Goal: Task Accomplishment & Management: Use online tool/utility

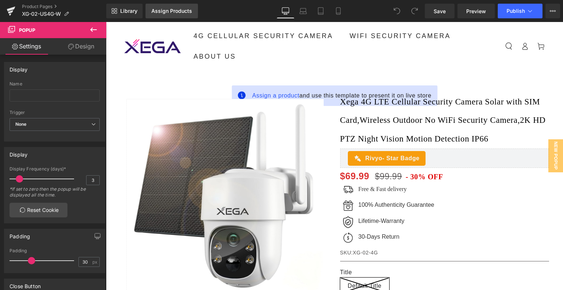
click at [181, 15] on link "Assign Products" at bounding box center [171, 11] width 52 height 15
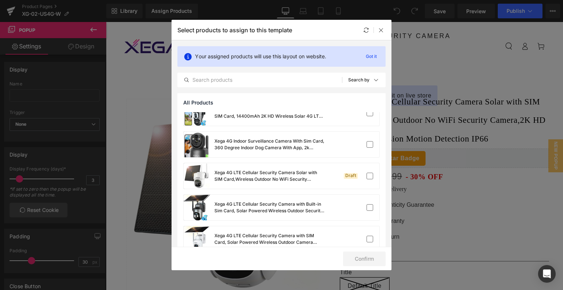
scroll to position [183, 0]
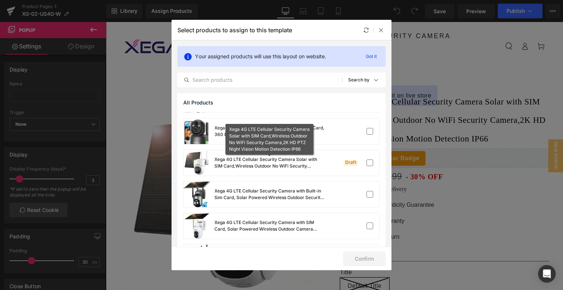
click at [289, 157] on div "Xega 4G LTE Cellular Security Camera Solar with SIM Card,Wireless Outdoor No Wi…" at bounding box center [269, 162] width 110 height 13
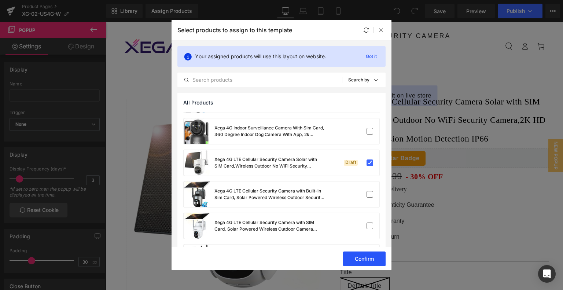
click at [359, 255] on button "Confirm" at bounding box center [364, 258] width 42 height 15
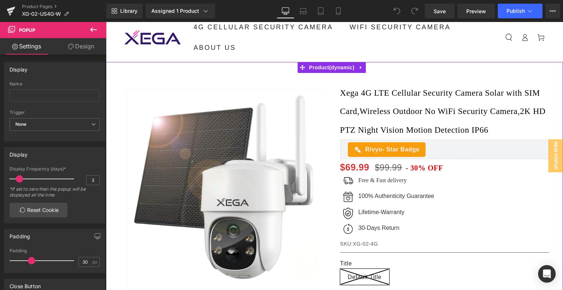
scroll to position [73, 0]
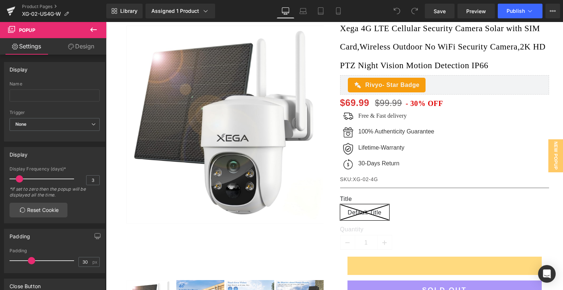
click at [88, 32] on button at bounding box center [94, 30] width 26 height 16
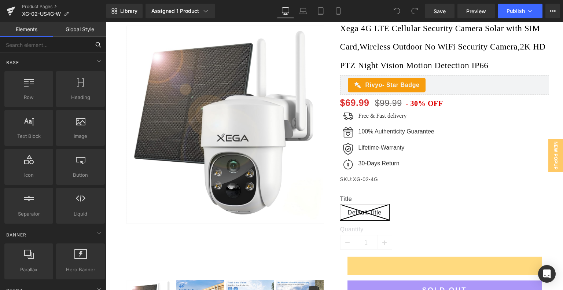
click at [46, 49] on input "text" at bounding box center [45, 45] width 90 height 16
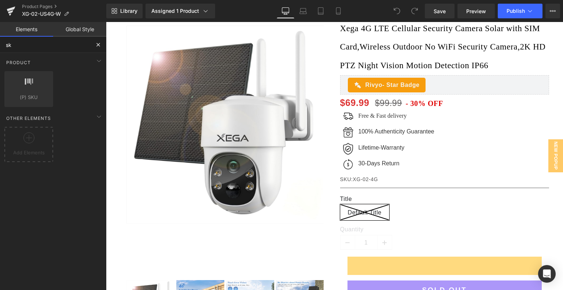
type input "sku"
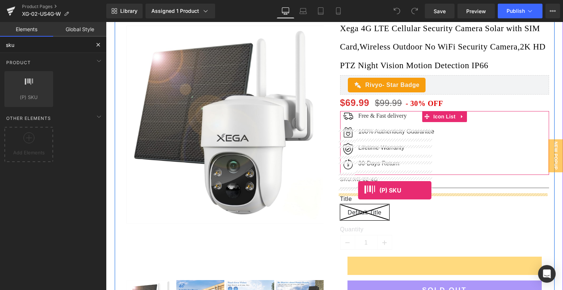
drag, startPoint x: 137, startPoint y: 108, endPoint x: 358, endPoint y: 190, distance: 235.7
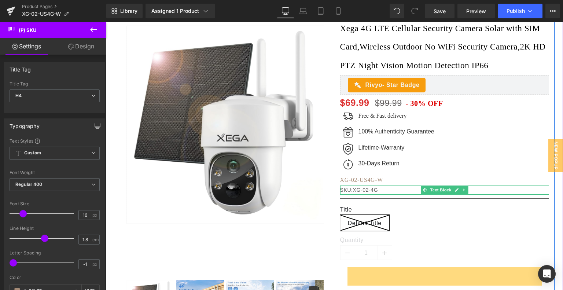
click at [369, 195] on p "SKU:XG-02-4G" at bounding box center [444, 189] width 209 height 9
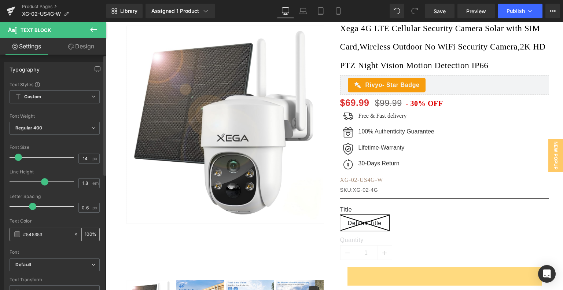
drag, startPoint x: 50, startPoint y: 231, endPoint x: 16, endPoint y: 230, distance: 34.1
click at [16, 230] on div "#545353" at bounding box center [41, 234] width 63 height 13
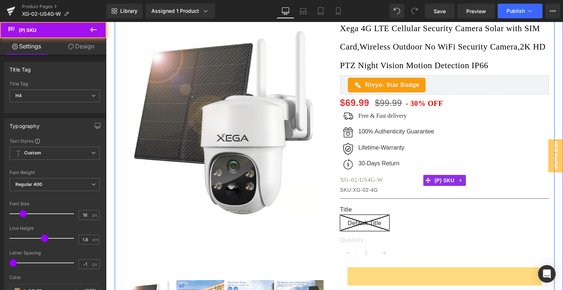
click at [363, 183] on span "XG-02-US4G-W" at bounding box center [361, 180] width 43 height 6
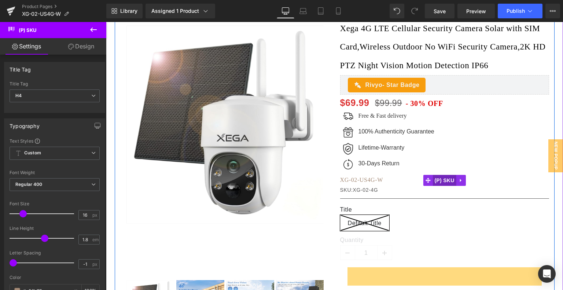
click at [447, 186] on span "(P) SKU" at bounding box center [443, 180] width 23 height 11
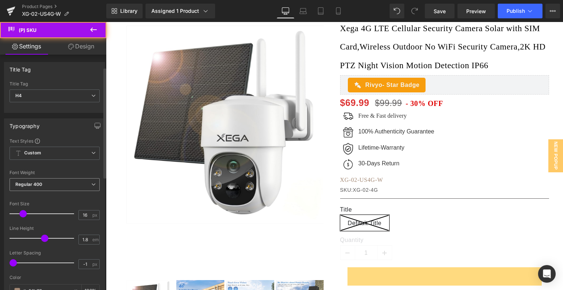
scroll to position [147, 0]
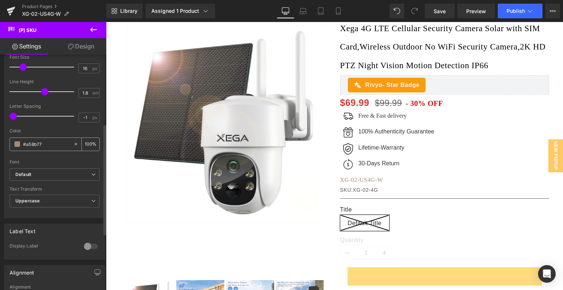
click at [44, 142] on div "#a58b77" at bounding box center [41, 144] width 63 height 13
drag, startPoint x: 48, startPoint y: 143, endPoint x: 7, endPoint y: 143, distance: 41.0
click at [7, 143] on div "Text Styles Custom Custom Setup Global Style Custom Setup Global Style Thin 100…" at bounding box center [54, 104] width 100 height 226
paste input "545353"
type input "#545353"
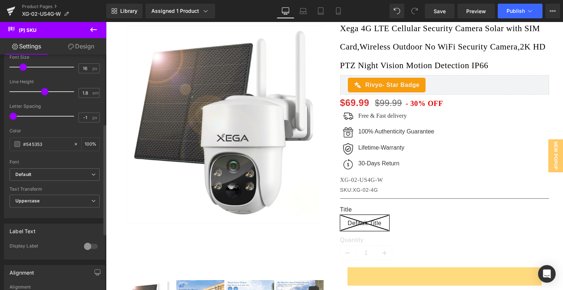
click at [38, 155] on div at bounding box center [55, 157] width 90 height 5
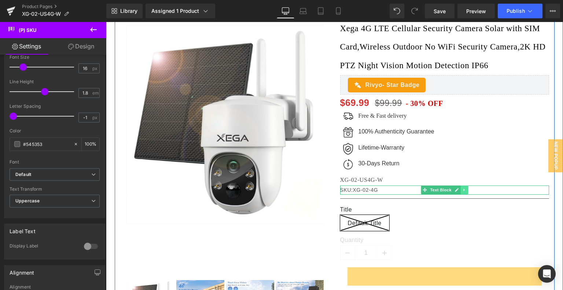
click at [461, 194] on link at bounding box center [464, 189] width 8 height 9
click at [466, 192] on icon at bounding box center [468, 190] width 4 height 4
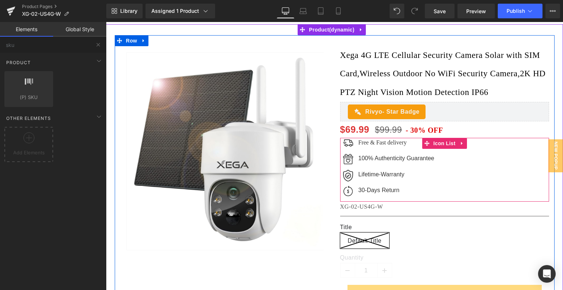
scroll to position [0, 0]
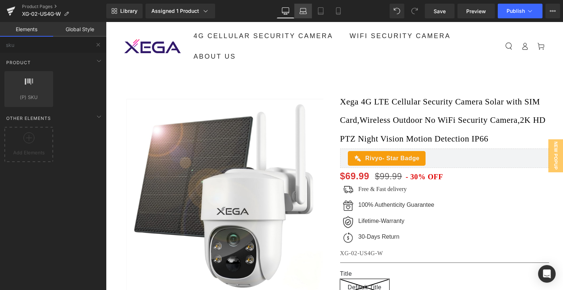
click at [302, 10] on icon at bounding box center [302, 10] width 7 height 7
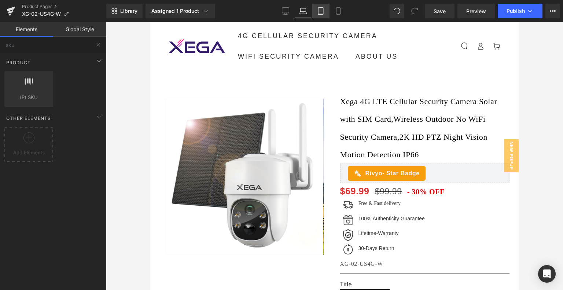
click at [322, 13] on icon at bounding box center [320, 13] width 5 height 0
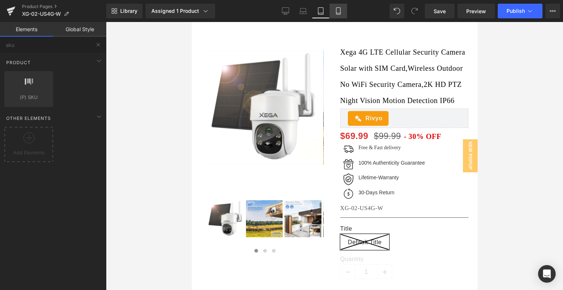
click at [342, 13] on link "Mobile" at bounding box center [338, 11] width 18 height 15
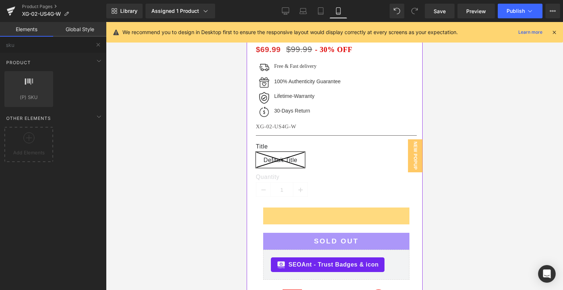
scroll to position [386, 0]
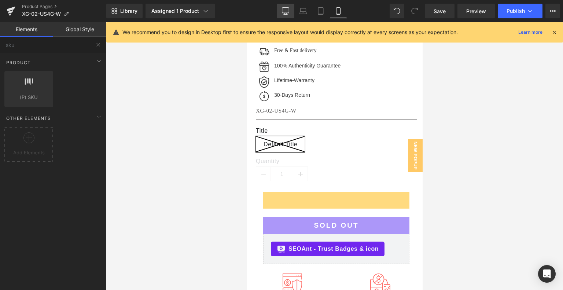
click at [286, 11] on icon at bounding box center [285, 10] width 7 height 7
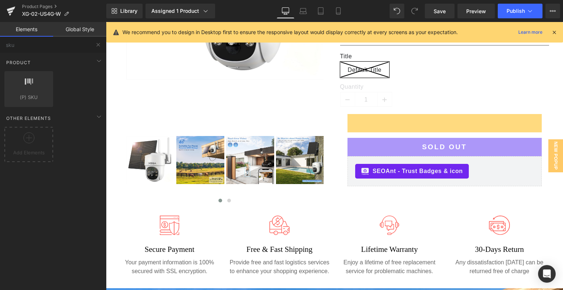
scroll to position [366, 0]
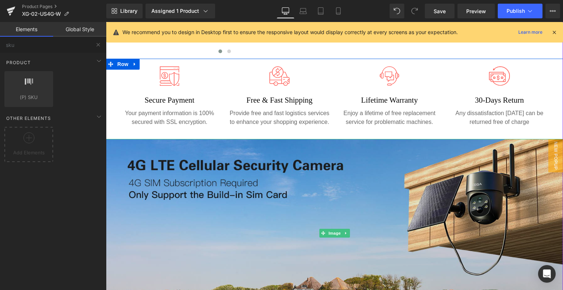
click at [342, 184] on img at bounding box center [334, 233] width 457 height 188
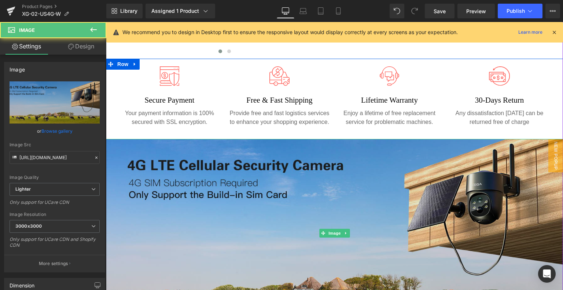
click at [308, 213] on img at bounding box center [334, 233] width 457 height 188
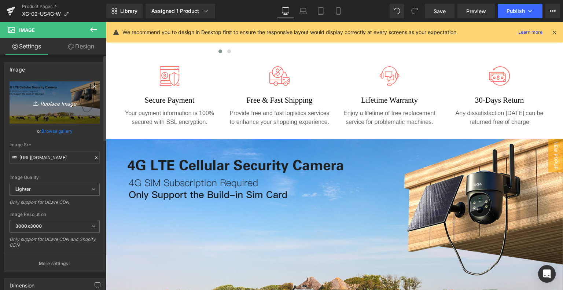
click at [61, 98] on icon "Replace Image" at bounding box center [54, 102] width 59 height 9
type input "C:\fakepath\9d5e084e-0cac-4236-958c-a3d35556723a.__CR0,0,1464,600_PT0_SX1464_V1…"
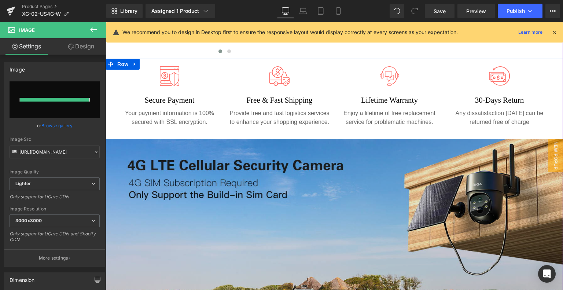
type input "https://ucarecdn.com/6dda3c7b-b9c1-4e23-8915-1ad047200791/-/format/auto/-/previ…"
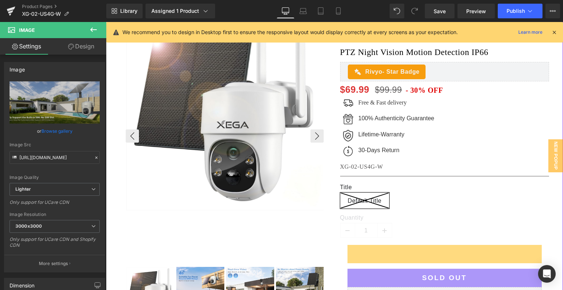
scroll to position [147, 0]
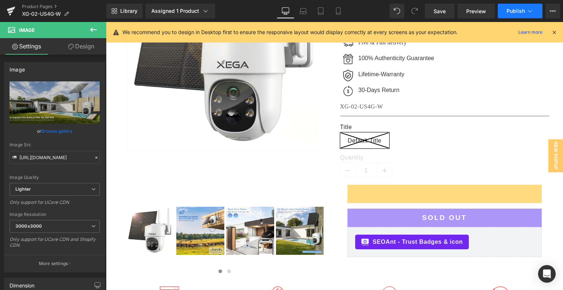
click at [519, 16] on button "Publish" at bounding box center [520, 11] width 45 height 15
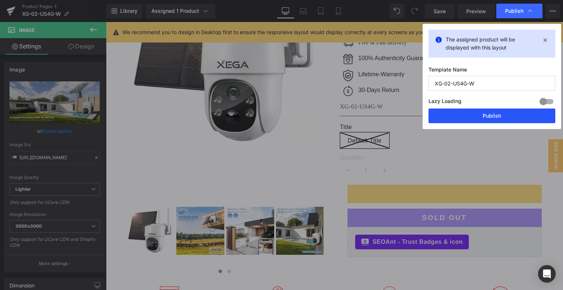
drag, startPoint x: 472, startPoint y: 118, endPoint x: 366, endPoint y: 93, distance: 109.0
click at [472, 118] on button "Publish" at bounding box center [491, 115] width 127 height 15
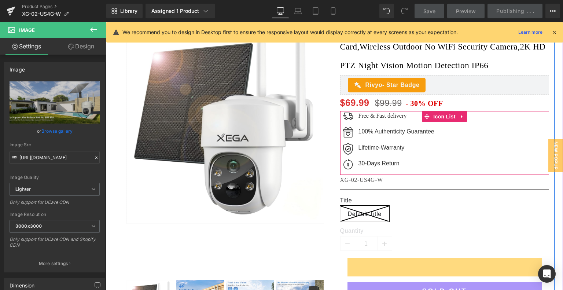
scroll to position [0, 0]
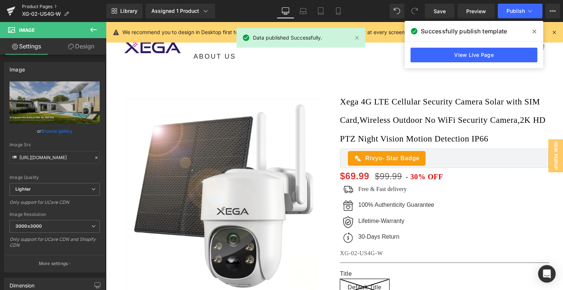
click at [45, 5] on link "Product Pages" at bounding box center [64, 7] width 84 height 6
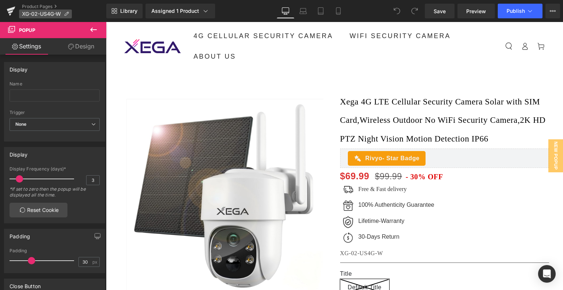
click at [69, 12] on icon at bounding box center [66, 13] width 5 height 5
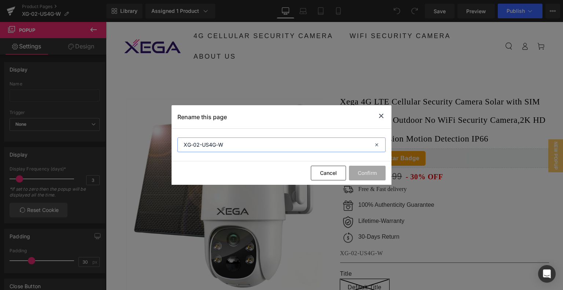
drag, startPoint x: 232, startPoint y: 145, endPoint x: 174, endPoint y: 148, distance: 58.3
click at [174, 148] on section "XG-02-US4G-W" at bounding box center [281, 145] width 220 height 33
click at [380, 114] on icon at bounding box center [381, 115] width 9 height 9
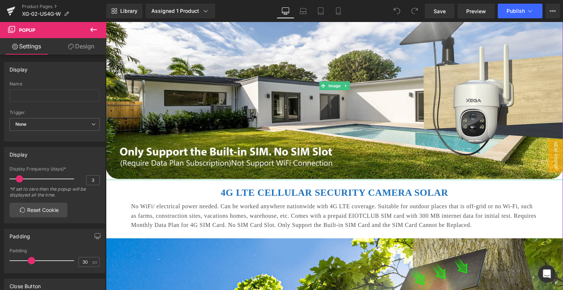
scroll to position [550, 0]
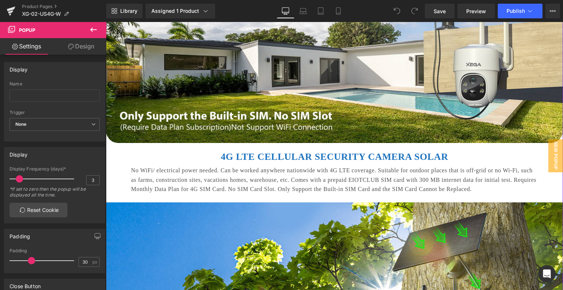
click at [256, 155] on b "4G LTE CELLULAR SECURITY CAMERA SOLAR" at bounding box center [335, 156] width 228 height 11
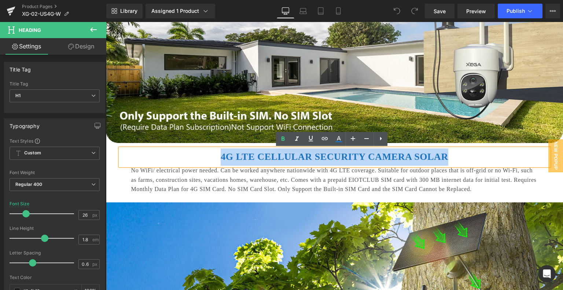
drag, startPoint x: 226, startPoint y: 156, endPoint x: 454, endPoint y: 163, distance: 228.0
click at [454, 163] on h1 "4G LTE CELLULAR SECURITY CAMERA SOLAR" at bounding box center [334, 156] width 429 height 17
paste div
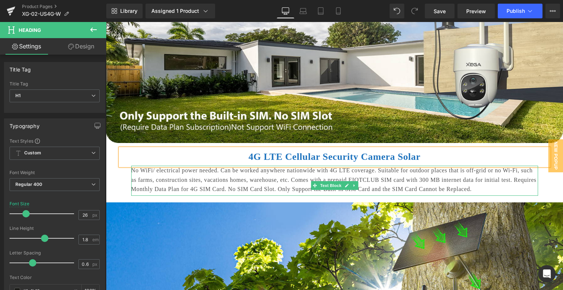
click at [230, 185] on p "No WiFi/ electrical power needed. Can be worked anywhere nationwide with 4G LTE…" at bounding box center [334, 180] width 407 height 28
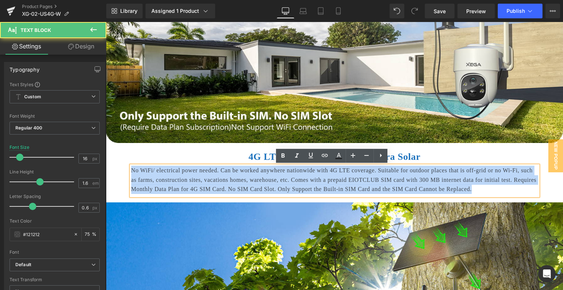
drag, startPoint x: 128, startPoint y: 170, endPoint x: 233, endPoint y: 208, distance: 111.5
click at [233, 202] on div "4G LTE Cellular Security Camera Solar Heading No WiFi/ electrical power needed.…" at bounding box center [335, 173] width 440 height 58
paste div
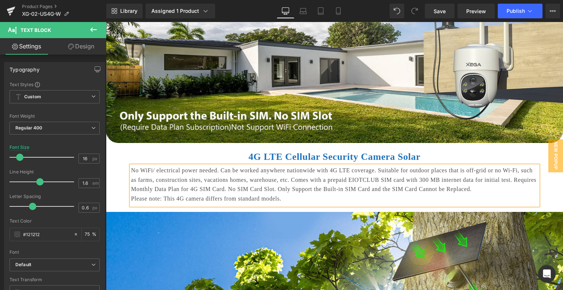
scroll to position [623, 0]
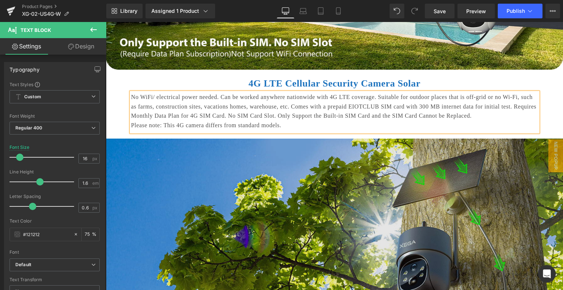
click at [232, 196] on img at bounding box center [334, 231] width 457 height 187
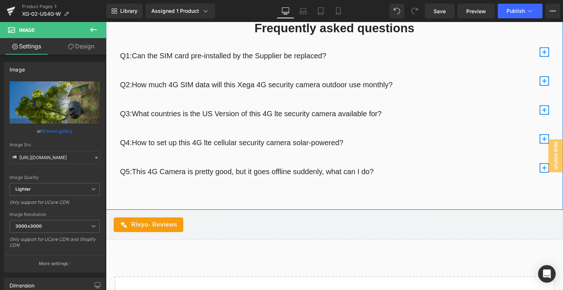
scroll to position [3187, 0]
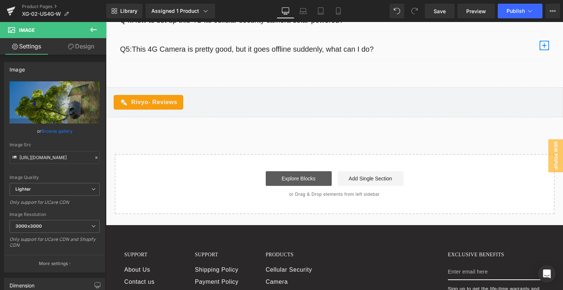
click at [294, 186] on link "Explore Blocks" at bounding box center [299, 178] width 66 height 15
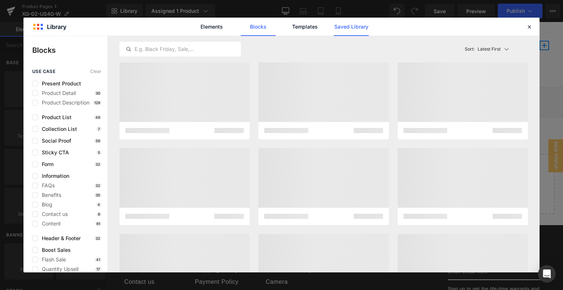
click at [344, 26] on link "Saved Library" at bounding box center [351, 27] width 35 height 18
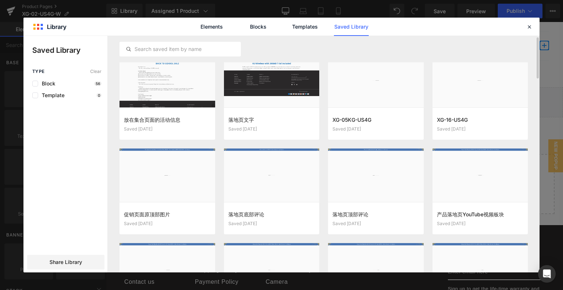
scroll to position [0, 0]
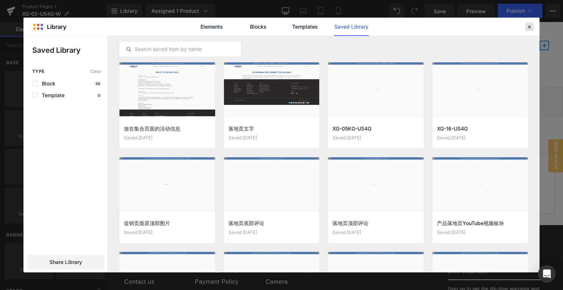
click at [529, 25] on icon at bounding box center [529, 26] width 7 height 7
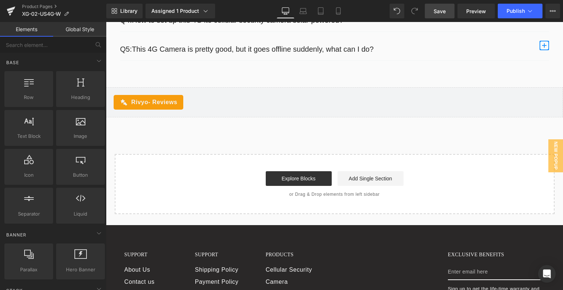
click at [441, 14] on span "Save" at bounding box center [439, 11] width 12 height 8
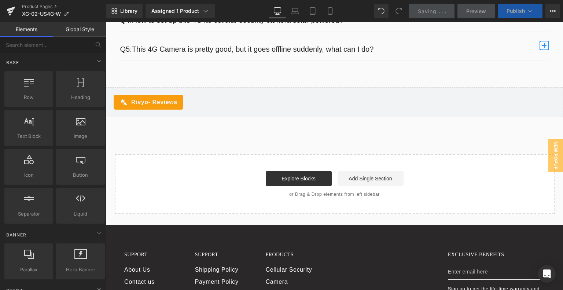
click at [509, 11] on span "Publish" at bounding box center [515, 11] width 18 height 6
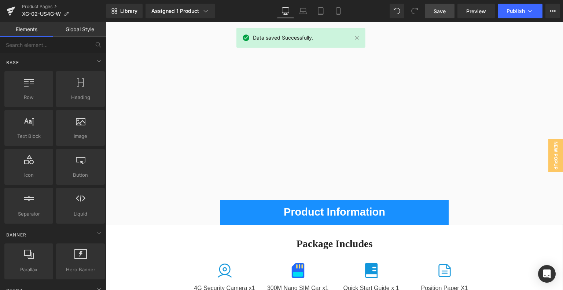
scroll to position [2271, 0]
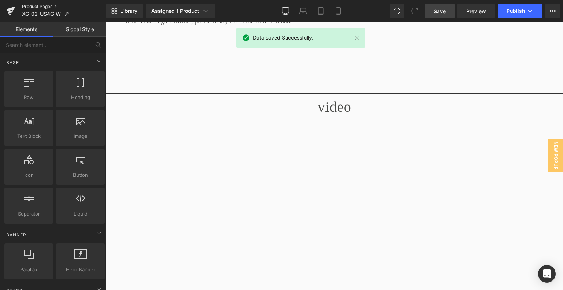
click at [47, 8] on link "Product Pages" at bounding box center [64, 7] width 84 height 6
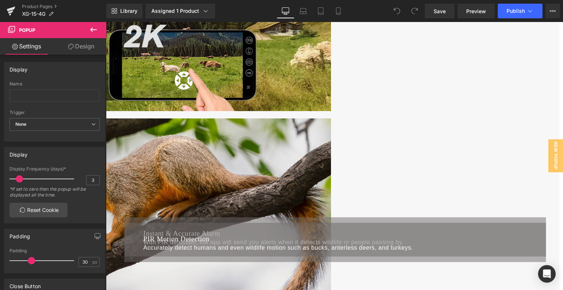
scroll to position [1502, 0]
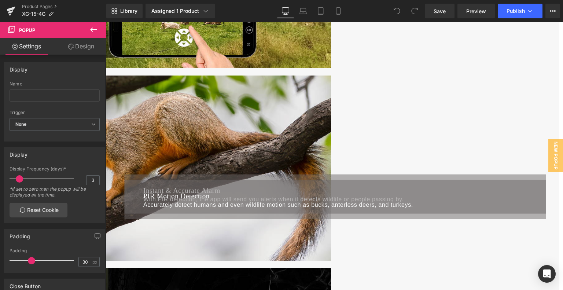
click at [106, 22] on icon at bounding box center [106, 22] width 0 height 0
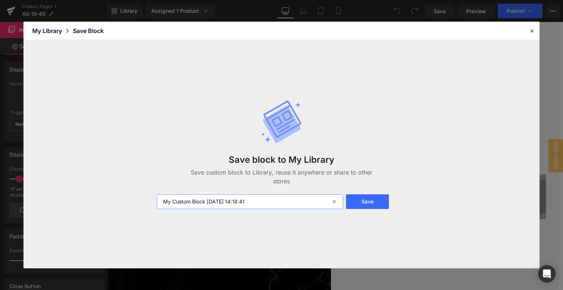
drag, startPoint x: 242, startPoint y: 202, endPoint x: 155, endPoint y: 202, distance: 86.5
click at [155, 202] on div "My Custom Block 2025-09-12 14:18:41" at bounding box center [248, 201] width 193 height 15
type input "落地页hero板块"
click at [369, 203] on button "Save" at bounding box center [367, 201] width 43 height 15
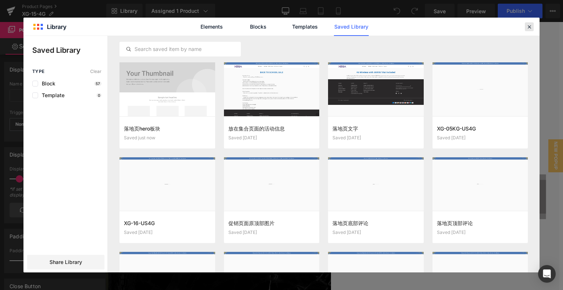
click at [529, 25] on icon at bounding box center [529, 26] width 7 height 7
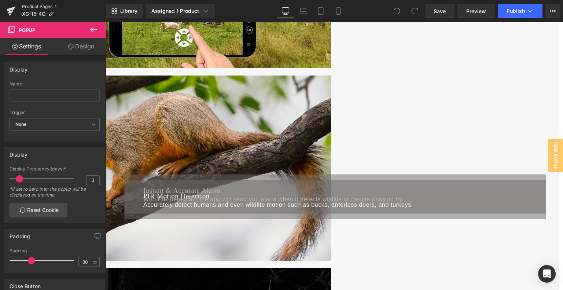
click at [44, 5] on link "Product Pages" at bounding box center [64, 7] width 84 height 6
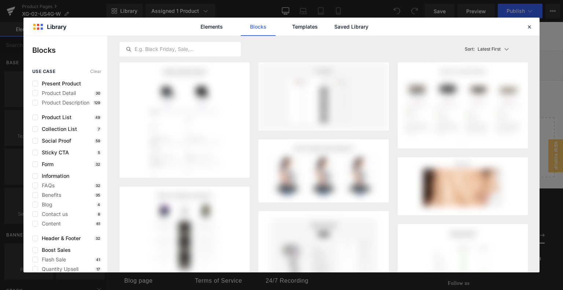
click at [374, 25] on div "Elements Blocks Templates Saved Library" at bounding box center [281, 27] width 186 height 18
click at [353, 28] on link "Saved Library" at bounding box center [351, 27] width 35 height 18
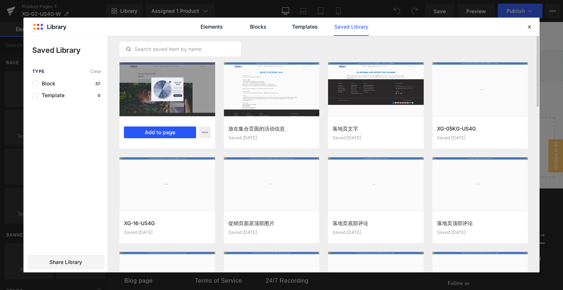
click at [140, 131] on button "Add to page" at bounding box center [160, 132] width 72 height 12
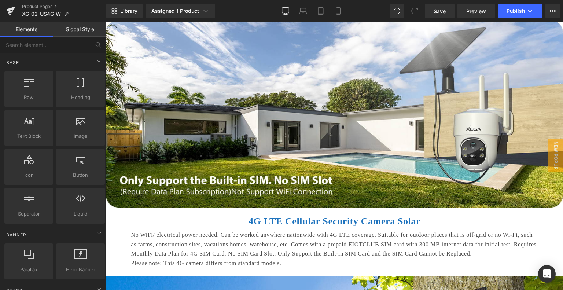
scroll to position [581, 0]
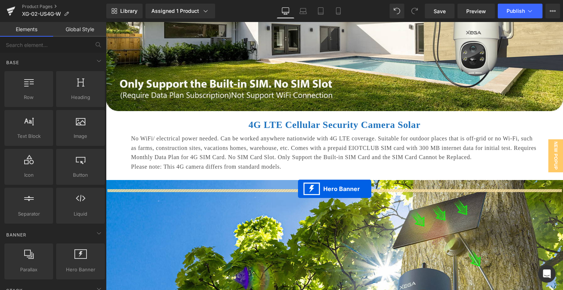
drag, startPoint x: 310, startPoint y: 145, endPoint x: 298, endPoint y: 189, distance: 45.1
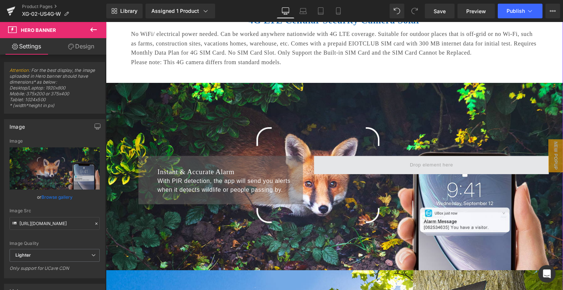
scroll to position [691, 0]
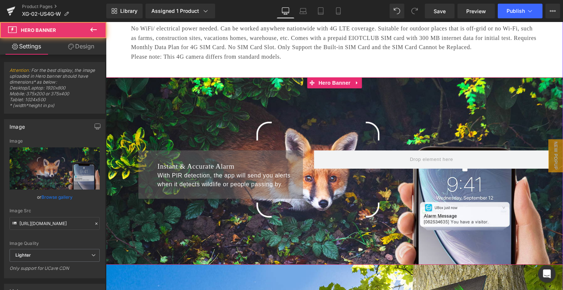
click at [328, 110] on div "Instant & Accurate Alarm Heading With PIR detection, the app will send you aler…" at bounding box center [334, 170] width 457 height 187
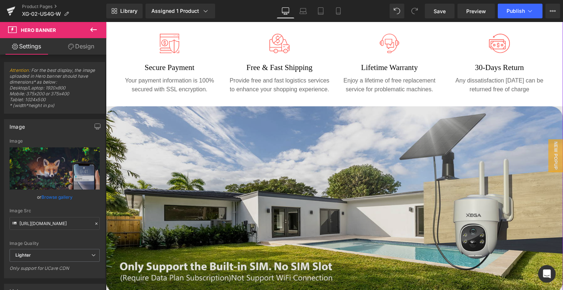
scroll to position [398, 0]
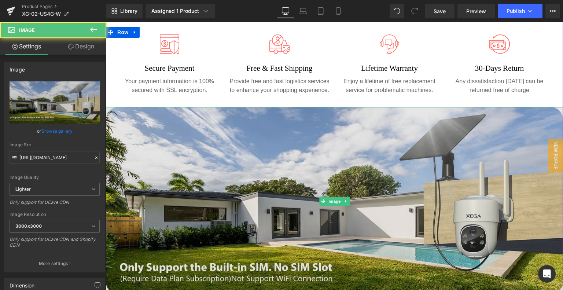
click at [132, 121] on img at bounding box center [334, 201] width 457 height 188
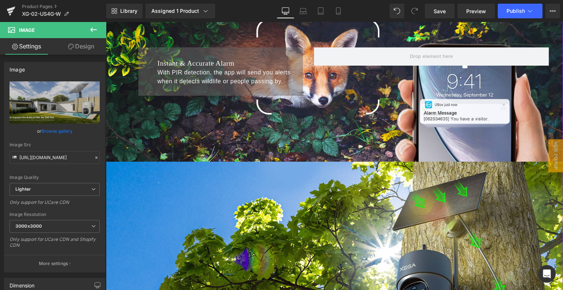
scroll to position [874, 0]
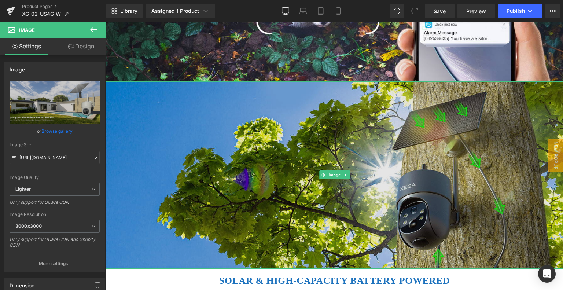
click at [202, 142] on img at bounding box center [334, 174] width 457 height 187
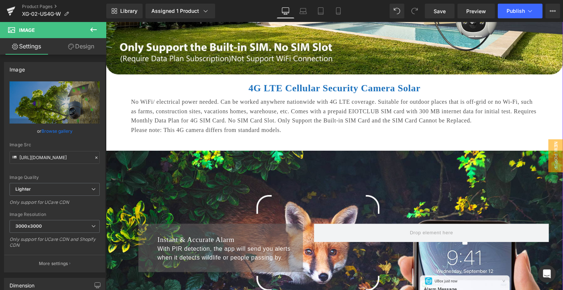
scroll to position [801, 0]
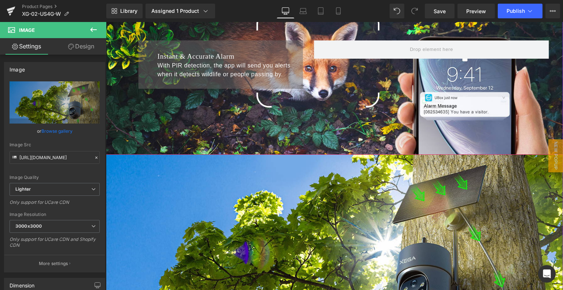
click at [233, 33] on div "Instant & Accurate Alarm Heading With PIR detection, the app will send you aler…" at bounding box center [334, 60] width 457 height 187
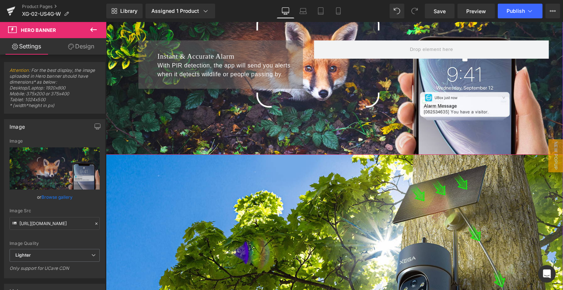
click at [257, 33] on div "Instant & Accurate Alarm Heading With PIR detection, the app will send you aler…" at bounding box center [334, 60] width 457 height 187
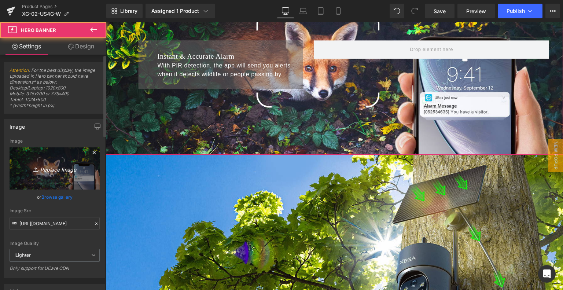
click at [31, 175] on link "Replace Image" at bounding box center [55, 168] width 90 height 42
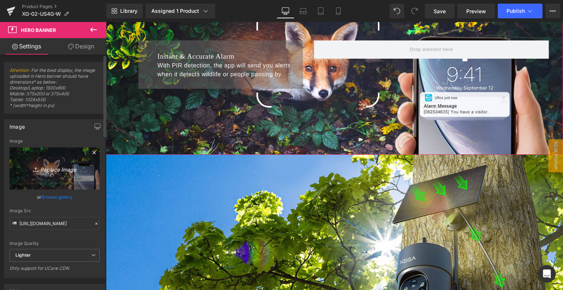
type input "C:\fakepath\3f680d26-8739-4b2b-a701-f5e7d2f1522f.__CR0,0,1464,600_PT0_SX1464_V1…"
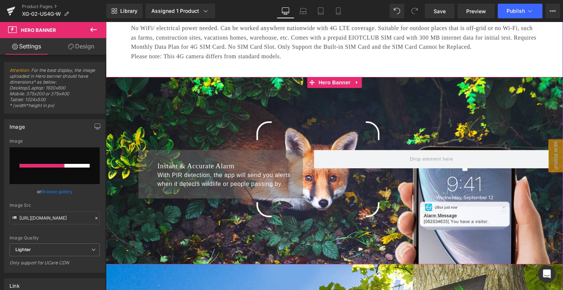
scroll to position [691, 0]
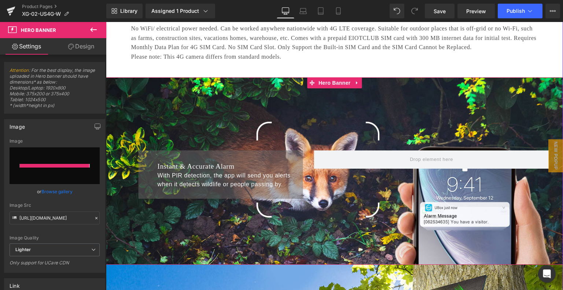
type input "https://ucarecdn.com/8930b225-8a5d-4b41-82e2-9938416e0f57/-/format/auto/-/previ…"
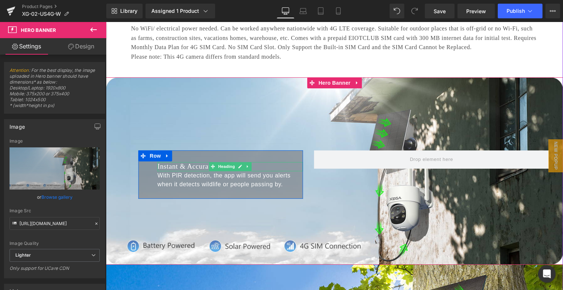
click at [194, 171] on h1 "Instant & Accurate Alarm" at bounding box center [230, 166] width 145 height 9
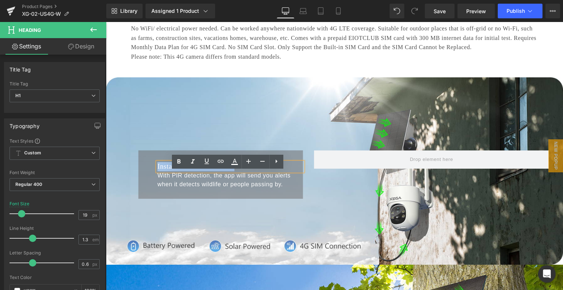
drag, startPoint x: 155, startPoint y: 177, endPoint x: 232, endPoint y: 177, distance: 76.2
click at [232, 171] on h1 "Instant & Accurate Alarm" at bounding box center [230, 166] width 145 height 9
paste div
click at [188, 189] on p "With PIR detection, the app will send you alerts when it detects wildlife or pe…" at bounding box center [230, 180] width 145 height 18
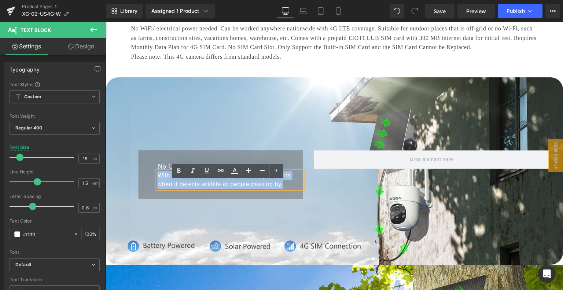
drag, startPoint x: 155, startPoint y: 186, endPoint x: 280, endPoint y: 199, distance: 125.6
click at [280, 189] on div "With PIR detection, the app will send you alerts when it detects wildlife or pe…" at bounding box center [230, 180] width 145 height 18
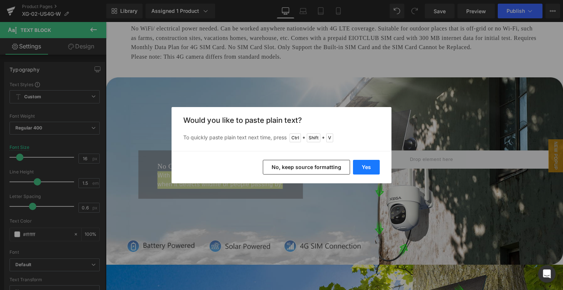
click at [376, 163] on button "Yes" at bounding box center [366, 167] width 27 height 15
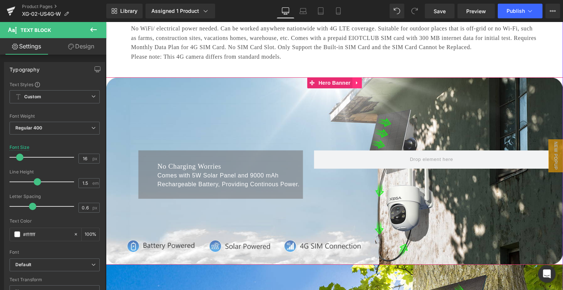
click at [356, 84] on icon at bounding box center [356, 82] width 1 height 3
click at [351, 85] on icon at bounding box center [352, 82] width 5 height 5
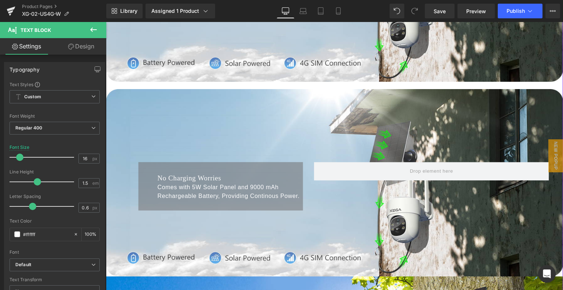
scroll to position [921, 0]
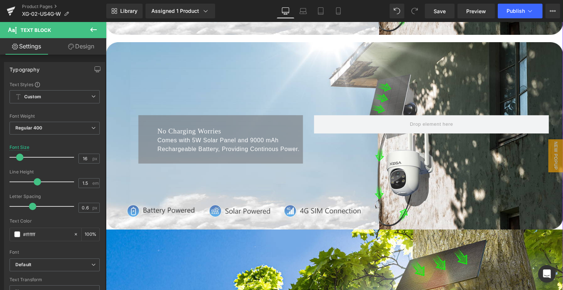
click at [256, 93] on div "No Charging Worries Heading Comes with 5W Solar Panel and 9000 mAh Rechargeable…" at bounding box center [334, 135] width 457 height 187
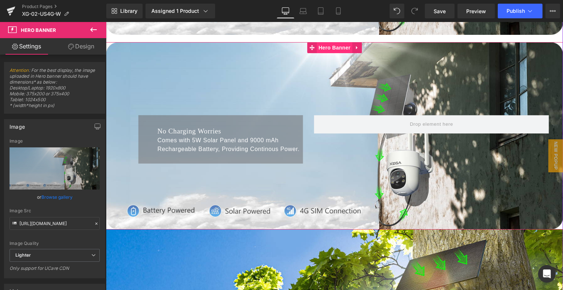
click at [319, 53] on span "Hero Banner" at bounding box center [335, 47] width 36 height 11
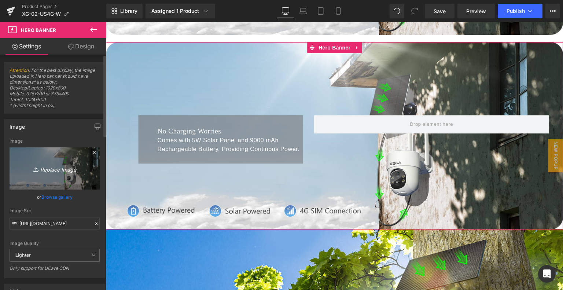
click at [60, 166] on icon "Replace Image" at bounding box center [54, 168] width 59 height 9
type input "C:\fakepath\c2df42e0-0bc0-40dc-a297-eb5c7e9e3007.__CR0,0,1464,600_PT0_SX1464_V1…"
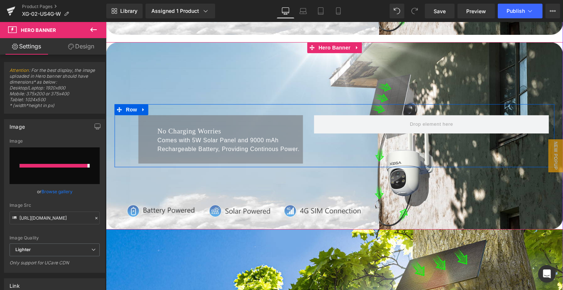
type input "https://ucarecdn.com/7ec9eefb-8dc4-4e7e-b978-b9150faa1216/-/format/auto/-/previ…"
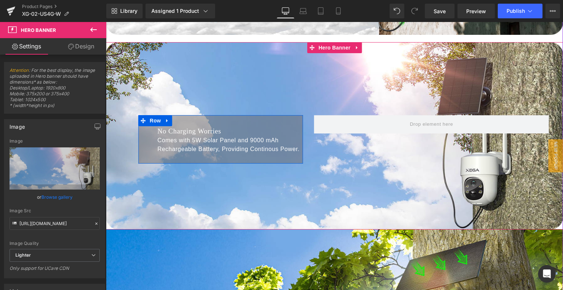
click at [176, 136] on h1 "No Charging Worries" at bounding box center [230, 131] width 145 height 9
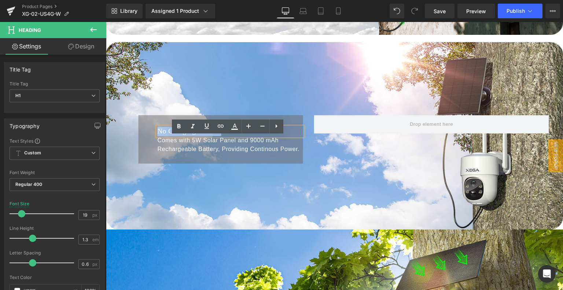
drag, startPoint x: 156, startPoint y: 141, endPoint x: 222, endPoint y: 143, distance: 65.2
click at [222, 136] on h1 "No Charging Worries" at bounding box center [230, 131] width 145 height 9
paste div
click at [161, 152] on p "Comes with 5W Solar Panel and 9000 mAh Rechargeable Battery, Providing Continou…" at bounding box center [230, 145] width 145 height 18
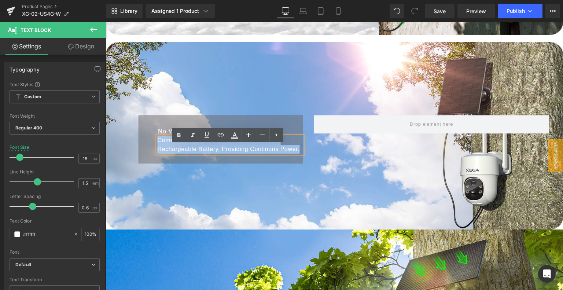
drag, startPoint x: 156, startPoint y: 150, endPoint x: 296, endPoint y: 162, distance: 140.1
click at [296, 154] on p "Comes with 5W Solar Panel and 9000 mAh Rechargeable Battery, Providing Continou…" at bounding box center [230, 145] width 145 height 18
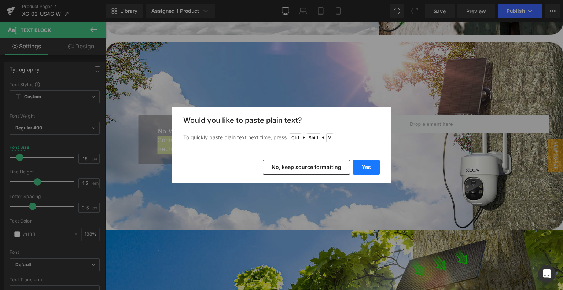
click at [359, 164] on button "Yes" at bounding box center [366, 167] width 27 height 15
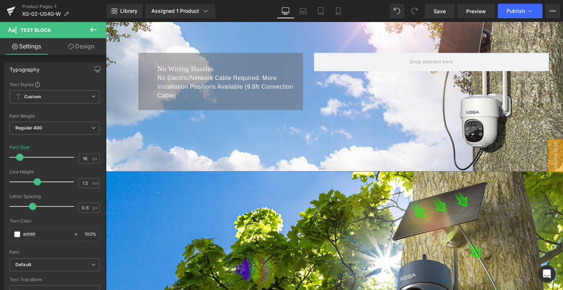
scroll to position [1068, 0]
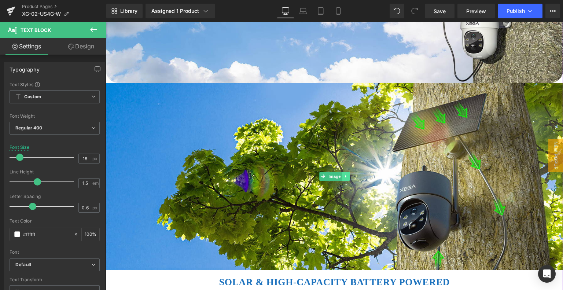
click at [344, 178] on icon at bounding box center [346, 176] width 4 height 4
click at [348, 178] on icon at bounding box center [350, 176] width 4 height 4
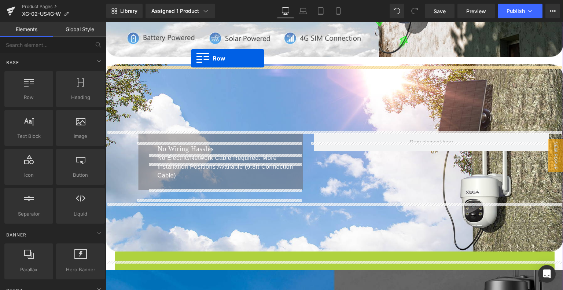
scroll to position [892, 0]
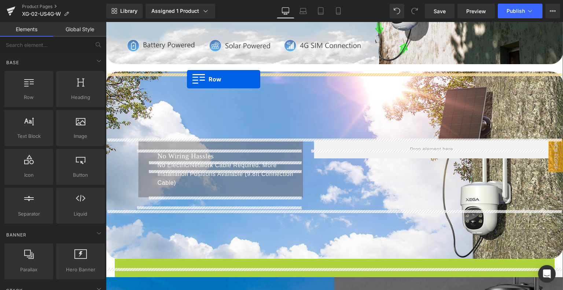
drag, startPoint x: 116, startPoint y: 136, endPoint x: 187, endPoint y: 79, distance: 91.2
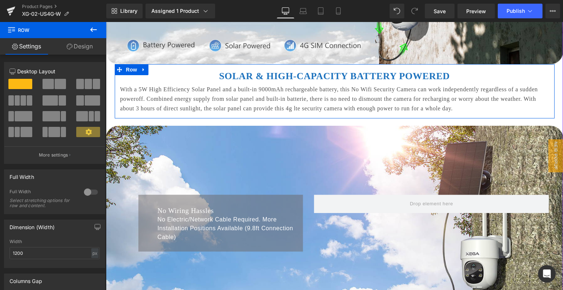
click at [248, 81] on b "SOLAR & HIGH-CAPACITY BATTERY POWERED" at bounding box center [334, 76] width 230 height 11
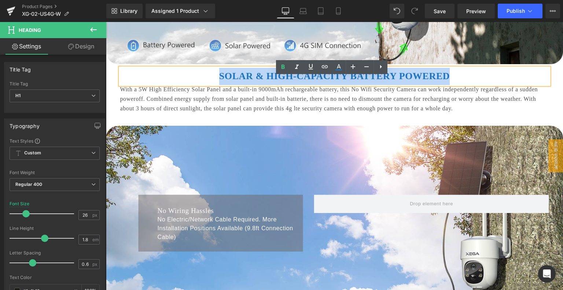
drag, startPoint x: 225, startPoint y: 86, endPoint x: 450, endPoint y: 86, distance: 224.6
click at [450, 85] on h1 "SOLAR & HIGH-CAPACITY BATTERY POWERED" at bounding box center [334, 76] width 429 height 17
paste div
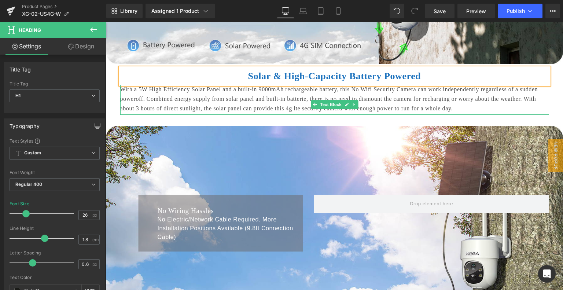
click at [230, 112] on p "With a 5W High Efficiency Solar Panel and a built-in 9000mAh rechargeable batte…" at bounding box center [334, 99] width 429 height 28
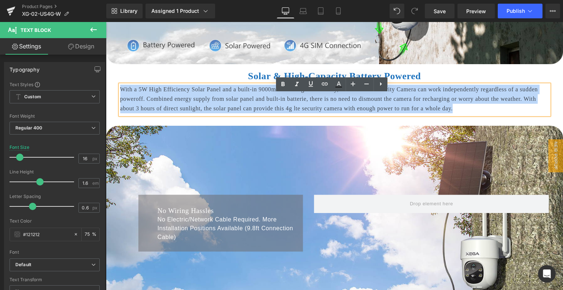
drag, startPoint x: 119, startPoint y: 98, endPoint x: 223, endPoint y: 130, distance: 108.4
click at [223, 113] on p "With a 5W High Efficiency Solar Panel and a built-in 9000mAh rechargeable batte…" at bounding box center [334, 99] width 429 height 28
paste div
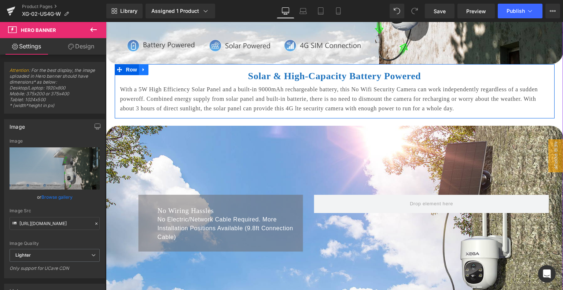
click at [143, 72] on icon at bounding box center [143, 69] width 5 height 5
click at [152, 72] on icon at bounding box center [153, 69] width 5 height 5
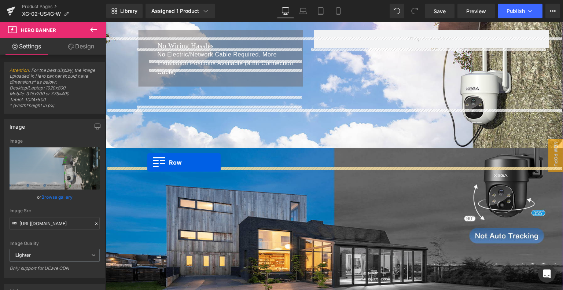
drag, startPoint x: 116, startPoint y: 140, endPoint x: 147, endPoint y: 162, distance: 38.3
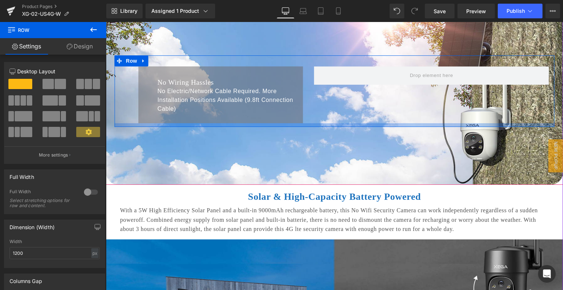
scroll to position [910, 0]
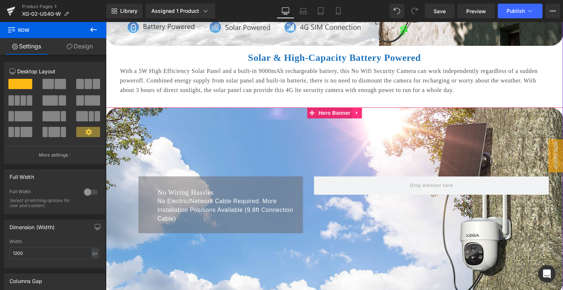
click at [354, 116] on icon at bounding box center [356, 112] width 5 height 5
click at [350, 115] on icon at bounding box center [352, 112] width 5 height 5
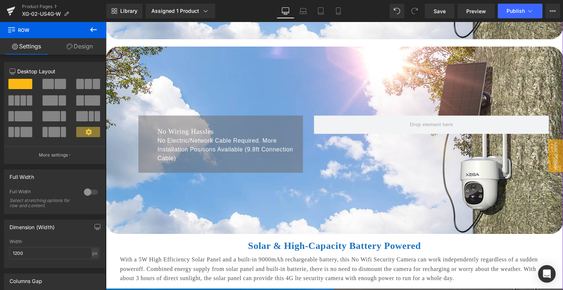
scroll to position [1180, 0]
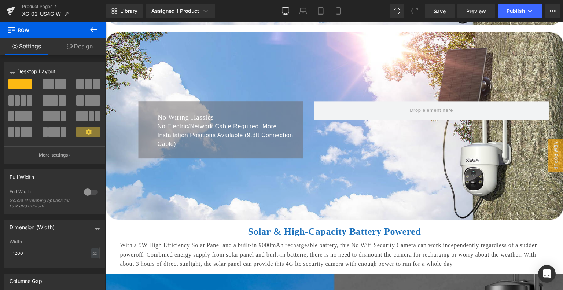
click at [282, 89] on div "No Wiring Hassles Heading No Electric/Network Cable Required. More Installation…" at bounding box center [334, 125] width 457 height 187
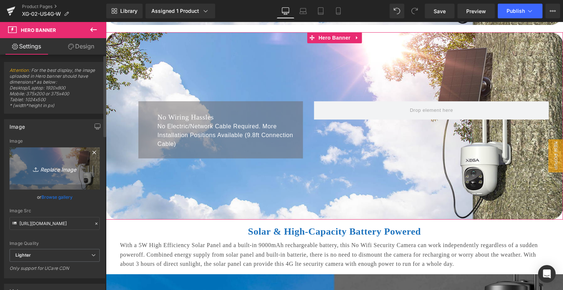
click at [59, 154] on link "Replace Image" at bounding box center [55, 168] width 90 height 42
type input "C:\fakepath\fad246a7-75a1-41a8-b63e-e8a9d5c432db.__CR0,0,1464,600_PT0_SX1464_V1…"
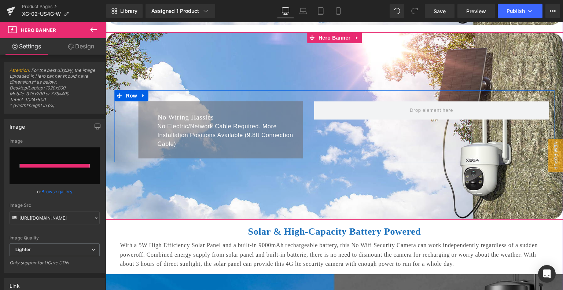
type input "https://ucarecdn.com/198cea49-d9d1-4571-8d2b-ee525c5e9c62/-/format/auto/-/previ…"
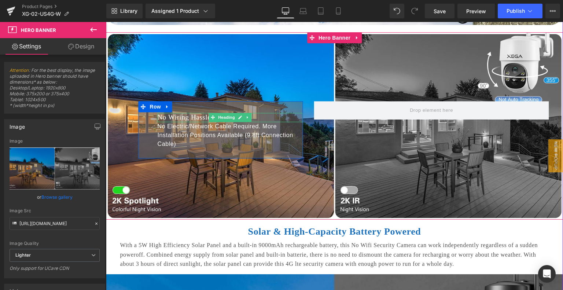
click at [168, 122] on h1 "No Wiring Hassles" at bounding box center [230, 117] width 145 height 9
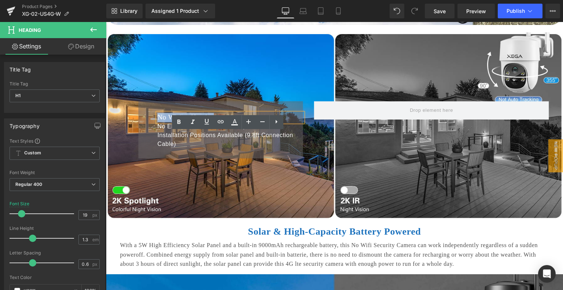
drag, startPoint x: 156, startPoint y: 136, endPoint x: 237, endPoint y: 138, distance: 81.7
click at [237, 122] on h1 "No Wiring Hassles" at bounding box center [230, 117] width 145 height 9
paste div
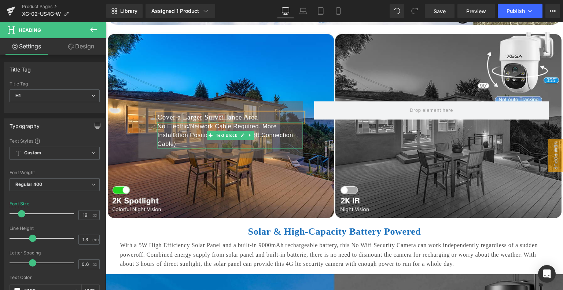
click at [173, 148] on p "No Electric/Network Cable Required. More Installation Positions Available (9.8f…" at bounding box center [230, 135] width 145 height 26
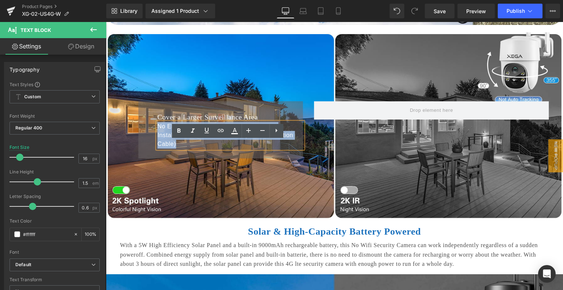
drag, startPoint x: 156, startPoint y: 145, endPoint x: 182, endPoint y: 172, distance: 37.1
click at [182, 158] on div "Cover a Larger Surveillance Area Heading No Electric/Network Cable Required. Mo…" at bounding box center [220, 129] width 164 height 57
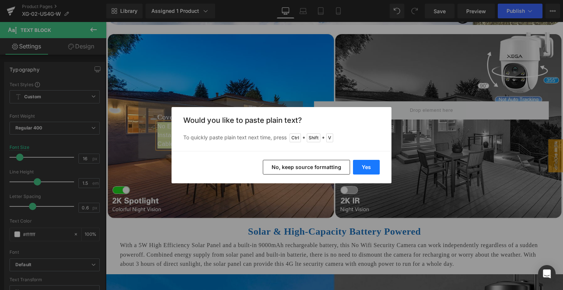
click at [365, 164] on button "Yes" at bounding box center [366, 167] width 27 height 15
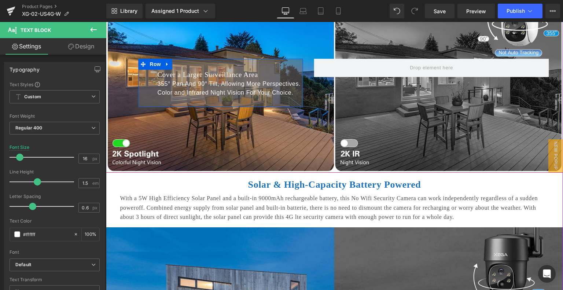
scroll to position [1290, 0]
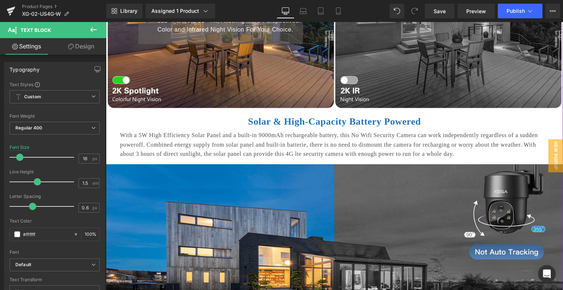
click at [266, 127] on b "Solar & High-Capacity Battery Powered" at bounding box center [334, 121] width 173 height 11
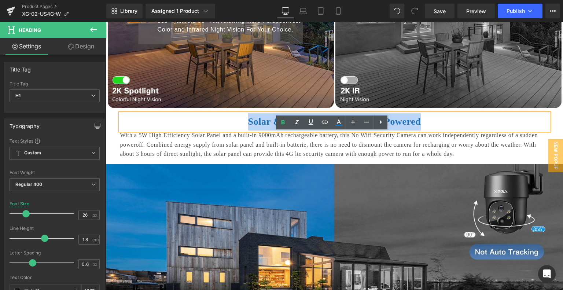
drag, startPoint x: 239, startPoint y: 143, endPoint x: 439, endPoint y: 143, distance: 199.7
click at [439, 130] on h1 "Solar & High-Capacity Battery Powered" at bounding box center [334, 121] width 429 height 17
paste div
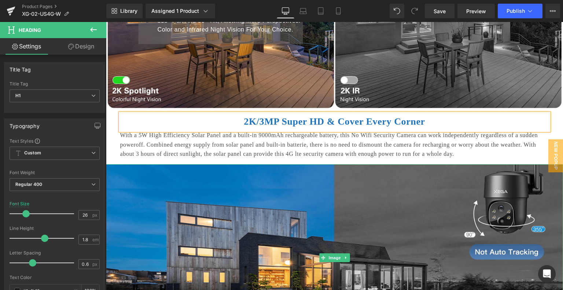
click at [215, 159] on p "With a 5W High Efficiency Solar Panel and a built-in 9000mAh rechargeable batte…" at bounding box center [334, 144] width 429 height 28
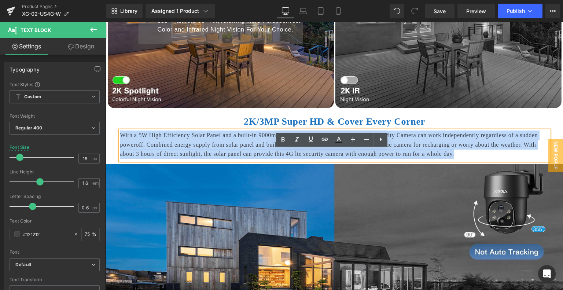
click at [120, 154] on div "With a 5W High Efficiency Solar Panel and a built-in 9000mAh rechargeable batte…" at bounding box center [334, 145] width 429 height 30
paste div
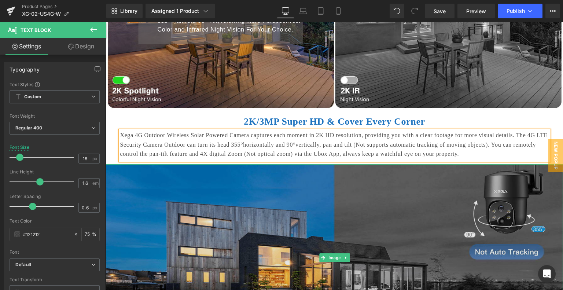
click at [226, 227] on img at bounding box center [334, 257] width 457 height 187
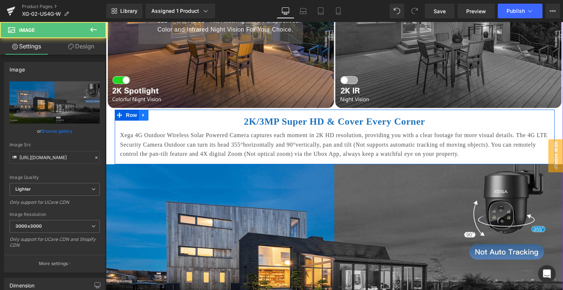
click at [139, 121] on link at bounding box center [144, 115] width 10 height 11
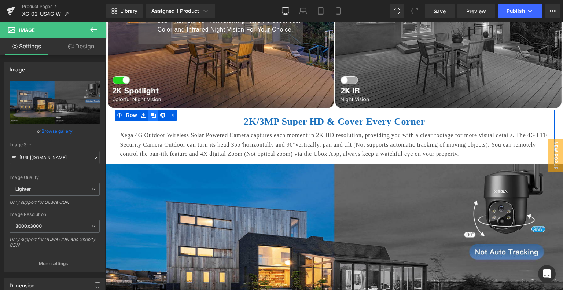
click at [151, 118] on icon at bounding box center [153, 114] width 5 height 5
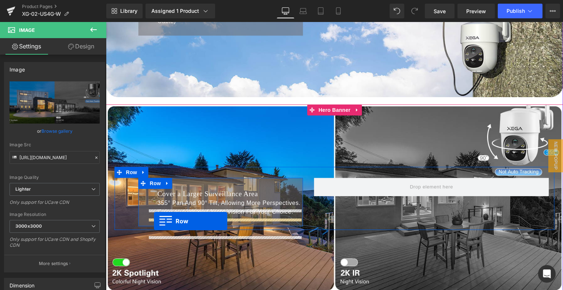
scroll to position [1106, 0]
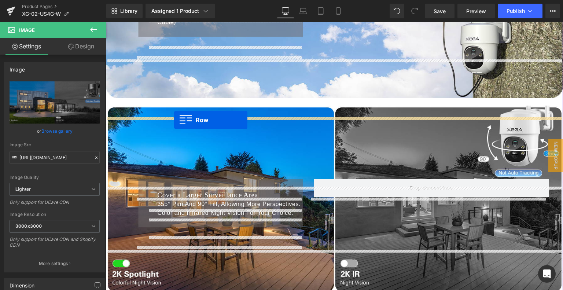
drag, startPoint x: 117, startPoint y: 134, endPoint x: 174, endPoint y: 120, distance: 58.8
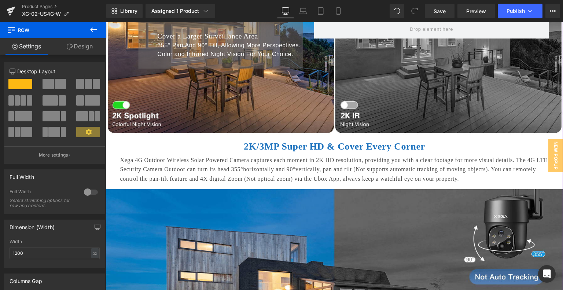
scroll to position [1399, 0]
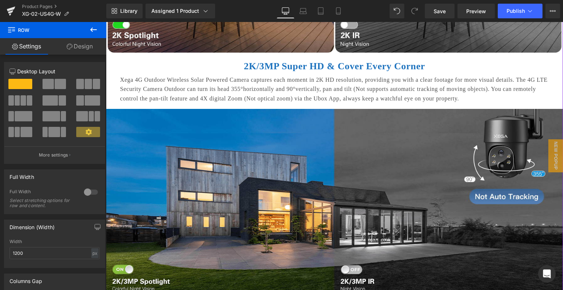
click at [268, 71] on b "2K/3MP Super HD & Cover Every Corner" at bounding box center [334, 66] width 181 height 11
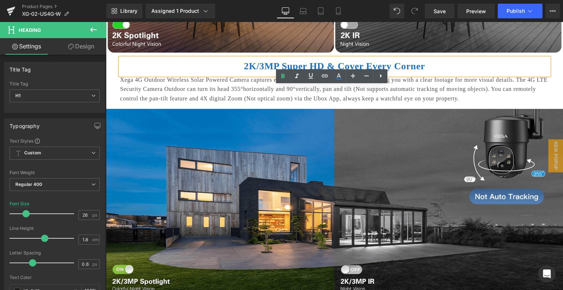
click at [244, 71] on b "2K/3MP Super HD & Cover Every Corner" at bounding box center [334, 66] width 181 height 11
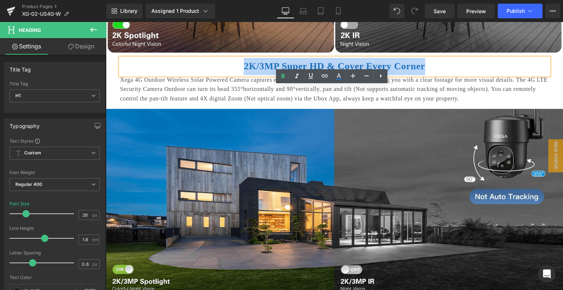
drag, startPoint x: 236, startPoint y: 95, endPoint x: 426, endPoint y: 98, distance: 190.5
click at [425, 71] on b "2K/3MP Super HD & Cover Every Corner" at bounding box center [334, 66] width 181 height 11
paste div
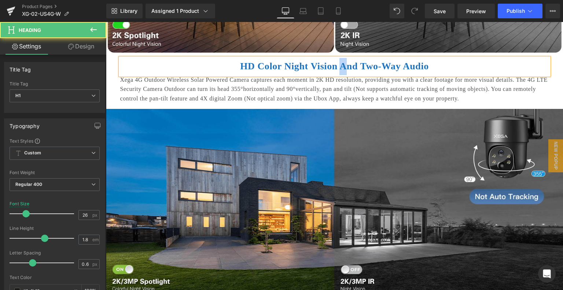
click at [339, 71] on b "HD Color Night Vision And Two-Way Audio" at bounding box center [334, 66] width 189 height 11
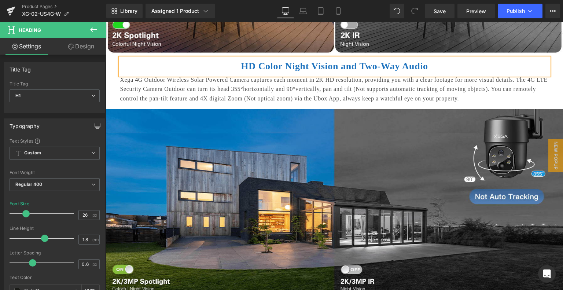
click at [288, 103] on p "Xega 4G Outdoor Wireless Solar Powered Camera captures each moment in 2K HD res…" at bounding box center [334, 89] width 429 height 28
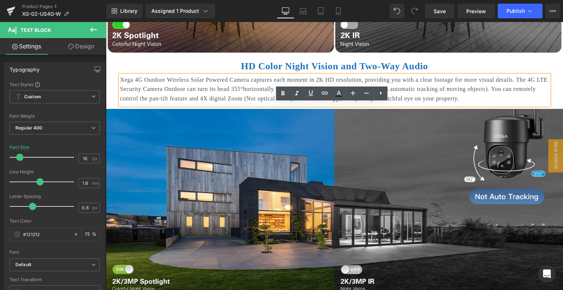
click at [189, 103] on p "Xega 4G Outdoor Wireless Solar Powered Camera captures each moment in 2K HD res…" at bounding box center [334, 89] width 429 height 28
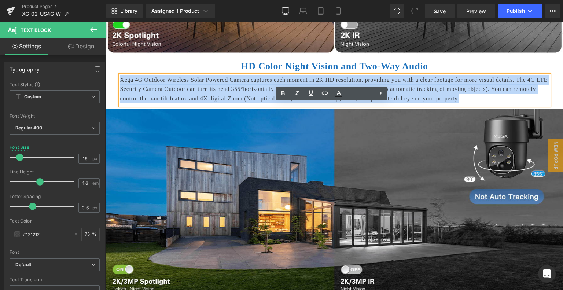
drag, startPoint x: 134, startPoint y: 112, endPoint x: 204, endPoint y: 145, distance: 77.4
click at [204, 109] on div "HD Color Night Vision and Two-Way Audio Heading Xega 4G Outdoor Wireless Solar …" at bounding box center [335, 81] width 440 height 55
paste div
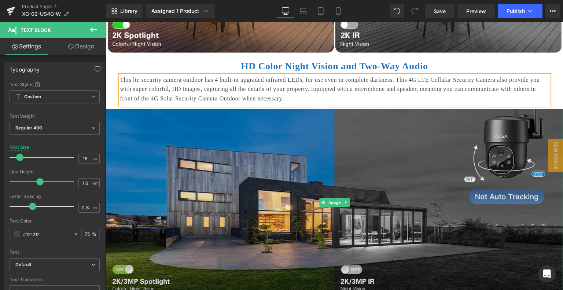
click at [213, 180] on img at bounding box center [334, 202] width 457 height 187
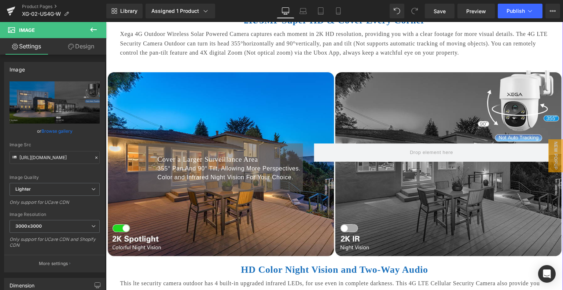
scroll to position [1180, 0]
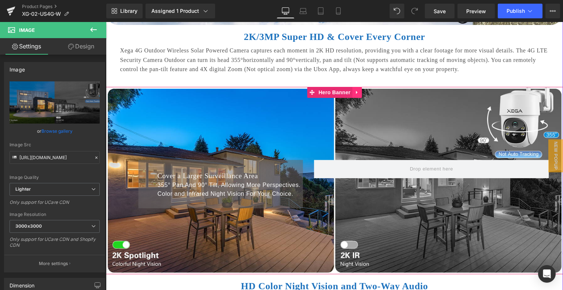
click at [354, 95] on icon at bounding box center [356, 91] width 5 height 5
click at [350, 95] on icon at bounding box center [352, 92] width 5 height 5
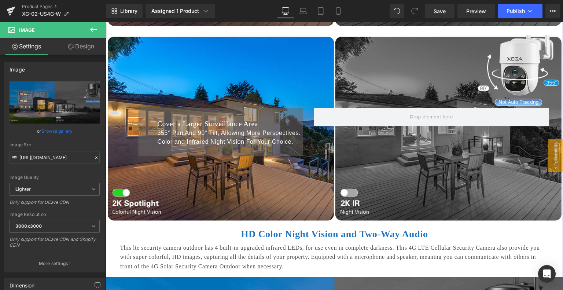
scroll to position [1438, 0]
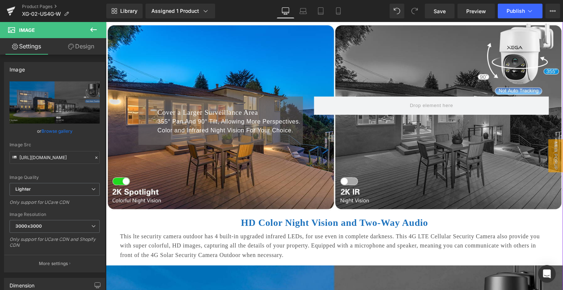
click at [252, 81] on div "Cover a Larger Surveillance Area Heading 355° Pan And 90° Tilt, Allowing More P…" at bounding box center [334, 116] width 457 height 187
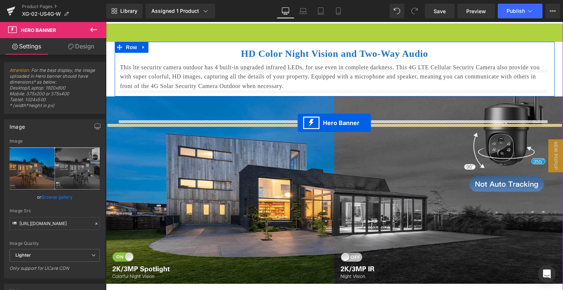
drag, startPoint x: 310, startPoint y: 56, endPoint x: 297, endPoint y: 123, distance: 67.9
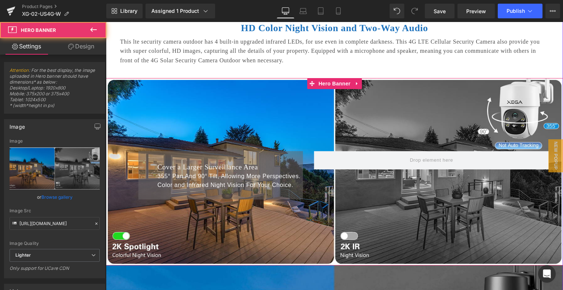
click at [274, 137] on div "Cover a Larger Surveillance Area Heading 355° Pan And 90° Tilt, Allowing More P…" at bounding box center [334, 171] width 457 height 187
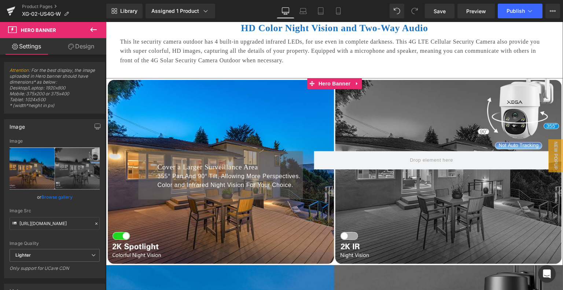
click at [154, 129] on div "Cover a Larger Surveillance Area Heading 355° Pan And 90° Tilt, Allowing More P…" at bounding box center [334, 171] width 457 height 187
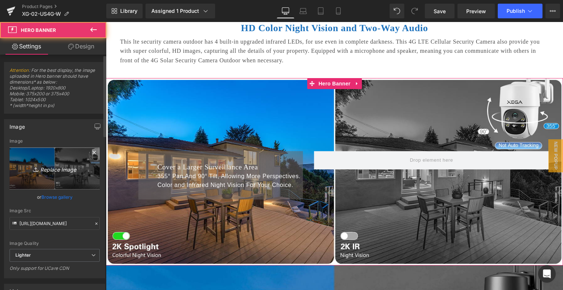
click at [44, 158] on link "Replace Image" at bounding box center [55, 168] width 90 height 42
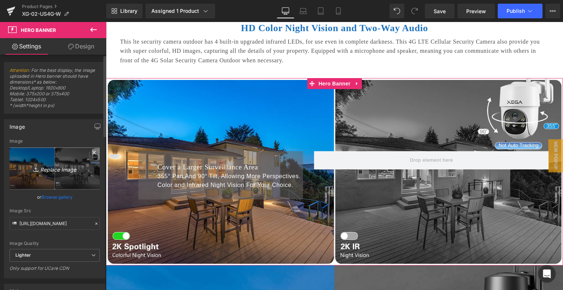
type input "C:\fakepath\5afcf6c7-414a-4322-9e56-6563150c8e18.__CR0,0,1464,600_PT0_SX1464_V1…"
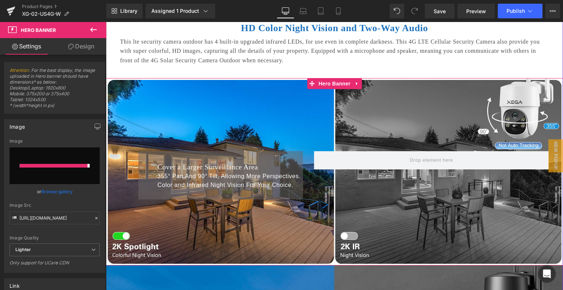
type input "https://ucarecdn.com/c255770c-53f6-4fc3-8d52-eecad83f5917/-/format/auto/-/previ…"
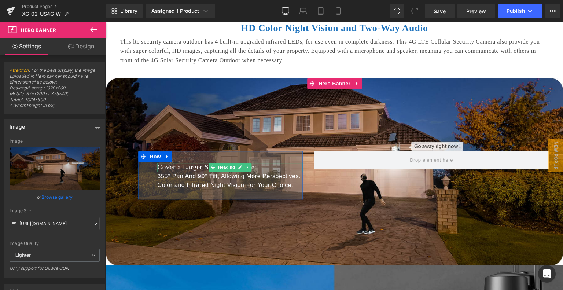
click at [171, 172] on h1 "Cover a Larger Surveillance Area" at bounding box center [230, 167] width 145 height 9
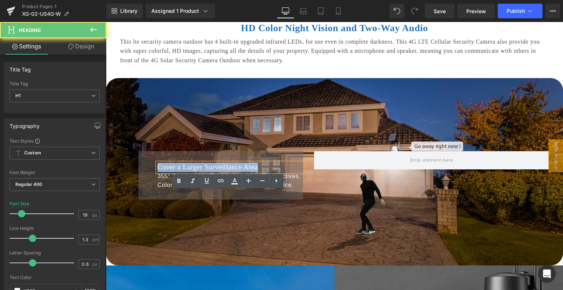
drag, startPoint x: 155, startPoint y: 195, endPoint x: 270, endPoint y: 195, distance: 114.7
click at [270, 172] on h1 "Cover a Larger Surveillance Area" at bounding box center [230, 167] width 145 height 9
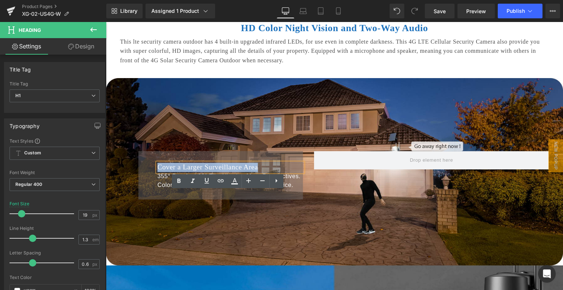
paste div
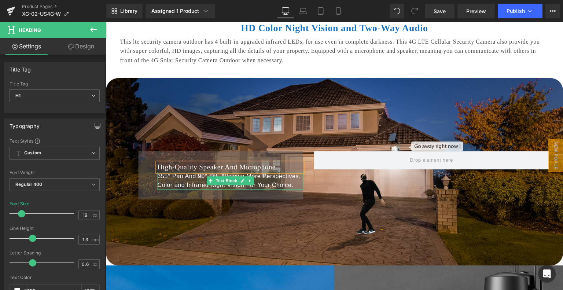
click at [178, 189] on p "355° Pan And 90° Tilt, Allowing More Perspectives. Color and Infrared Night Vis…" at bounding box center [230, 181] width 145 height 18
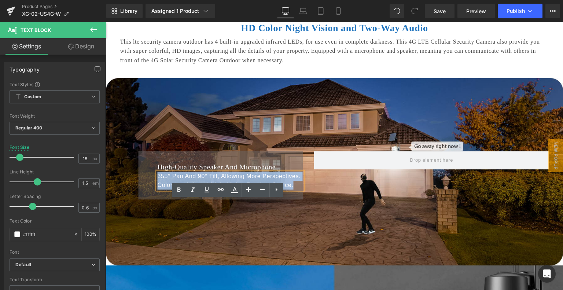
drag, startPoint x: 155, startPoint y: 203, endPoint x: 295, endPoint y: 214, distance: 140.3
click at [295, 189] on p "355° Pan And 90° Tilt, Allowing More Perspectives. Color and Infrared Night Vis…" at bounding box center [230, 181] width 145 height 18
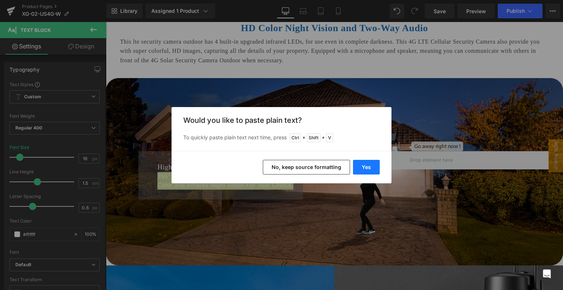
click at [369, 165] on button "Yes" at bounding box center [366, 167] width 27 height 15
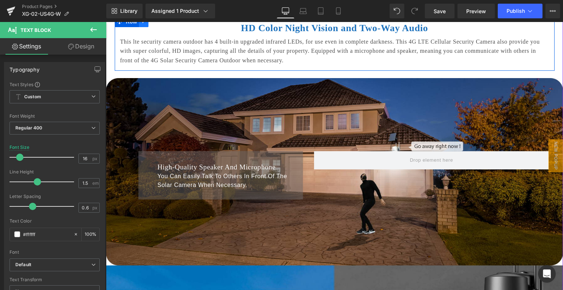
click at [141, 24] on icon at bounding box center [143, 21] width 5 height 5
click at [151, 24] on icon at bounding box center [153, 21] width 5 height 5
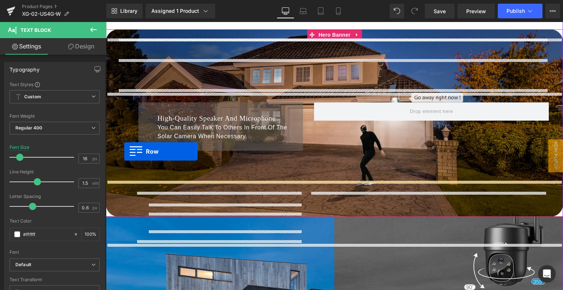
scroll to position [1584, 0]
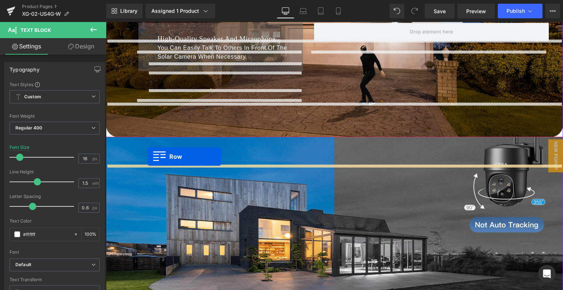
drag, startPoint x: 115, startPoint y: 102, endPoint x: 148, endPoint y: 156, distance: 63.8
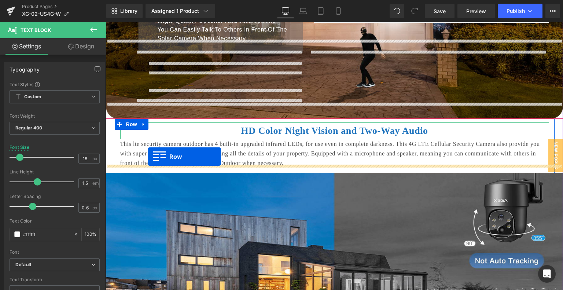
scroll to position [1566, 0]
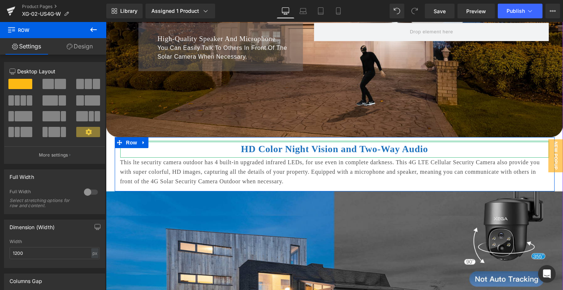
click at [241, 154] on b "HD Color Night Vision and Two-Way Audio" at bounding box center [334, 149] width 187 height 11
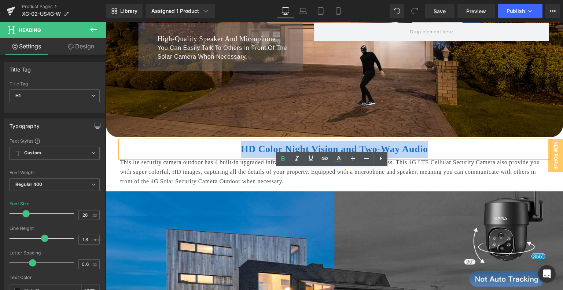
drag, startPoint x: 233, startPoint y: 178, endPoint x: 441, endPoint y: 183, distance: 207.8
click at [441, 158] on h1 "HD Color Night Vision and Two-Way Audio" at bounding box center [334, 149] width 429 height 17
paste div
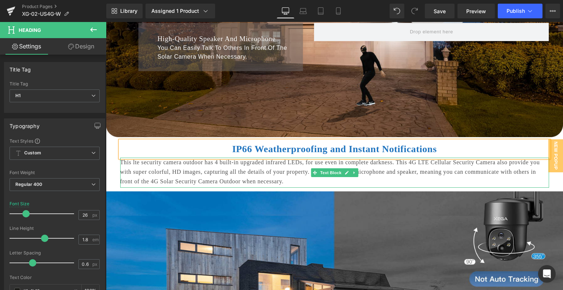
click at [192, 186] on p "This lte security camera outdoor has 4 built-in upgraded infrared LEDs, for use…" at bounding box center [334, 172] width 429 height 28
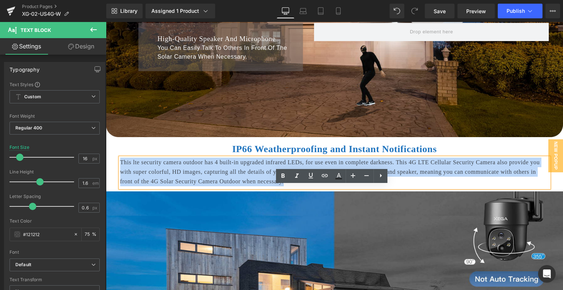
drag, startPoint x: 118, startPoint y: 189, endPoint x: 426, endPoint y: 214, distance: 309.9
click at [426, 188] on div "This lte security camera outdoor has 4 built-in upgraded infrared LEDs, for use…" at bounding box center [334, 173] width 429 height 30
paste div
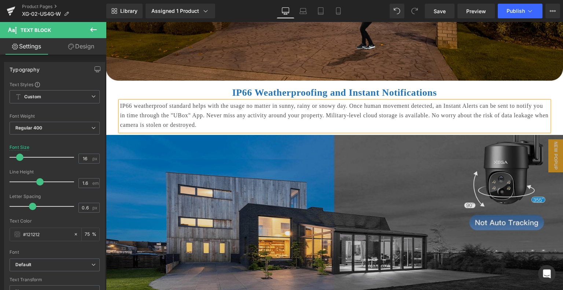
scroll to position [1676, 0]
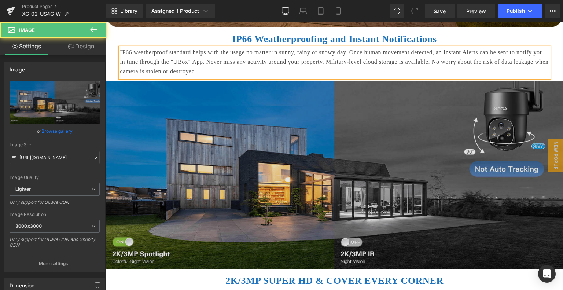
click at [302, 171] on img at bounding box center [334, 174] width 457 height 187
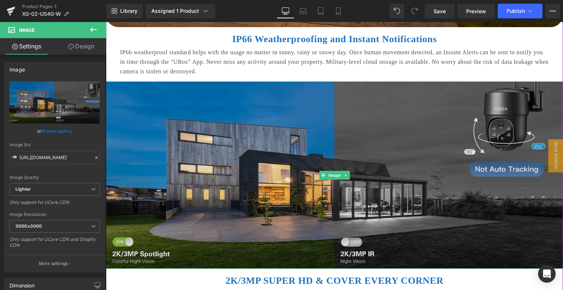
click at [197, 146] on img at bounding box center [334, 174] width 457 height 187
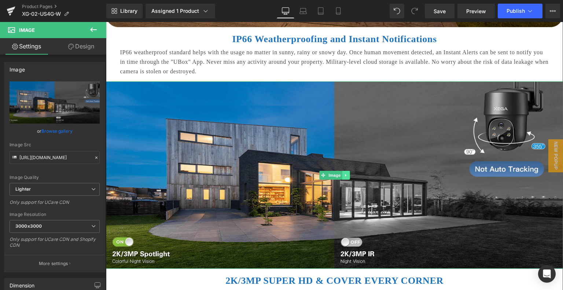
click at [344, 177] on icon at bounding box center [346, 175] width 4 height 4
click at [348, 177] on icon at bounding box center [350, 175] width 4 height 4
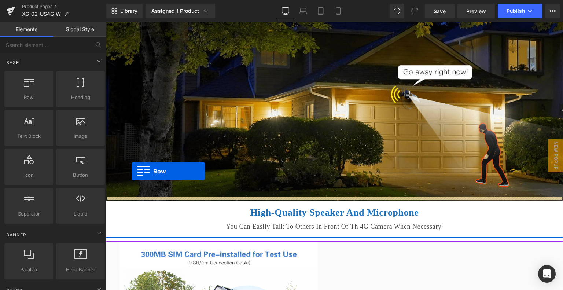
scroll to position [1822, 0]
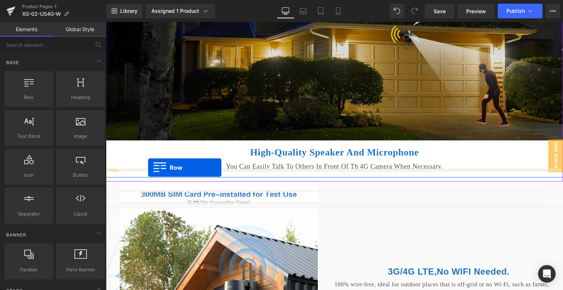
drag, startPoint x: 114, startPoint y: 112, endPoint x: 148, endPoint y: 167, distance: 64.5
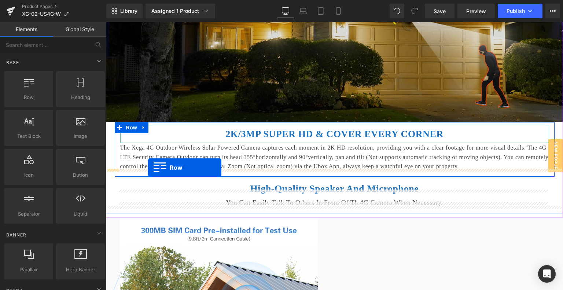
scroll to position [1804, 0]
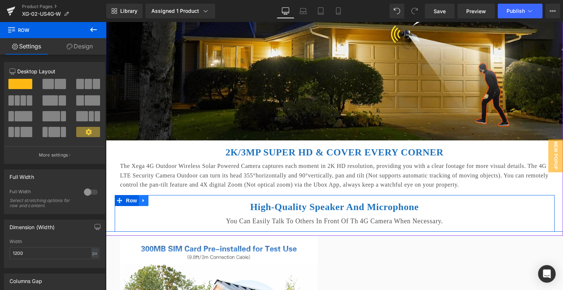
click at [143, 203] on icon at bounding box center [143, 199] width 5 height 5
click at [160, 203] on icon at bounding box center [162, 200] width 5 height 5
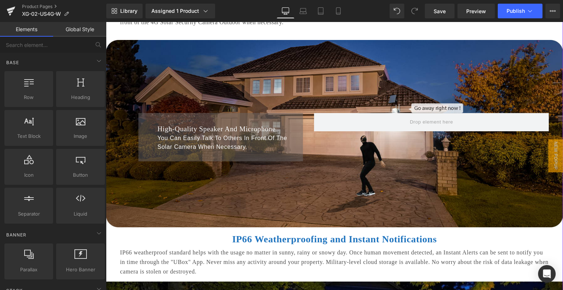
scroll to position [1474, 0]
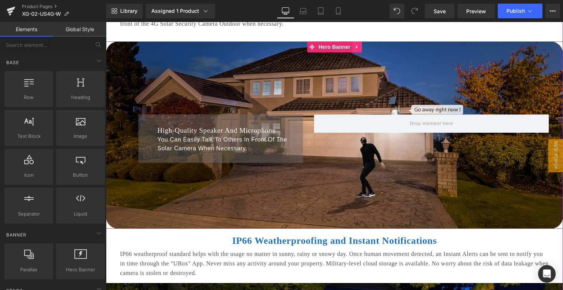
click at [356, 48] on icon at bounding box center [356, 46] width 1 height 3
click at [350, 49] on icon at bounding box center [352, 46] width 5 height 5
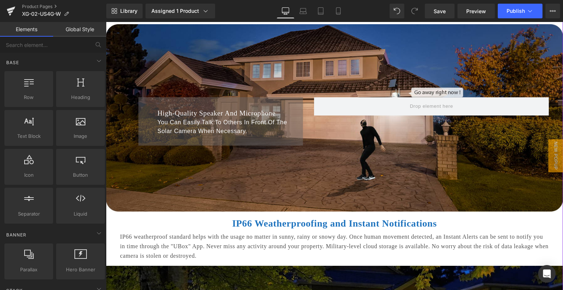
scroll to position [1687, 0]
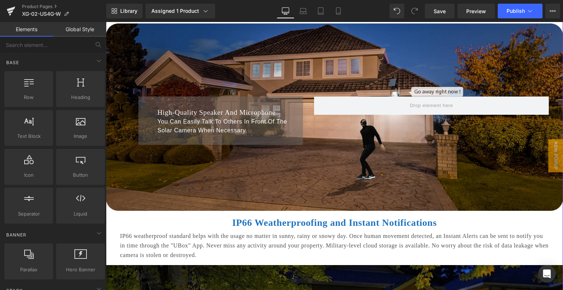
click at [256, 77] on div "High-Quality Speaker And Microphone Heading You Can Easily Talk To Others In Fr…" at bounding box center [334, 116] width 457 height 187
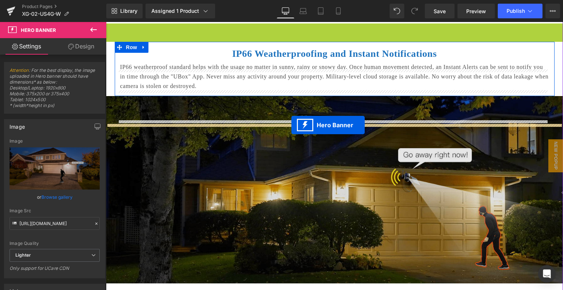
drag, startPoint x: 306, startPoint y: 56, endPoint x: 291, endPoint y: 125, distance: 70.7
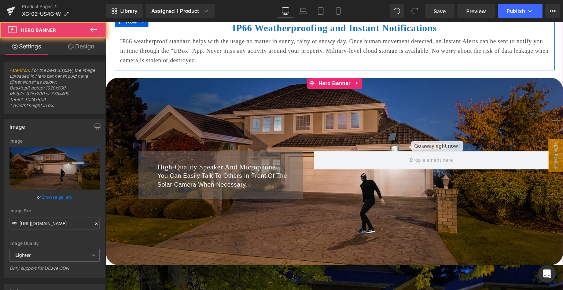
click at [289, 134] on div "High-Quality Speaker And Microphone Heading You Can Easily Talk To Others In Fr…" at bounding box center [334, 171] width 457 height 187
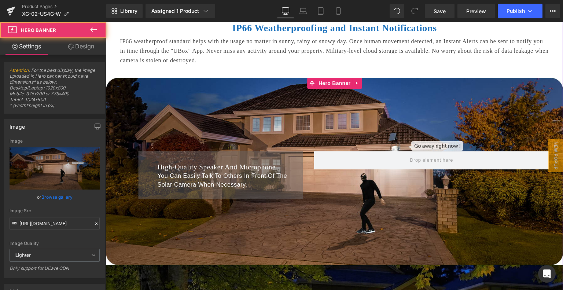
click at [255, 136] on div "High-Quality Speaker And Microphone Heading You Can Easily Talk To Others In Fr…" at bounding box center [334, 171] width 457 height 187
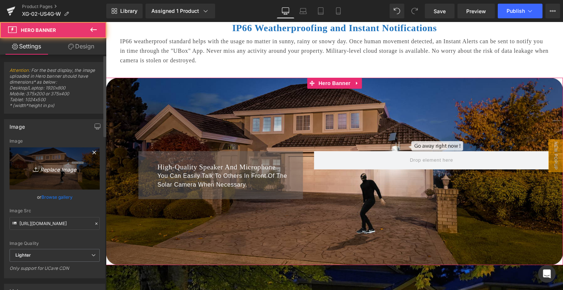
click at [46, 165] on icon "Replace Image" at bounding box center [54, 168] width 59 height 9
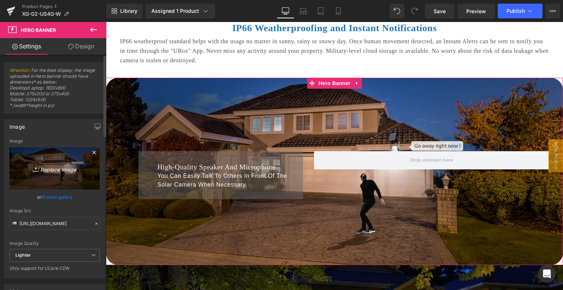
type input "C:\fakepath\74f24ab5-39ef-42ab-bdc1-5b5b5feb511e.__CR0,0,1464,600_PT0_SX1464_V1…"
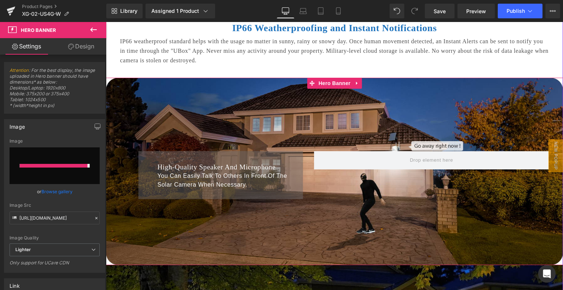
type input "https://ucarecdn.com/2c5c3b37-b00c-45f2-be54-3c32259f3bb1/-/format/auto/-/previ…"
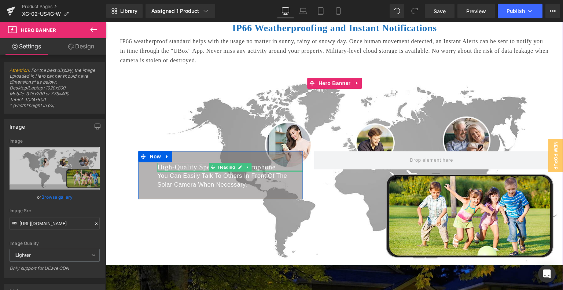
click at [178, 172] on div at bounding box center [230, 171] width 145 height 2
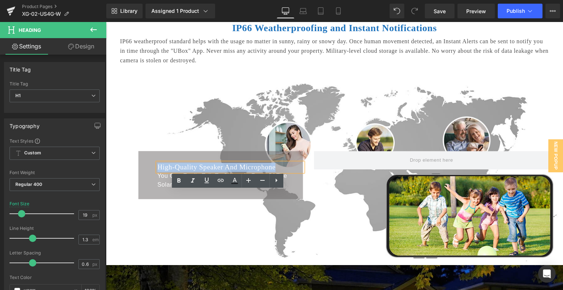
drag, startPoint x: 155, startPoint y: 196, endPoint x: 289, endPoint y: 193, distance: 134.1
click at [289, 172] on h1 "High-Quality Speaker And Microphone" at bounding box center [230, 167] width 145 height 9
paste div
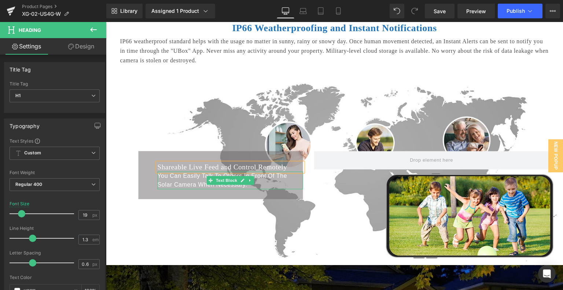
click at [190, 189] on p "You Can Easily Talk To Others In Front Of The Solar Camera When Necessary." at bounding box center [230, 181] width 145 height 18
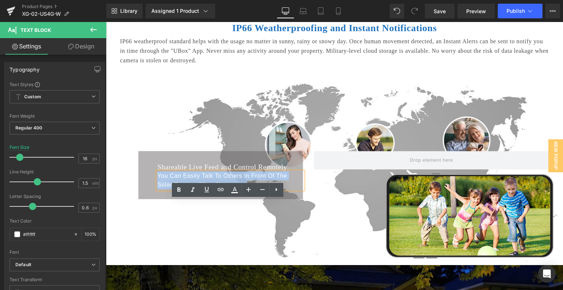
drag, startPoint x: 156, startPoint y: 204, endPoint x: 229, endPoint y: 216, distance: 74.1
click at [229, 189] on p "You Can Easily Talk To Others In Front Of The Solar Camera When Necessary." at bounding box center [230, 181] width 145 height 18
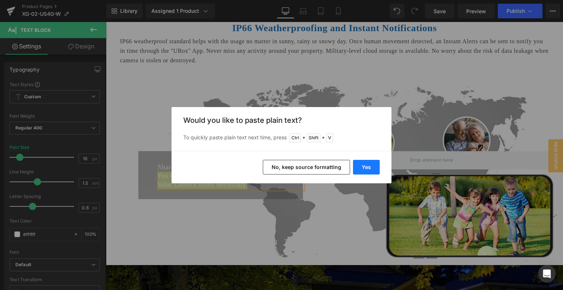
click at [369, 167] on button "Yes" at bounding box center [366, 167] width 27 height 15
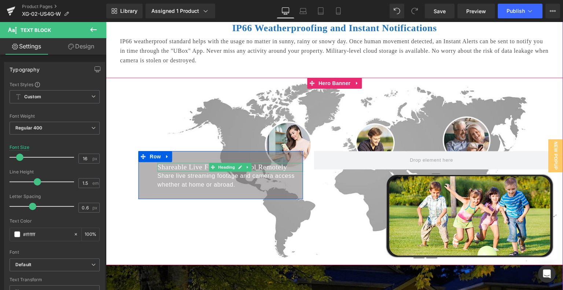
click at [171, 172] on h1 "Shareable Live Feed and Control Remotely" at bounding box center [230, 167] width 145 height 9
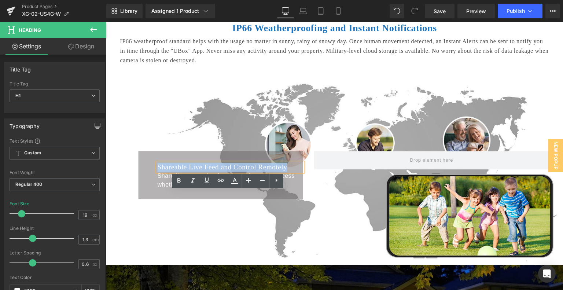
drag, startPoint x: 155, startPoint y: 195, endPoint x: 284, endPoint y: 195, distance: 128.6
click at [284, 172] on h1 "Shareable Live Feed and Control Remotely" at bounding box center [230, 167] width 145 height 9
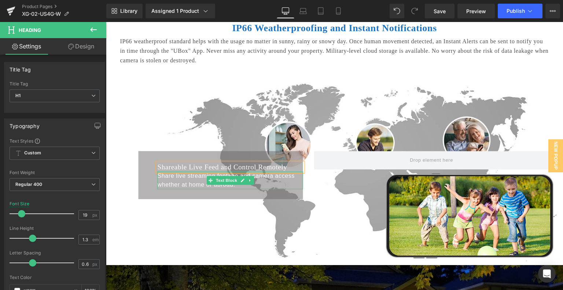
click at [181, 189] on p "Share live streaming footage and camera access whether at home or abroad." at bounding box center [230, 181] width 145 height 18
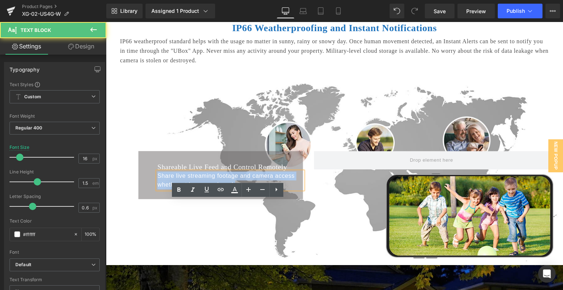
drag, startPoint x: 155, startPoint y: 205, endPoint x: 239, endPoint y: 217, distance: 84.8
click at [239, 189] on div "Share live streaming footage and camera access whether at home or abroad." at bounding box center [230, 181] width 145 height 18
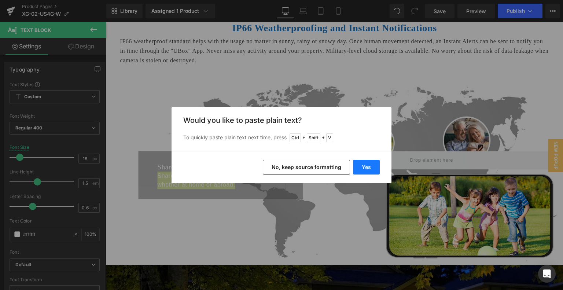
click at [369, 164] on button "Yes" at bounding box center [366, 167] width 27 height 15
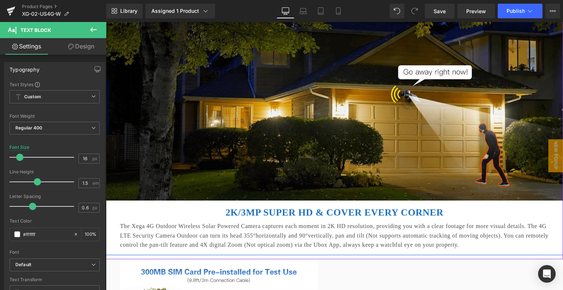
scroll to position [1943, 0]
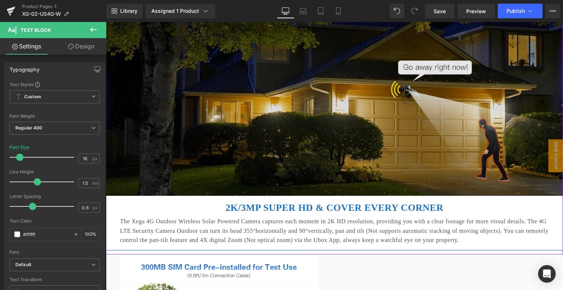
click at [295, 125] on img at bounding box center [334, 101] width 457 height 187
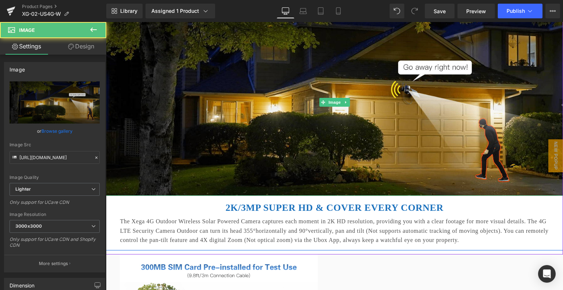
click at [345, 107] on link at bounding box center [346, 102] width 8 height 9
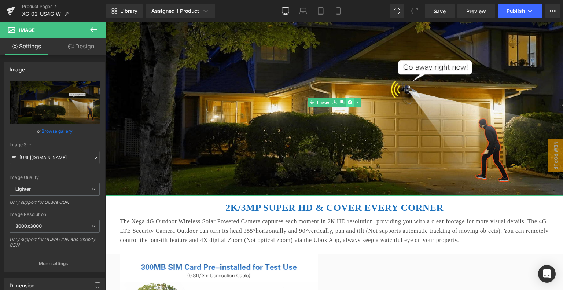
click at [348, 104] on icon at bounding box center [350, 102] width 4 height 4
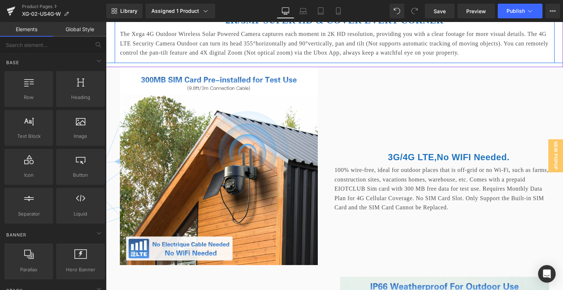
click at [144, 19] on link at bounding box center [144, 13] width 10 height 11
click at [162, 16] on icon at bounding box center [162, 13] width 5 height 5
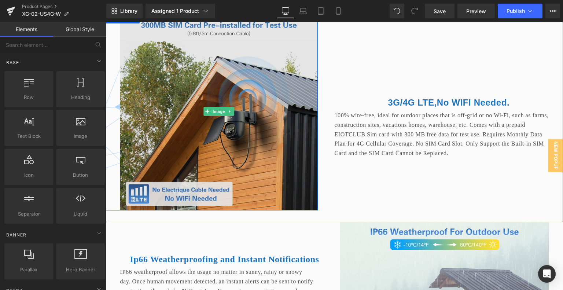
click at [204, 101] on img at bounding box center [219, 111] width 198 height 198
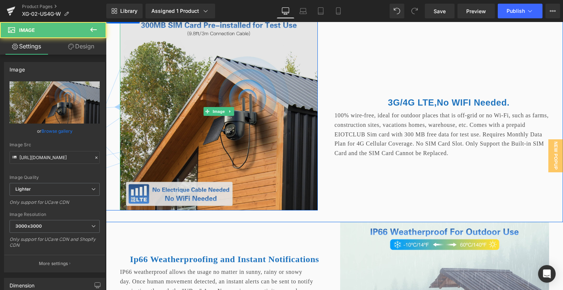
click at [225, 130] on img at bounding box center [219, 111] width 198 height 198
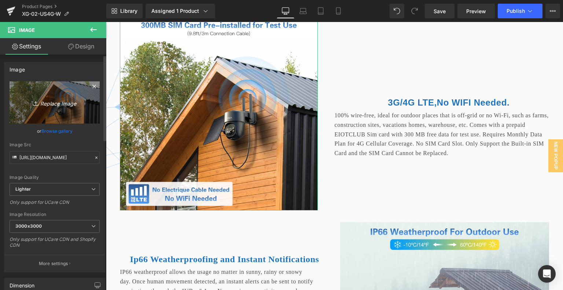
click at [71, 108] on link "Replace Image" at bounding box center [55, 102] width 90 height 42
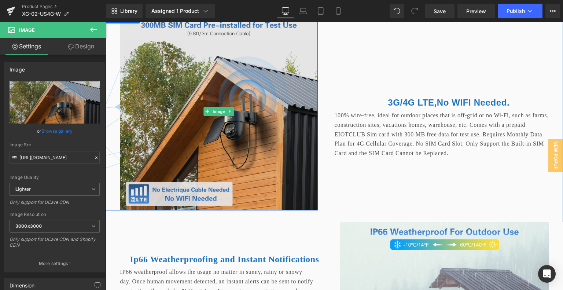
click at [237, 91] on img at bounding box center [219, 111] width 198 height 198
click at [185, 112] on img at bounding box center [219, 111] width 198 height 198
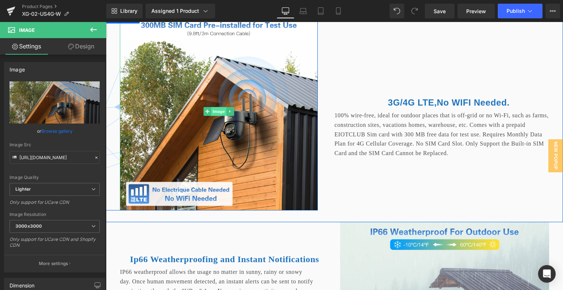
click at [211, 116] on span "Image" at bounding box center [218, 111] width 15 height 9
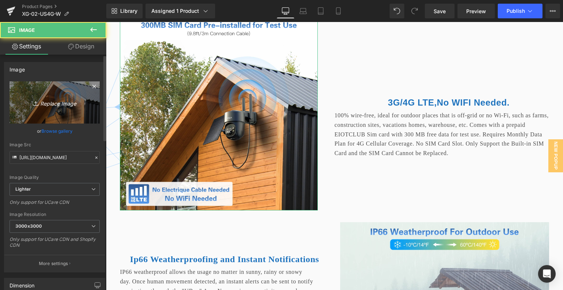
click at [41, 108] on link "Replace Image" at bounding box center [55, 102] width 90 height 42
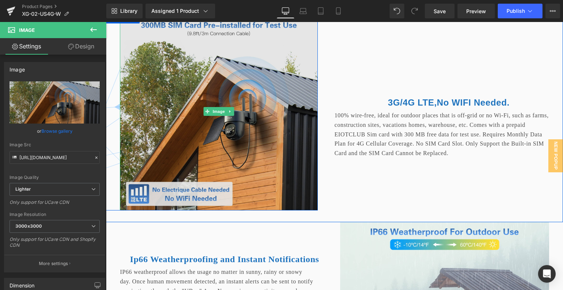
click at [219, 127] on img at bounding box center [219, 111] width 198 height 198
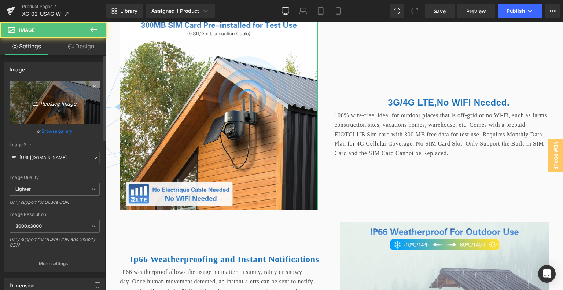
click at [69, 103] on icon "Replace Image" at bounding box center [54, 102] width 59 height 9
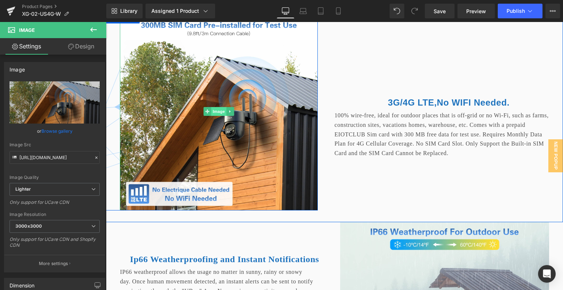
click at [214, 116] on span "Image" at bounding box center [218, 111] width 15 height 9
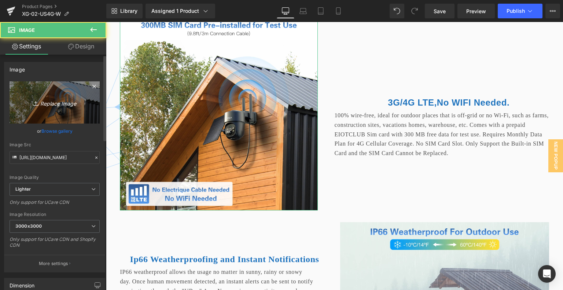
click at [88, 102] on link "Replace Image" at bounding box center [55, 102] width 90 height 42
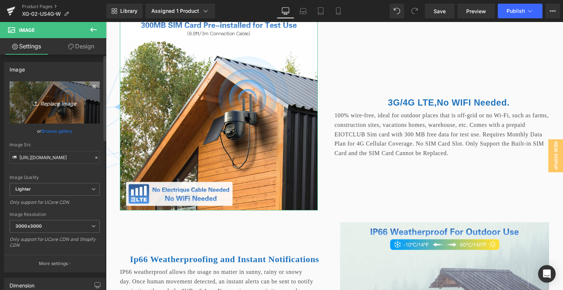
type input "C:\fakepath\画板 47.png"
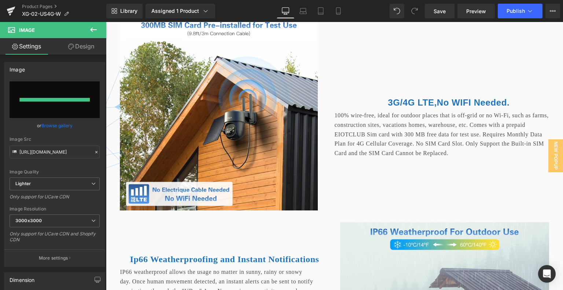
type input "https://ucarecdn.com/e1a0bc2d-ca1d-4567-81b5-0ba397857c4e/-/format/auto/-/previ…"
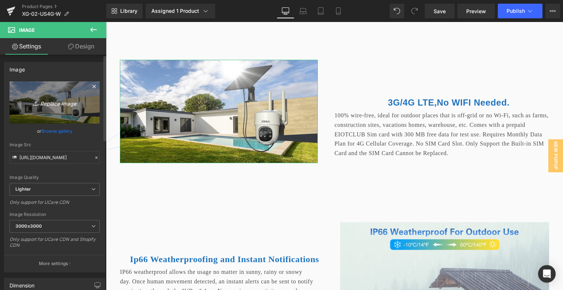
click at [56, 107] on icon "Replace Image" at bounding box center [54, 102] width 59 height 9
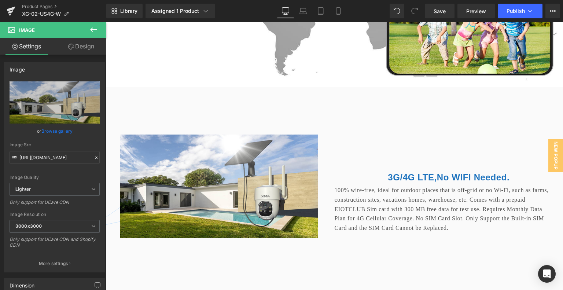
scroll to position [1907, 0]
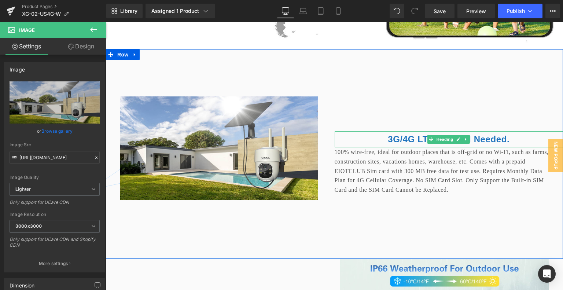
click at [400, 144] on b "3G/4G LTE,No WIFI Needed." at bounding box center [449, 139] width 122 height 10
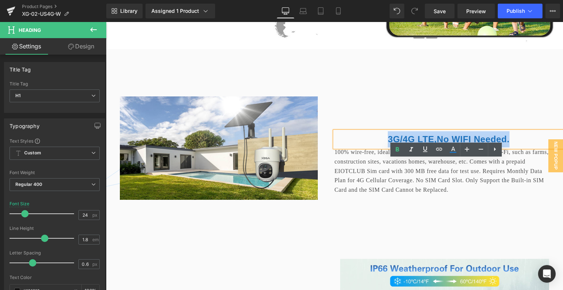
drag, startPoint x: 385, startPoint y: 167, endPoint x: 506, endPoint y: 171, distance: 121.0
click at [506, 144] on b "3G/4G LTE,No WIFI Needed." at bounding box center [449, 139] width 122 height 10
paste div
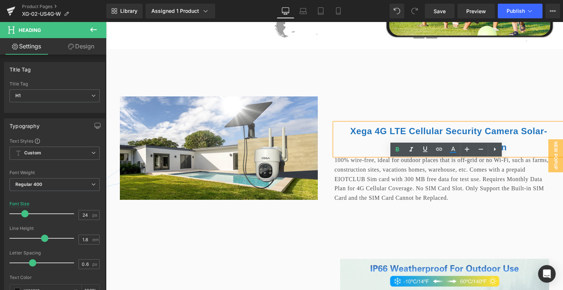
scroll to position [1899, 0]
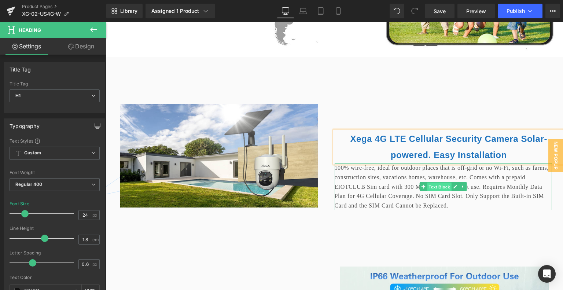
click at [436, 191] on span "Text Block" at bounding box center [439, 186] width 24 height 9
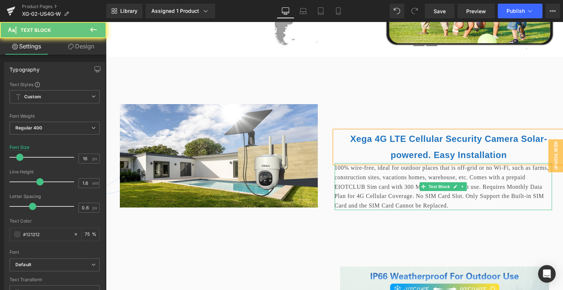
click at [366, 208] on p "100% wire-free, ideal for outdoor places that is off-grid or no Wi-Fi, such as …" at bounding box center [443, 186] width 218 height 47
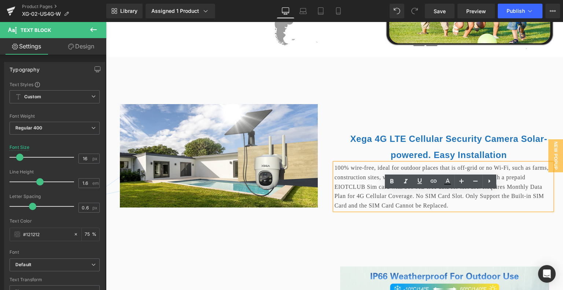
click at [354, 207] on p "100% wire-free, ideal for outdoor places that is off-grid or no Wi-Fi, such as …" at bounding box center [443, 186] width 218 height 47
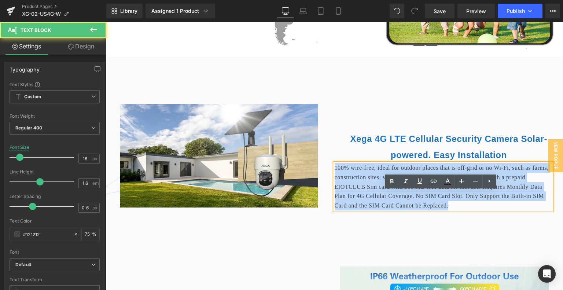
scroll to position [1899, 1]
drag, startPoint x: 331, startPoint y: 195, endPoint x: 553, endPoint y: 230, distance: 224.7
click at [553, 230] on div "Xega 4G LTE Cellular Security Camera Solar-powered. Easy Installation Heading 1…" at bounding box center [448, 156] width 229 height 198
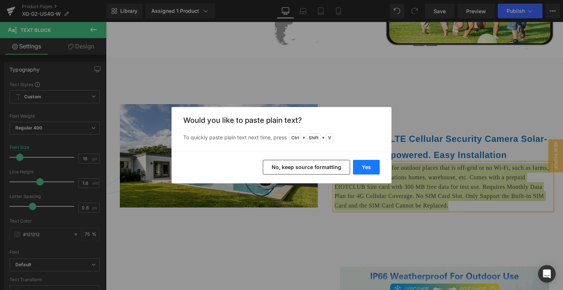
click at [371, 167] on button "Yes" at bounding box center [366, 167] width 27 height 15
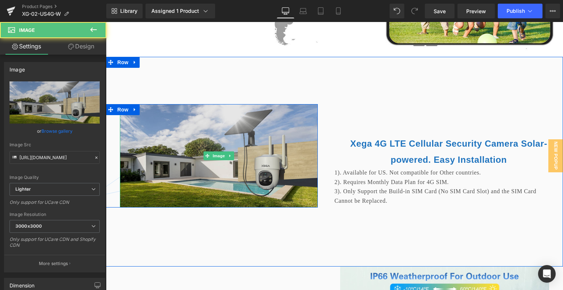
click at [276, 157] on img at bounding box center [219, 155] width 198 height 103
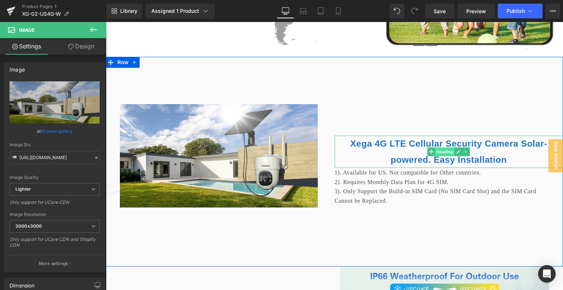
click at [437, 156] on span "Heading" at bounding box center [445, 151] width 20 height 9
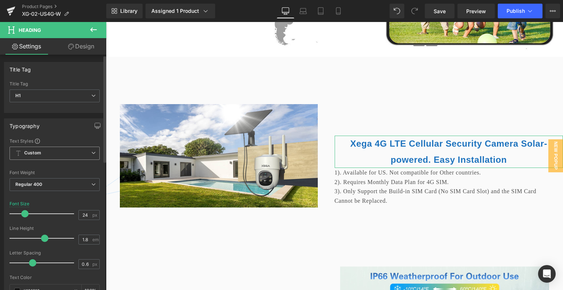
scroll to position [147, 0]
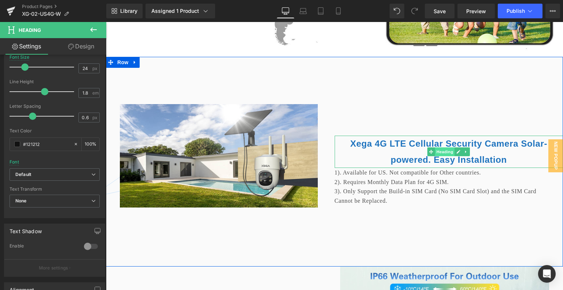
click at [447, 156] on span "Heading" at bounding box center [445, 151] width 20 height 9
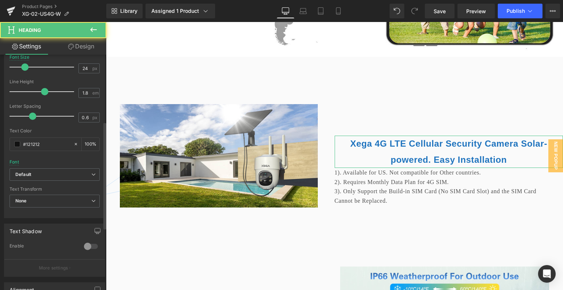
scroll to position [256, 0]
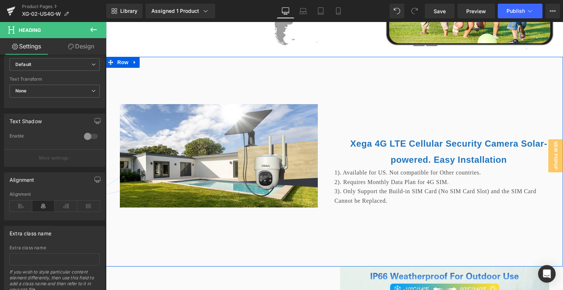
click at [374, 147] on div "Xega 4G LTE Cellular Security Camera Solar-powered. Easy Installation Heading 1…" at bounding box center [448, 156] width 229 height 198
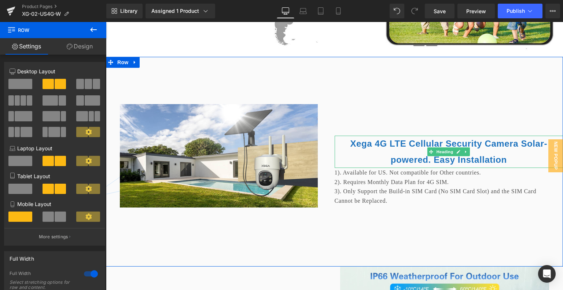
click at [346, 168] on h1 "Xega 4G LTE Cellular Security Camera Solar-powered. Easy Installation" at bounding box center [448, 152] width 229 height 32
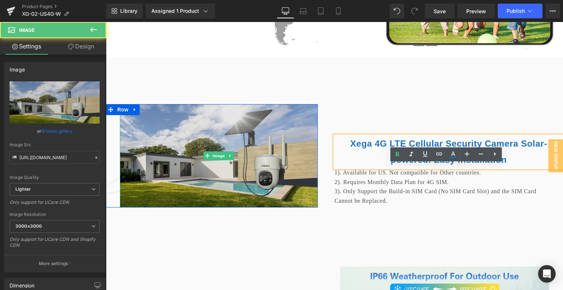
click at [233, 161] on img at bounding box center [219, 155] width 198 height 103
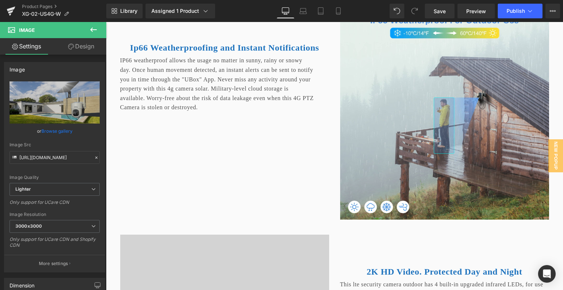
scroll to position [2155, 1]
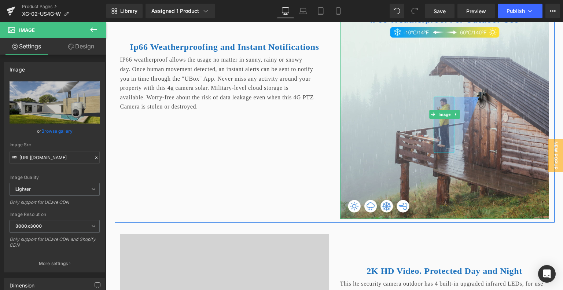
click at [443, 96] on img at bounding box center [444, 114] width 209 height 209
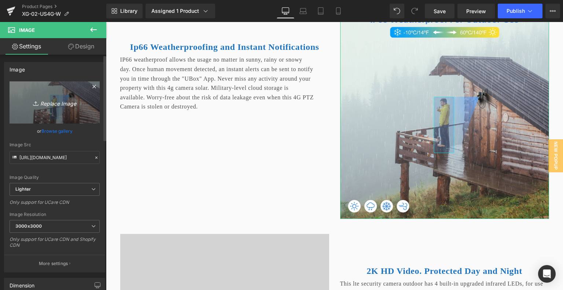
click at [73, 100] on icon "Replace Image" at bounding box center [54, 102] width 59 height 9
type input "C:\fakepath\画板 48.png"
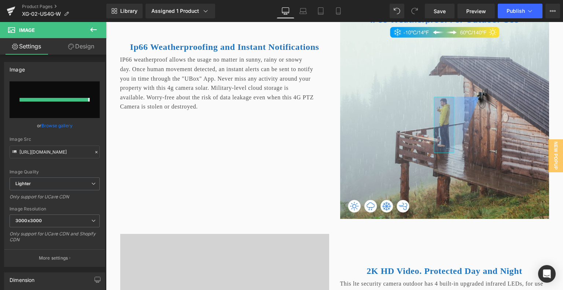
type input "https://ucarecdn.com/8a09c0e2-dac4-4895-b596-d48c16933d97/-/format/auto/-/previ…"
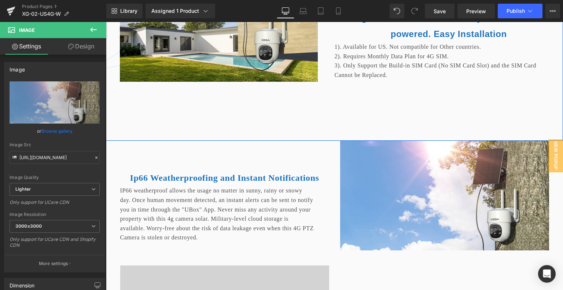
scroll to position [2082, 1]
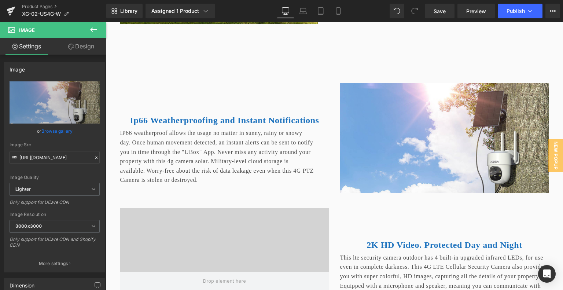
click at [181, 125] on b "Ip66 Weatherproofing and Instant Notifications" at bounding box center [224, 120] width 189 height 10
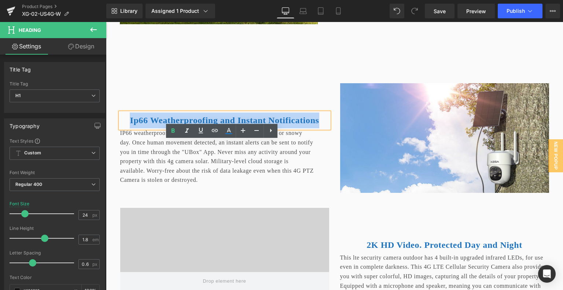
drag, startPoint x: 142, startPoint y: 149, endPoint x: 270, endPoint y: 170, distance: 129.2
click at [270, 128] on h1 "Ip66 Weatherproofing and Instant Notifications" at bounding box center [224, 120] width 209 height 16
paste div
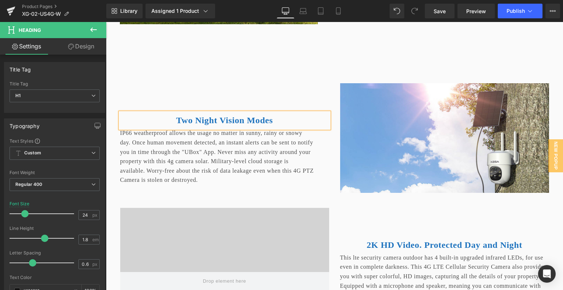
click at [178, 185] on p "IP66 weatherproof allows the usage no matter in sunny, rainy or snowy day. Once…" at bounding box center [217, 156] width 194 height 56
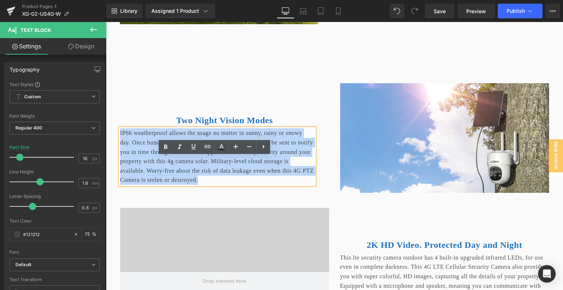
click at [120, 160] on div "IP66 weatherproof allows the usage no matter in sunny, rainy or snowy day. Once…" at bounding box center [217, 156] width 194 height 56
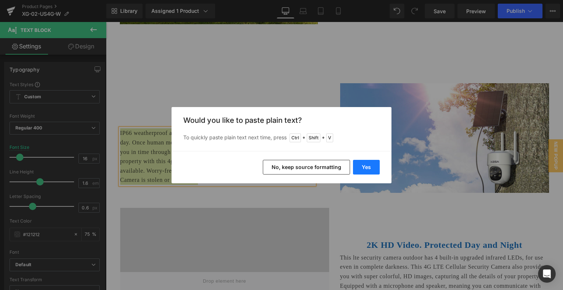
click at [359, 169] on button "Yes" at bounding box center [366, 167] width 27 height 15
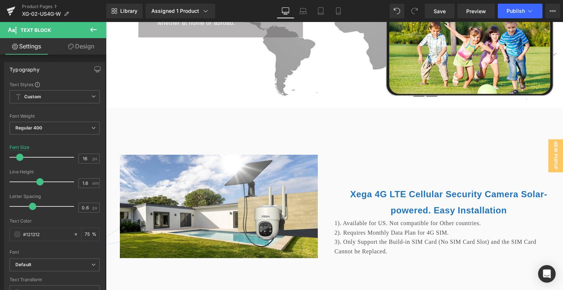
scroll to position [1935, 1]
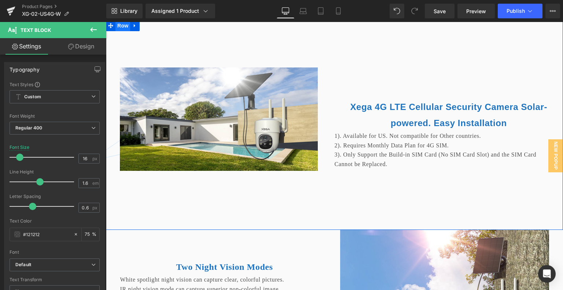
click at [125, 31] on span "Row" at bounding box center [122, 25] width 15 height 11
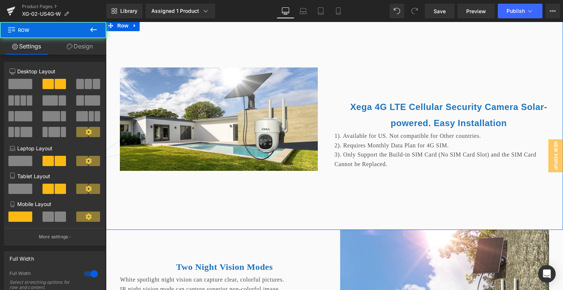
click at [86, 44] on link "Design" at bounding box center [79, 46] width 53 height 16
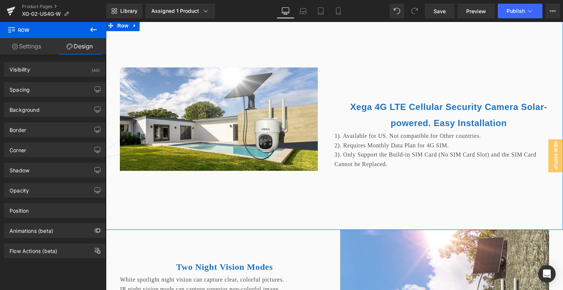
type input "0"
type input "32"
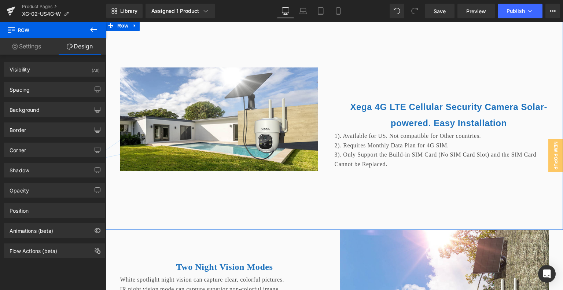
type input "0"
click at [57, 86] on div "Spacing" at bounding box center [54, 89] width 100 height 14
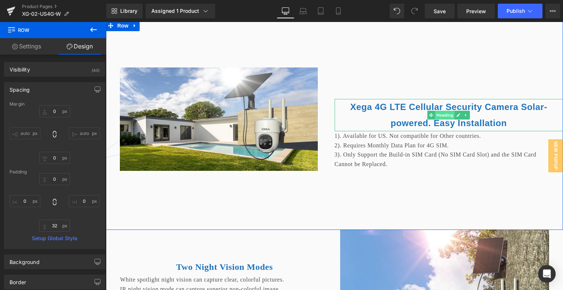
click at [440, 119] on span "Heading" at bounding box center [445, 115] width 20 height 9
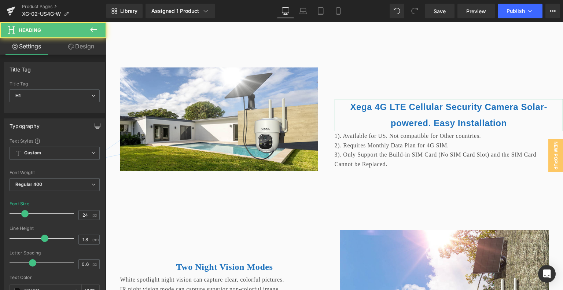
click at [86, 49] on link "Design" at bounding box center [81, 46] width 53 height 16
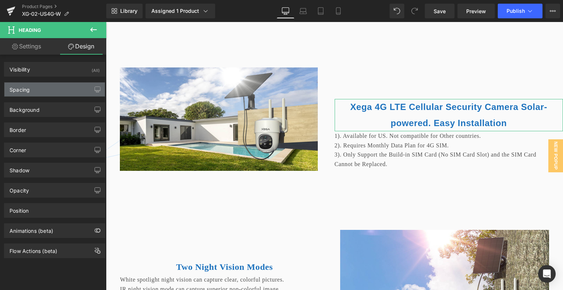
click at [40, 90] on div "Spacing" at bounding box center [54, 89] width 100 height 14
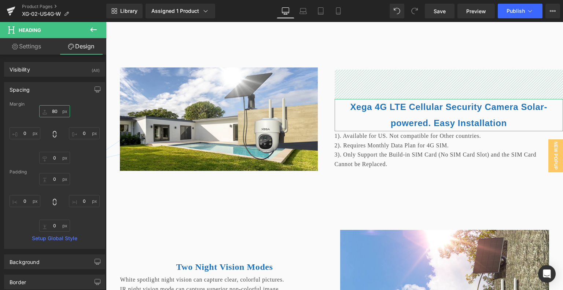
click at [53, 111] on input "80" at bounding box center [54, 111] width 31 height 12
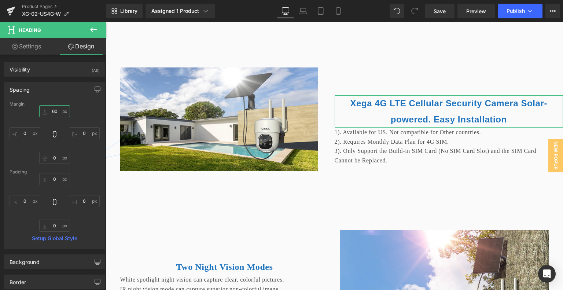
type input "6"
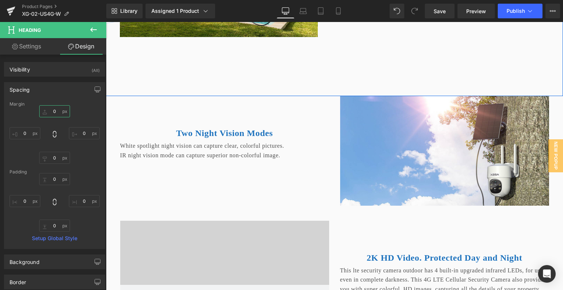
scroll to position [2082, 1]
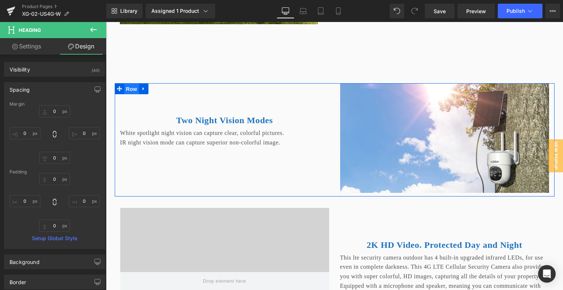
click at [133, 95] on span "Row" at bounding box center [131, 89] width 15 height 11
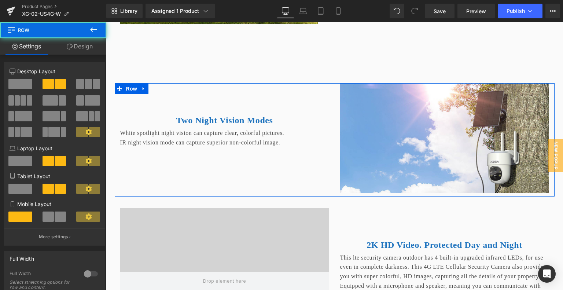
click at [90, 48] on link "Design" at bounding box center [79, 46] width 53 height 16
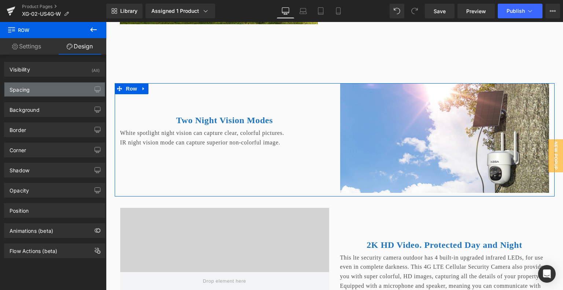
click at [43, 89] on div "Spacing" at bounding box center [54, 89] width 100 height 14
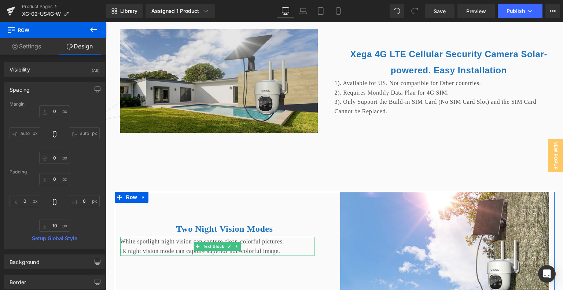
scroll to position [1972, 1]
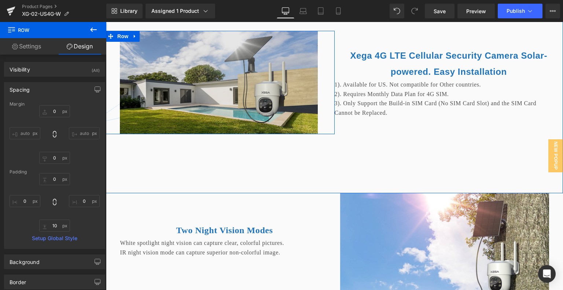
click at [125, 42] on span "Row" at bounding box center [122, 36] width 15 height 11
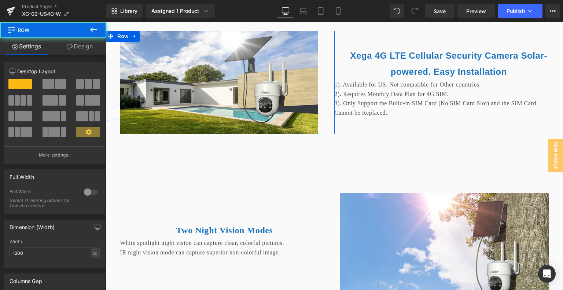
click at [84, 46] on link "Design" at bounding box center [79, 46] width 53 height 16
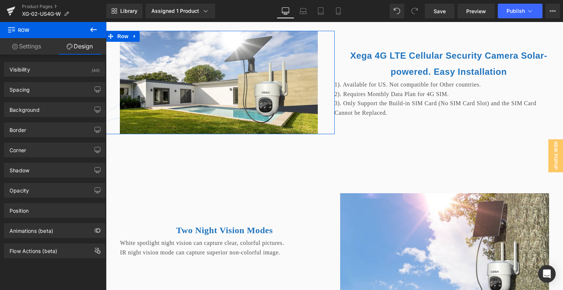
click at [57, 97] on div "Background Color & Image color transparent Color transparent 0 % Image Replace …" at bounding box center [55, 107] width 110 height 20
click at [58, 90] on div "Spacing" at bounding box center [54, 89] width 100 height 14
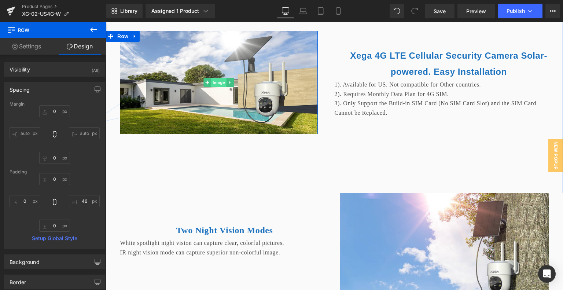
click at [214, 87] on span "Image" at bounding box center [218, 82] width 15 height 9
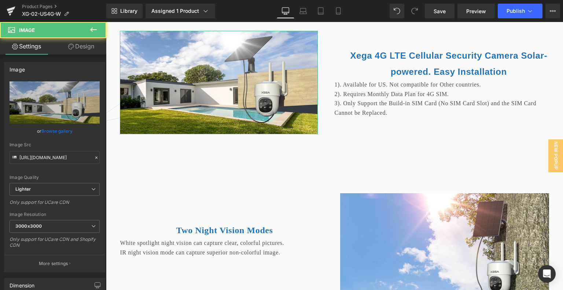
drag, startPoint x: 81, startPoint y: 46, endPoint x: 51, endPoint y: 76, distance: 42.5
click at [81, 46] on link "Design" at bounding box center [81, 46] width 53 height 16
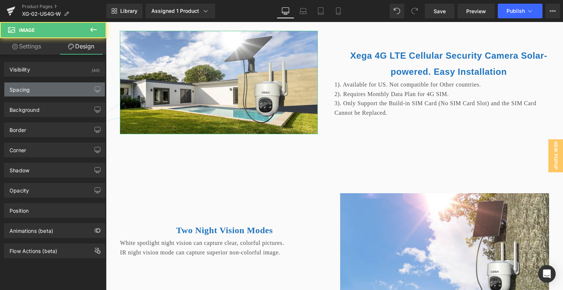
type input "0"
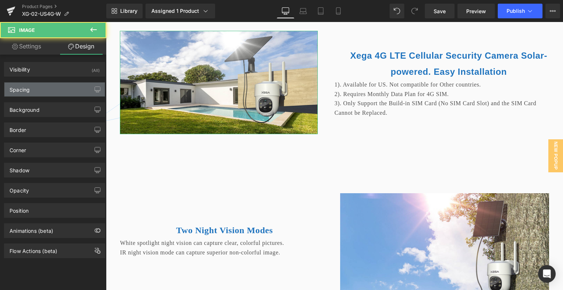
type input "0"
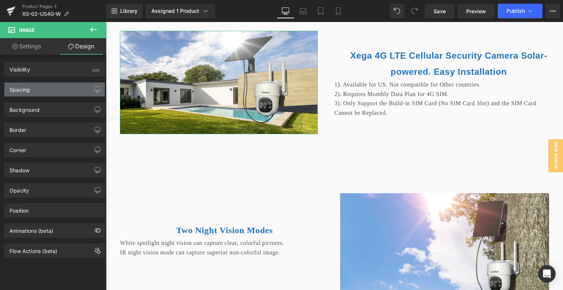
click at [42, 90] on div "Spacing" at bounding box center [54, 89] width 100 height 14
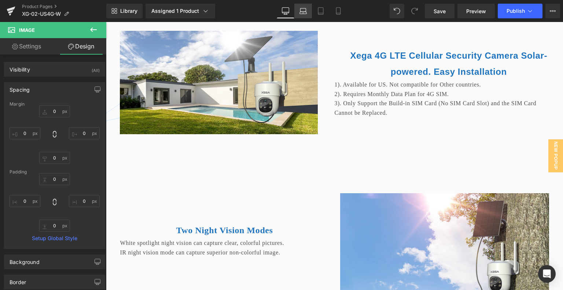
click at [299, 12] on link "Laptop" at bounding box center [303, 11] width 18 height 15
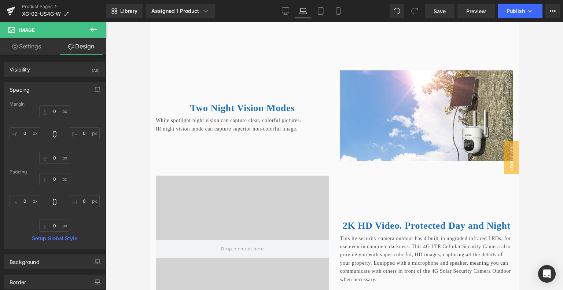
type input "0"
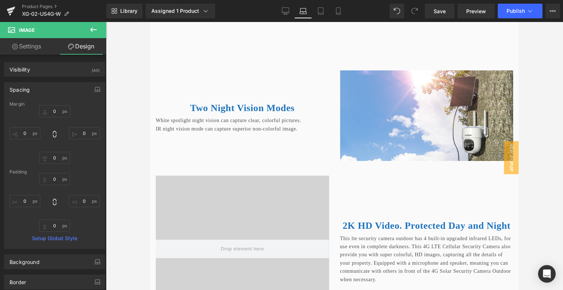
type input "0"
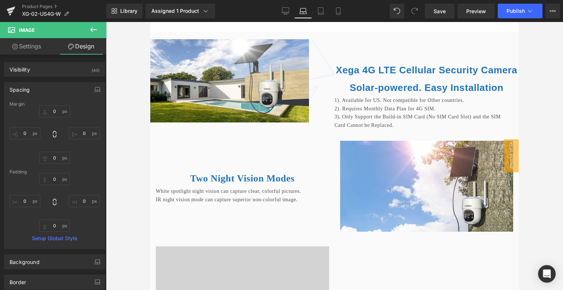
scroll to position [1785, 1]
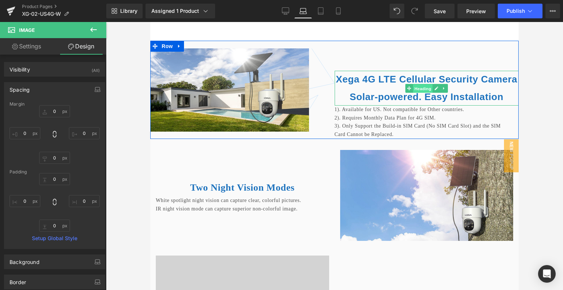
click at [420, 93] on span "Heading" at bounding box center [423, 88] width 20 height 9
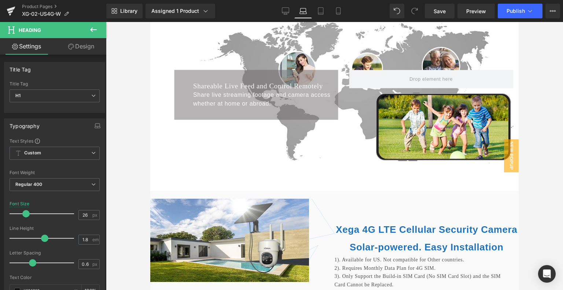
scroll to position [1565, 1]
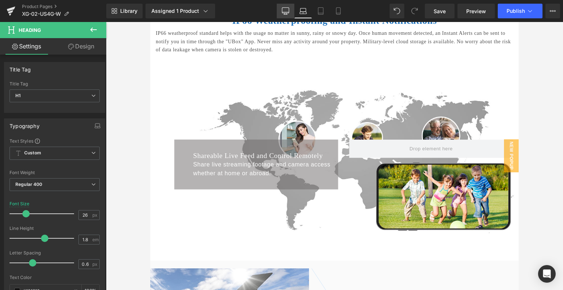
click at [281, 10] on link "Desktop" at bounding box center [286, 11] width 18 height 15
type input "24"
type input "100"
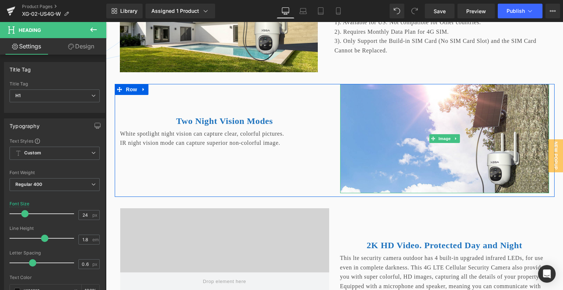
scroll to position [1914, 1]
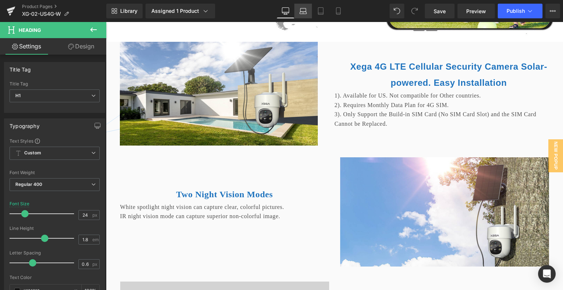
click at [299, 11] on link "Laptop" at bounding box center [303, 11] width 18 height 15
type input "26"
type input "100"
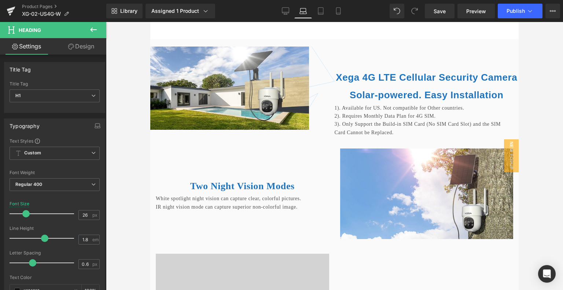
scroll to position [1785, 1]
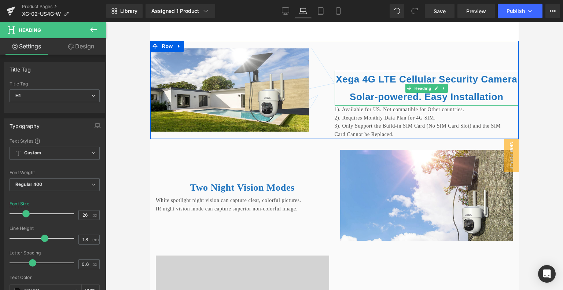
click at [378, 96] on b "Xega 4G LTE Cellular Security Camera Solar-powered. Easy Installation" at bounding box center [426, 88] width 181 height 29
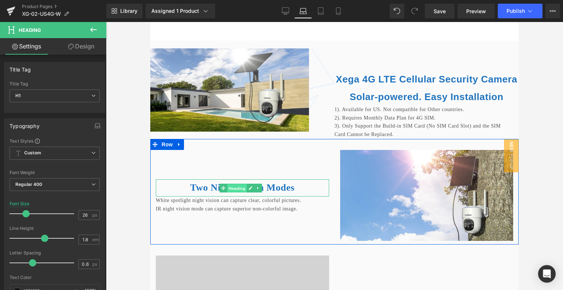
click at [242, 193] on span "Heading" at bounding box center [237, 188] width 20 height 9
click at [209, 193] on b "Two Night Vision Modes" at bounding box center [242, 187] width 104 height 11
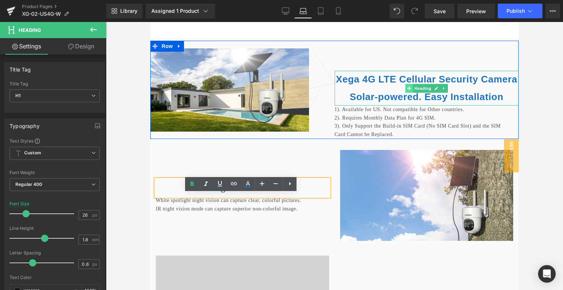
click at [405, 93] on span at bounding box center [409, 88] width 8 height 9
click at [416, 93] on span "Heading" at bounding box center [423, 88] width 20 height 9
click at [422, 93] on span "Heading" at bounding box center [423, 88] width 20 height 9
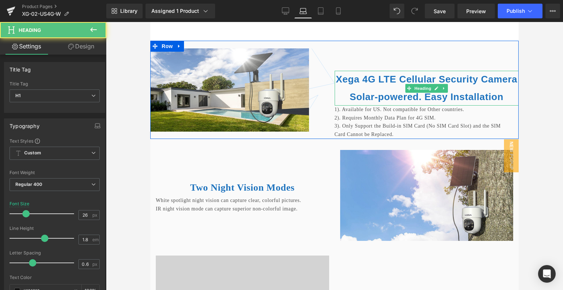
click at [382, 102] on b "Xega 4G LTE Cellular Security Camera Solar-powered. Easy Installation" at bounding box center [426, 88] width 181 height 29
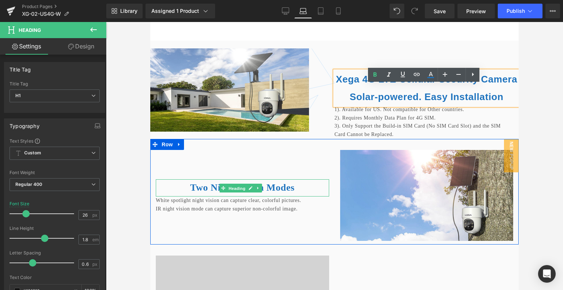
click at [242, 193] on span "Heading" at bounding box center [237, 188] width 20 height 9
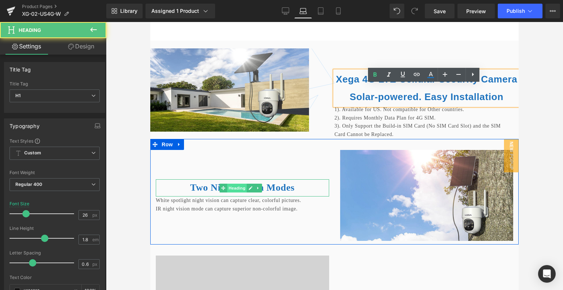
click at [240, 192] on span "Heading" at bounding box center [237, 188] width 20 height 9
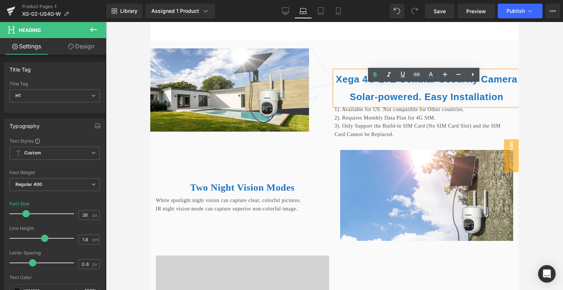
click at [388, 98] on b "Xega 4G LTE Cellular Security Camera Solar-powered. Easy Installation" at bounding box center [426, 88] width 181 height 29
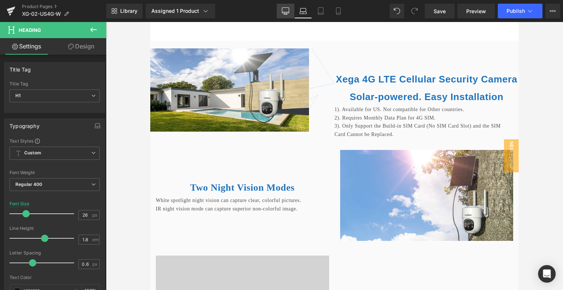
click at [284, 14] on icon at bounding box center [285, 10] width 7 height 7
type input "24"
type input "100"
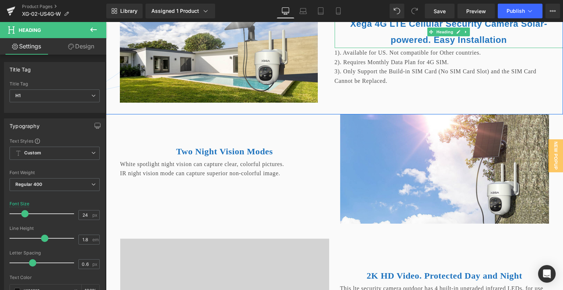
scroll to position [1914, 1]
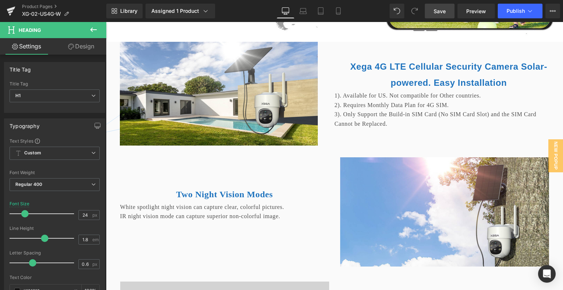
click at [441, 12] on span "Save" at bounding box center [439, 11] width 12 height 8
click at [431, 13] on link "Save" at bounding box center [440, 11] width 30 height 15
click at [299, 11] on icon at bounding box center [302, 10] width 7 height 7
type input "26"
type input "100"
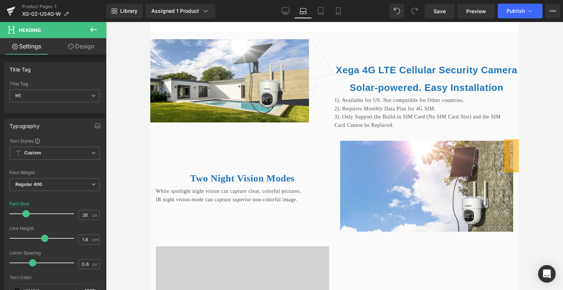
scroll to position [1785, 1]
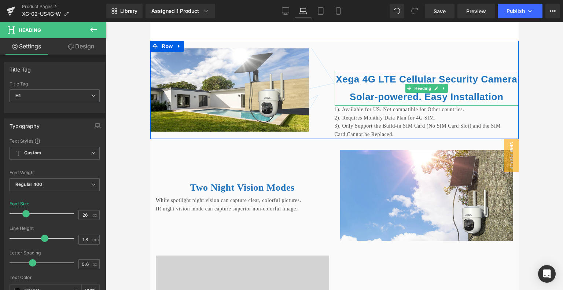
click at [381, 101] on h1 "Xega 4G LTE Cellular Security Camera Solar-powered. Easy Installation" at bounding box center [426, 88] width 184 height 35
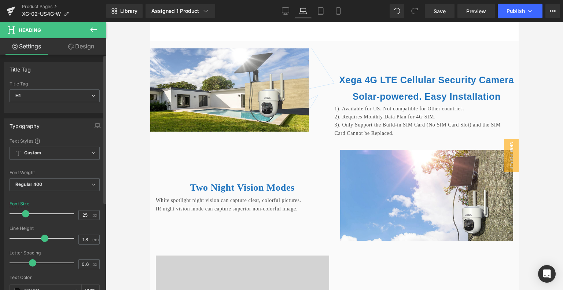
click at [24, 212] on span at bounding box center [25, 213] width 7 height 7
click at [82, 215] on input "25" at bounding box center [85, 214] width 13 height 9
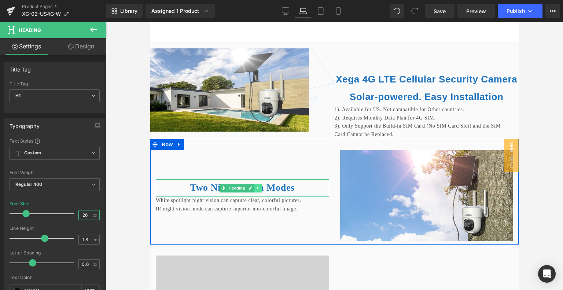
type input "26"
click at [255, 192] on link at bounding box center [259, 188] width 8 height 9
click at [238, 190] on icon at bounding box center [239, 188] width 4 height 4
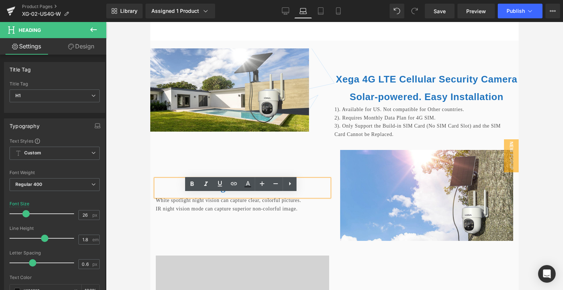
click at [235, 193] on b "Two Night Vision Modes" at bounding box center [242, 187] width 104 height 11
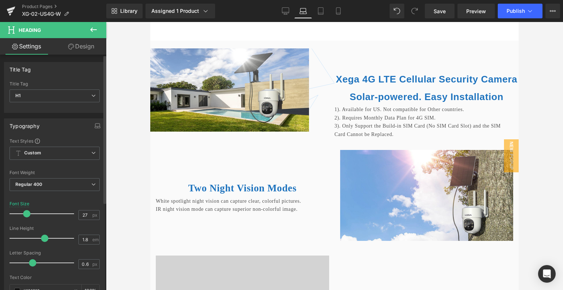
type input "26"
click at [23, 212] on span at bounding box center [25, 213] width 7 height 7
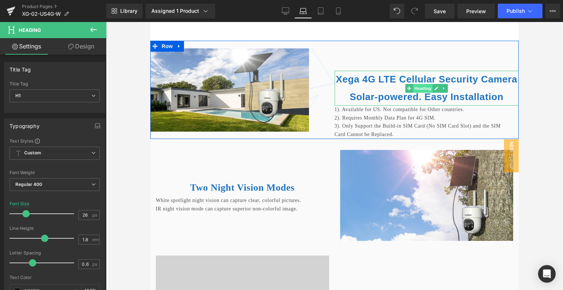
click at [416, 93] on span "Heading" at bounding box center [423, 88] width 20 height 9
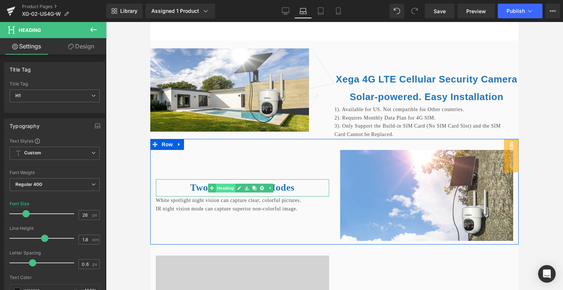
click at [230, 192] on span "Heading" at bounding box center [226, 188] width 20 height 9
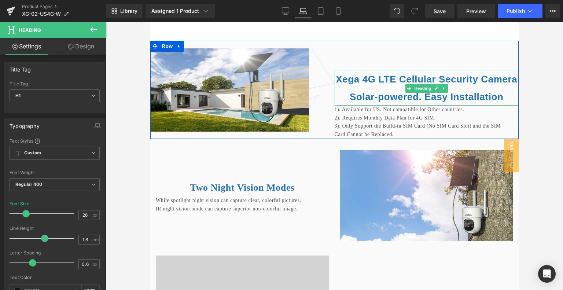
click at [381, 98] on b "Xega 4G LTE Cellular Security Camera Solar-powered. Easy Installation" at bounding box center [426, 88] width 181 height 29
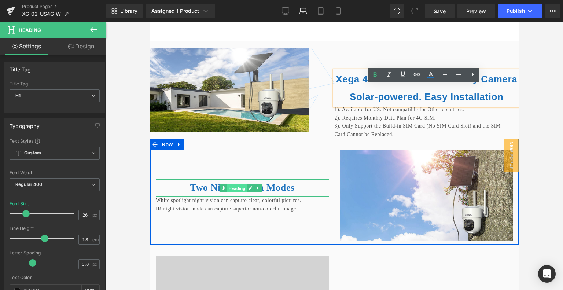
click at [238, 193] on span "Heading" at bounding box center [237, 188] width 20 height 9
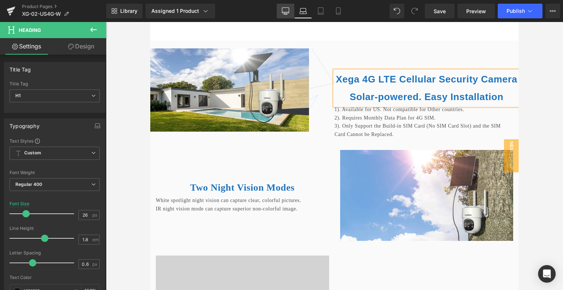
click at [281, 11] on link "Desktop" at bounding box center [286, 11] width 18 height 15
type input "24"
type input "100"
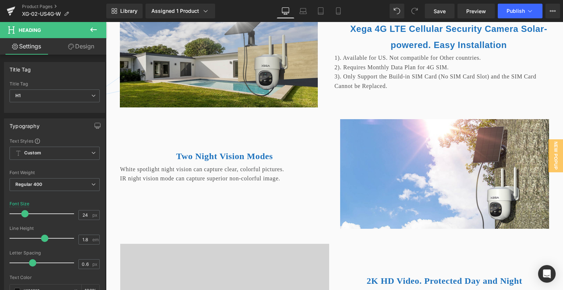
scroll to position [1935, 1]
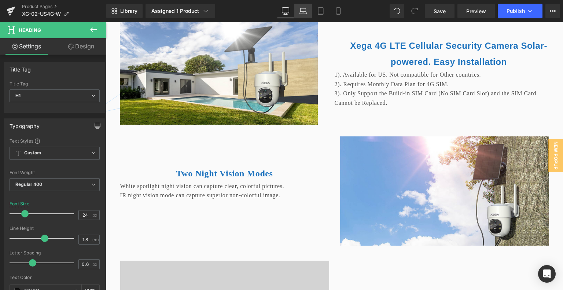
click at [306, 12] on icon at bounding box center [302, 10] width 7 height 7
type input "26"
type input "100"
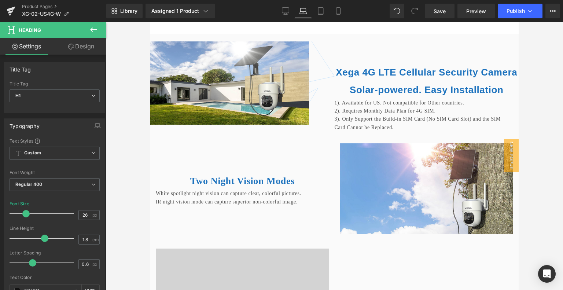
scroll to position [1790, 1]
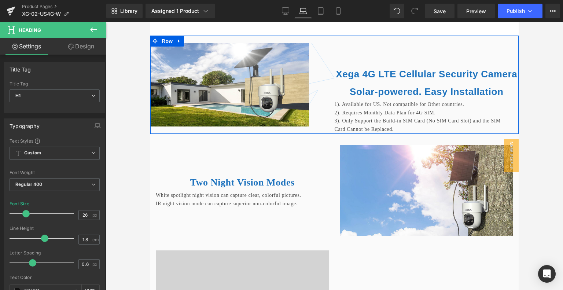
click at [347, 67] on div "Xega 4G LTE Cellular Security Camera Solar-powered. Easy Installation Heading 1…" at bounding box center [426, 85] width 184 height 98
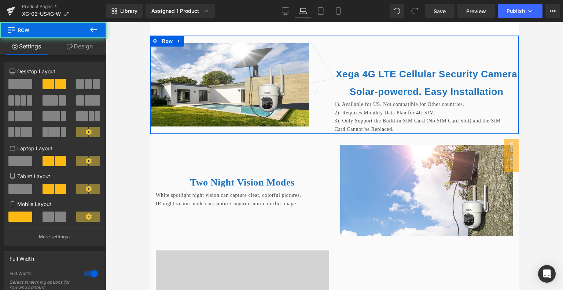
click at [86, 40] on link "Design" at bounding box center [79, 46] width 53 height 16
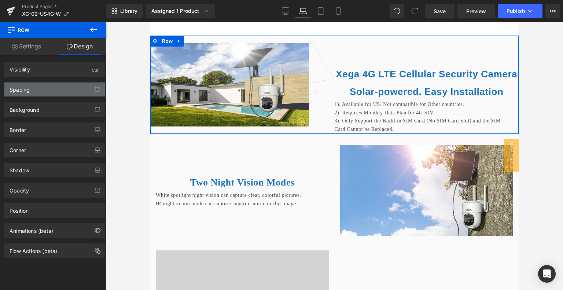
click at [47, 87] on div "Spacing" at bounding box center [54, 89] width 100 height 14
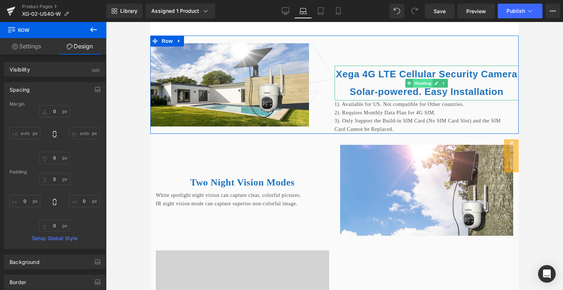
click at [421, 88] on span "Heading" at bounding box center [423, 83] width 20 height 9
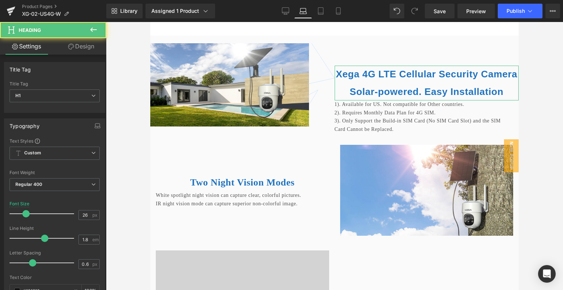
click at [88, 52] on link "Design" at bounding box center [81, 46] width 53 height 16
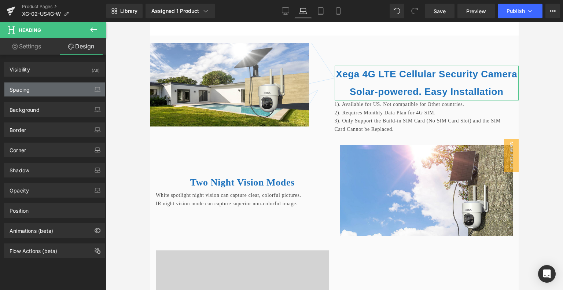
click at [47, 92] on div "Spacing" at bounding box center [54, 89] width 100 height 14
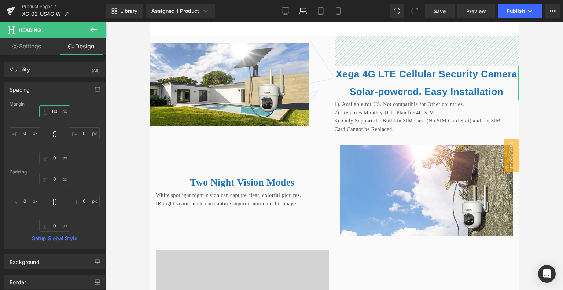
click at [54, 111] on input "80" at bounding box center [54, 111] width 31 height 12
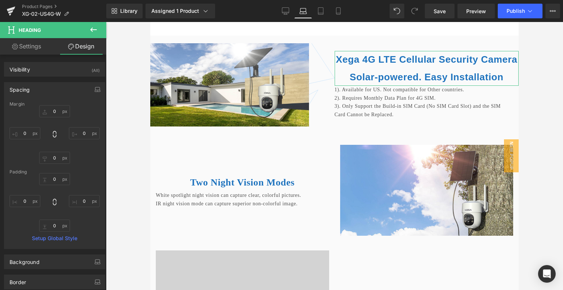
click at [84, 111] on div "0px 0 0px 0 0px 0" at bounding box center [55, 134] width 90 height 59
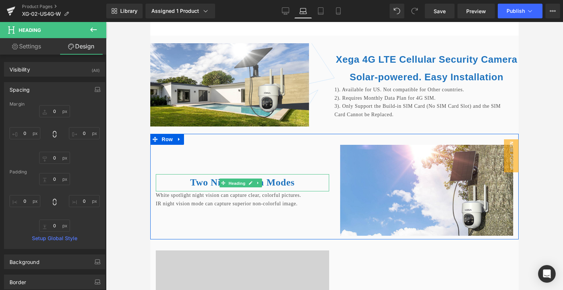
click at [239, 188] on span "Heading" at bounding box center [237, 183] width 20 height 9
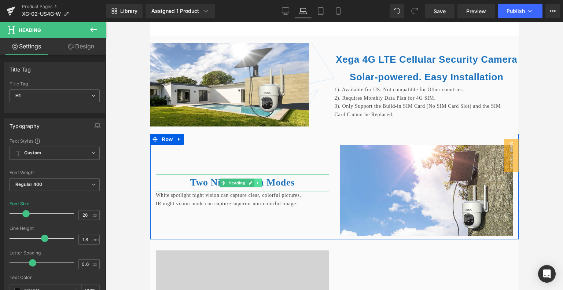
click at [258, 185] on icon at bounding box center [258, 183] width 4 height 4
click at [254, 185] on icon at bounding box center [254, 183] width 4 height 4
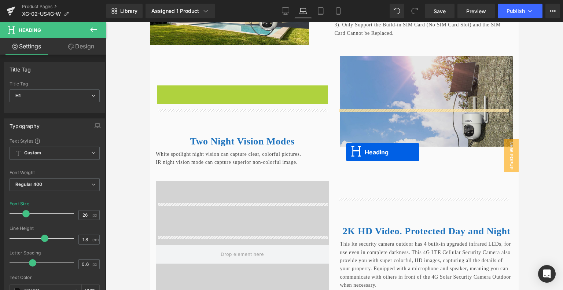
scroll to position [1754, 1]
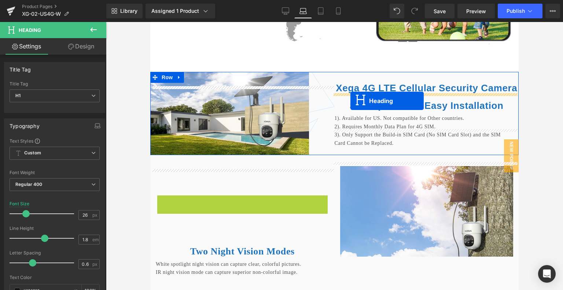
drag, startPoint x: 221, startPoint y: 69, endPoint x: 349, endPoint y: 101, distance: 132.0
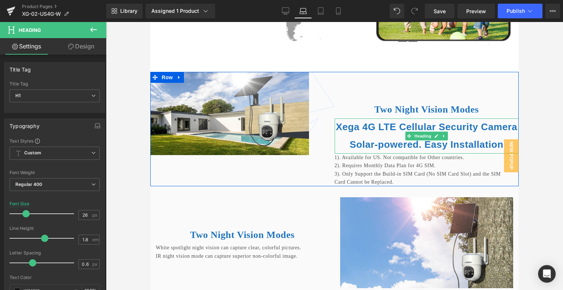
click at [355, 145] on b "Xega 4G LTE Cellular Security Camera Solar-powered. Easy Installation" at bounding box center [426, 135] width 181 height 29
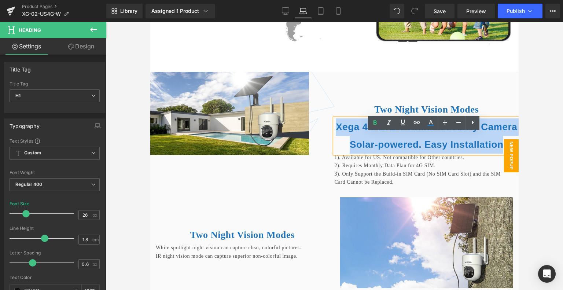
scroll to position [1754, 1]
drag, startPoint x: 334, startPoint y: 141, endPoint x: 509, endPoint y: 160, distance: 176.1
click at [509, 160] on body "Skip to content 4G CELLULAR SECURITY CAMERA WIFI SECURITY CAMERA ABOUT US" at bounding box center [334, 111] width 368 height 3687
copy b "Xega 4G LTE Cellular Security Camera Solar-powered. Easy Installation"
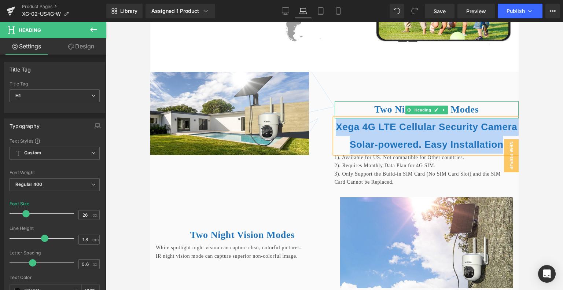
click at [378, 115] on b "Two Night Vision Modes" at bounding box center [426, 109] width 104 height 11
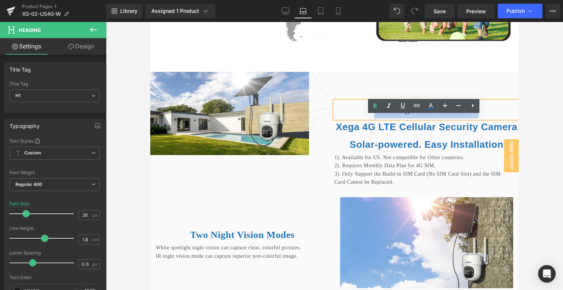
drag, startPoint x: 370, startPoint y: 124, endPoint x: 473, endPoint y: 124, distance: 103.3
click at [473, 115] on b "Two Night Vision Modes" at bounding box center [426, 109] width 104 height 11
paste div
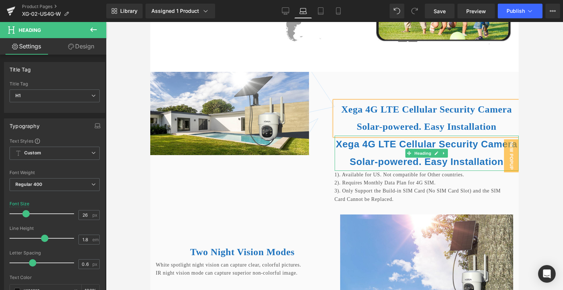
click at [377, 164] on b "Xega 4G LTE Cellular Security Camera Solar-powered. Easy Installation" at bounding box center [426, 152] width 181 height 29
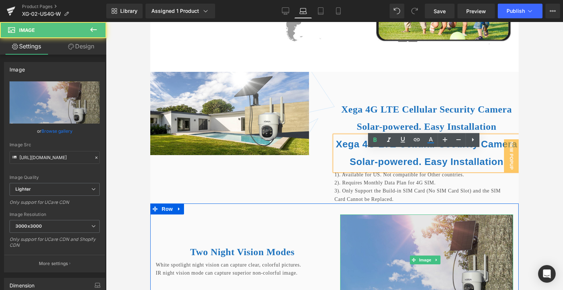
click at [406, 248] on img at bounding box center [426, 259] width 173 height 90
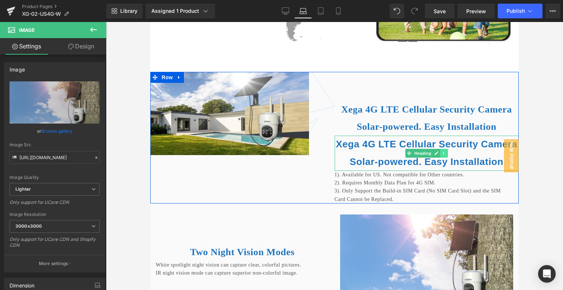
click at [442, 158] on link at bounding box center [444, 153] width 8 height 9
click at [445, 155] on icon at bounding box center [447, 153] width 4 height 4
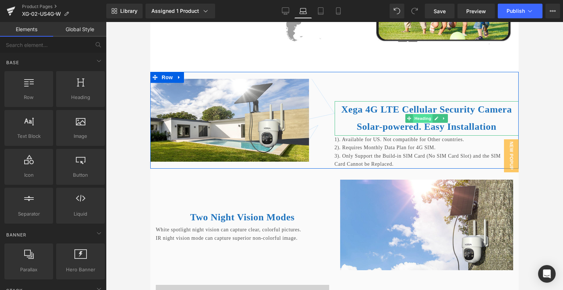
click at [423, 123] on span "Heading" at bounding box center [423, 118] width 20 height 9
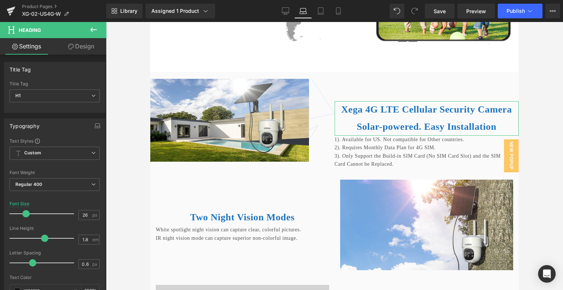
click at [93, 46] on link "Design" at bounding box center [81, 46] width 53 height 16
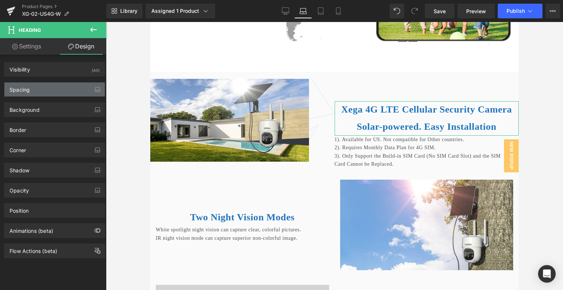
click at [51, 95] on div "Spacing" at bounding box center [54, 89] width 100 height 14
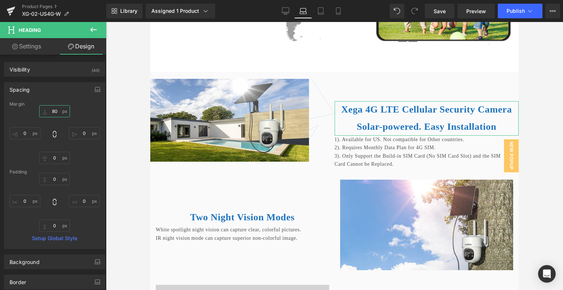
click at [53, 110] on input "80" at bounding box center [54, 111] width 31 height 12
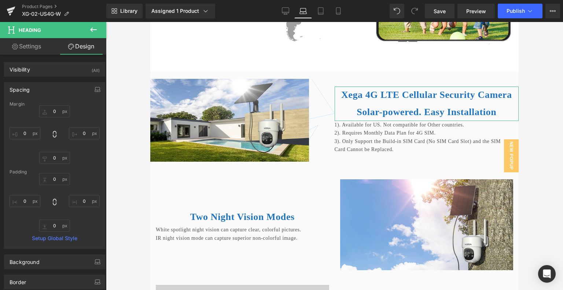
click at [82, 160] on div "0px 0 0px 0 0px 0" at bounding box center [55, 134] width 90 height 59
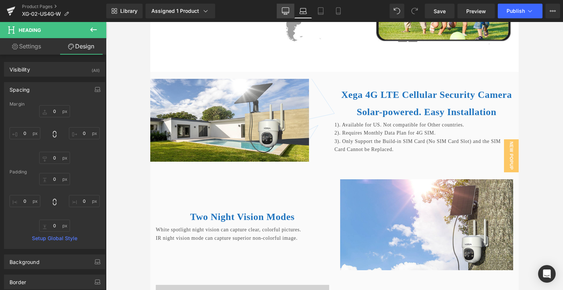
click at [286, 14] on icon at bounding box center [285, 10] width 7 height 7
type input "80"
type input "0"
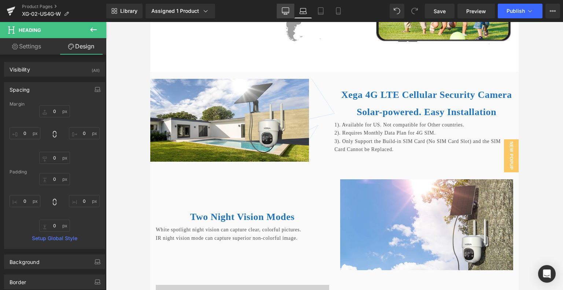
type input "0"
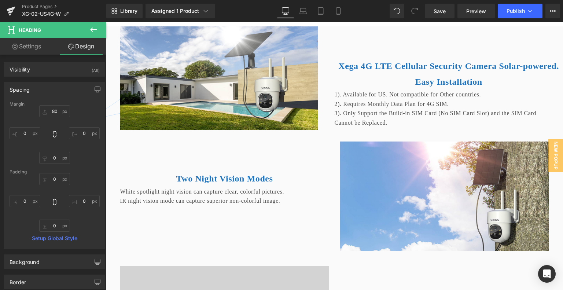
scroll to position [1912, 1]
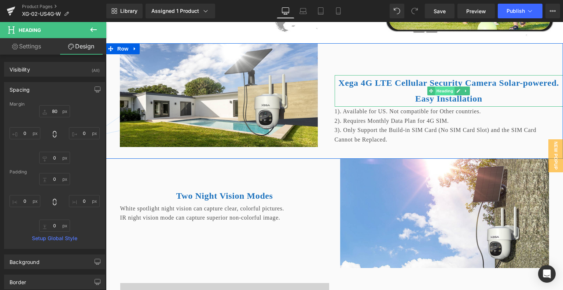
click at [438, 95] on span "Heading" at bounding box center [445, 90] width 20 height 9
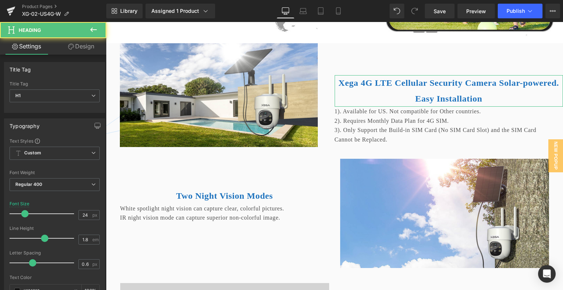
click at [78, 47] on link "Design" at bounding box center [81, 46] width 53 height 16
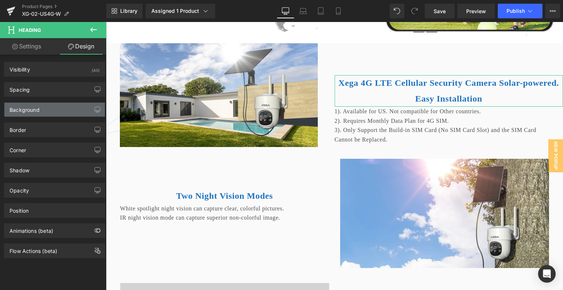
click at [41, 109] on div "Background" at bounding box center [54, 110] width 100 height 14
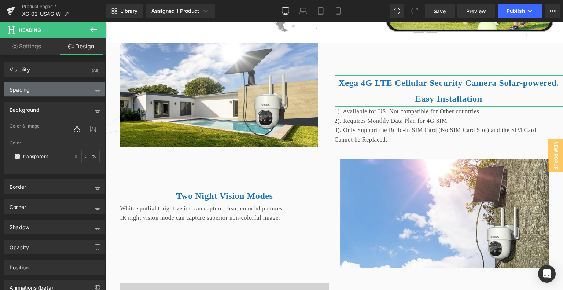
click at [55, 94] on div "Spacing" at bounding box center [54, 89] width 100 height 14
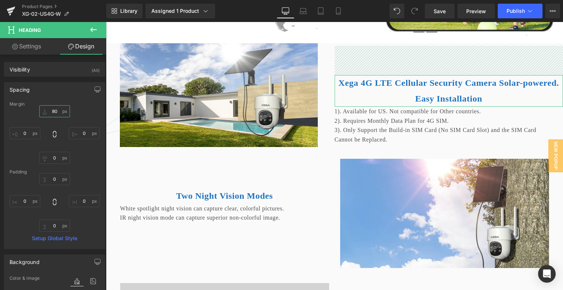
click at [61, 110] on input "80" at bounding box center [54, 111] width 31 height 12
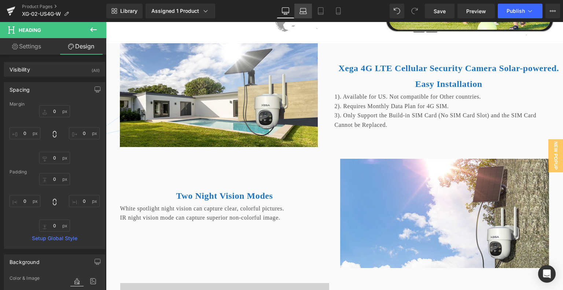
click at [303, 6] on link "Laptop" at bounding box center [303, 11] width 18 height 15
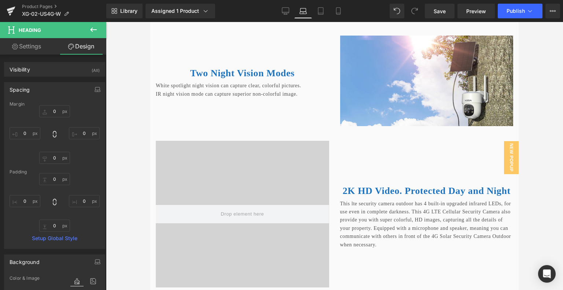
type input "0"
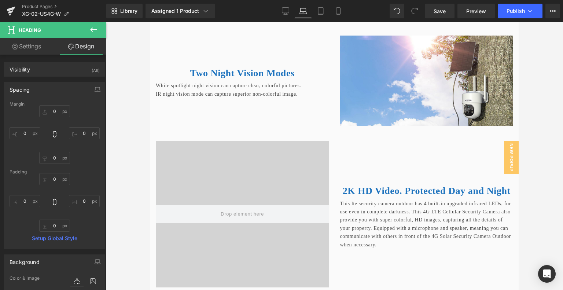
type input "0"
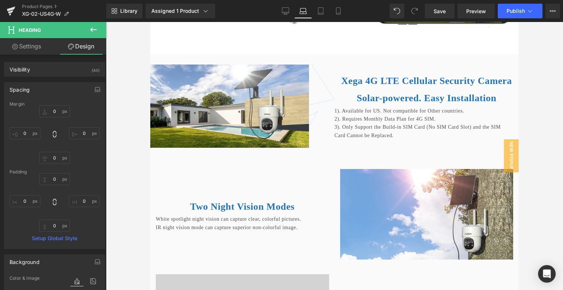
scroll to position [1770, 1]
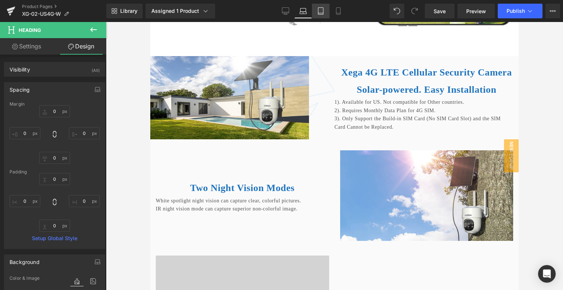
click at [315, 8] on link "Tablet" at bounding box center [321, 11] width 18 height 15
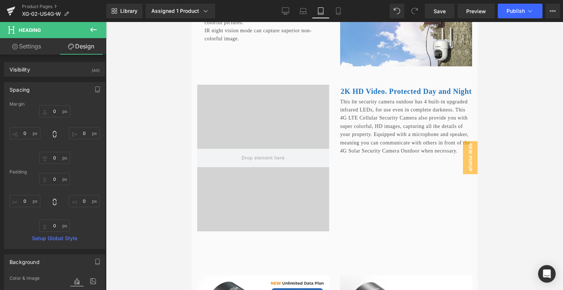
scroll to position [1616, 1]
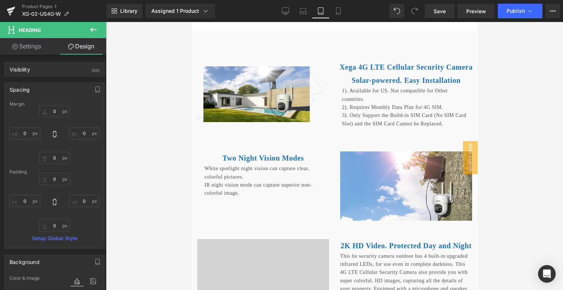
type input "0"
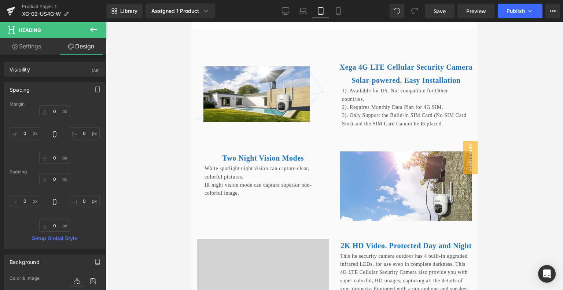
type input "0"
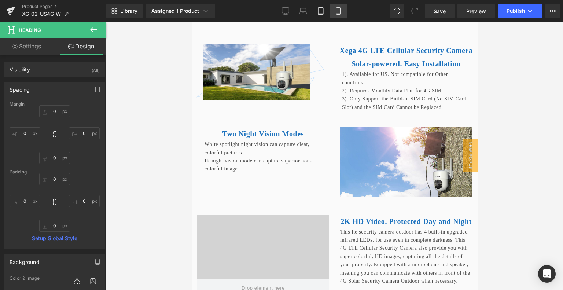
click at [338, 11] on icon at bounding box center [337, 10] width 7 height 7
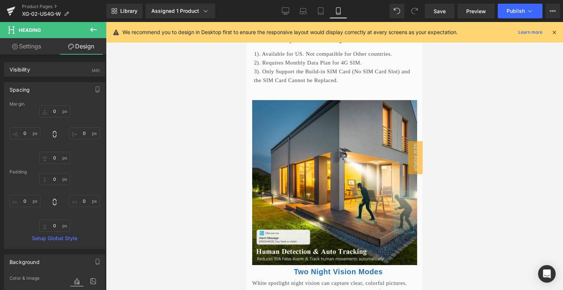
type input "0"
type input "20"
type input "0"
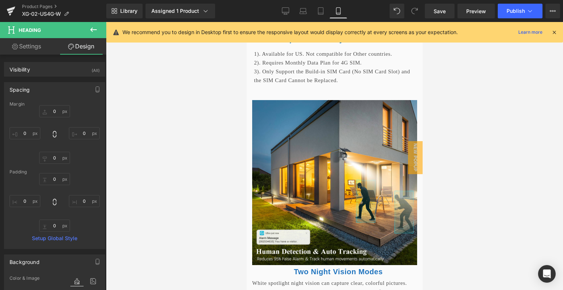
type input "0"
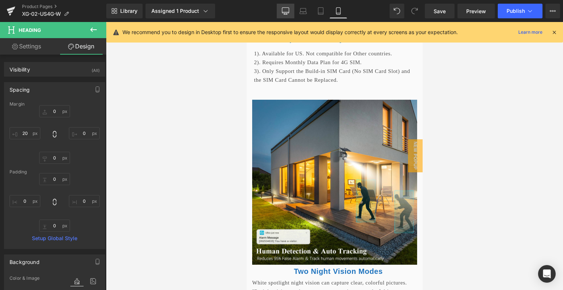
click at [284, 15] on link "Desktop" at bounding box center [286, 11] width 18 height 15
type input "0"
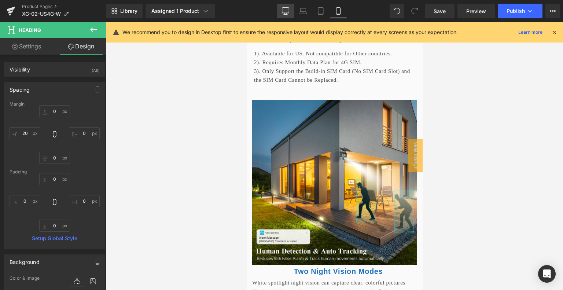
type input "0"
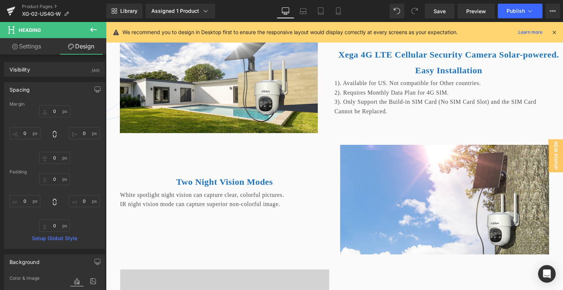
scroll to position [1909, 1]
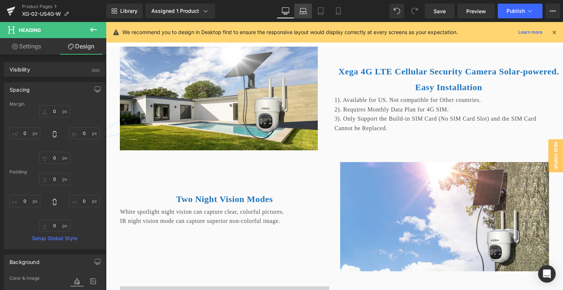
click at [303, 11] on icon at bounding box center [302, 10] width 7 height 7
type input "0"
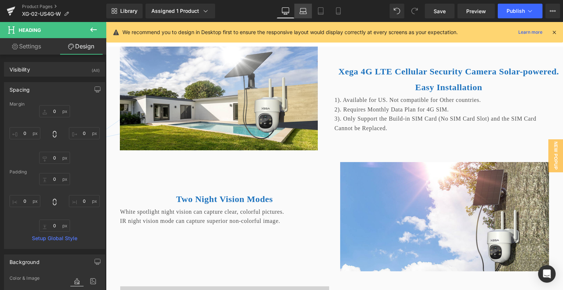
type input "0"
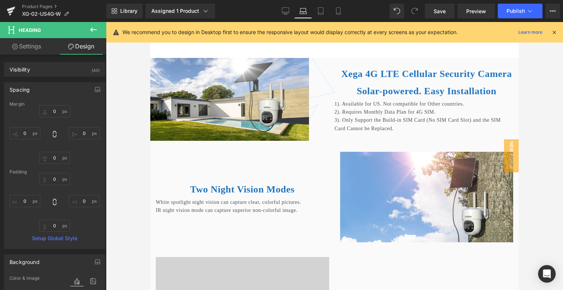
scroll to position [1767, 1]
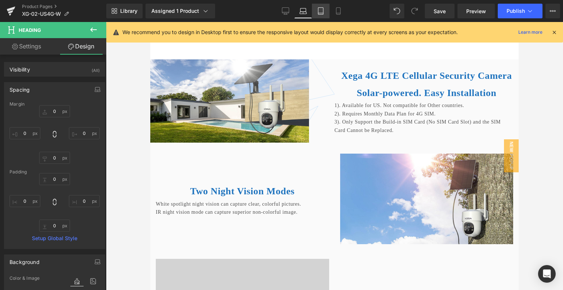
click at [320, 11] on icon at bounding box center [320, 10] width 7 height 7
type input "0"
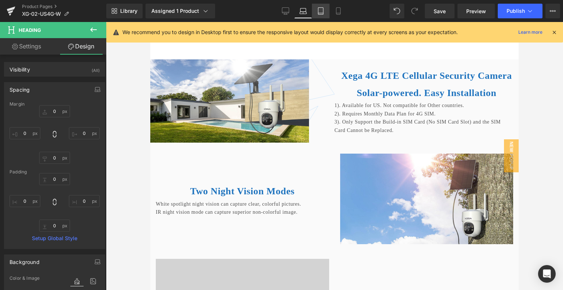
type input "0"
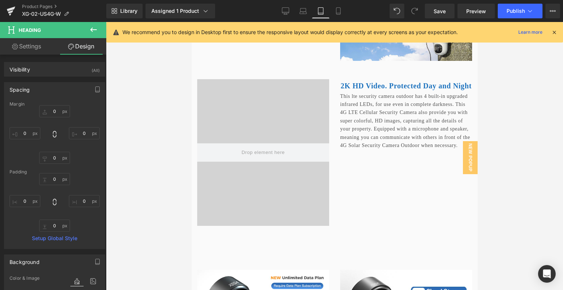
scroll to position [1612, 1]
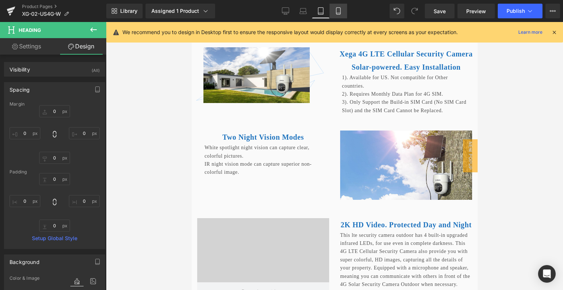
click at [333, 11] on link "Mobile" at bounding box center [338, 11] width 18 height 15
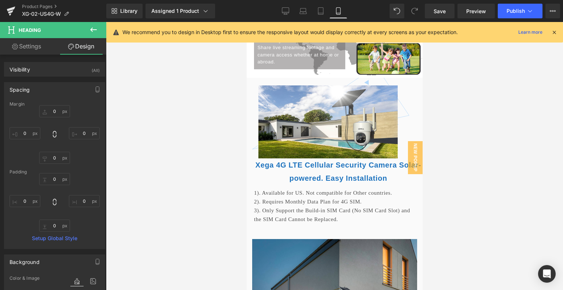
type input "0"
type input "20"
type input "0"
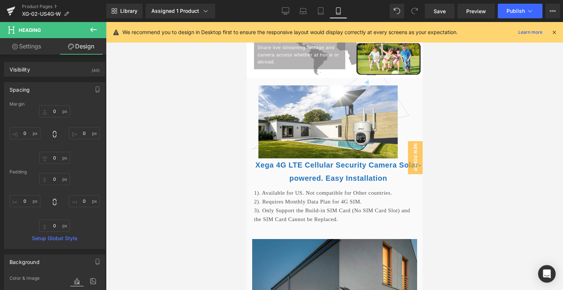
type input "0"
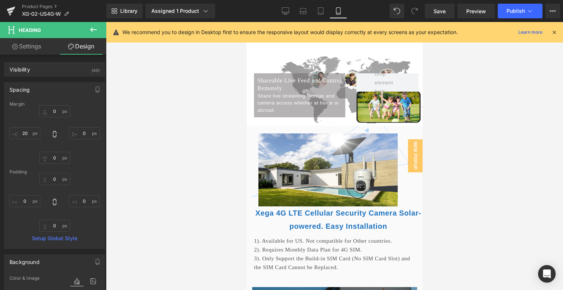
scroll to position [1725, 1]
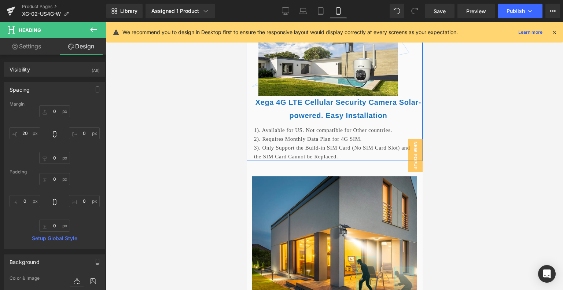
click at [256, 26] on span "Row" at bounding box center [263, 20] width 15 height 11
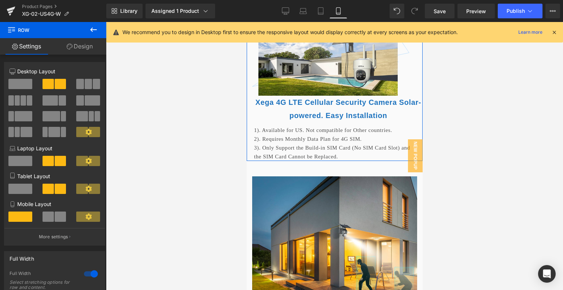
click at [263, 26] on span "Row" at bounding box center [263, 20] width 15 height 11
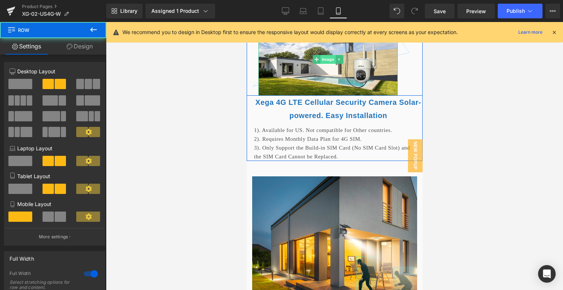
click at [325, 64] on span "Image" at bounding box center [327, 59] width 15 height 9
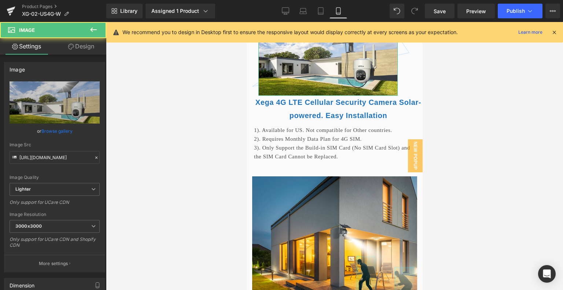
drag, startPoint x: 82, startPoint y: 45, endPoint x: 69, endPoint y: 86, distance: 43.0
click at [82, 45] on link "Design" at bounding box center [81, 46] width 53 height 16
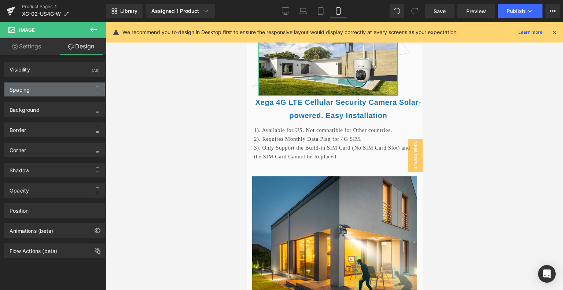
click at [56, 92] on div "Spacing" at bounding box center [54, 89] width 100 height 14
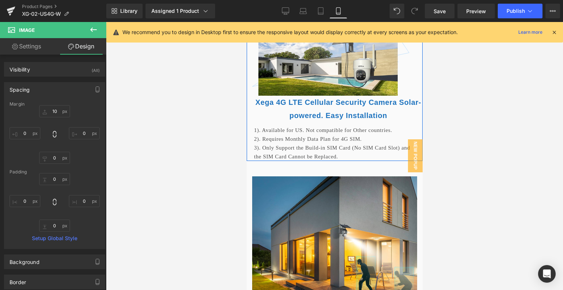
click at [257, 26] on span "Row" at bounding box center [263, 20] width 15 height 11
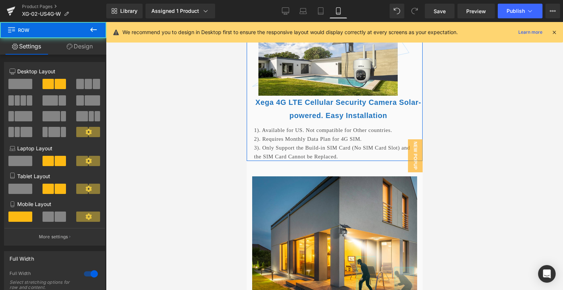
click at [78, 52] on link "Design" at bounding box center [79, 46] width 53 height 16
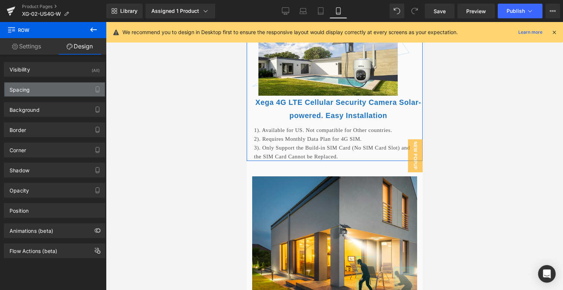
click at [59, 90] on div "Spacing" at bounding box center [54, 89] width 100 height 14
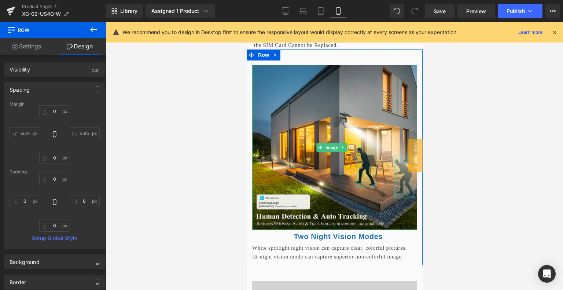
scroll to position [1835, 1]
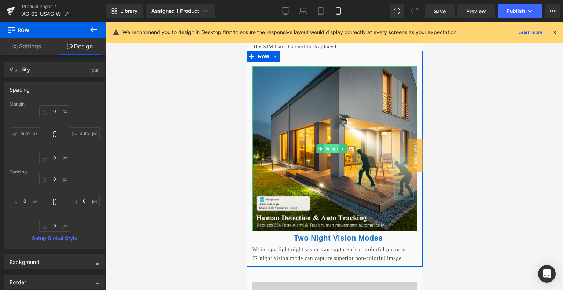
click at [334, 153] on span "Image" at bounding box center [331, 148] width 15 height 9
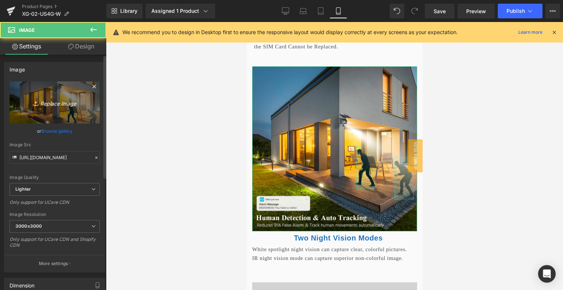
click at [63, 107] on icon "Replace Image" at bounding box center [54, 102] width 59 height 9
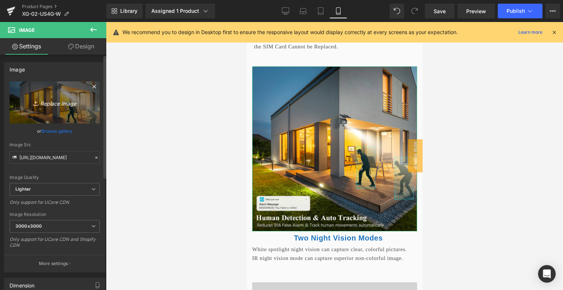
type input "C:\fakepath\画板 48.png"
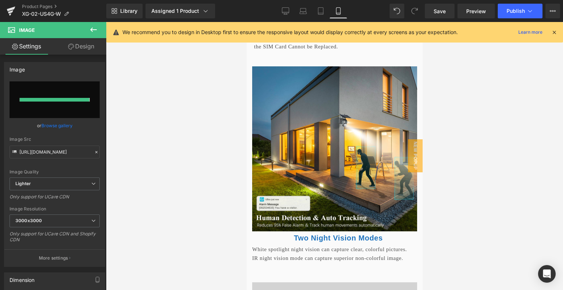
type input "https://ucarecdn.com/25d495e1-9f68-4760-9247-23c187f6a95a/-/format/auto/-/previ…"
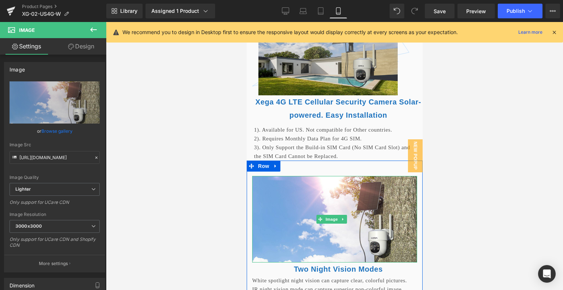
scroll to position [1725, 1]
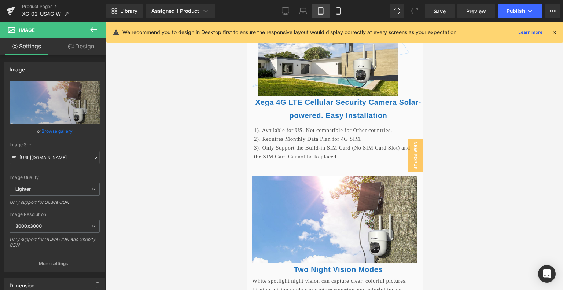
click at [323, 14] on icon at bounding box center [320, 10] width 7 height 7
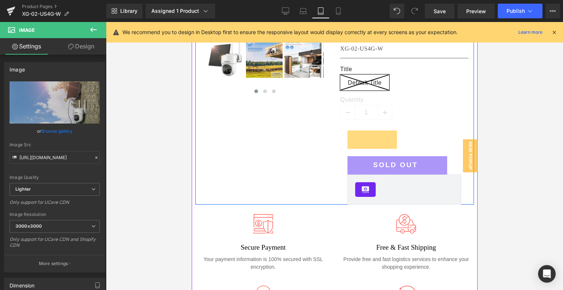
scroll to position [183, 1]
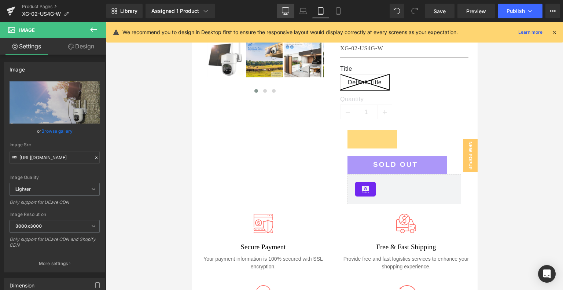
click at [285, 11] on icon at bounding box center [285, 10] width 7 height 7
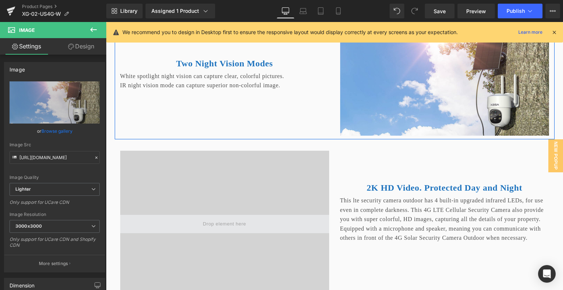
scroll to position [2126, 1]
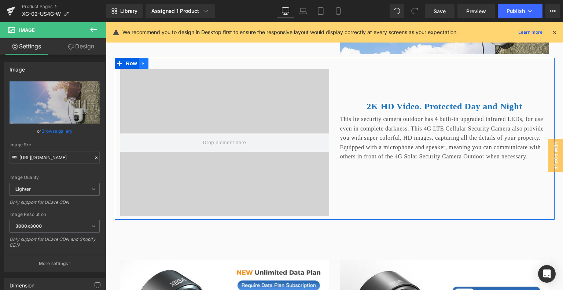
click at [141, 66] on icon at bounding box center [143, 62] width 5 height 5
click at [151, 66] on icon at bounding box center [153, 63] width 5 height 5
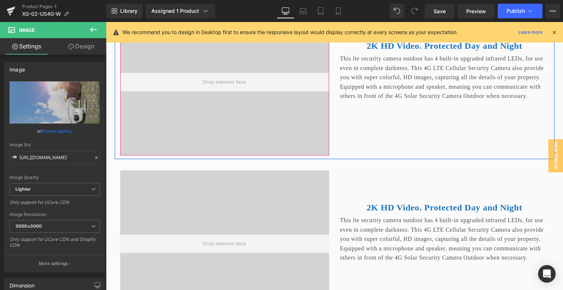
scroll to position [2076, 1]
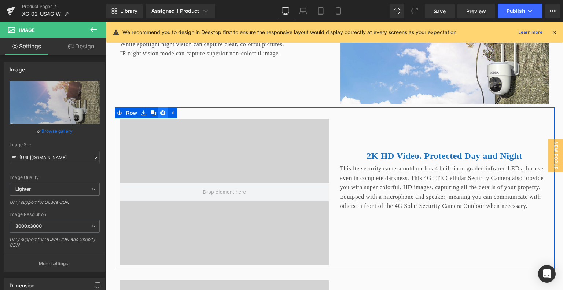
click at [160, 115] on icon at bounding box center [162, 112] width 5 height 5
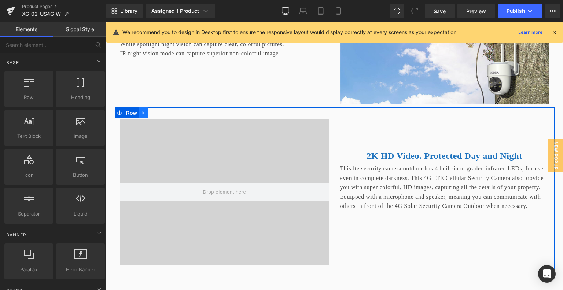
click at [142, 115] on icon at bounding box center [143, 112] width 5 height 5
click at [160, 115] on icon at bounding box center [162, 112] width 5 height 5
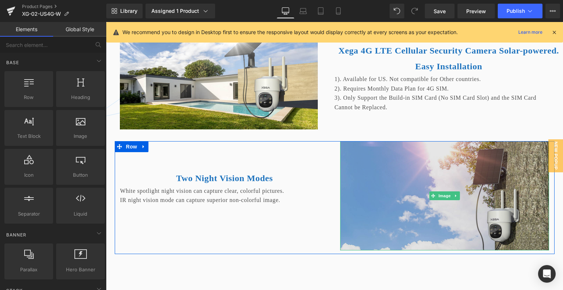
scroll to position [1857, 1]
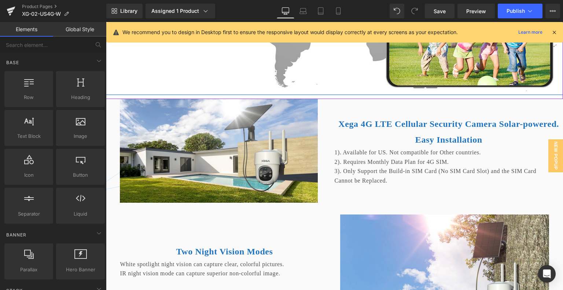
click at [217, 95] on div "Shareable Live Feed and Control Remotely Heading Share live streaming footage a…" at bounding box center [334, 1] width 457 height 187
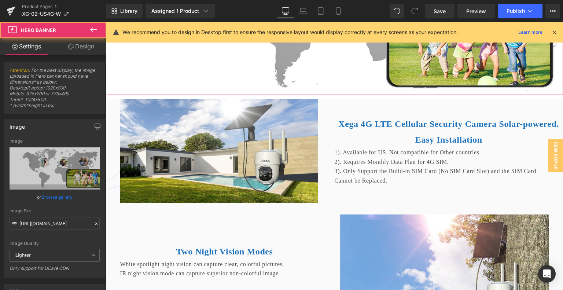
click at [89, 46] on link "Design" at bounding box center [81, 46] width 53 height 16
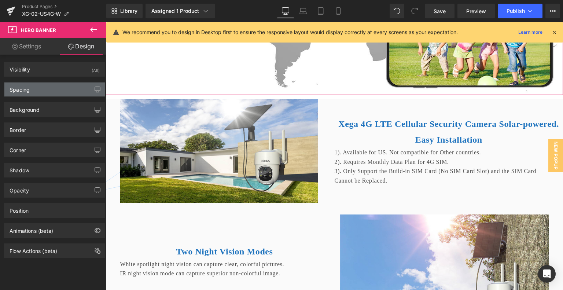
click at [52, 92] on div "Spacing" at bounding box center [54, 89] width 100 height 14
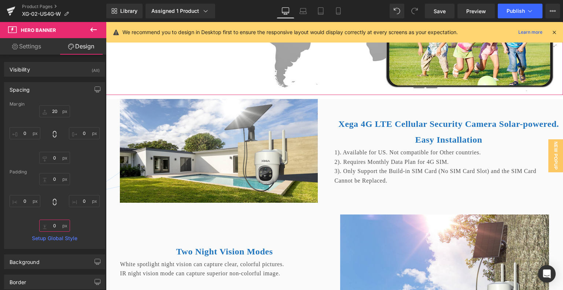
click at [51, 227] on input "0" at bounding box center [54, 225] width 31 height 12
click at [98, 225] on div "Margin 20px 20 0px 0 0px 0 0px 0 Padding 0px 0 0px 0 40 40 0px 0 Setup Global S…" at bounding box center [54, 174] width 100 height 147
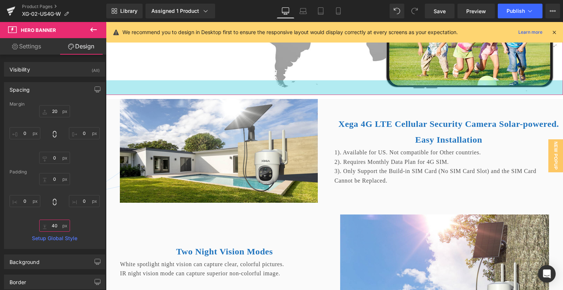
click at [58, 225] on input "40" at bounding box center [54, 225] width 31 height 12
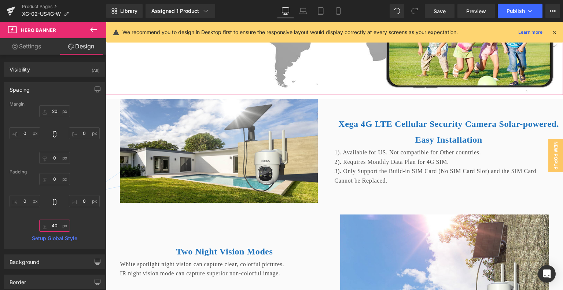
type input "4"
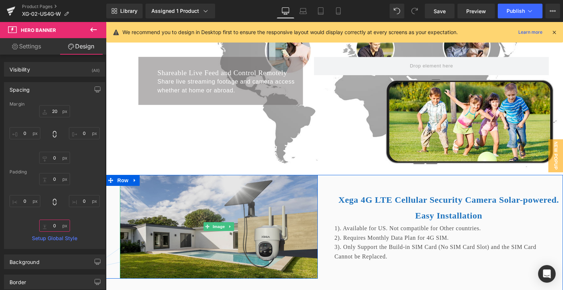
scroll to position [1710, 1]
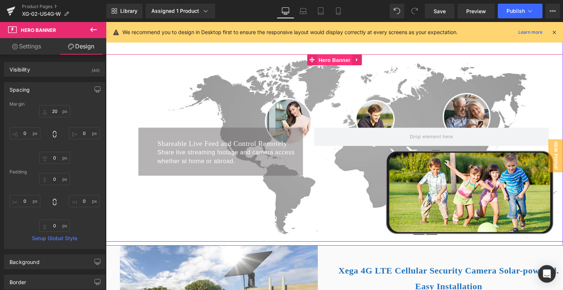
click at [324, 66] on span "Hero Banner" at bounding box center [335, 60] width 36 height 11
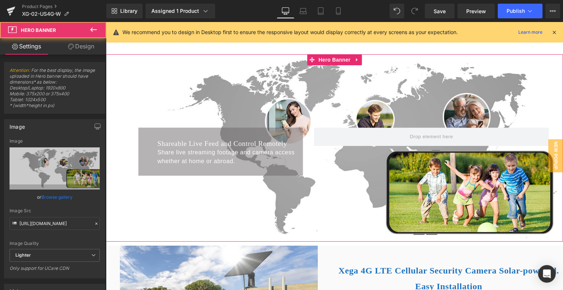
click at [88, 45] on link "Design" at bounding box center [81, 46] width 53 height 16
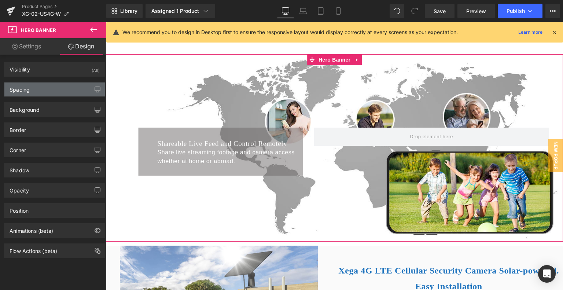
click at [48, 90] on div "Spacing" at bounding box center [54, 89] width 100 height 14
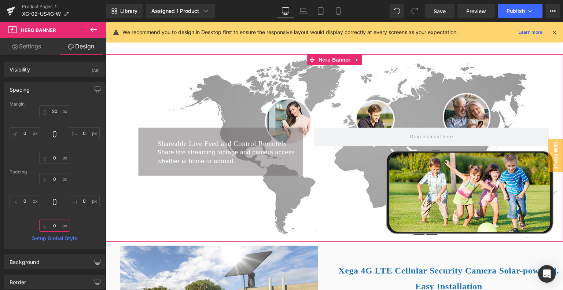
click at [51, 227] on input "0" at bounding box center [54, 225] width 31 height 12
type input "4"
click at [56, 154] on input "0" at bounding box center [54, 158] width 31 height 12
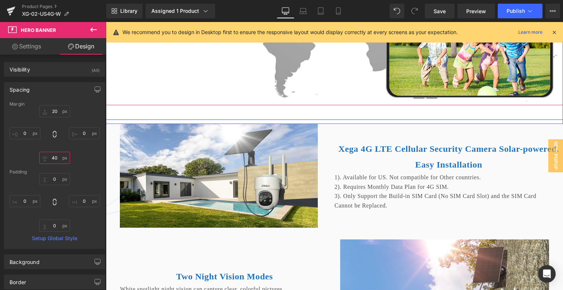
scroll to position [1857, 1]
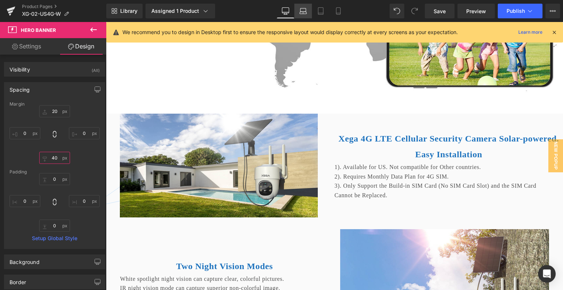
type input "40"
click at [310, 8] on link "Laptop" at bounding box center [303, 11] width 18 height 15
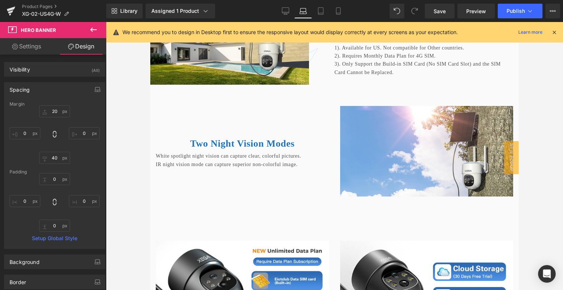
type input "20"
type input "0"
type input "40"
type input "0"
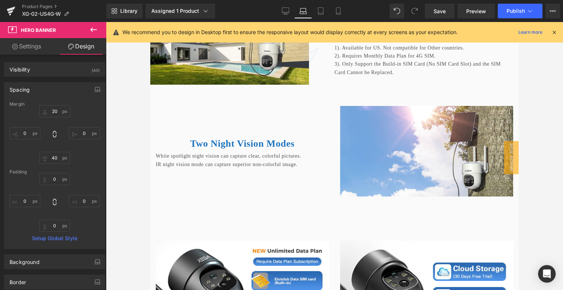
type input "0"
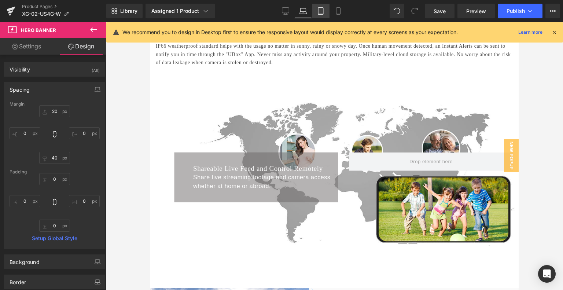
click at [323, 10] on icon at bounding box center [320, 10] width 7 height 7
type input "20"
type input "0"
type input "40"
type input "0"
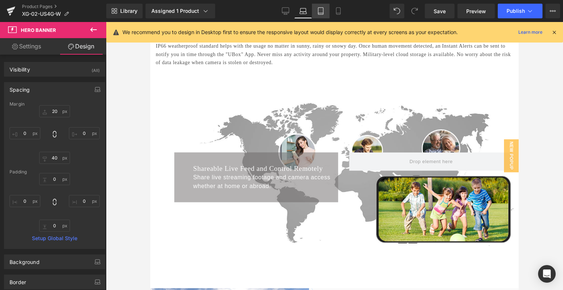
type input "0"
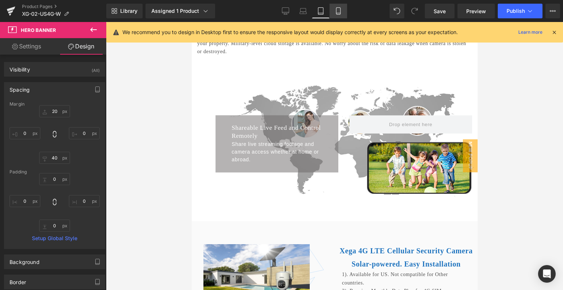
click at [343, 13] on link "Mobile" at bounding box center [338, 11] width 18 height 15
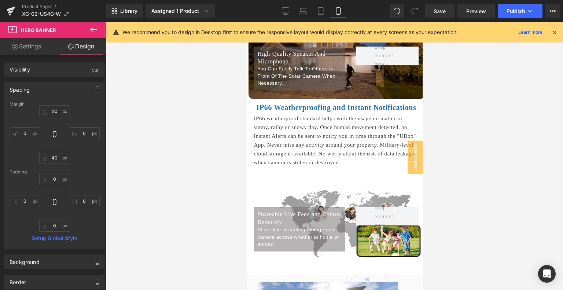
type input "20"
type input "0"
type input "40"
type input "0"
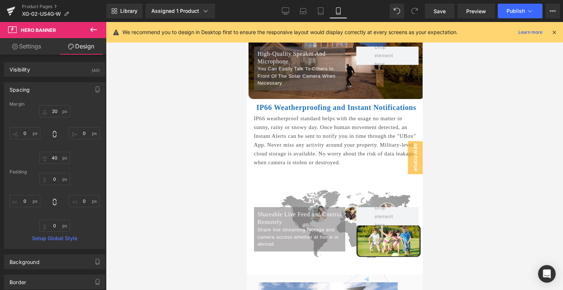
type input "0"
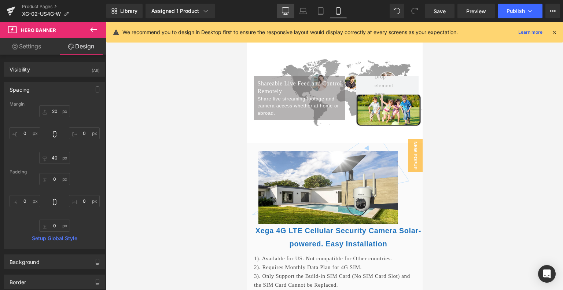
click at [285, 15] on link "Desktop" at bounding box center [286, 11] width 18 height 15
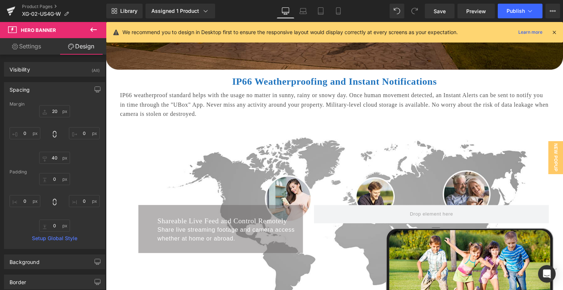
type input "20"
type input "0"
type input "40"
type input "0"
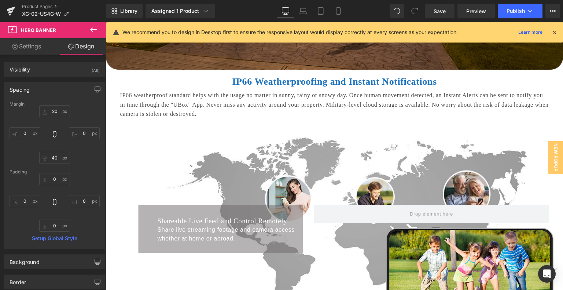
type input "0"
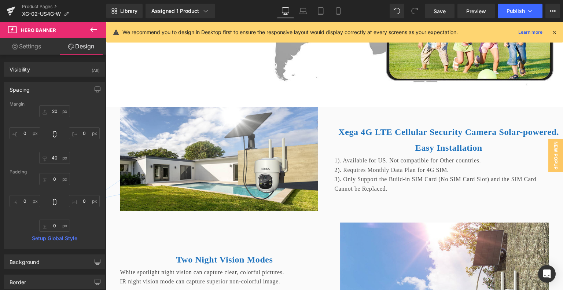
scroll to position [1973, 1]
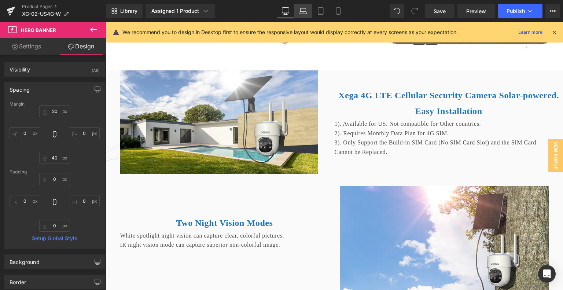
click at [305, 15] on link "Laptop" at bounding box center [303, 11] width 18 height 15
type input "20"
type input "0"
type input "40"
type input "0"
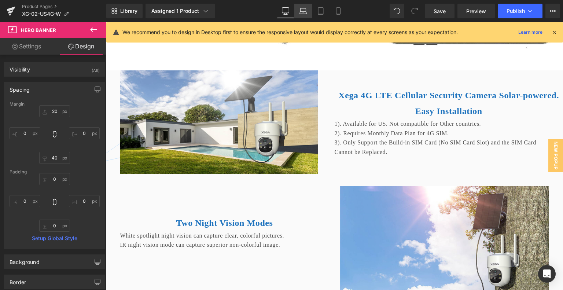
type input "0"
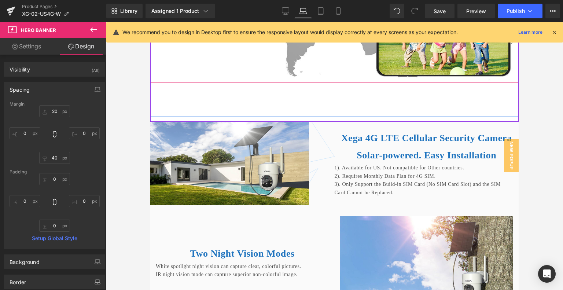
scroll to position [1809, 1]
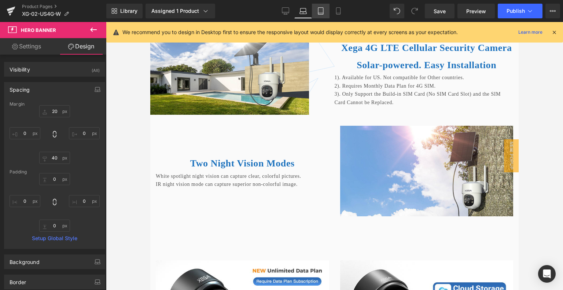
click at [321, 10] on icon at bounding box center [320, 10] width 7 height 7
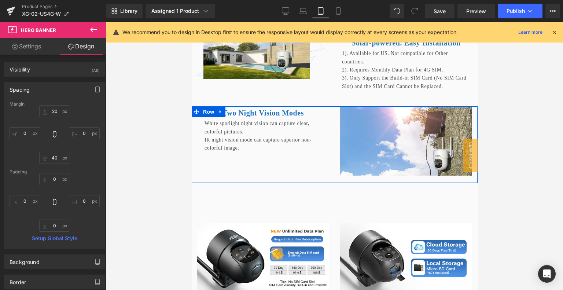
scroll to position [1613, 1]
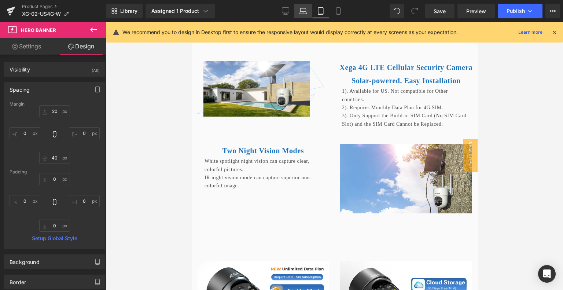
click at [307, 14] on link "Laptop" at bounding box center [303, 11] width 18 height 15
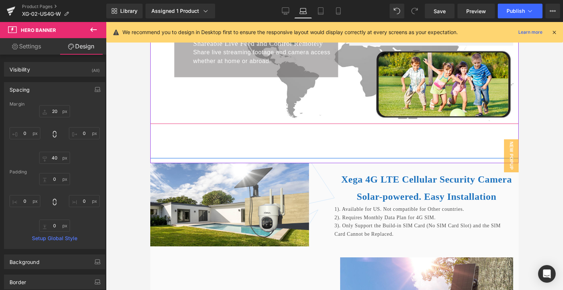
scroll to position [1736, 1]
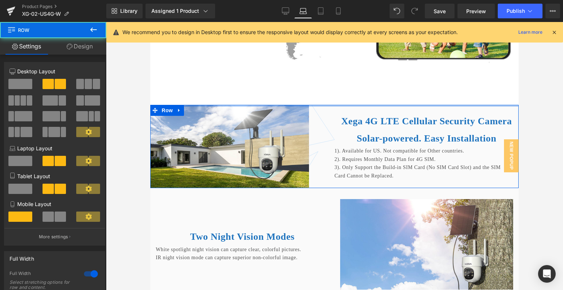
click at [419, 141] on div "Image Row Row Xega 4G LTE Cellular Security Camera Solar-powered. Easy Installa…" at bounding box center [334, 146] width 368 height 83
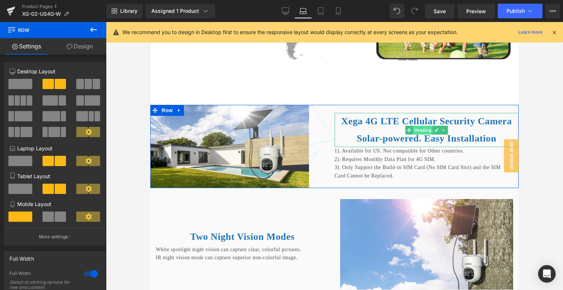
click at [421, 134] on span "Heading" at bounding box center [423, 130] width 20 height 9
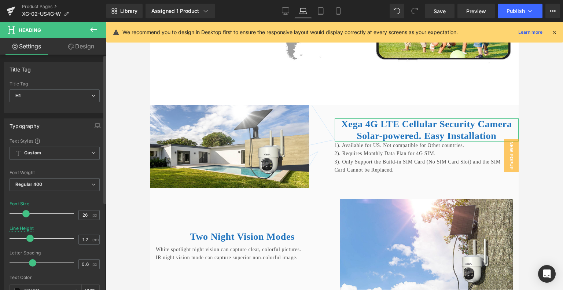
drag, startPoint x: 42, startPoint y: 237, endPoint x: 28, endPoint y: 239, distance: 14.8
click at [28, 239] on span at bounding box center [29, 237] width 7 height 7
click at [321, 13] on icon at bounding box center [320, 10] width 7 height 7
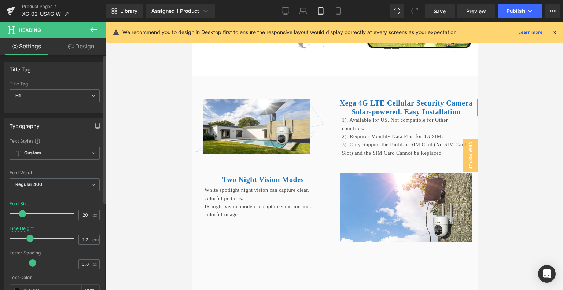
drag, startPoint x: 41, startPoint y: 239, endPoint x: 29, endPoint y: 238, distance: 11.7
click at [29, 238] on span at bounding box center [29, 237] width 7 height 7
click at [336, 15] on link "Mobile" at bounding box center [338, 11] width 18 height 15
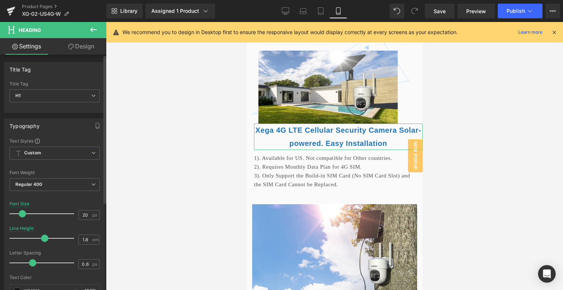
scroll to position [1761, 1]
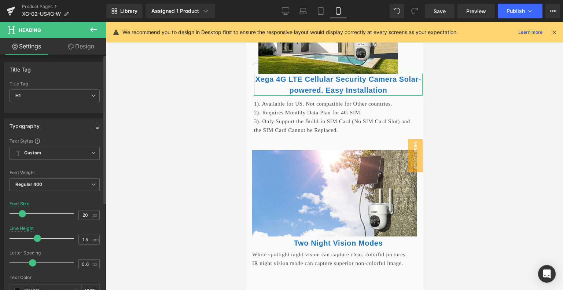
drag, startPoint x: 42, startPoint y: 237, endPoint x: 34, endPoint y: 237, distance: 8.1
click at [34, 237] on span at bounding box center [37, 237] width 7 height 7
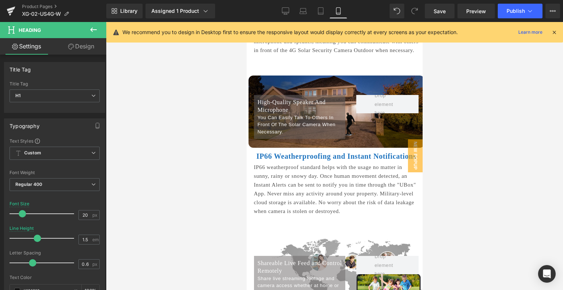
scroll to position [1505, 1]
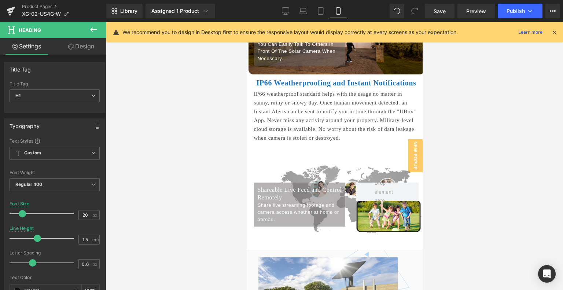
click at [339, 89] on div "IP66 Weatherproofing and Instant Notifications Heading" at bounding box center [336, 82] width 165 height 13
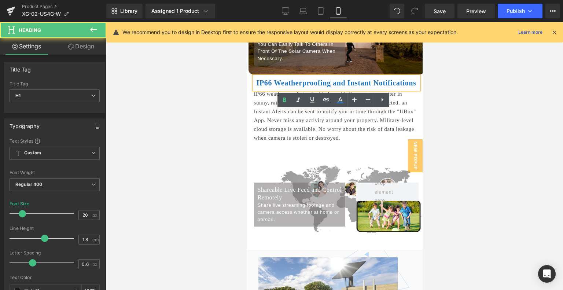
scroll to position [1652, 1]
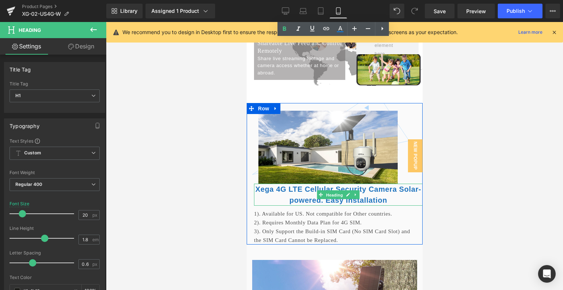
click at [328, 199] on span "Heading" at bounding box center [334, 195] width 20 height 9
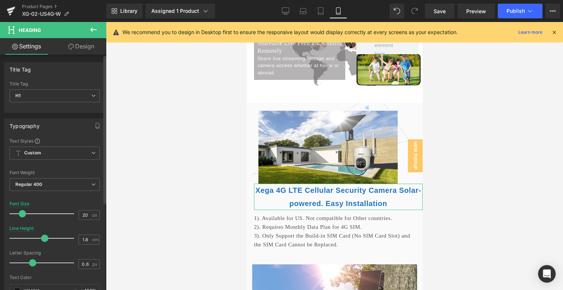
drag, startPoint x: 35, startPoint y: 237, endPoint x: 41, endPoint y: 237, distance: 5.9
click at [41, 237] on span at bounding box center [44, 237] width 7 height 7
click at [317, 13] on link "Tablet" at bounding box center [321, 11] width 18 height 15
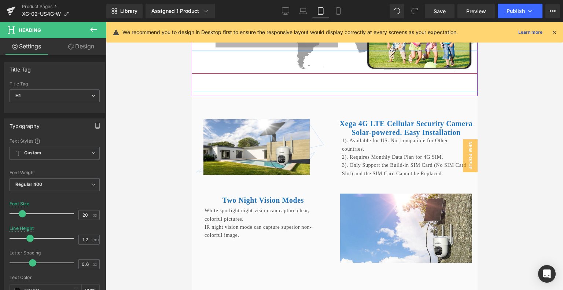
scroll to position [1649, 1]
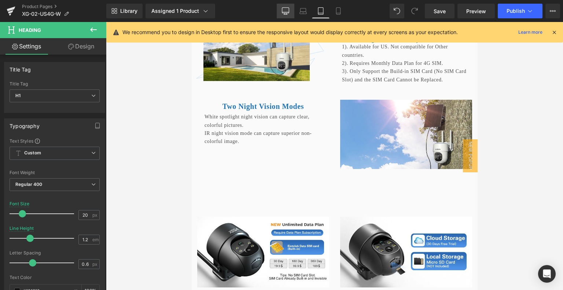
click at [283, 11] on icon at bounding box center [285, 10] width 7 height 7
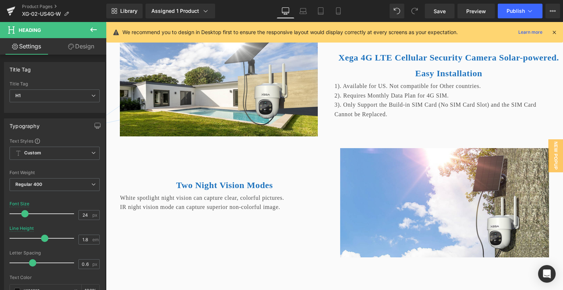
scroll to position [1942, 1]
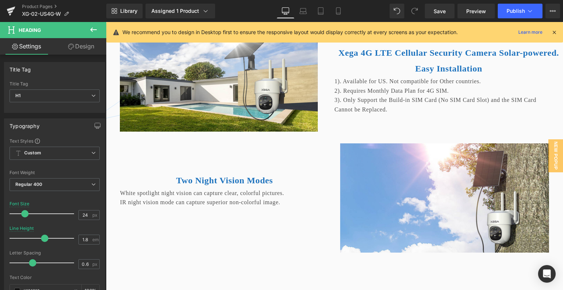
click at [226, 188] on div "Two Night Vision Modes Heading" at bounding box center [224, 181] width 209 height 16
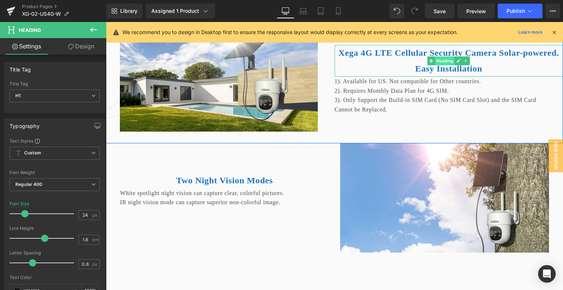
click at [440, 65] on span "Heading" at bounding box center [445, 60] width 20 height 9
click at [437, 65] on span "Heading" at bounding box center [445, 60] width 20 height 9
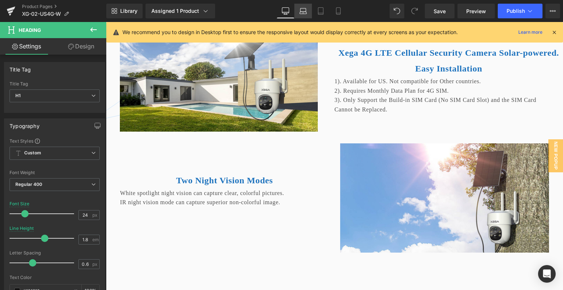
click at [304, 10] on icon at bounding box center [302, 10] width 7 height 7
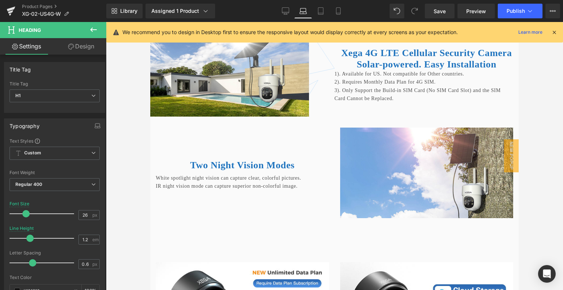
scroll to position [1806, 1]
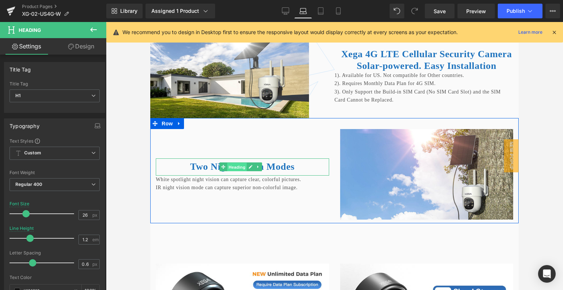
click at [245, 171] on span "Heading" at bounding box center [237, 167] width 20 height 9
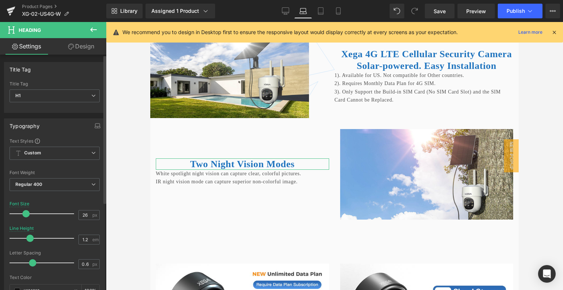
drag, startPoint x: 41, startPoint y: 238, endPoint x: 31, endPoint y: 238, distance: 9.9
click at [31, 238] on span at bounding box center [29, 237] width 7 height 7
click at [286, 11] on icon at bounding box center [285, 10] width 7 height 7
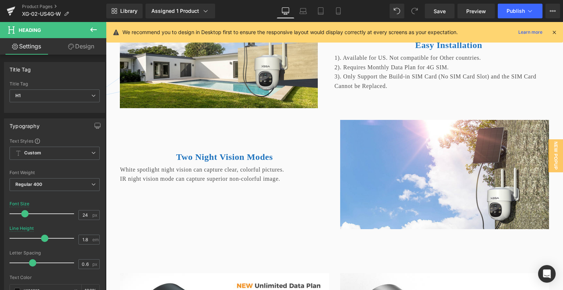
scroll to position [1971, 1]
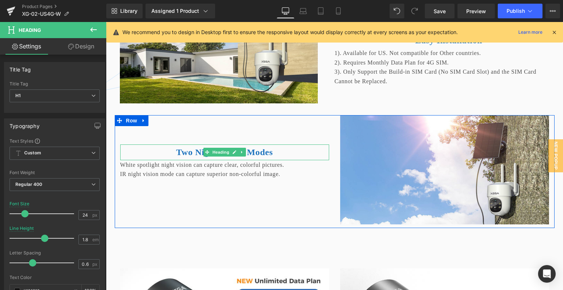
click at [218, 160] on div "Two Night Vision Modes Heading" at bounding box center [224, 152] width 209 height 16
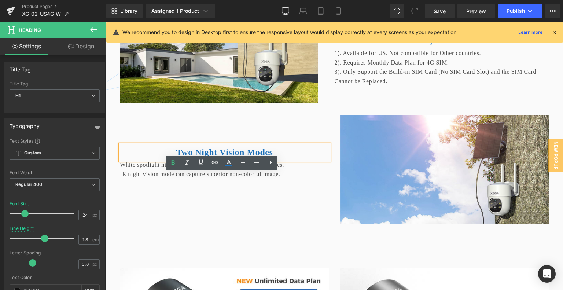
click at [427, 37] on span at bounding box center [431, 32] width 8 height 9
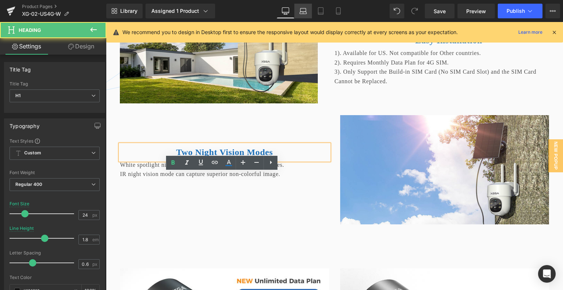
click at [298, 8] on link "Laptop" at bounding box center [303, 11] width 18 height 15
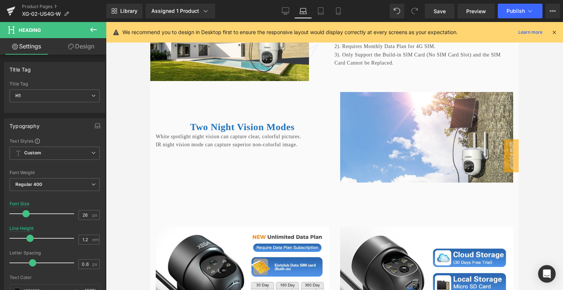
scroll to position [1834, 1]
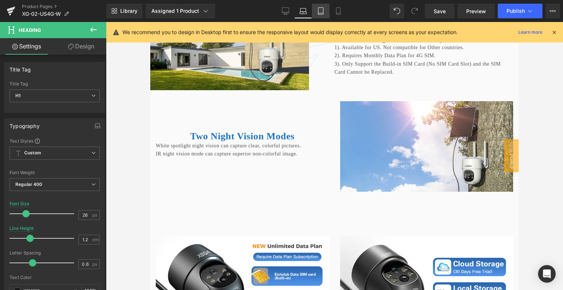
click at [320, 14] on icon at bounding box center [320, 10] width 7 height 7
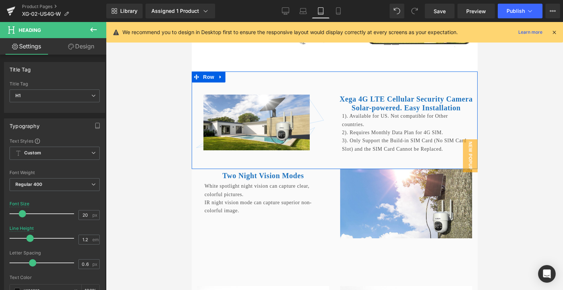
scroll to position [1568, 1]
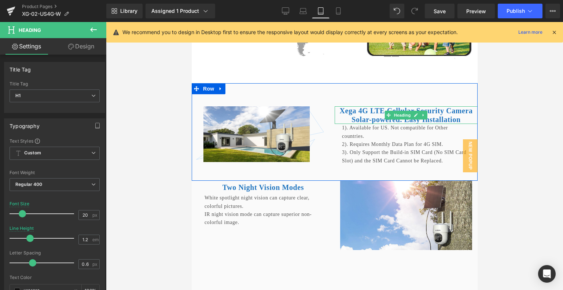
click at [389, 124] on div "Xega 4G LTE Cellular Security Camera Solar-powered. Easy Installation Heading" at bounding box center [405, 115] width 143 height 18
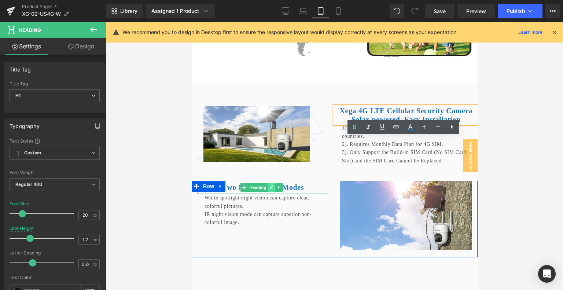
click at [267, 192] on link at bounding box center [271, 187] width 8 height 9
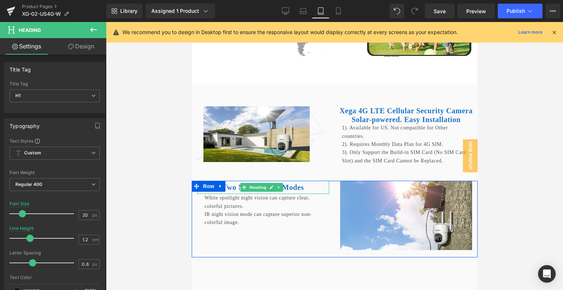
click at [242, 189] on icon at bounding box center [244, 187] width 4 height 4
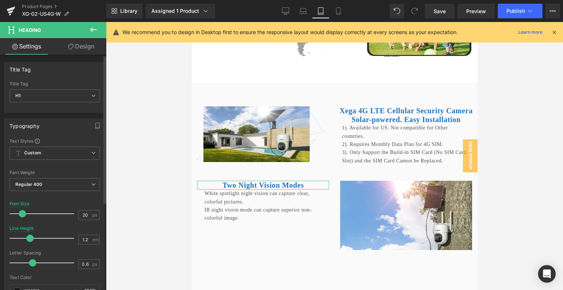
drag, startPoint x: 41, startPoint y: 237, endPoint x: 31, endPoint y: 241, distance: 10.8
click at [31, 241] on div at bounding box center [43, 238] width 61 height 15
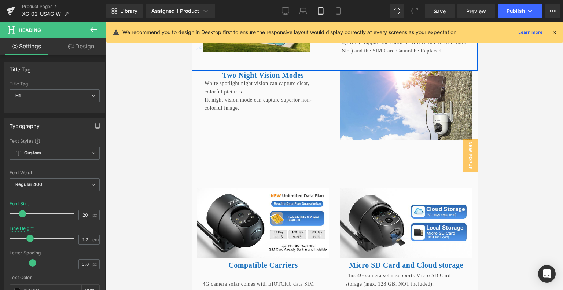
scroll to position [1678, 1]
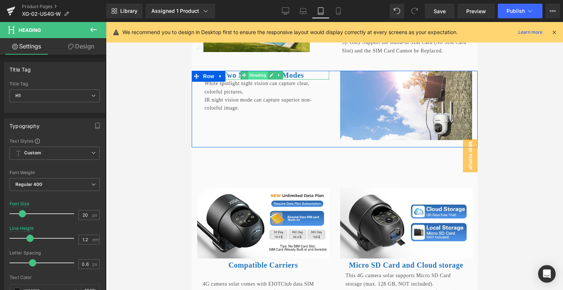
click at [261, 79] on span "Heading" at bounding box center [258, 75] width 20 height 9
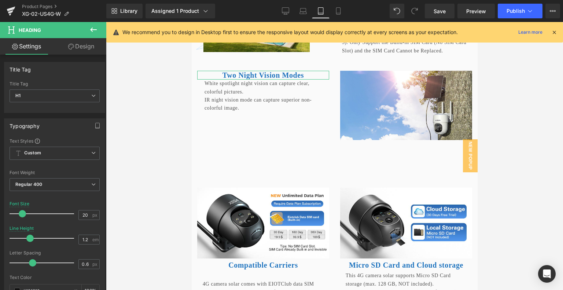
drag, startPoint x: 87, startPoint y: 41, endPoint x: 85, endPoint y: 47, distance: 6.3
click at [87, 41] on link "Design" at bounding box center [81, 46] width 53 height 16
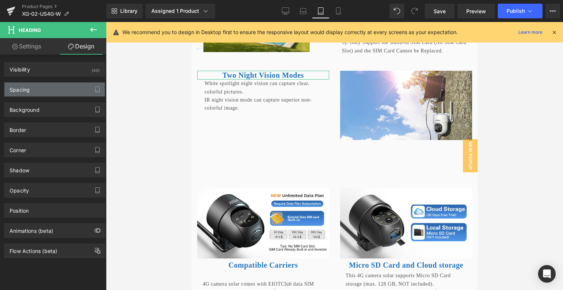
click at [45, 92] on div "Spacing" at bounding box center [54, 89] width 100 height 14
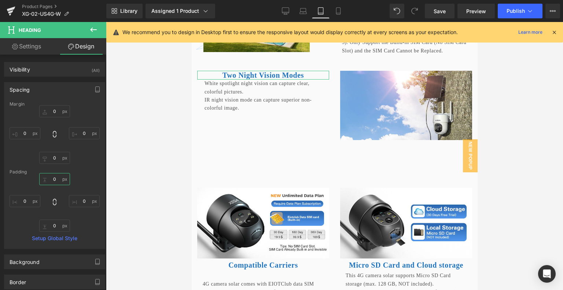
click at [57, 177] on input "0" at bounding box center [54, 179] width 31 height 12
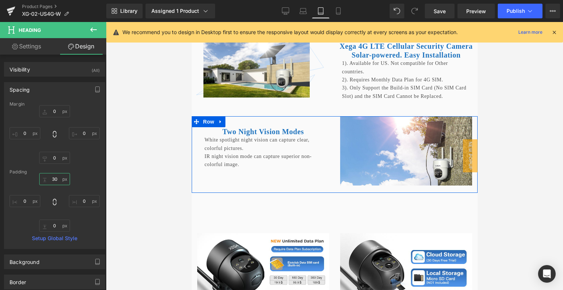
scroll to position [1568, 1]
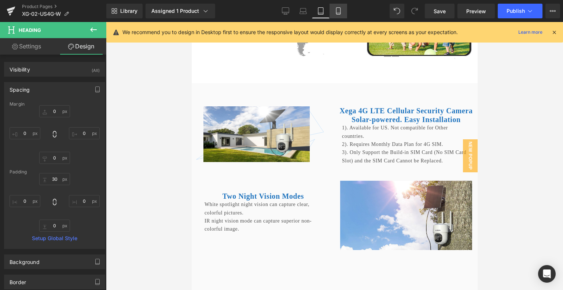
click at [336, 7] on icon at bounding box center [337, 10] width 7 height 7
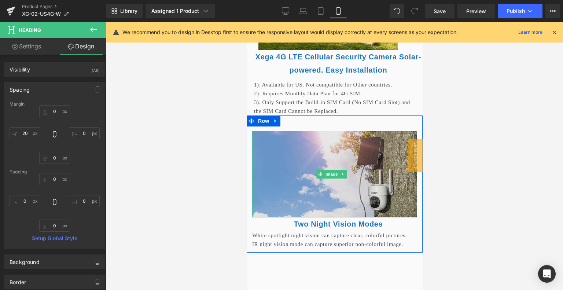
scroll to position [1726, 1]
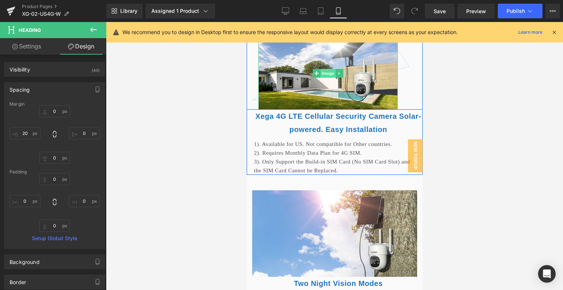
click at [322, 78] on span "Image" at bounding box center [327, 73] width 15 height 9
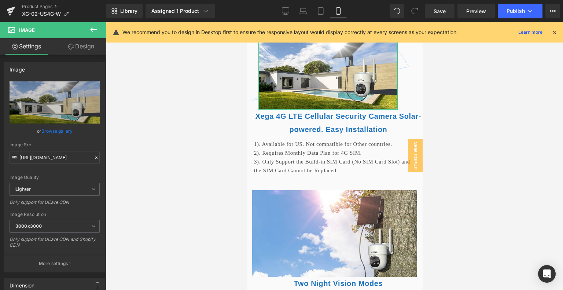
click at [88, 43] on link "Design" at bounding box center [81, 46] width 53 height 16
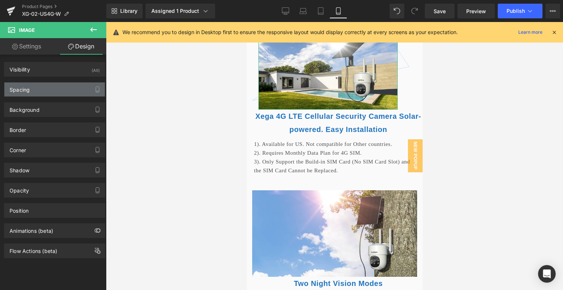
click at [60, 88] on div "Spacing" at bounding box center [54, 89] width 100 height 14
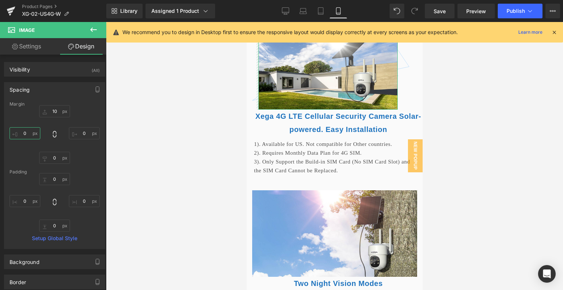
click at [27, 129] on input "0" at bounding box center [25, 133] width 31 height 12
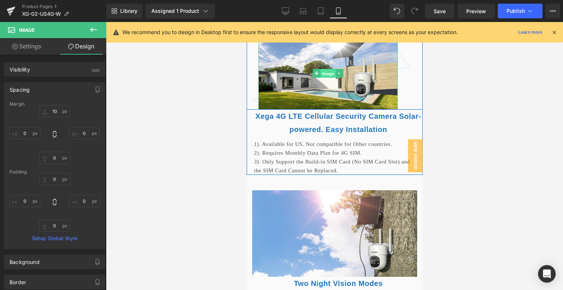
click at [323, 78] on span "Image" at bounding box center [327, 73] width 15 height 9
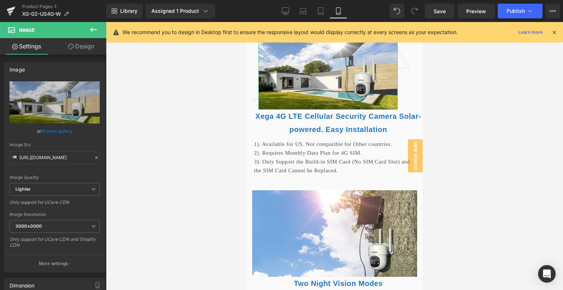
click at [93, 49] on link "Design" at bounding box center [81, 46] width 53 height 16
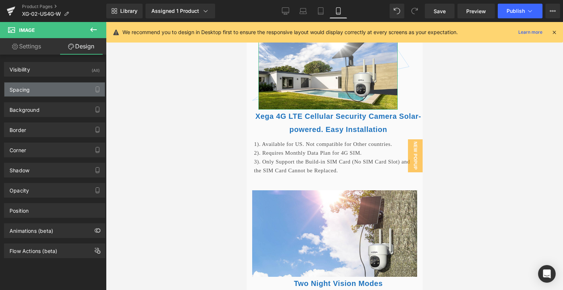
click at [70, 95] on div "Spacing" at bounding box center [54, 89] width 100 height 14
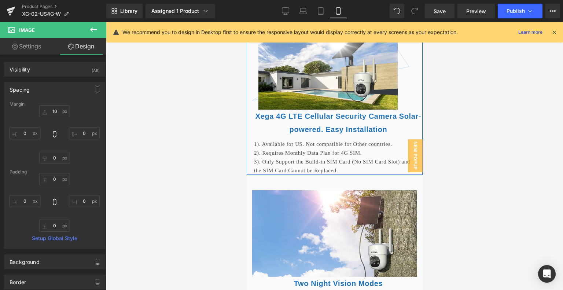
click at [261, 40] on span "Row" at bounding box center [263, 34] width 15 height 11
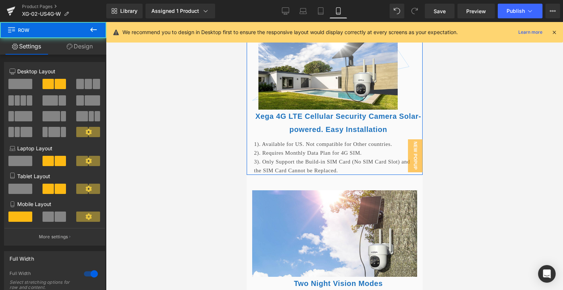
drag, startPoint x: 75, startPoint y: 46, endPoint x: 59, endPoint y: 77, distance: 34.4
click at [75, 46] on link "Design" at bounding box center [79, 46] width 53 height 16
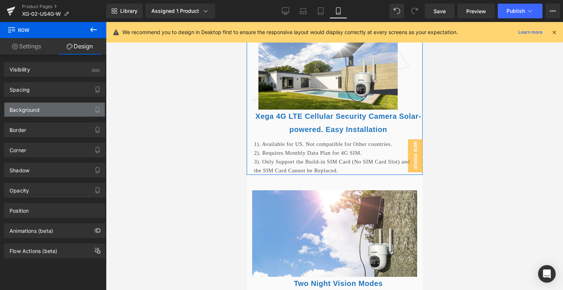
click at [42, 107] on div "Background" at bounding box center [54, 110] width 100 height 14
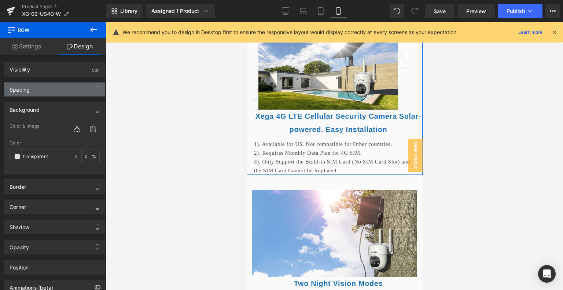
click at [49, 87] on div "Spacing" at bounding box center [54, 89] width 100 height 14
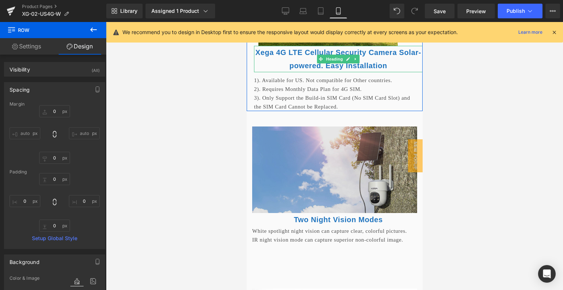
scroll to position [1835, 1]
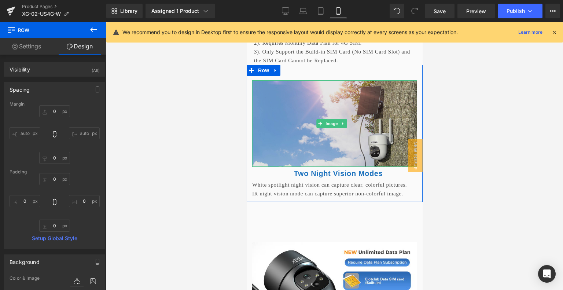
click at [306, 160] on img at bounding box center [334, 123] width 165 height 86
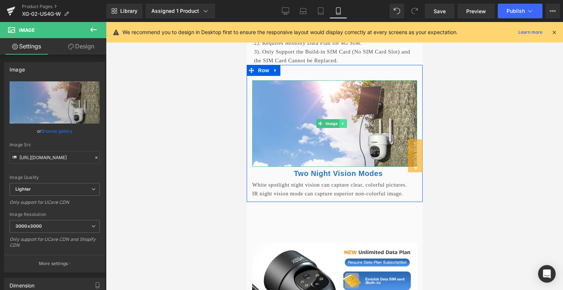
click at [342, 128] on link at bounding box center [343, 123] width 8 height 9
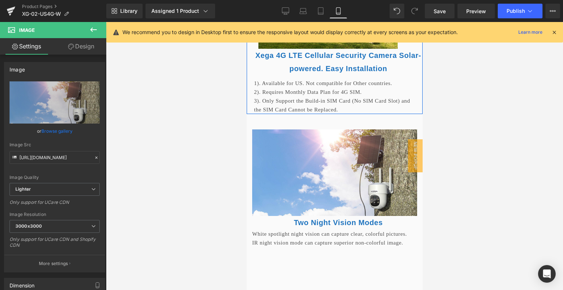
scroll to position [1726, 1]
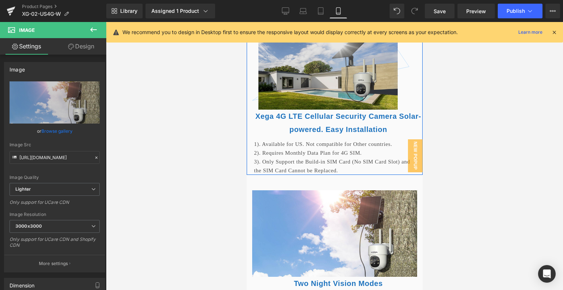
click at [339, 110] on img at bounding box center [327, 73] width 139 height 73
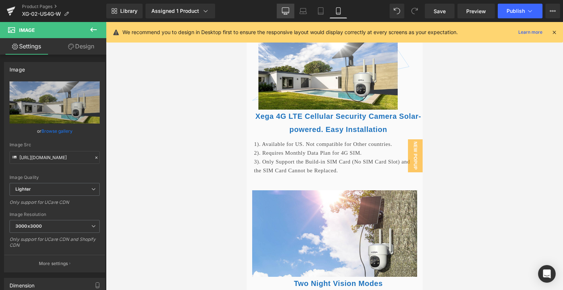
click at [290, 14] on link "Desktop" at bounding box center [286, 11] width 18 height 15
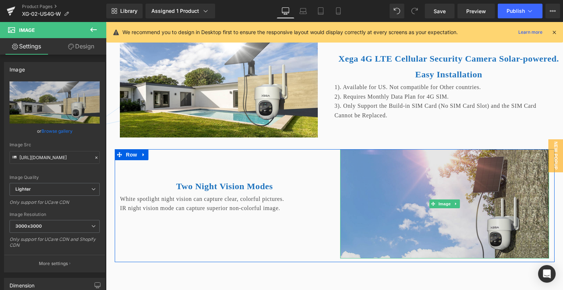
scroll to position [1979, 1]
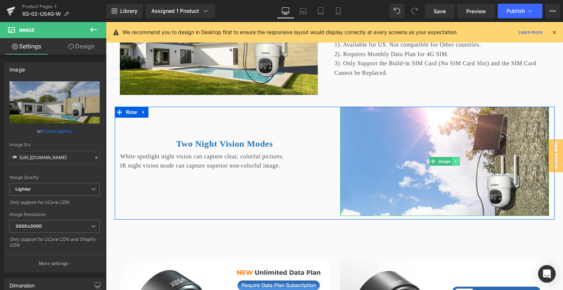
click at [454, 163] on icon at bounding box center [456, 161] width 4 height 4
click at [450, 163] on icon at bounding box center [452, 161] width 4 height 4
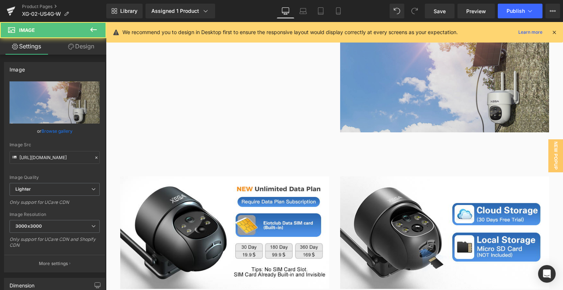
click at [413, 108] on img at bounding box center [444, 77] width 209 height 109
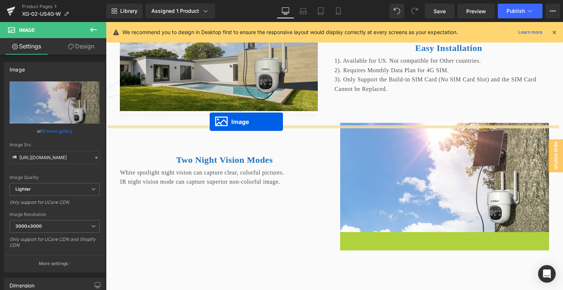
scroll to position [1915, 1]
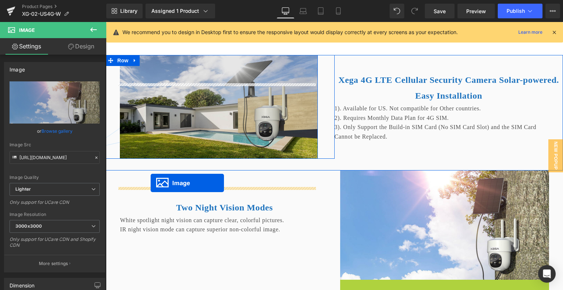
drag, startPoint x: 428, startPoint y: 103, endPoint x: 150, endPoint y: 183, distance: 289.6
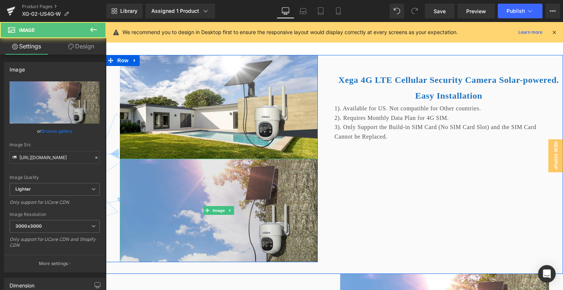
click at [207, 215] on img at bounding box center [219, 210] width 198 height 103
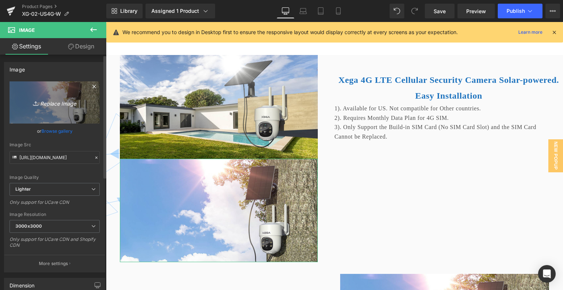
click at [67, 99] on icon "Replace Image" at bounding box center [54, 102] width 59 height 9
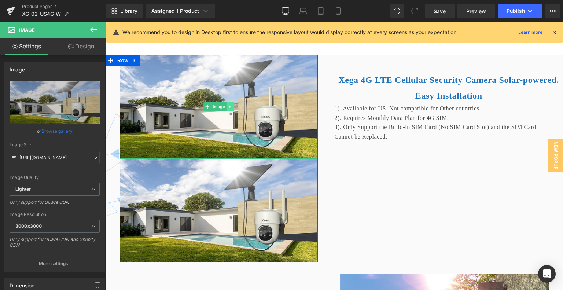
click at [229, 109] on icon at bounding box center [230, 106] width 4 height 4
click at [232, 109] on icon at bounding box center [234, 107] width 4 height 4
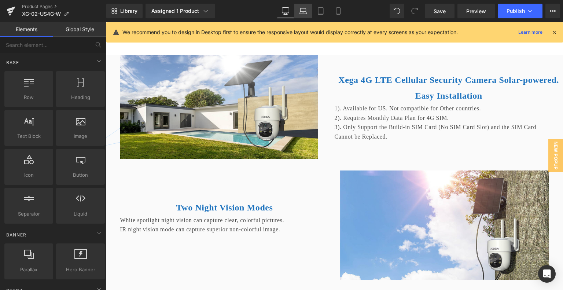
click at [305, 13] on icon at bounding box center [302, 10] width 7 height 7
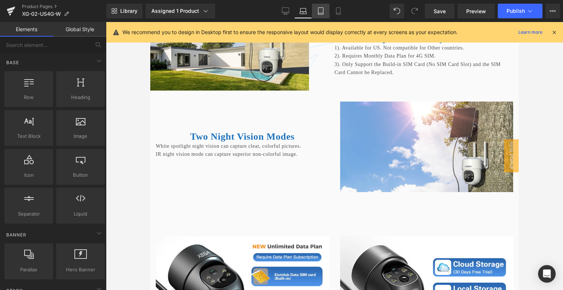
click at [321, 15] on link "Tablet" at bounding box center [321, 11] width 18 height 15
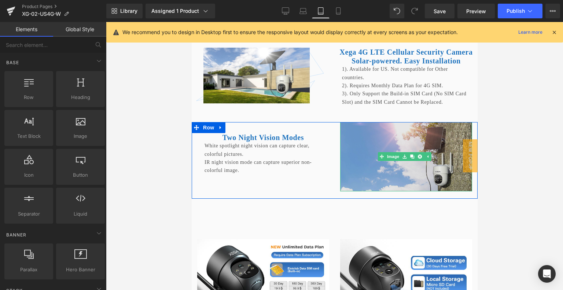
scroll to position [1587, 1]
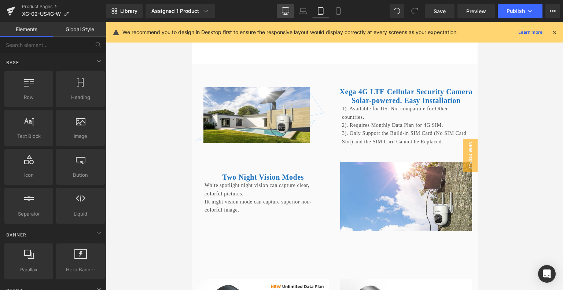
click at [289, 12] on icon at bounding box center [285, 12] width 7 height 0
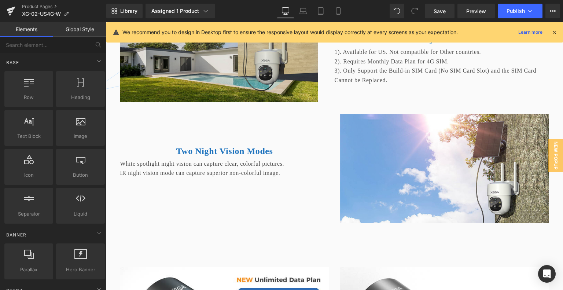
scroll to position [1898, 1]
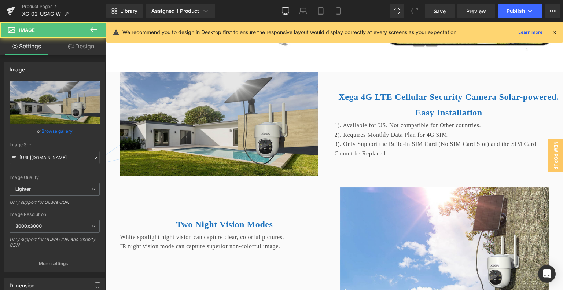
click at [229, 143] on img at bounding box center [219, 123] width 198 height 103
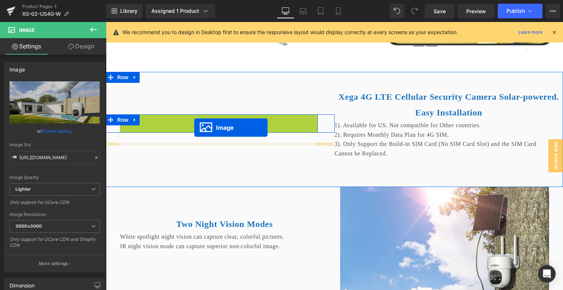
drag, startPoint x: 203, startPoint y: 152, endPoint x: 193, endPoint y: 127, distance: 26.5
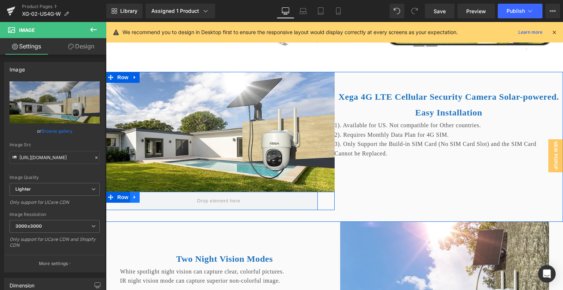
click at [131, 203] on link at bounding box center [135, 197] width 10 height 11
click at [151, 200] on icon at bounding box center [153, 197] width 5 height 5
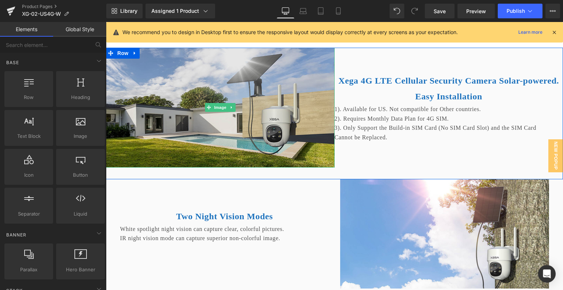
scroll to position [1935, 1]
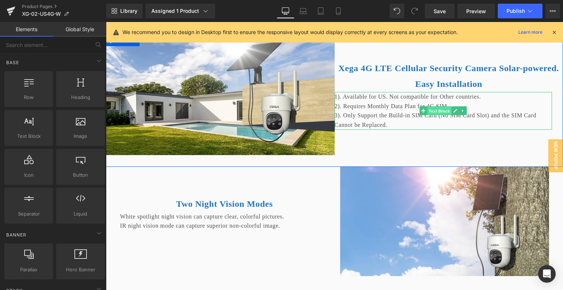
click at [433, 115] on span "Text Block" at bounding box center [439, 111] width 24 height 9
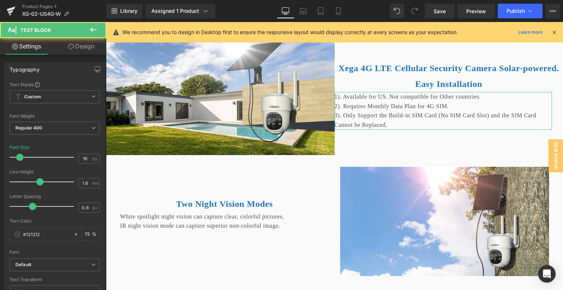
click at [92, 42] on link "Design" at bounding box center [81, 46] width 53 height 16
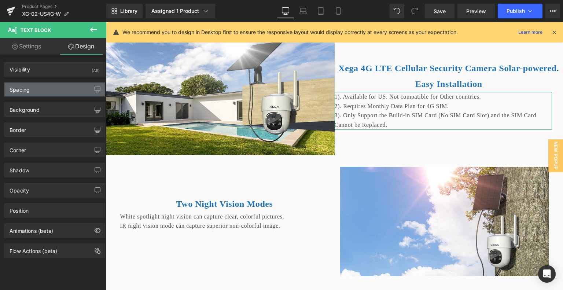
click at [56, 88] on div "Spacing" at bounding box center [54, 89] width 100 height 14
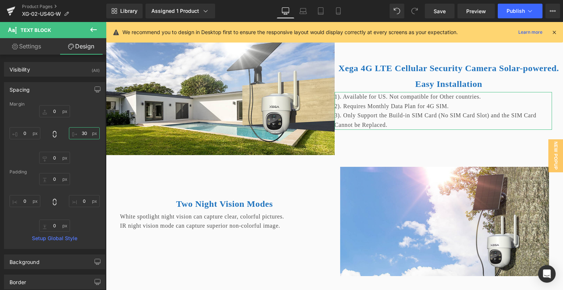
click at [90, 133] on input "30" at bounding box center [84, 133] width 31 height 12
click at [30, 132] on input "0" at bounding box center [25, 133] width 31 height 12
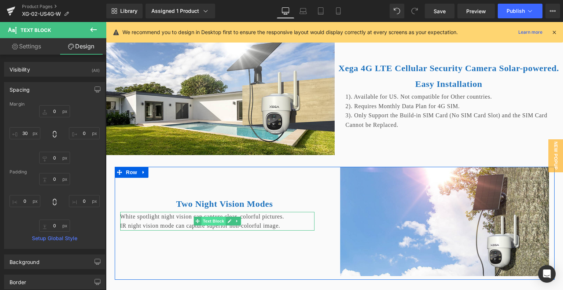
click at [212, 225] on span "Text Block" at bounding box center [213, 221] width 24 height 9
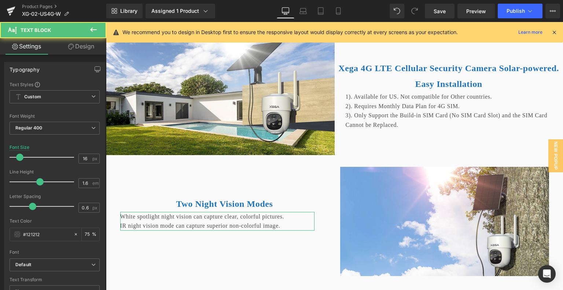
drag, startPoint x: 85, startPoint y: 44, endPoint x: 46, endPoint y: 89, distance: 59.4
click at [85, 44] on link "Design" at bounding box center [81, 46] width 53 height 16
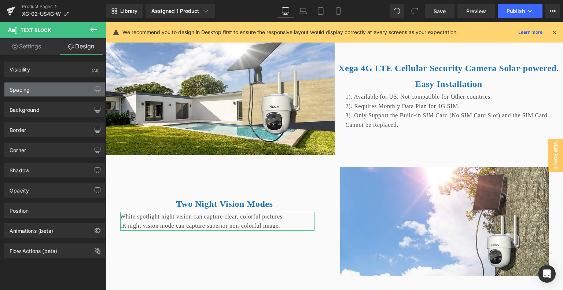
click at [45, 89] on div "Spacing" at bounding box center [54, 89] width 100 height 14
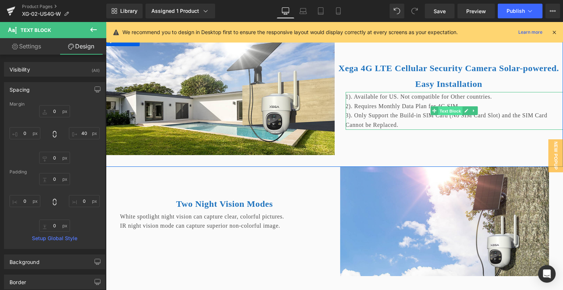
click at [448, 115] on span "Text Block" at bounding box center [450, 111] width 24 height 9
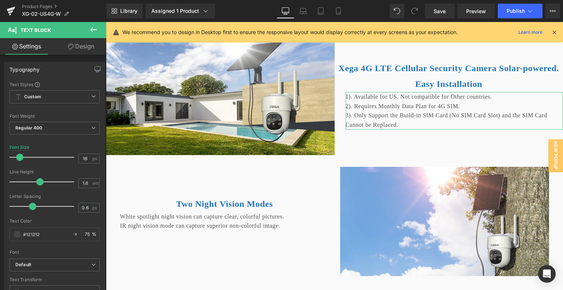
click at [83, 48] on link "Design" at bounding box center [81, 46] width 53 height 16
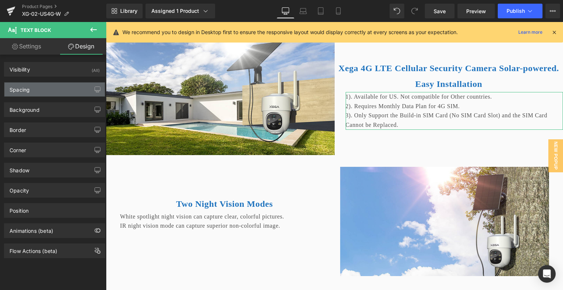
click at [50, 90] on div "Spacing" at bounding box center [54, 89] width 100 height 14
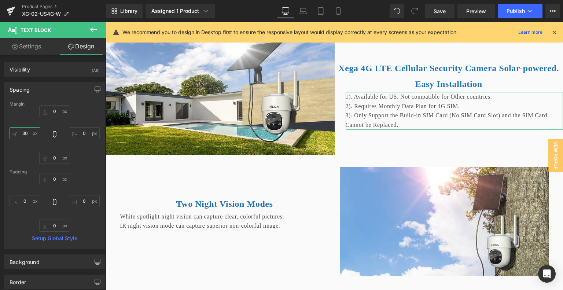
click at [32, 134] on input "30" at bounding box center [25, 133] width 31 height 12
click at [302, 10] on icon at bounding box center [302, 10] width 7 height 7
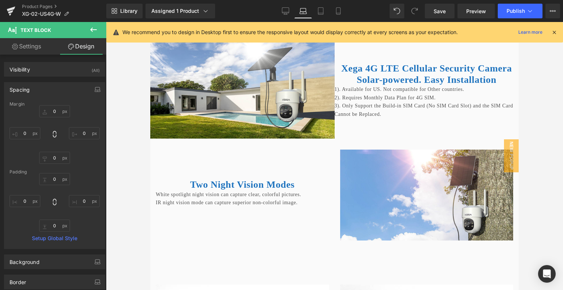
scroll to position [1789, 1]
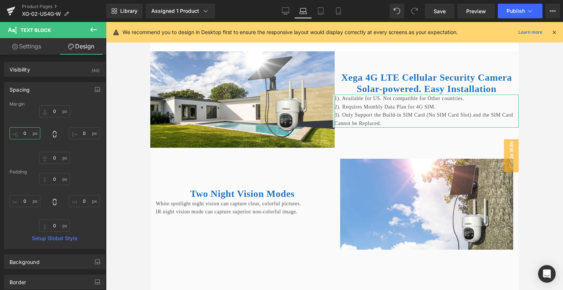
click at [34, 133] on input "0" at bounding box center [25, 133] width 31 height 12
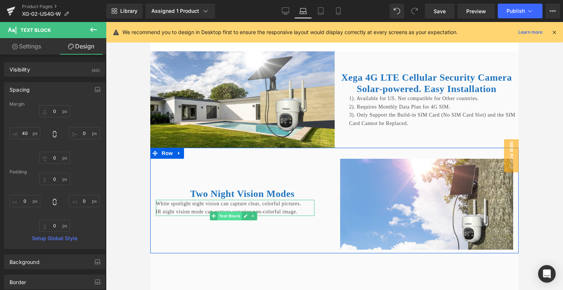
click at [232, 220] on span "Text Block" at bounding box center [230, 215] width 24 height 9
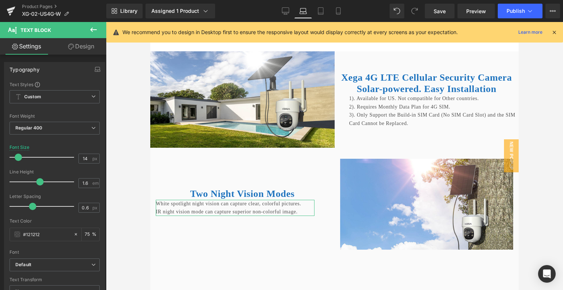
click at [88, 48] on link "Design" at bounding box center [81, 46] width 53 height 16
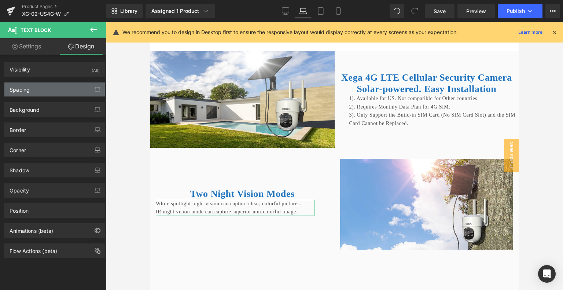
click at [61, 90] on div "Spacing" at bounding box center [54, 89] width 100 height 14
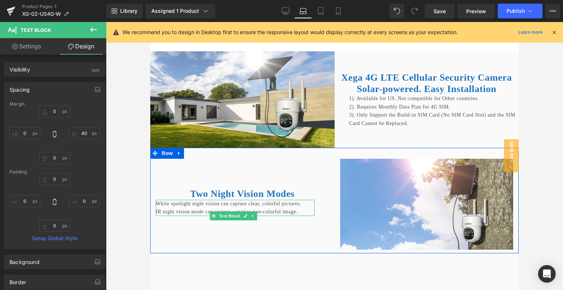
click at [295, 208] on p "White spotlight night vision can capture clear, colorful pictures." at bounding box center [235, 204] width 159 height 8
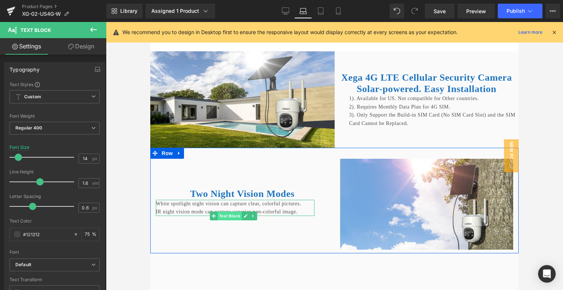
click at [232, 220] on span "Text Block" at bounding box center [230, 215] width 24 height 9
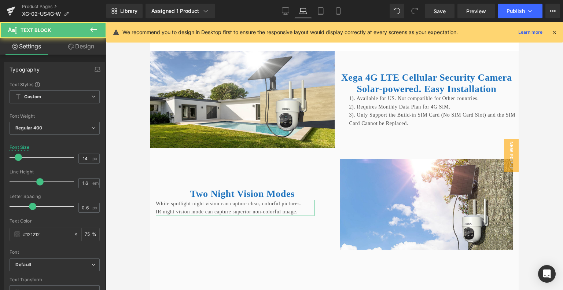
click at [91, 45] on link "Design" at bounding box center [81, 46] width 53 height 16
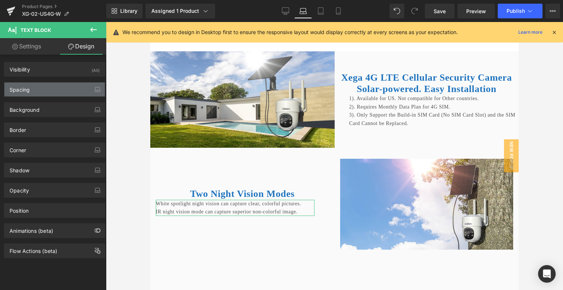
click at [60, 90] on div "Spacing" at bounding box center [54, 89] width 100 height 14
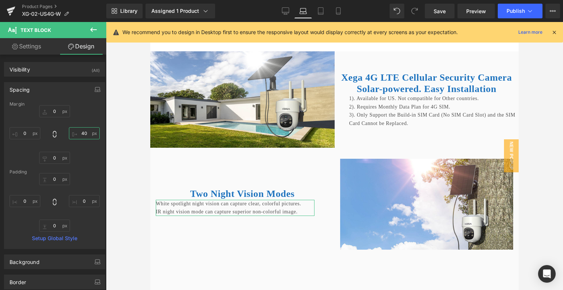
click at [87, 136] on input "40" at bounding box center [84, 133] width 31 height 12
click at [92, 149] on div "0px 0 0px 0 0px 0" at bounding box center [55, 134] width 90 height 59
click at [319, 12] on icon at bounding box center [320, 10] width 7 height 7
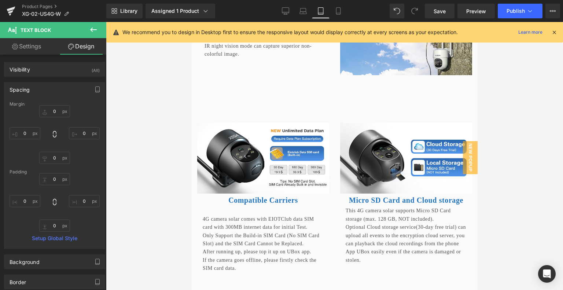
scroll to position [1623, 1]
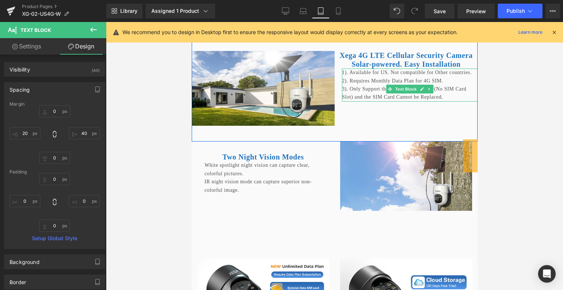
click at [358, 85] on p "2). Requires Monthly Data Plan for 4G SIM." at bounding box center [409, 81] width 136 height 8
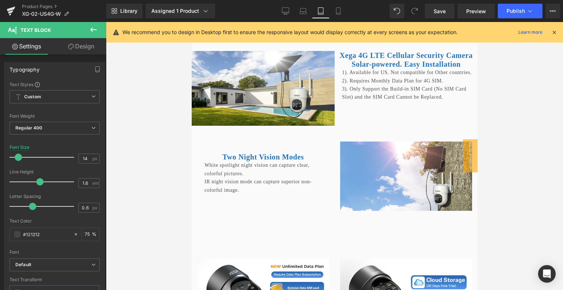
click at [77, 47] on link "Design" at bounding box center [81, 46] width 53 height 16
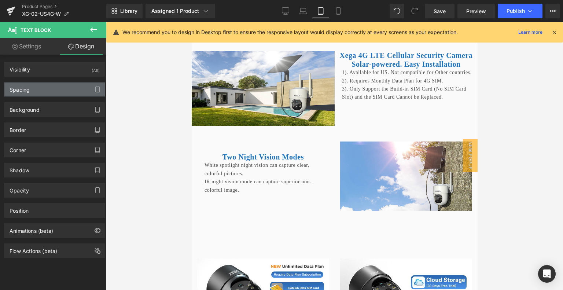
click at [44, 90] on div "Spacing" at bounding box center [54, 89] width 100 height 14
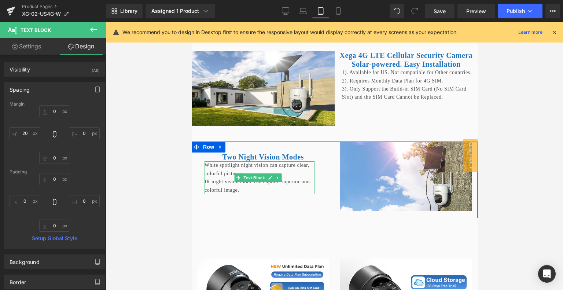
click at [290, 194] on p "IR night vision mode can capture superior non-colorful image." at bounding box center [259, 186] width 110 height 16
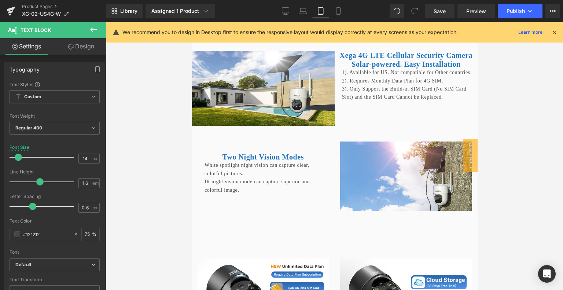
click at [86, 47] on link "Design" at bounding box center [81, 46] width 53 height 16
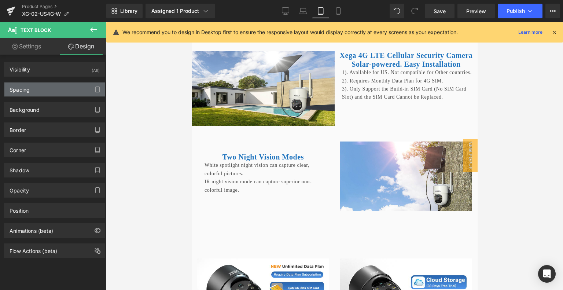
click at [58, 90] on div "Spacing" at bounding box center [54, 89] width 100 height 14
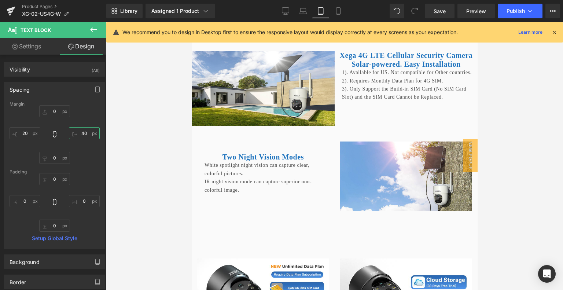
click at [87, 133] on input "40" at bounding box center [84, 133] width 31 height 12
click at [87, 149] on div "0px 0 0px 0 20px 20" at bounding box center [55, 134] width 90 height 59
click at [334, 15] on link "Mobile" at bounding box center [338, 11] width 18 height 15
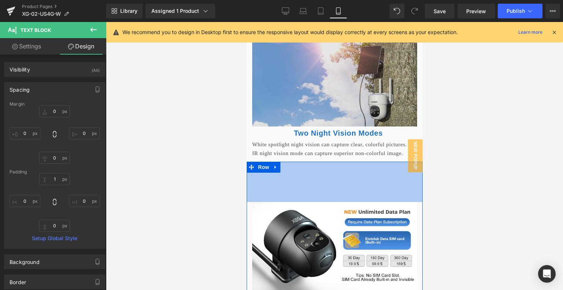
scroll to position [1685, 1]
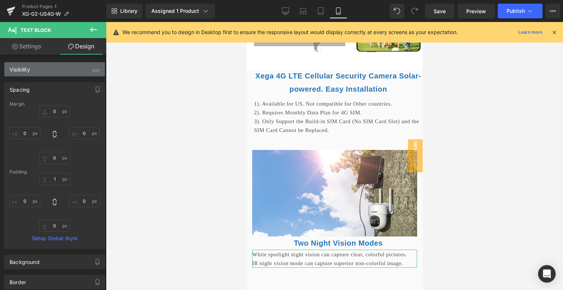
click at [58, 68] on div "Visibility (All)" at bounding box center [54, 69] width 100 height 14
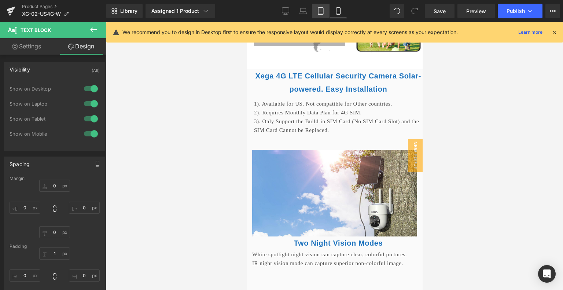
click at [321, 17] on link "Tablet" at bounding box center [321, 11] width 18 height 15
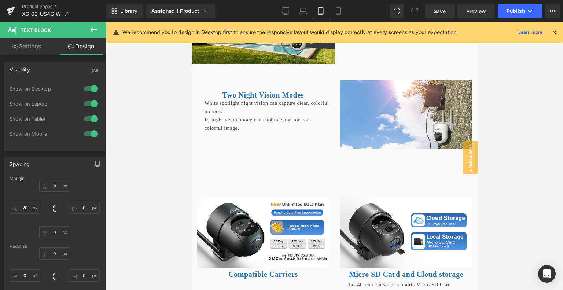
scroll to position [1513, 1]
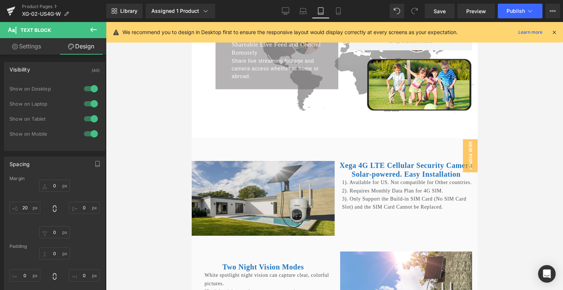
click at [267, 212] on img at bounding box center [262, 198] width 143 height 75
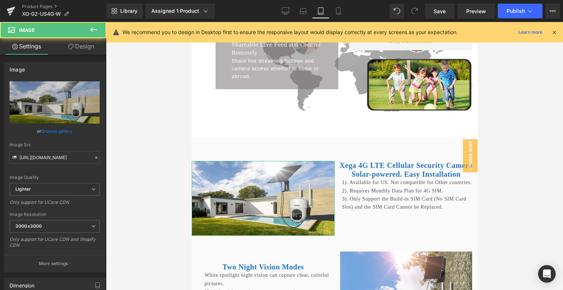
click at [86, 47] on link "Design" at bounding box center [81, 46] width 53 height 16
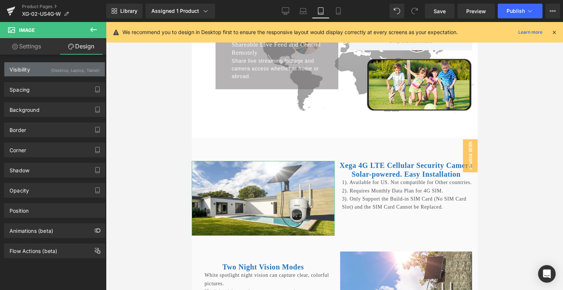
click at [75, 75] on div "Visibility (Desktop, Laptop, Tablet)" at bounding box center [54, 69] width 100 height 14
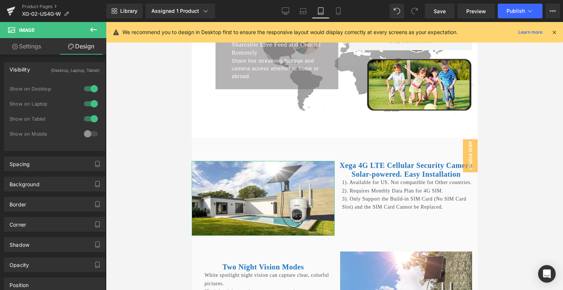
click at [88, 132] on div at bounding box center [91, 134] width 18 height 12
click at [341, 10] on icon at bounding box center [337, 10] width 7 height 7
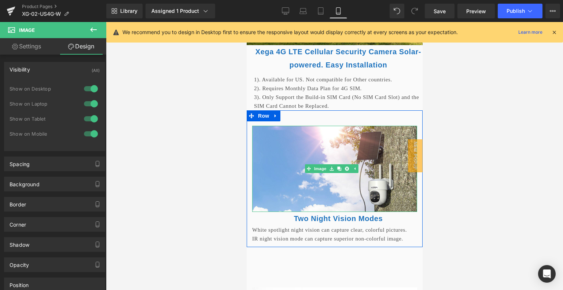
scroll to position [1728, 1]
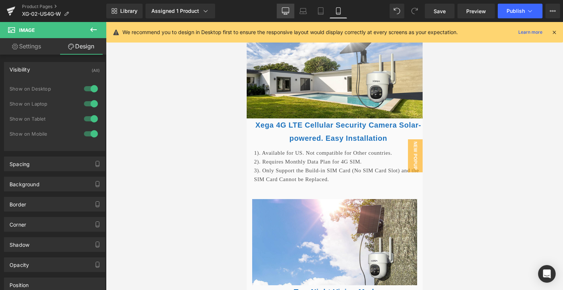
click at [289, 10] on icon at bounding box center [285, 10] width 7 height 7
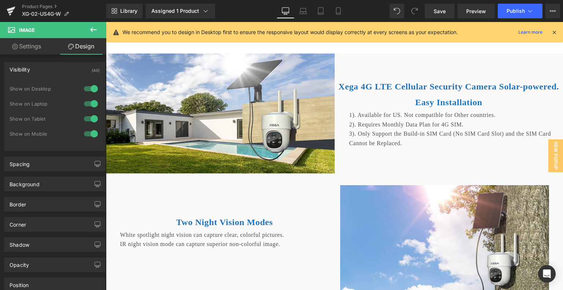
scroll to position [1917, 1]
click at [300, 16] on link "Laptop" at bounding box center [303, 11] width 18 height 15
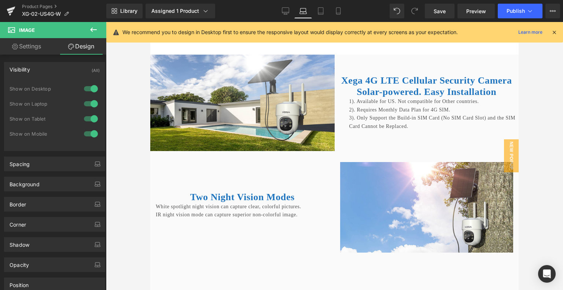
scroll to position [1785, 1]
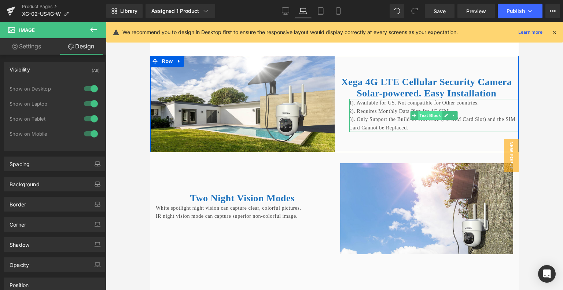
click at [428, 120] on span "Text Block" at bounding box center [430, 115] width 24 height 9
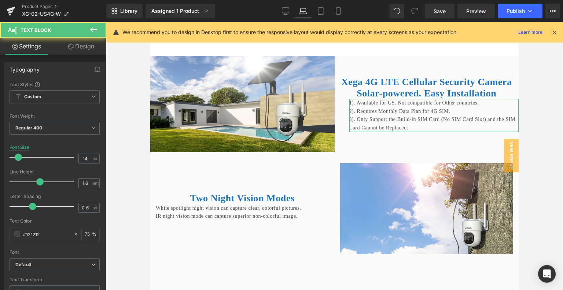
click at [85, 50] on link "Design" at bounding box center [81, 46] width 53 height 16
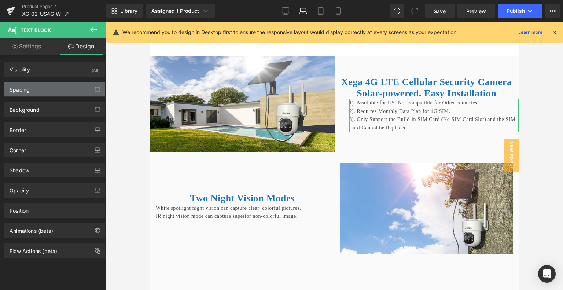
click at [60, 90] on div "Spacing" at bounding box center [54, 89] width 100 height 14
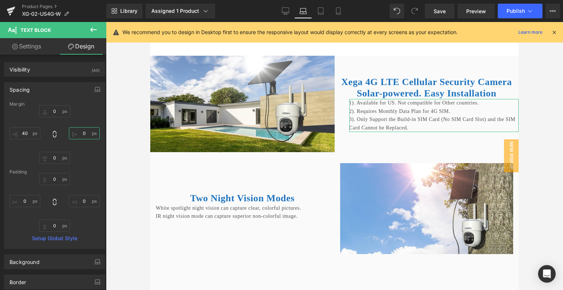
click at [84, 133] on input "0" at bounding box center [84, 133] width 31 height 12
click at [285, 14] on icon at bounding box center [285, 13] width 2 height 1
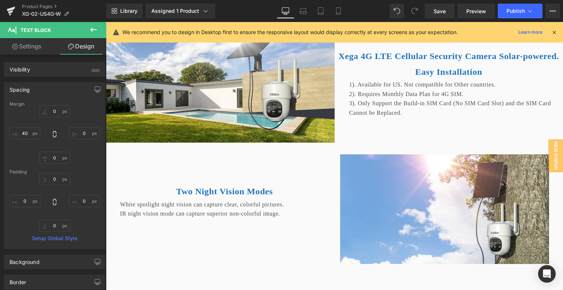
scroll to position [1930, 1]
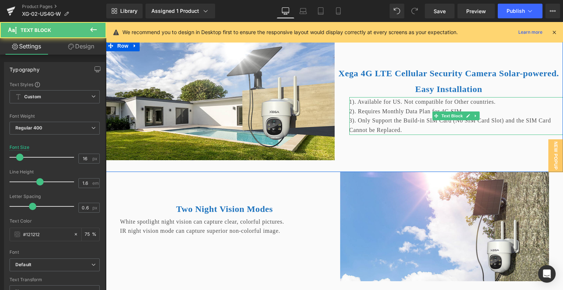
click at [502, 107] on p "1). Available for US. Not compatible for Other countries." at bounding box center [456, 102] width 214 height 10
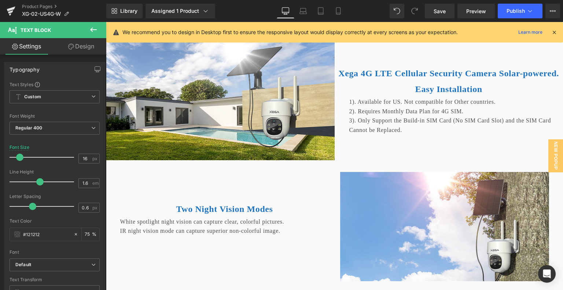
click at [88, 47] on link "Design" at bounding box center [81, 46] width 53 height 16
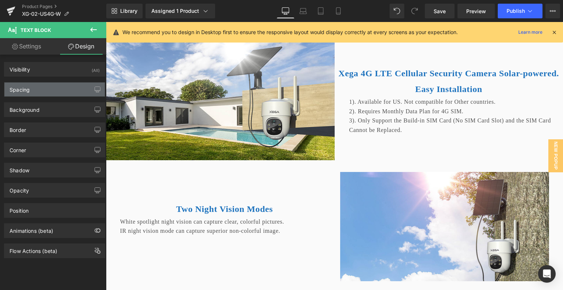
click at [62, 86] on div "Spacing" at bounding box center [54, 89] width 100 height 14
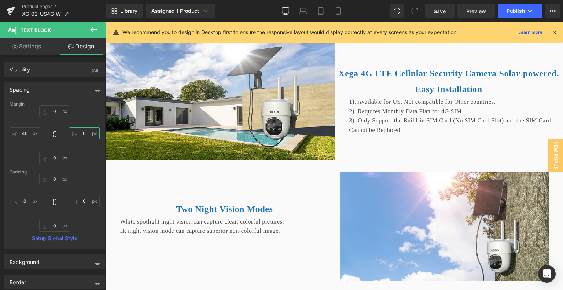
click at [85, 130] on input "0" at bounding box center [84, 133] width 31 height 12
click at [90, 149] on div "0px 0 10 10 0px 0 40px 40" at bounding box center [55, 134] width 90 height 59
click at [304, 12] on icon at bounding box center [302, 10] width 7 height 7
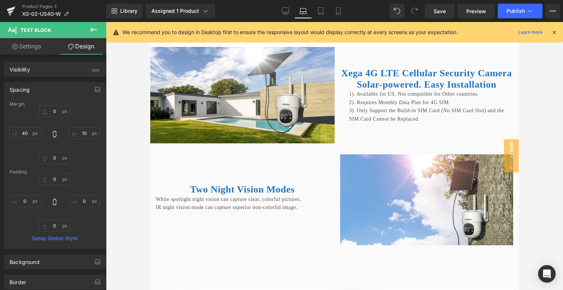
scroll to position [1785, 1]
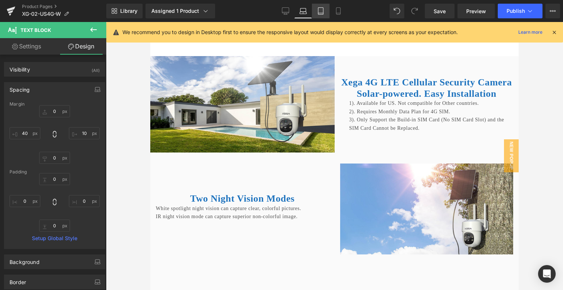
click at [318, 14] on icon at bounding box center [320, 11] width 5 height 7
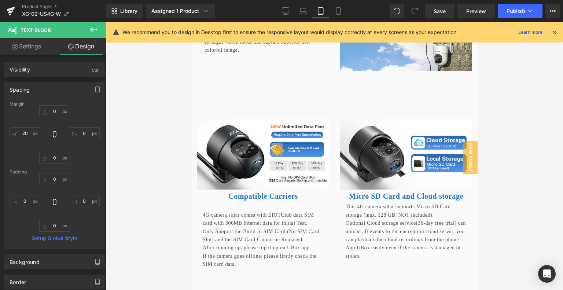
scroll to position [1628, 1]
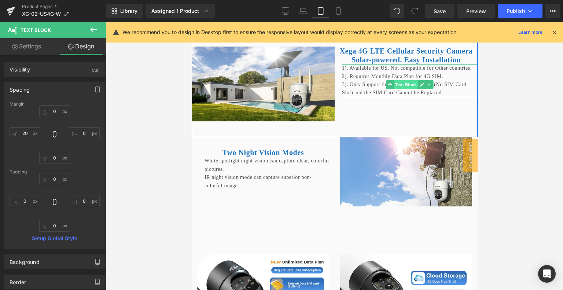
click at [406, 89] on span "Text Block" at bounding box center [405, 84] width 24 height 9
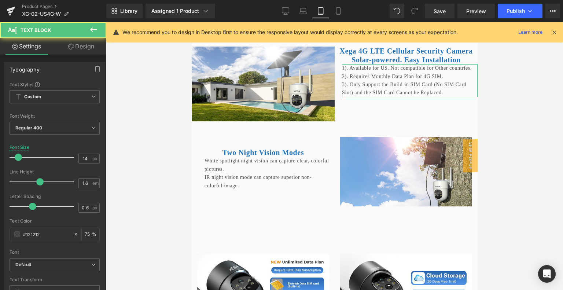
click at [85, 41] on link "Design" at bounding box center [81, 46] width 53 height 16
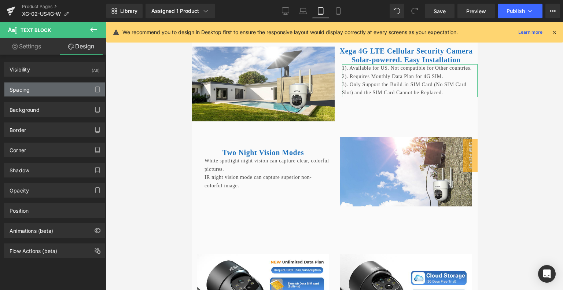
click at [61, 92] on div "Spacing" at bounding box center [54, 89] width 100 height 14
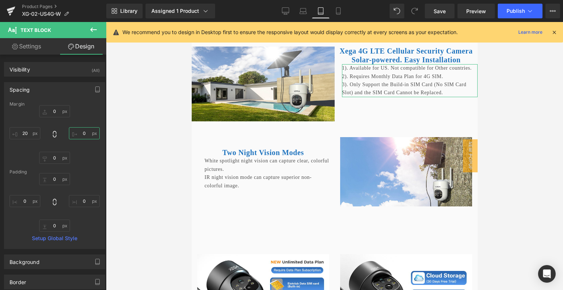
click at [85, 133] on input "0" at bounding box center [84, 133] width 31 height 12
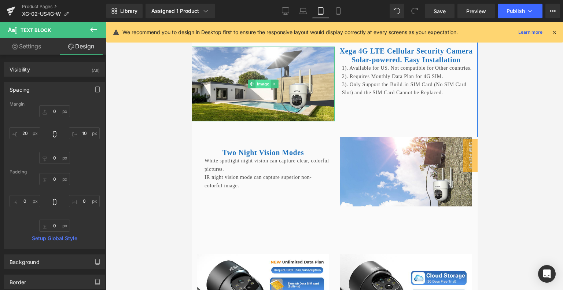
click at [255, 88] on span "Image" at bounding box center [262, 83] width 15 height 9
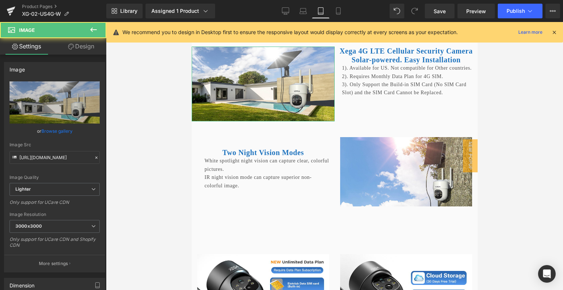
drag, startPoint x: 86, startPoint y: 43, endPoint x: 62, endPoint y: 89, distance: 51.9
click at [86, 43] on link "Design" at bounding box center [81, 46] width 53 height 16
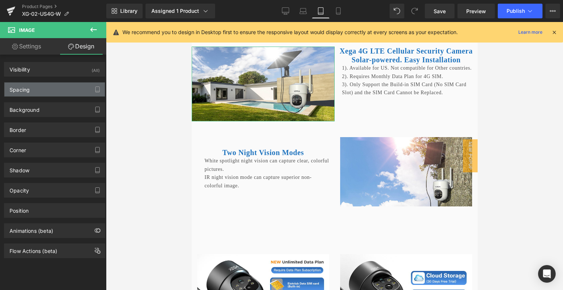
click at [55, 92] on div "Spacing" at bounding box center [54, 89] width 100 height 14
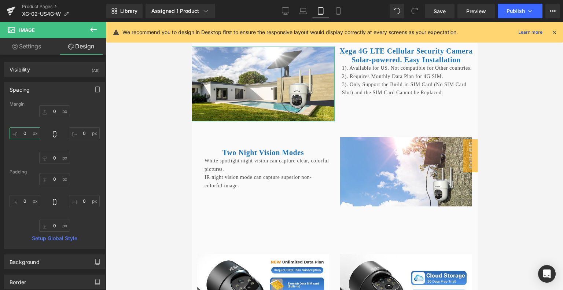
click at [28, 133] on input "0" at bounding box center [25, 133] width 31 height 12
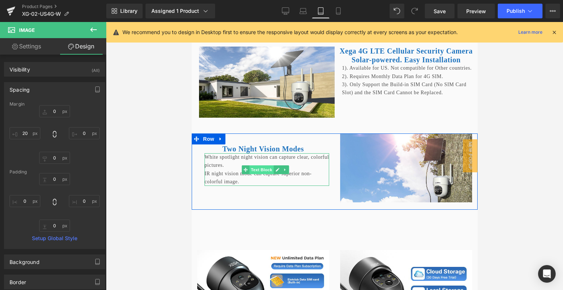
click at [259, 174] on span "Text Block" at bounding box center [261, 169] width 24 height 9
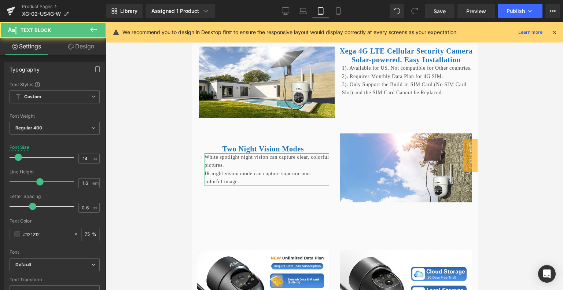
click at [86, 46] on link "Design" at bounding box center [81, 46] width 53 height 16
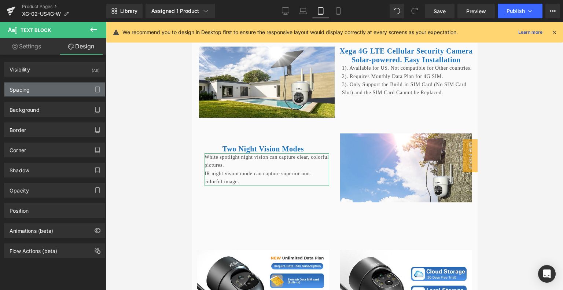
click at [57, 88] on div "Spacing" at bounding box center [54, 89] width 100 height 14
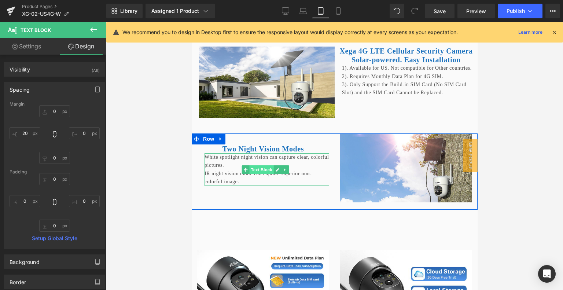
click at [260, 174] on span "Text Block" at bounding box center [261, 169] width 24 height 9
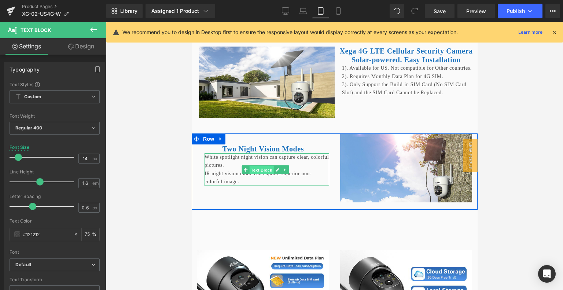
click at [257, 174] on span "Text Block" at bounding box center [261, 169] width 24 height 9
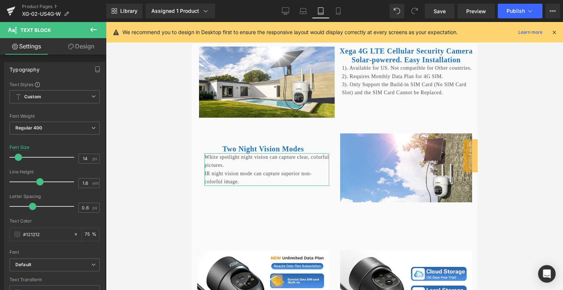
click at [90, 44] on link "Design" at bounding box center [81, 46] width 53 height 16
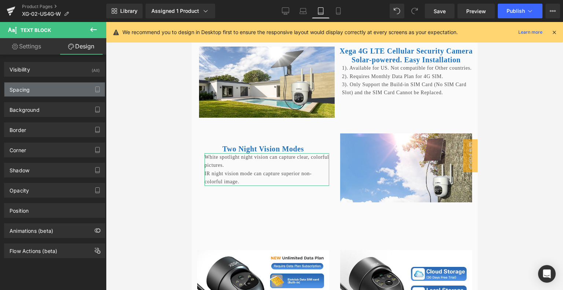
click at [45, 84] on div "Spacing" at bounding box center [54, 89] width 100 height 14
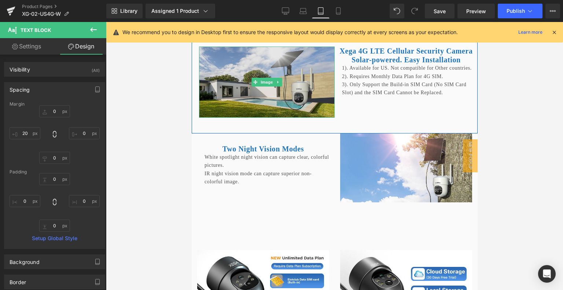
click at [228, 118] on img at bounding box center [267, 82] width 136 height 71
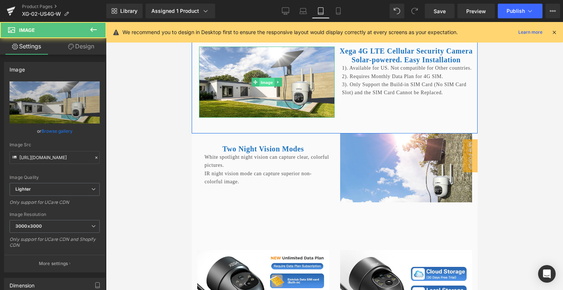
click at [259, 87] on span "Image" at bounding box center [266, 82] width 15 height 9
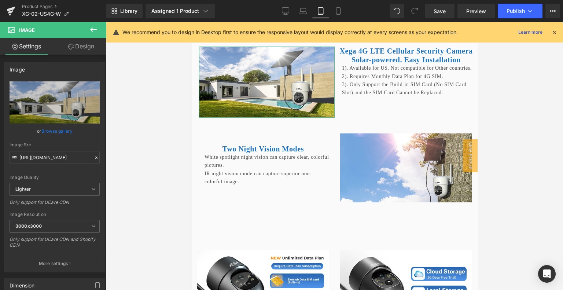
click at [82, 44] on link "Design" at bounding box center [81, 46] width 53 height 16
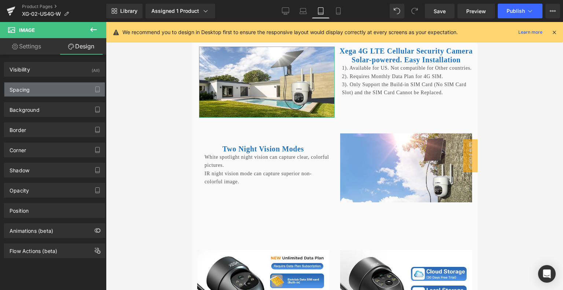
click at [68, 85] on div "Spacing" at bounding box center [54, 89] width 100 height 14
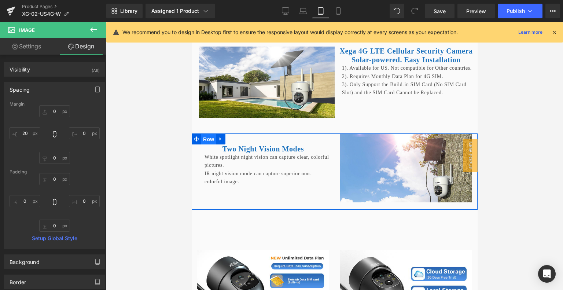
click at [212, 145] on span "Row" at bounding box center [208, 139] width 15 height 11
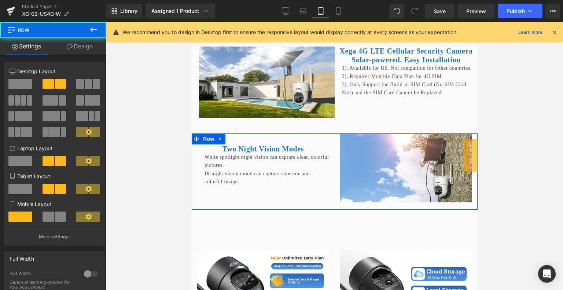
click at [91, 46] on link "Design" at bounding box center [79, 46] width 53 height 16
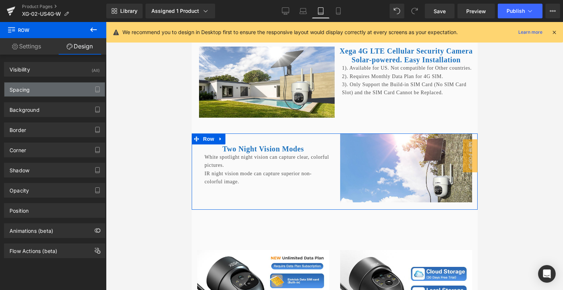
click at [52, 86] on div "Spacing" at bounding box center [54, 89] width 100 height 14
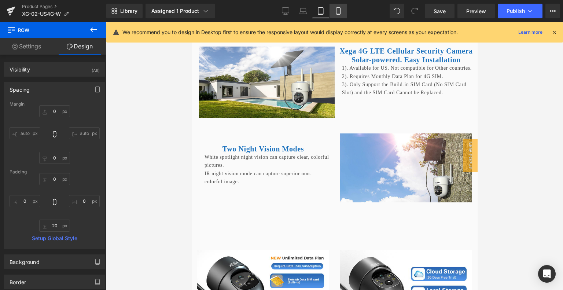
click at [334, 10] on icon at bounding box center [337, 10] width 7 height 7
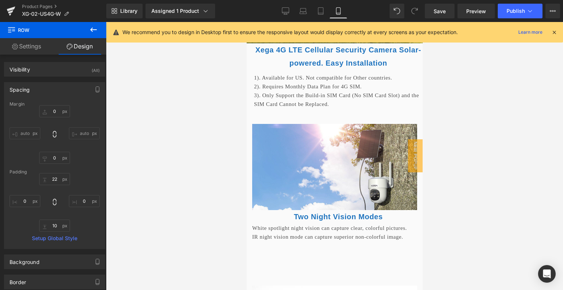
scroll to position [1804, 1]
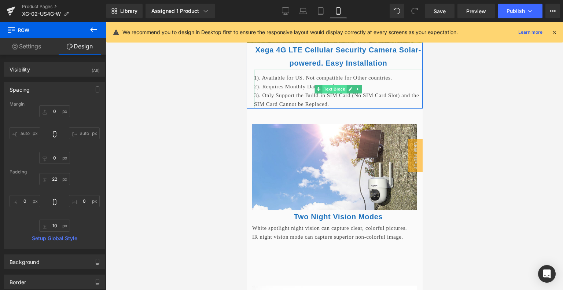
click at [329, 93] on span "Text Block" at bounding box center [334, 89] width 24 height 9
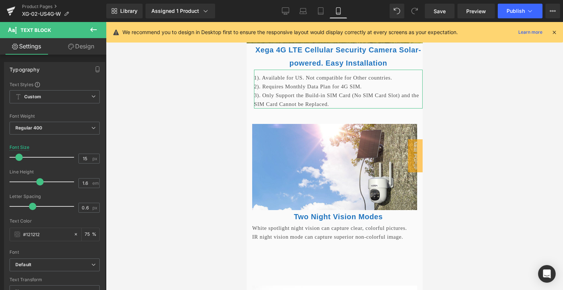
click at [83, 49] on link "Design" at bounding box center [81, 46] width 53 height 16
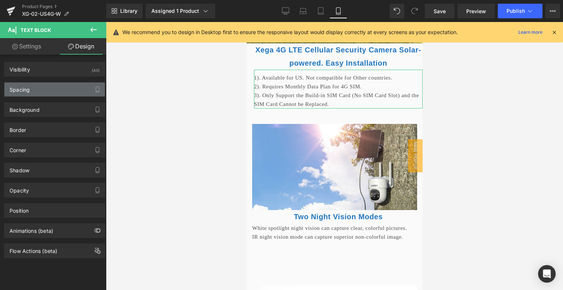
click at [48, 88] on div "Spacing" at bounding box center [54, 89] width 100 height 14
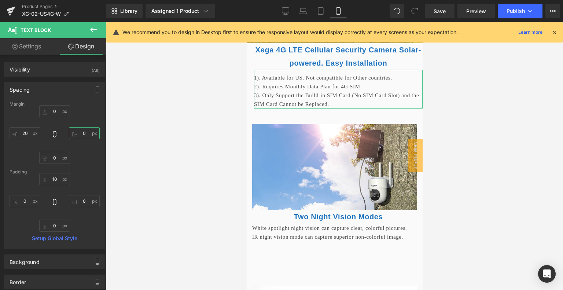
click at [82, 131] on input "0" at bounding box center [84, 133] width 31 height 12
click at [88, 147] on div "0px 0 10 10 0px 0 20px 20" at bounding box center [55, 134] width 90 height 59
click at [336, 61] on span "Heading" at bounding box center [334, 56] width 20 height 9
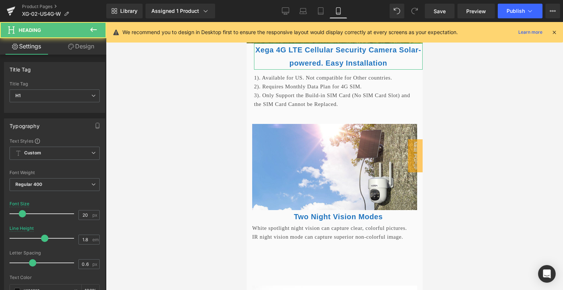
click at [86, 44] on link "Design" at bounding box center [81, 46] width 53 height 16
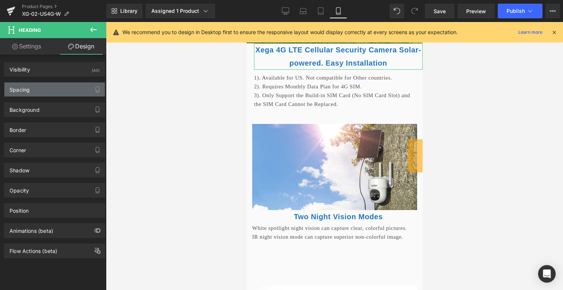
click at [45, 89] on div "Spacing" at bounding box center [54, 89] width 100 height 14
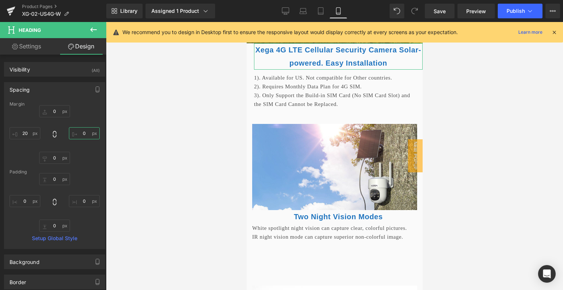
click at [83, 136] on input "0" at bounding box center [84, 133] width 31 height 12
click at [91, 146] on div "0px 0 10 10 0px 0 20px 20" at bounding box center [55, 134] width 90 height 59
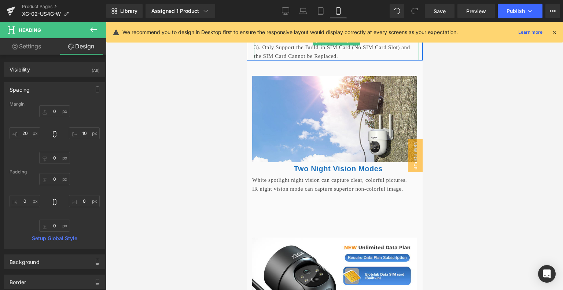
scroll to position [1913, 1]
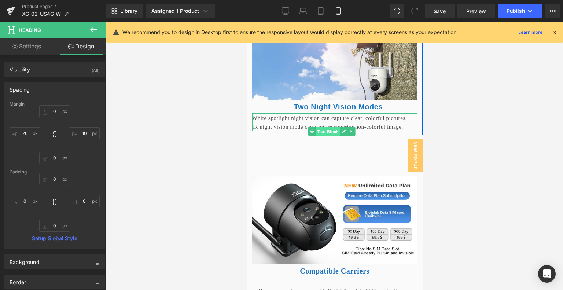
click at [331, 136] on span "Text Block" at bounding box center [327, 131] width 24 height 9
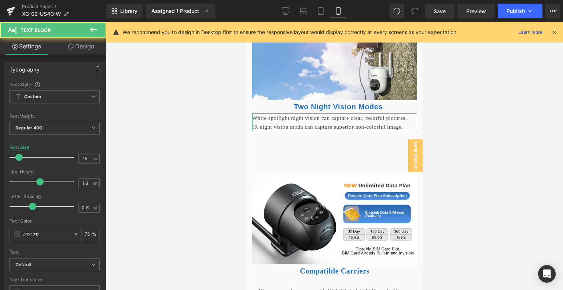
click at [84, 46] on link "Design" at bounding box center [81, 46] width 53 height 16
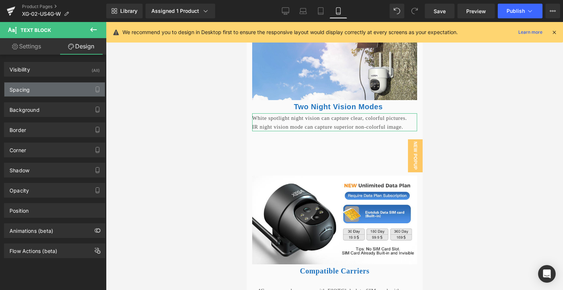
click at [53, 92] on div "Spacing" at bounding box center [54, 89] width 100 height 14
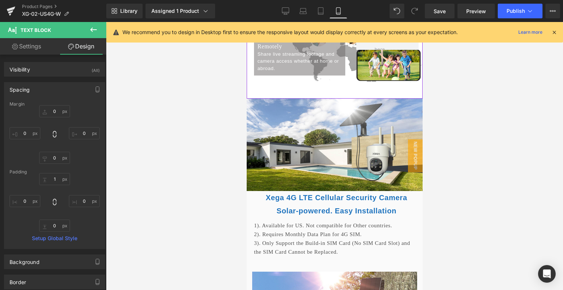
scroll to position [1694, 1]
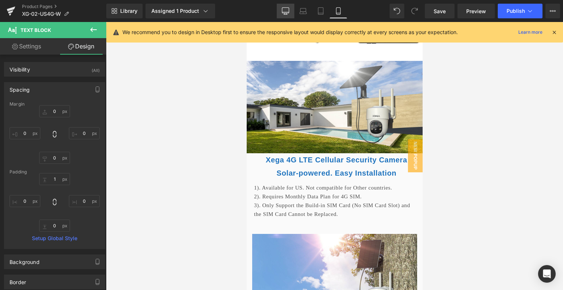
click at [280, 11] on link "Desktop" at bounding box center [286, 11] width 18 height 15
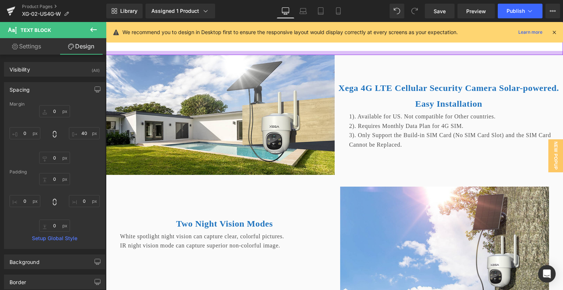
scroll to position [1972, 1]
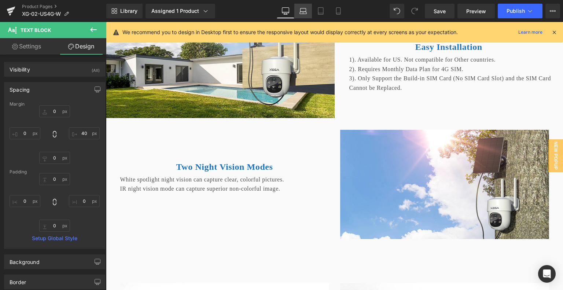
click at [303, 10] on icon at bounding box center [302, 10] width 7 height 7
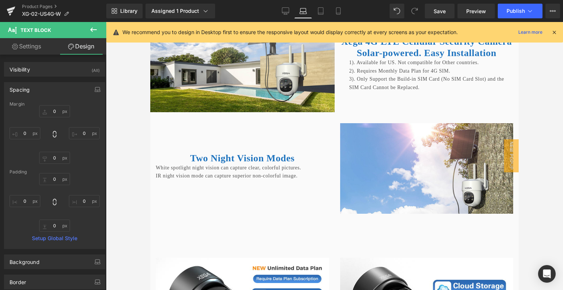
scroll to position [1823, 1]
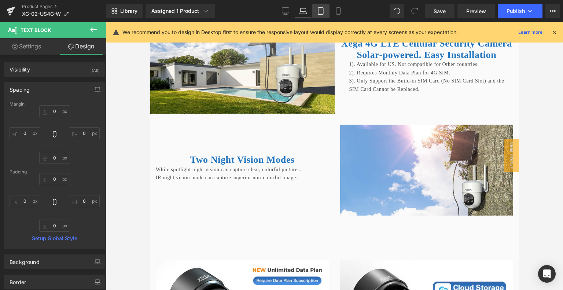
click at [316, 13] on link "Tablet" at bounding box center [321, 11] width 18 height 15
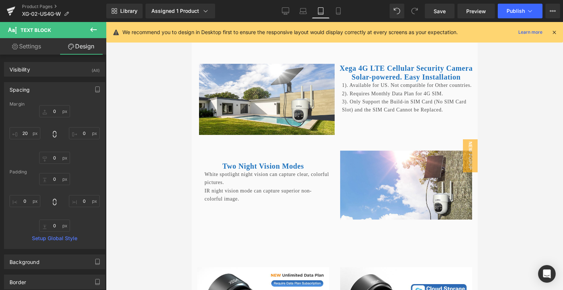
scroll to position [1556, 1]
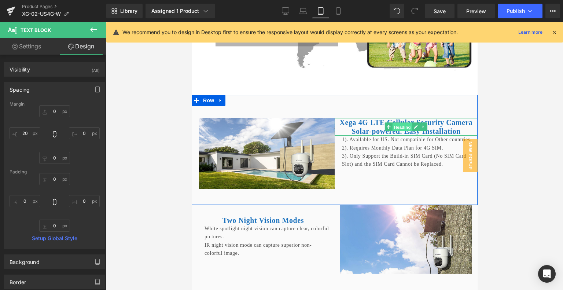
click at [400, 132] on span "Heading" at bounding box center [402, 127] width 20 height 9
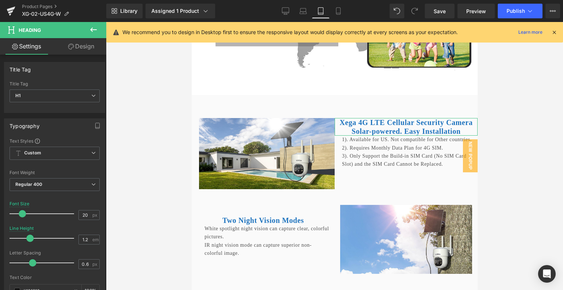
click at [94, 48] on link "Design" at bounding box center [81, 46] width 53 height 16
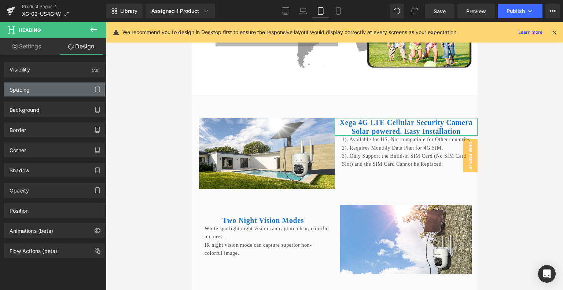
click at [37, 91] on div "Spacing" at bounding box center [54, 89] width 100 height 14
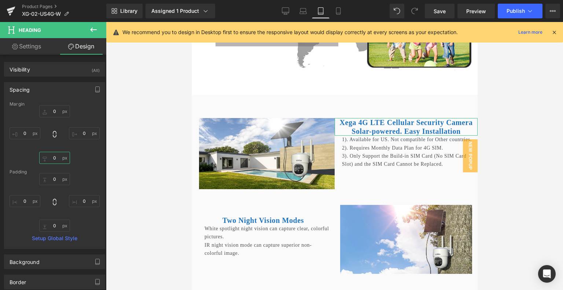
click at [57, 162] on input "0" at bounding box center [54, 158] width 31 height 12
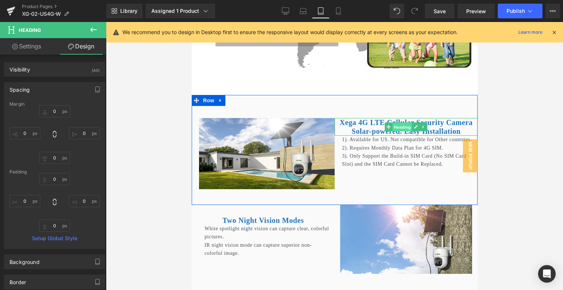
click at [392, 132] on span "Heading" at bounding box center [402, 127] width 20 height 9
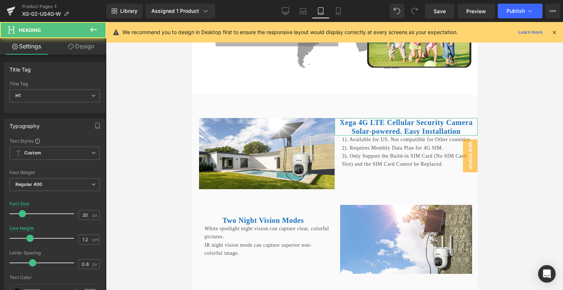
click at [85, 43] on link "Design" at bounding box center [81, 46] width 53 height 16
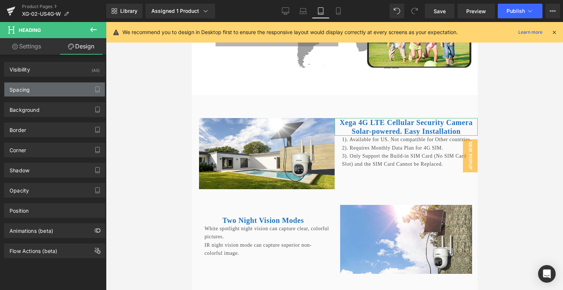
click at [55, 88] on div "Spacing" at bounding box center [54, 89] width 100 height 14
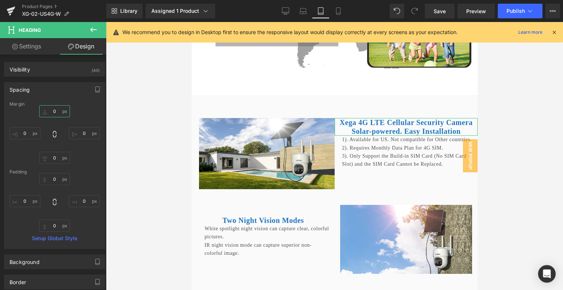
click at [58, 110] on input "0" at bounding box center [54, 111] width 31 height 12
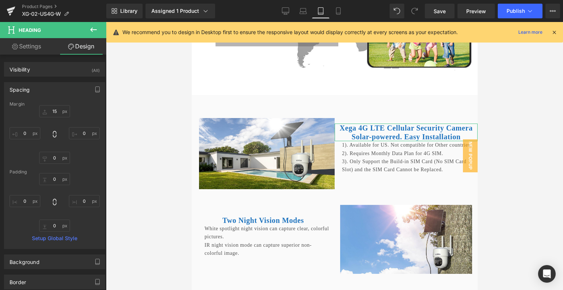
click at [89, 116] on div "15 15 0px 0 0px 0 0px 0" at bounding box center [55, 134] width 90 height 59
click at [338, 14] on icon at bounding box center [337, 10] width 7 height 7
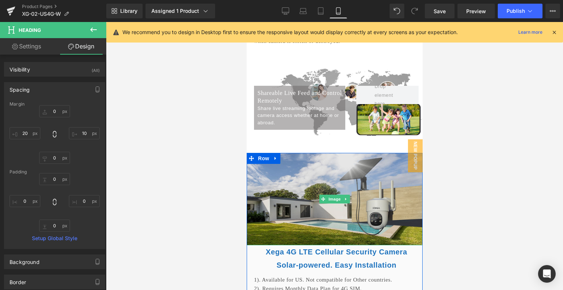
scroll to position [1712, 1]
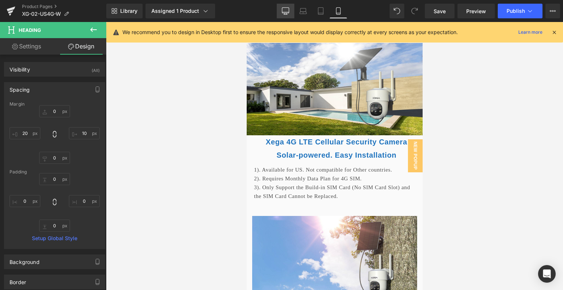
click at [278, 8] on link "Desktop" at bounding box center [286, 11] width 18 height 15
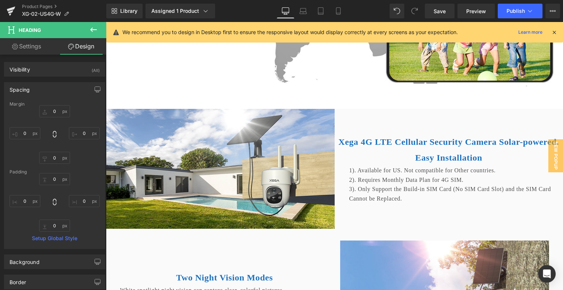
scroll to position [1917, 1]
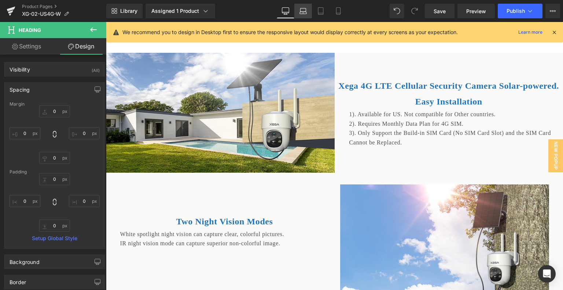
click at [309, 10] on link "Laptop" at bounding box center [303, 11] width 18 height 15
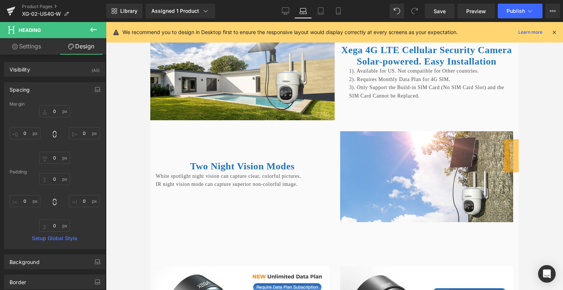
scroll to position [1744, 1]
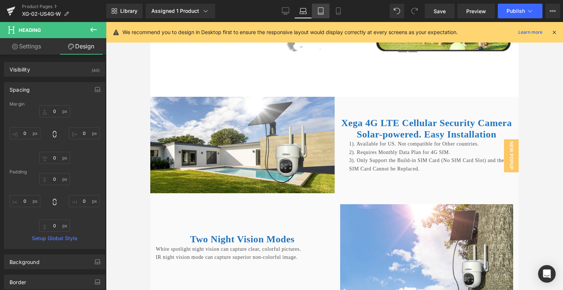
click at [319, 11] on icon at bounding box center [320, 10] width 7 height 7
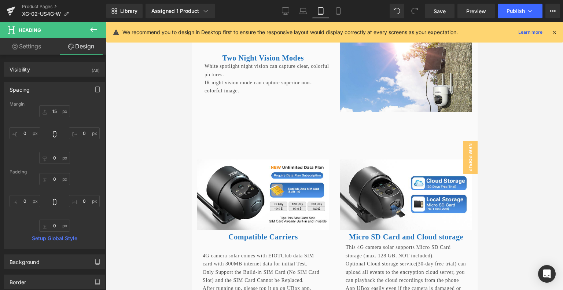
scroll to position [1595, 1]
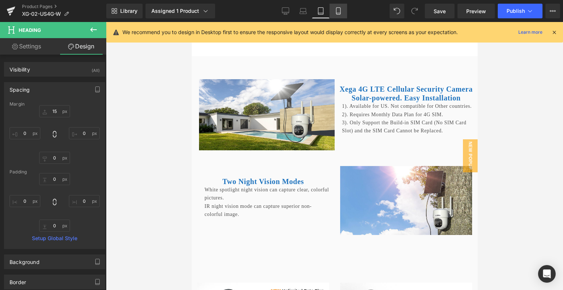
click at [332, 12] on link "Mobile" at bounding box center [338, 11] width 18 height 15
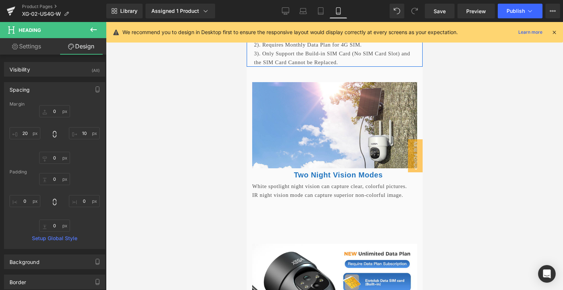
scroll to position [1934, 1]
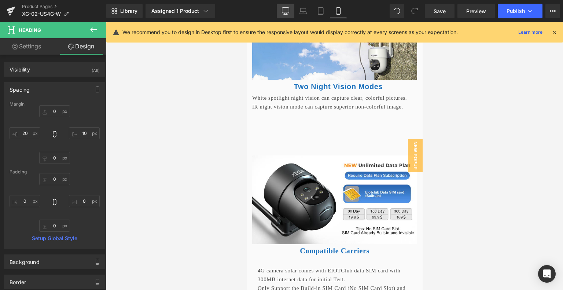
click at [292, 10] on link "Desktop" at bounding box center [286, 11] width 18 height 15
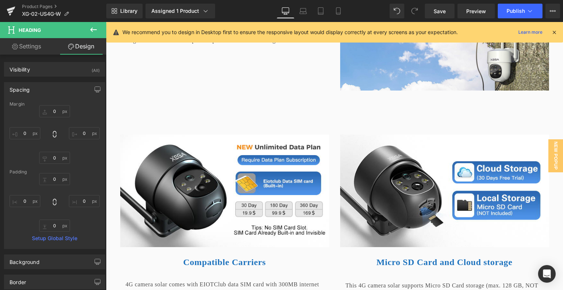
scroll to position [2179, 1]
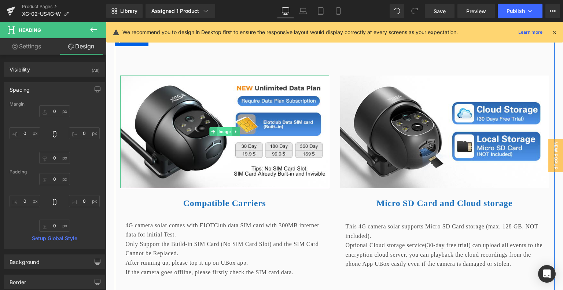
click at [217, 136] on span "Image" at bounding box center [224, 131] width 15 height 9
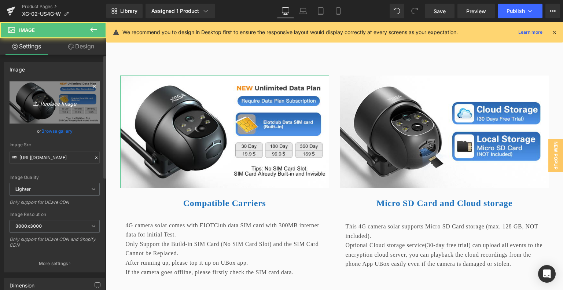
click at [63, 107] on link "Replace Image" at bounding box center [55, 102] width 90 height 42
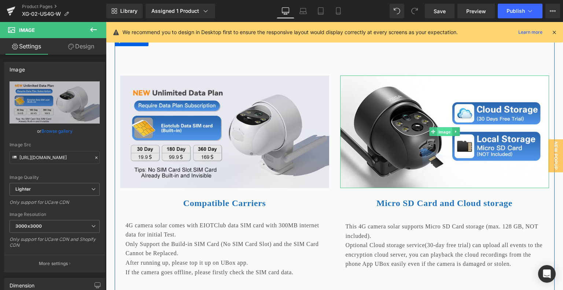
click at [442, 136] on span "Image" at bounding box center [444, 131] width 15 height 9
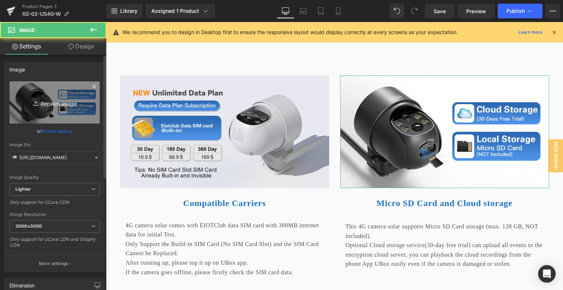
click at [47, 108] on link "Replace Image" at bounding box center [55, 102] width 90 height 42
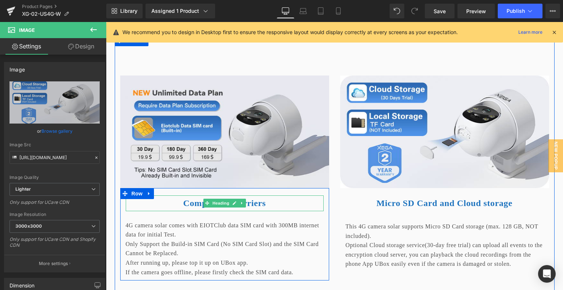
click at [186, 208] on b "Compatible Carriers" at bounding box center [224, 203] width 82 height 10
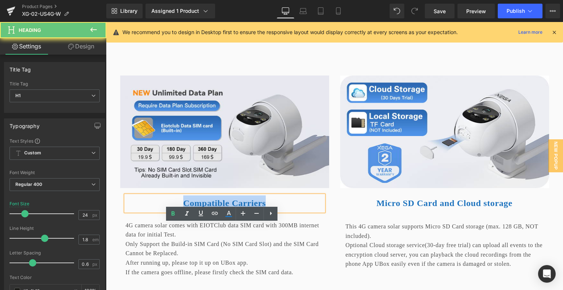
drag, startPoint x: 177, startPoint y: 231, endPoint x: 279, endPoint y: 231, distance: 101.8
click at [279, 211] on h1 "Compatible Carriers" at bounding box center [225, 203] width 198 height 16
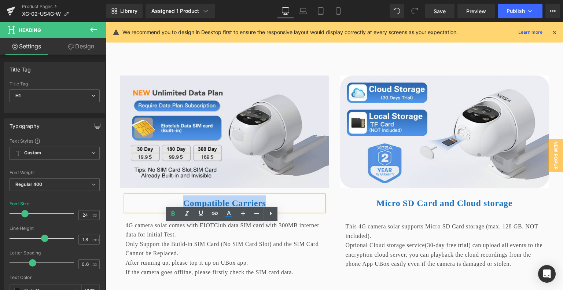
paste div
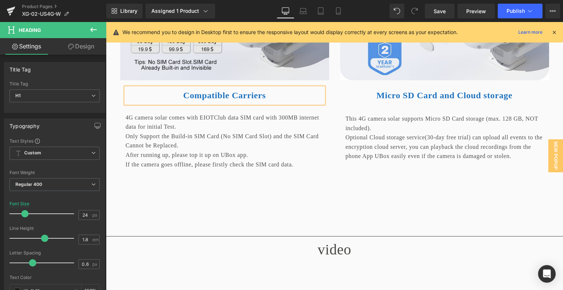
scroll to position [2289, 1]
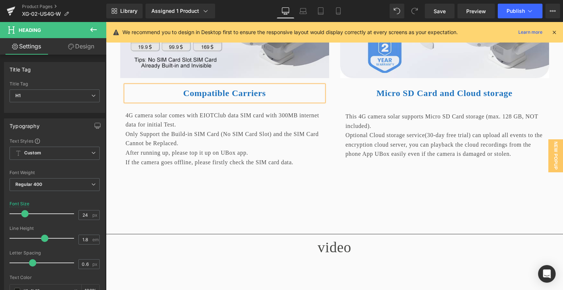
click at [148, 129] on p "4G camera solar comes with EIOTClub data SIM card with 300MB internet data for …" at bounding box center [225, 120] width 198 height 19
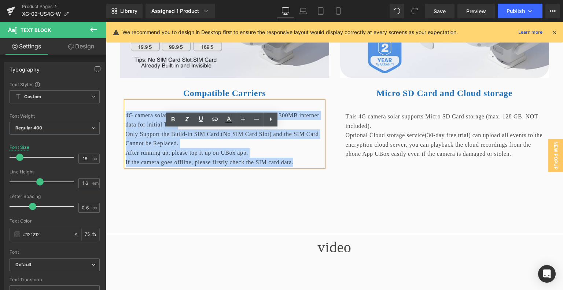
drag, startPoint x: 122, startPoint y: 143, endPoint x: 310, endPoint y: 192, distance: 194.2
click at [310, 167] on div "4G camera solar comes with EIOTClub data SIM card with 300MB internet data for …" at bounding box center [225, 134] width 198 height 66
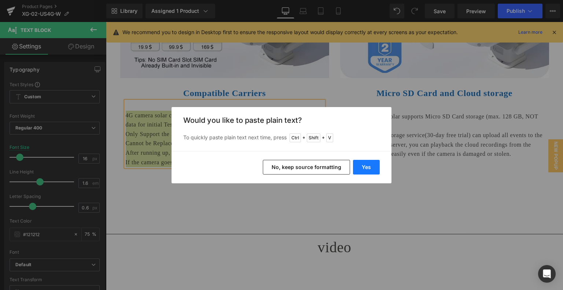
click at [371, 167] on button "Yes" at bounding box center [366, 167] width 27 height 15
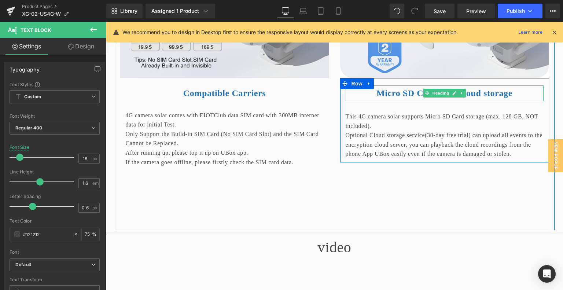
click at [381, 98] on b "Micro SD Card and Cloud storage" at bounding box center [444, 93] width 136 height 10
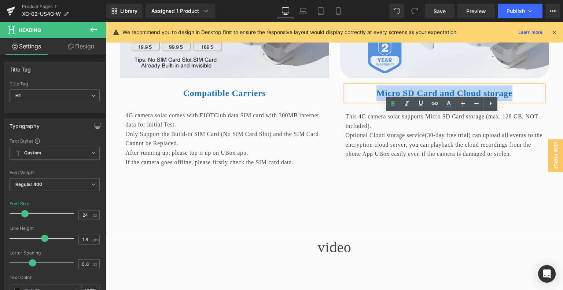
drag, startPoint x: 368, startPoint y: 121, endPoint x: 525, endPoint y: 121, distance: 156.8
click at [525, 101] on h1 "Micro SD Card and Cloud storage" at bounding box center [444, 93] width 198 height 16
paste div
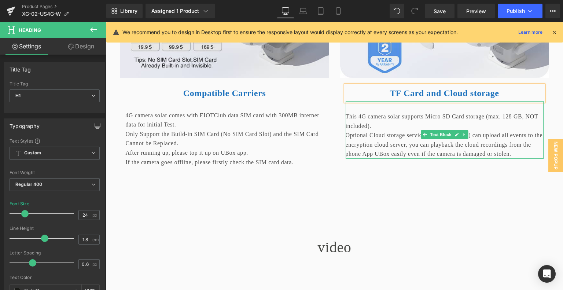
click at [396, 130] on p "This 4G camera solar supports Micro SD Card storage (max. 128 GB, NOT included)." at bounding box center [444, 121] width 198 height 19
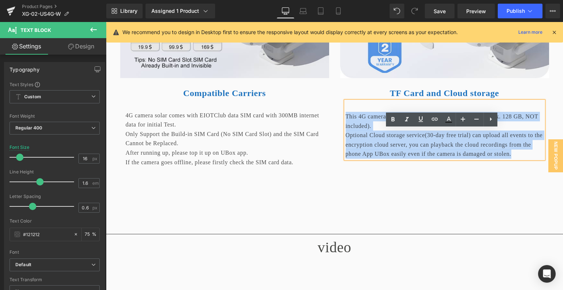
drag, startPoint x: 342, startPoint y: 144, endPoint x: 429, endPoint y: 195, distance: 101.0
click at [429, 159] on div "This 4G camera solar supports Micro SD Card storage (max. 128 GB, NOT included)…" at bounding box center [444, 130] width 198 height 58
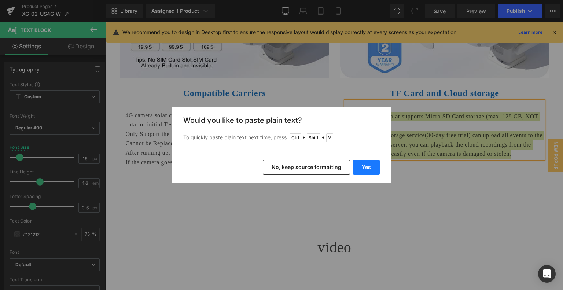
click at [371, 163] on button "Yes" at bounding box center [366, 167] width 27 height 15
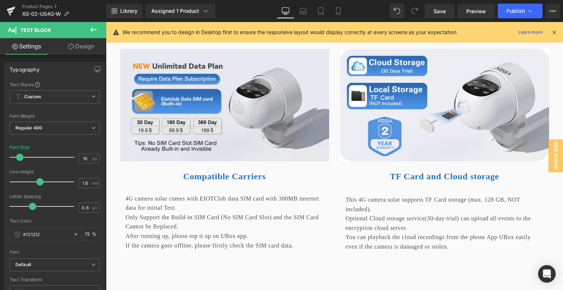
scroll to position [2216, 1]
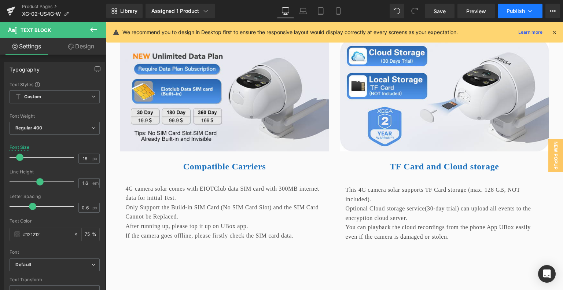
click at [534, 13] on button "Publish" at bounding box center [520, 11] width 45 height 15
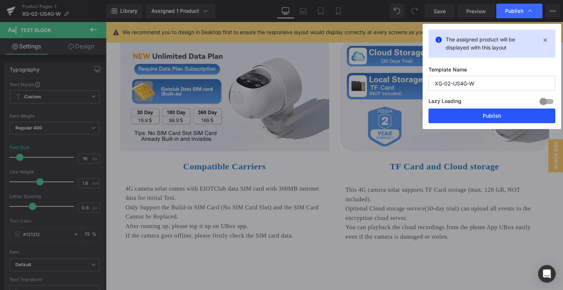
click at [479, 116] on button "Publish" at bounding box center [491, 115] width 127 height 15
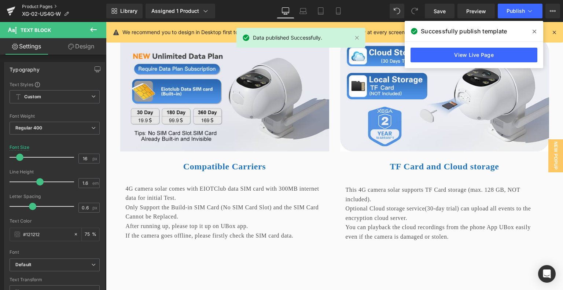
click at [43, 7] on link "Product Pages" at bounding box center [64, 7] width 84 height 6
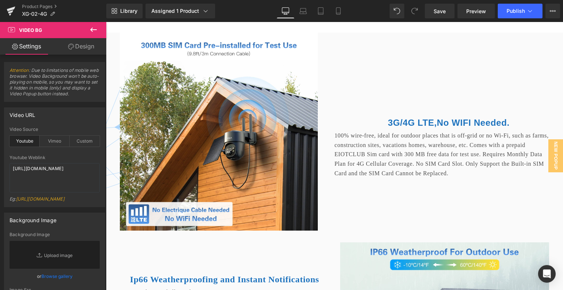
scroll to position [1392, 0]
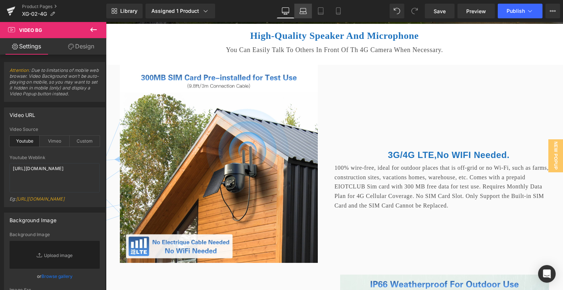
click at [302, 10] on icon at bounding box center [302, 10] width 7 height 7
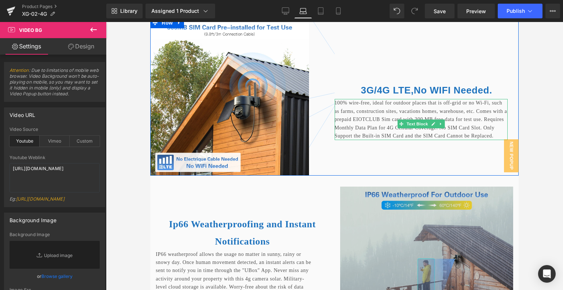
scroll to position [1294, 0]
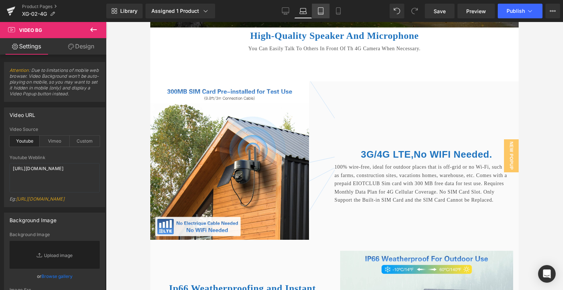
click at [326, 11] on link "Tablet" at bounding box center [321, 11] width 18 height 15
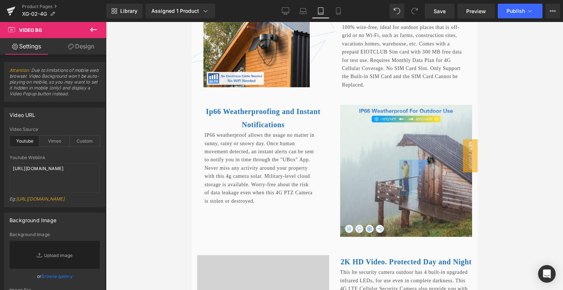
scroll to position [1328, 0]
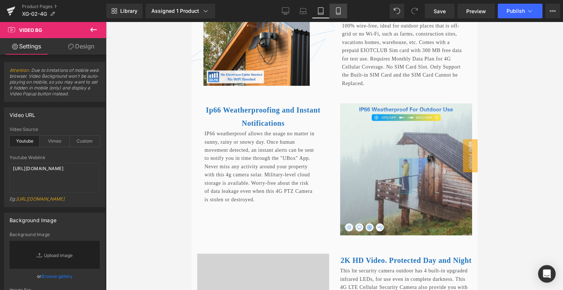
click at [338, 11] on icon at bounding box center [337, 10] width 7 height 7
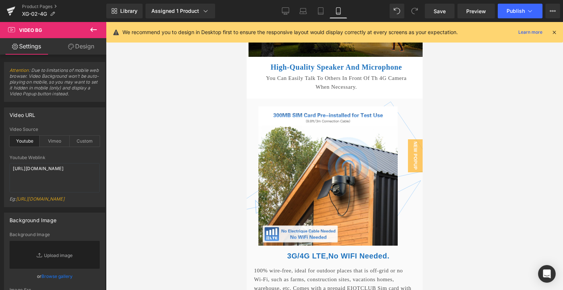
scroll to position [1334, 0]
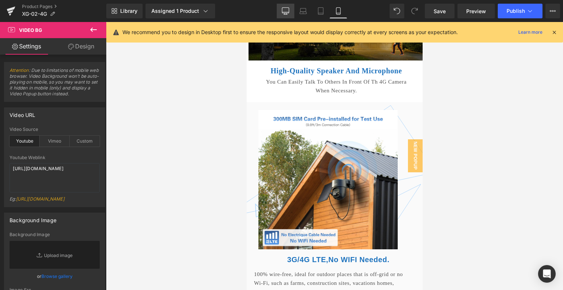
click at [281, 5] on link "Desktop" at bounding box center [286, 11] width 18 height 15
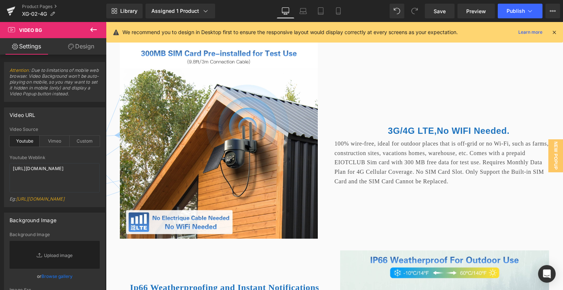
scroll to position [1415, 0]
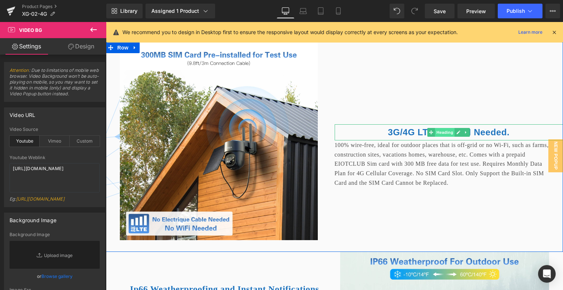
click at [439, 137] on span "Heading" at bounding box center [445, 132] width 20 height 9
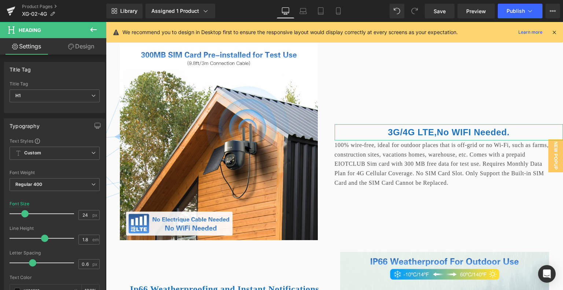
click at [79, 46] on link "Design" at bounding box center [81, 46] width 53 height 16
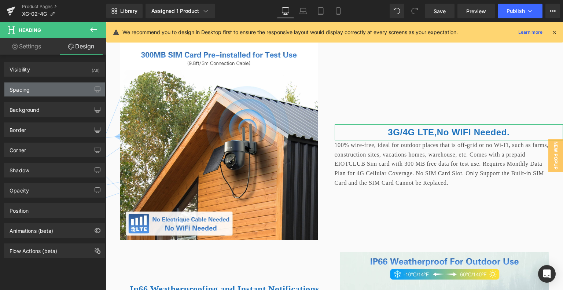
click at [49, 89] on div "Spacing" at bounding box center [54, 89] width 100 height 14
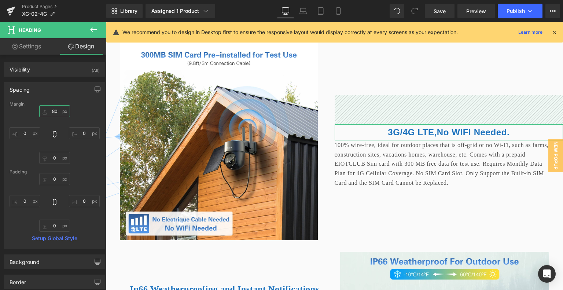
click at [57, 110] on input "80" at bounding box center [54, 111] width 31 height 12
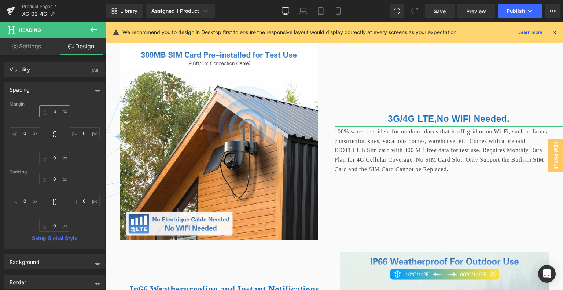
type input "60"
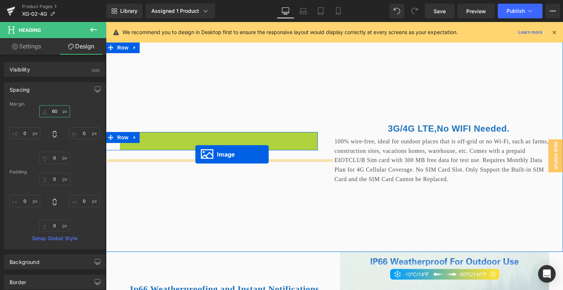
drag, startPoint x: 204, startPoint y: 167, endPoint x: 195, endPoint y: 154, distance: 15.5
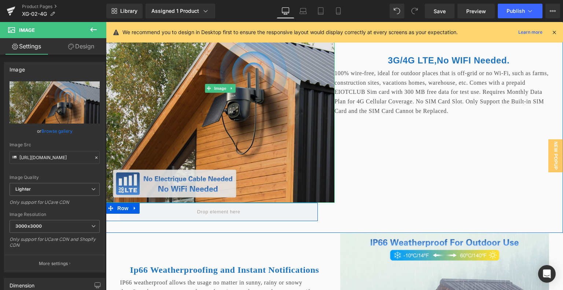
scroll to position [1561, 0]
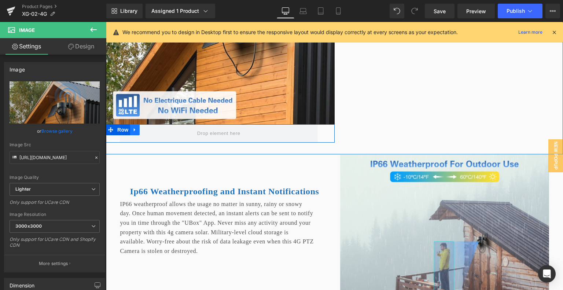
click at [135, 132] on icon at bounding box center [134, 129] width 5 height 5
click at [151, 132] on icon at bounding box center [153, 129] width 5 height 5
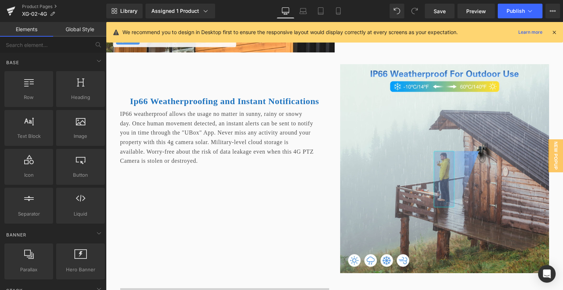
scroll to position [1635, 0]
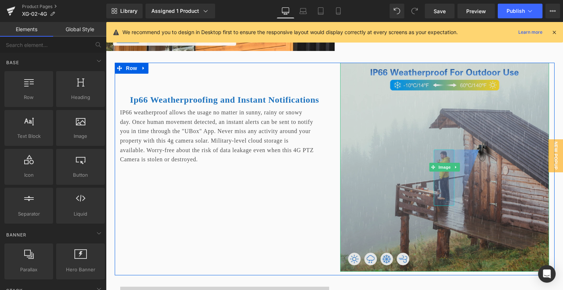
click at [495, 122] on img at bounding box center [444, 167] width 209 height 209
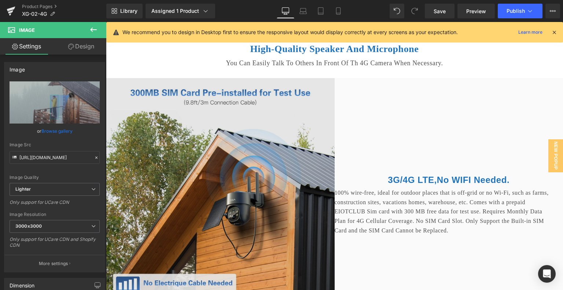
scroll to position [1378, 0]
click at [211, 130] on img at bounding box center [220, 193] width 229 height 229
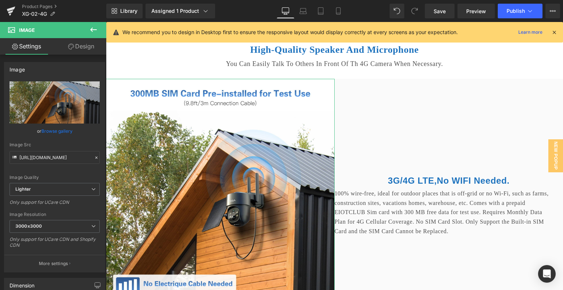
drag, startPoint x: 81, startPoint y: 48, endPoint x: 62, endPoint y: 89, distance: 45.4
click at [81, 48] on link "Design" at bounding box center [81, 46] width 53 height 16
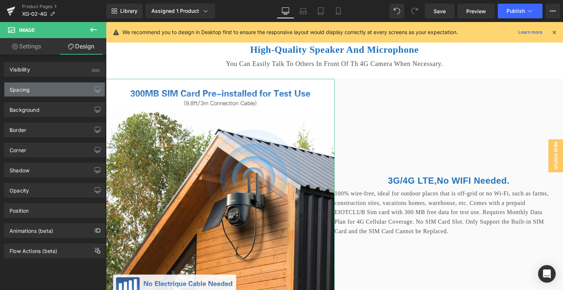
click at [57, 92] on div "Spacing" at bounding box center [54, 89] width 100 height 14
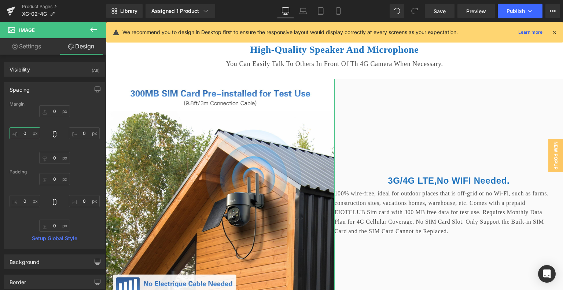
click at [34, 132] on input "0" at bounding box center [25, 133] width 31 height 12
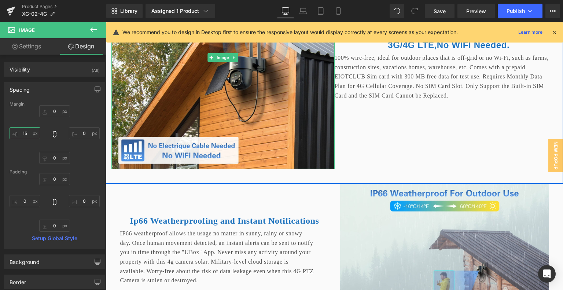
scroll to position [1451, 0]
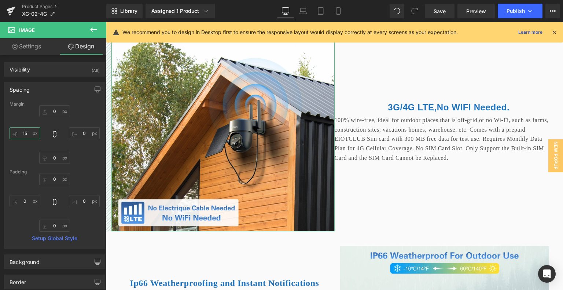
drag, startPoint x: 28, startPoint y: 131, endPoint x: 22, endPoint y: 131, distance: 5.5
click at [22, 131] on input "15" at bounding box center [25, 133] width 31 height 12
click at [24, 131] on input "15" at bounding box center [25, 133] width 31 height 12
click at [22, 132] on input "15" at bounding box center [25, 133] width 31 height 12
type input "25"
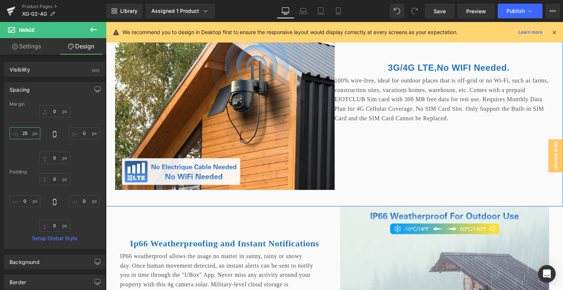
scroll to position [1488, 0]
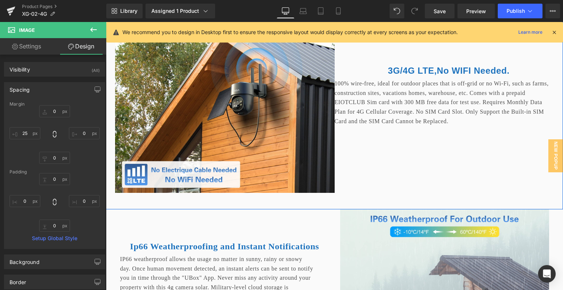
click at [413, 124] on p "100% wire-free, ideal for outdoor places that is off-grid or no Wi-Fi, such as …" at bounding box center [443, 102] width 218 height 47
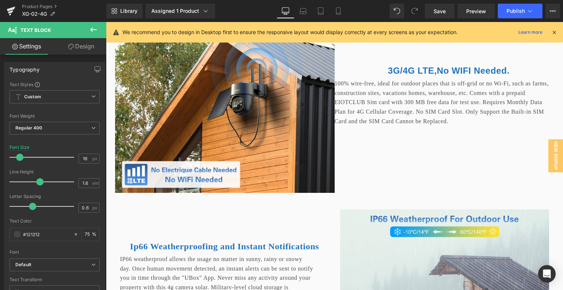
click at [82, 48] on link "Design" at bounding box center [81, 46] width 53 height 16
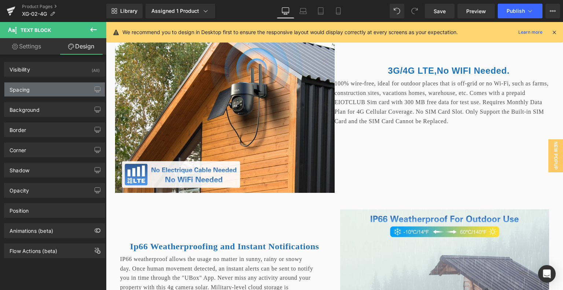
type input "0"
type input "30"
type input "0"
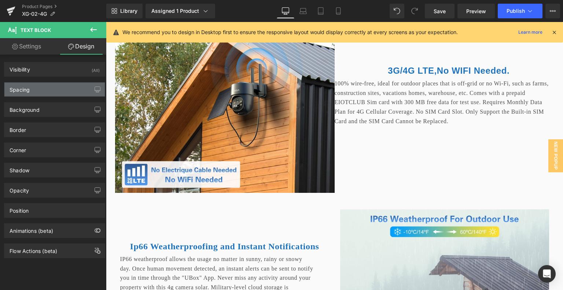
type input "0"
click at [52, 89] on div "Spacing" at bounding box center [54, 89] width 100 height 14
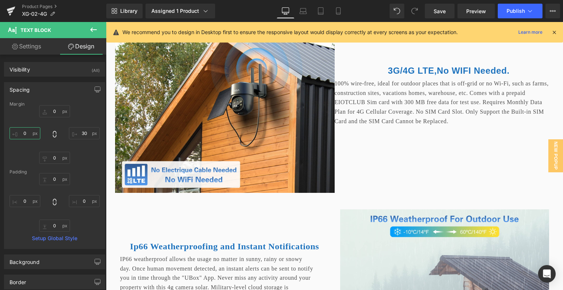
click at [25, 132] on input "0" at bounding box center [25, 133] width 31 height 12
click at [88, 143] on div "0px 0 30px 30 0px 0 20 20" at bounding box center [55, 134] width 90 height 59
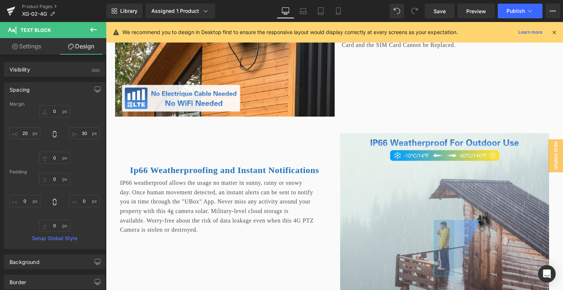
scroll to position [1525, 0]
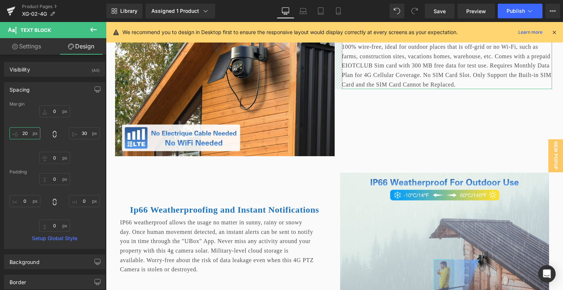
click at [28, 130] on input "20" at bounding box center [25, 133] width 31 height 12
type input "30"
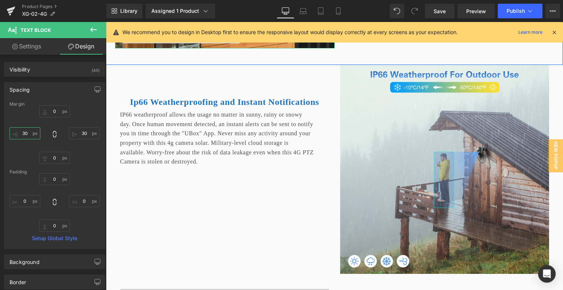
scroll to position [1671, 0]
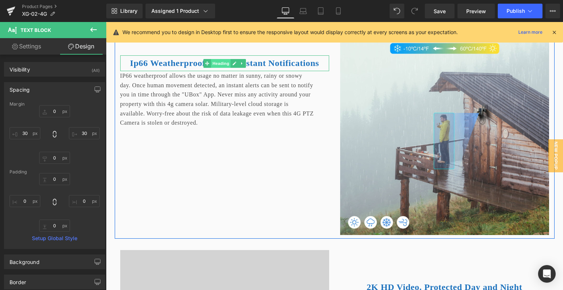
click at [217, 68] on span "Heading" at bounding box center [221, 63] width 20 height 9
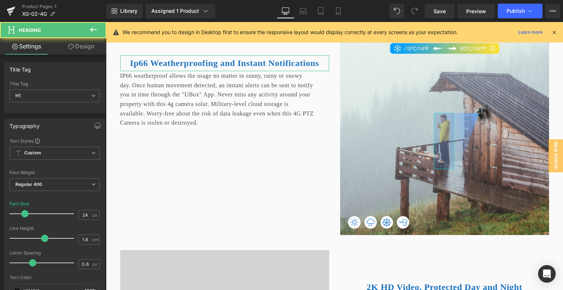
click at [75, 49] on link "Design" at bounding box center [81, 46] width 53 height 16
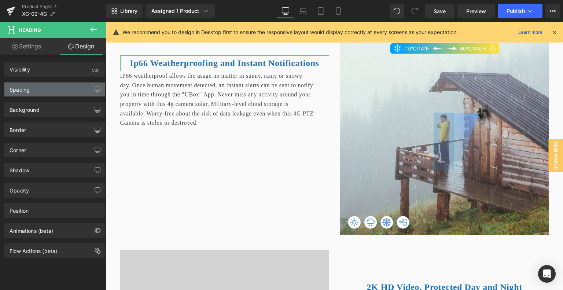
click at [57, 88] on div "Spacing" at bounding box center [54, 89] width 100 height 14
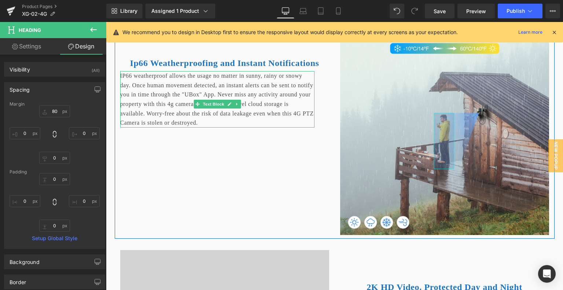
scroll to position [1635, 0]
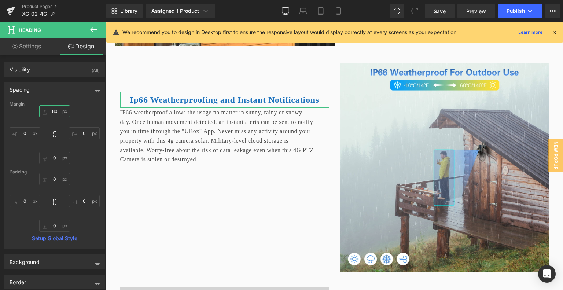
click at [60, 114] on input "80" at bounding box center [54, 111] width 31 height 12
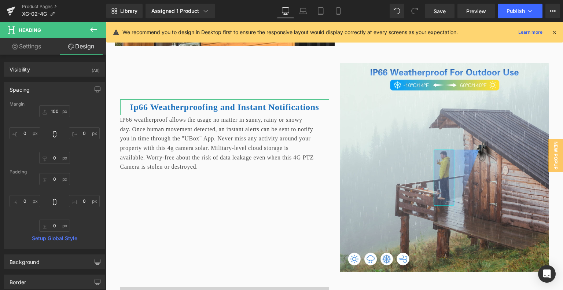
click at [79, 116] on div "100 100 0px 0 0px 0 0px 0" at bounding box center [55, 134] width 90 height 59
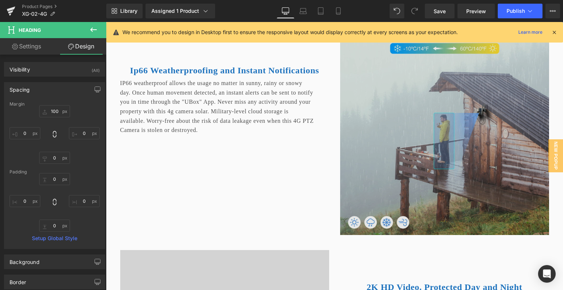
scroll to position [1525, 0]
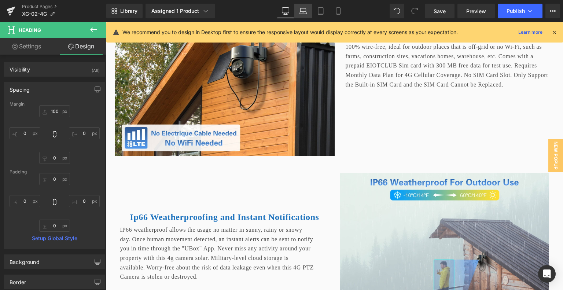
click at [300, 9] on icon at bounding box center [302, 10] width 7 height 7
type input "80"
type input "0"
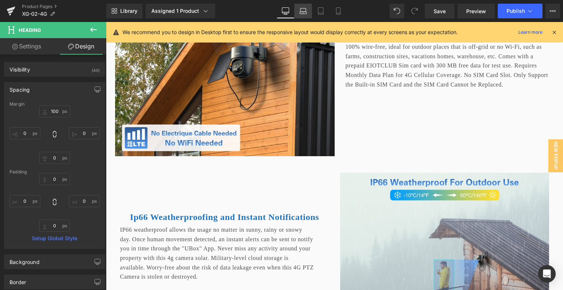
type input "0"
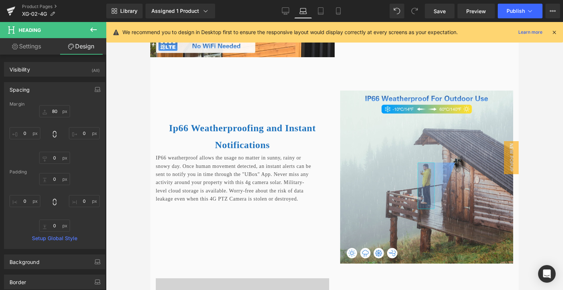
scroll to position [1415, 0]
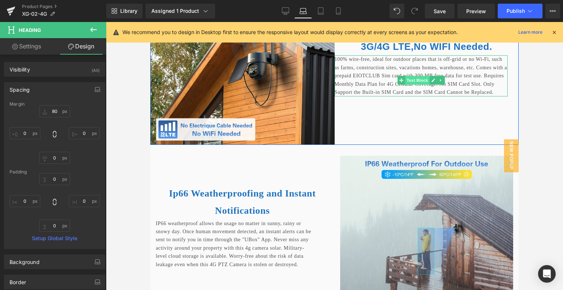
click at [408, 82] on span "Text Block" at bounding box center [417, 80] width 24 height 9
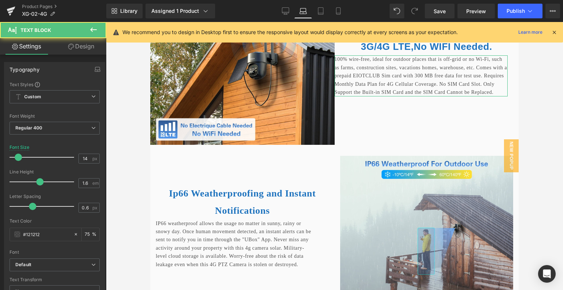
click at [79, 44] on link "Design" at bounding box center [81, 46] width 53 height 16
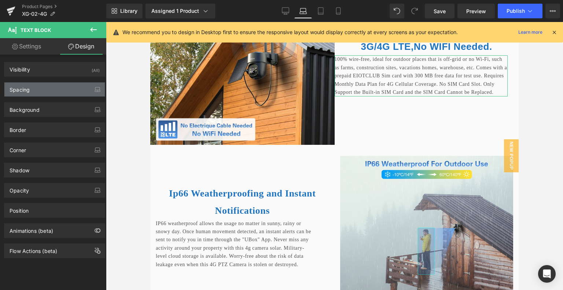
click at [32, 88] on div "Spacing" at bounding box center [54, 89] width 100 height 14
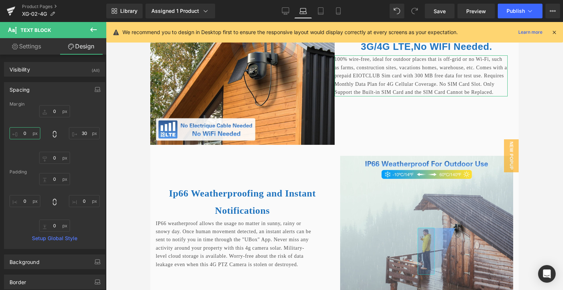
click at [31, 130] on input "0" at bounding box center [25, 133] width 31 height 12
type input "30"
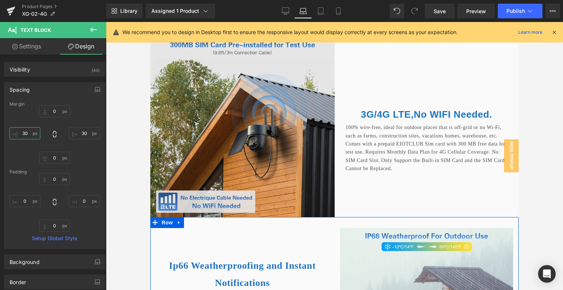
scroll to position [1342, 0]
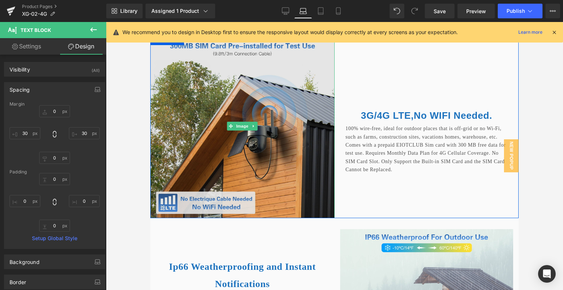
click at [236, 141] on img at bounding box center [242, 126] width 184 height 184
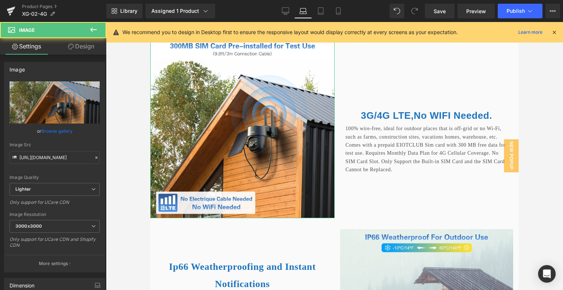
click at [82, 42] on link "Design" at bounding box center [81, 46] width 53 height 16
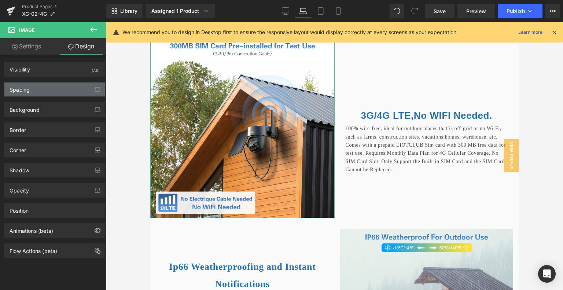
click at [47, 90] on div "Spacing" at bounding box center [54, 89] width 100 height 14
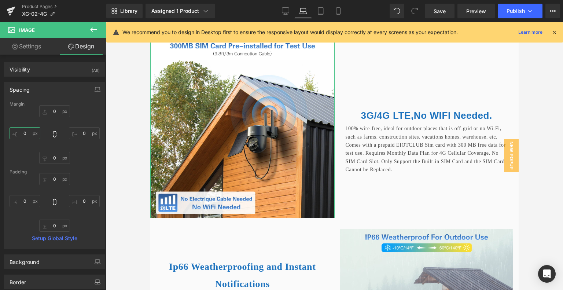
click at [27, 132] on input "0" at bounding box center [25, 133] width 31 height 12
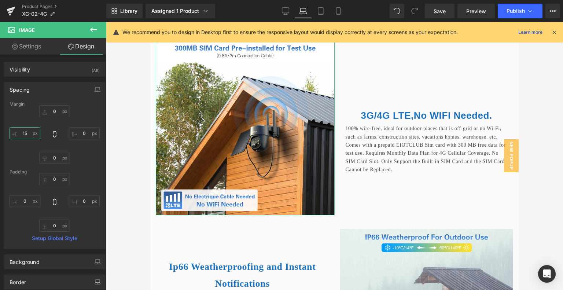
type input "1"
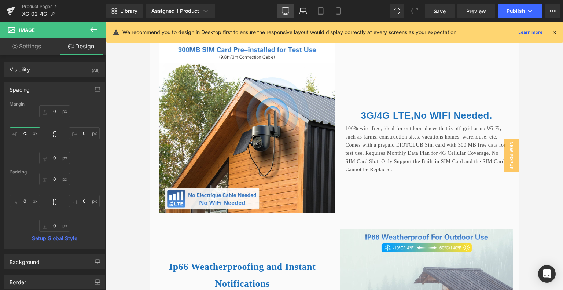
type input "25"
click at [293, 12] on link "Desktop" at bounding box center [286, 11] width 18 height 15
type input "0"
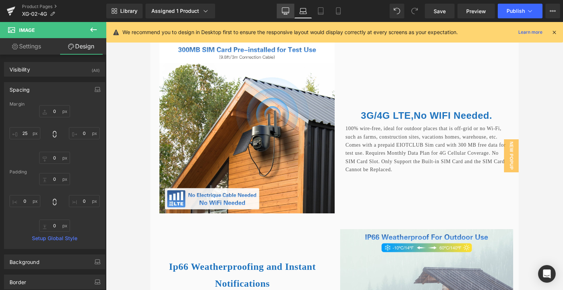
type input "25"
type input "0"
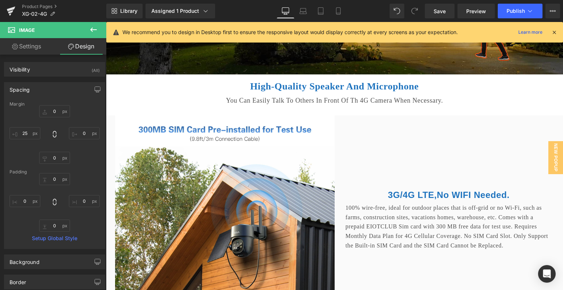
scroll to position [1439, 0]
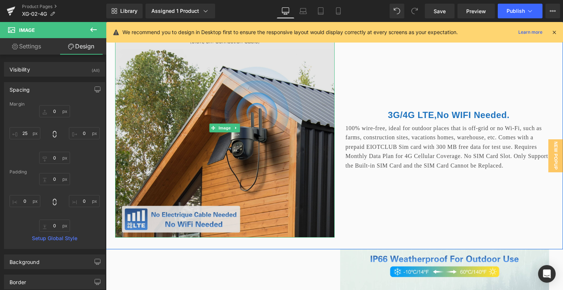
click at [228, 115] on img at bounding box center [224, 127] width 219 height 219
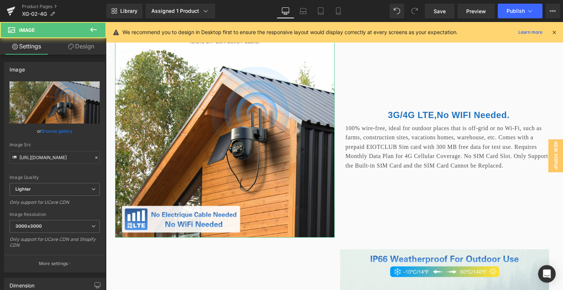
click at [82, 47] on link "Design" at bounding box center [81, 46] width 53 height 16
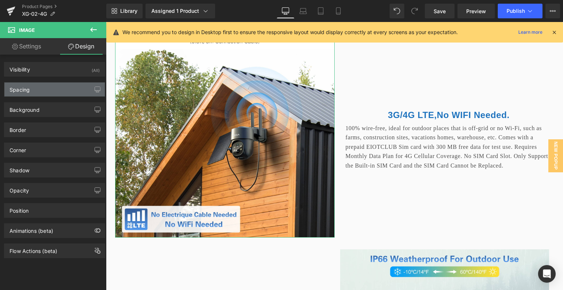
click at [60, 87] on div "Spacing" at bounding box center [54, 89] width 100 height 14
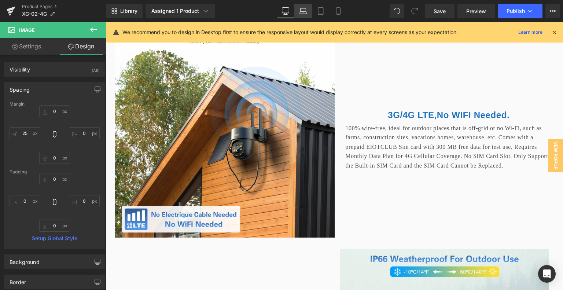
click at [300, 13] on icon at bounding box center [302, 10] width 7 height 7
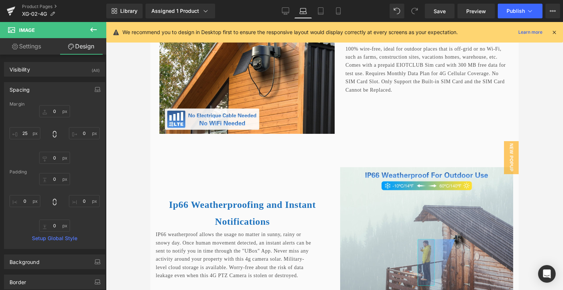
type input "0"
type input "25"
type input "0"
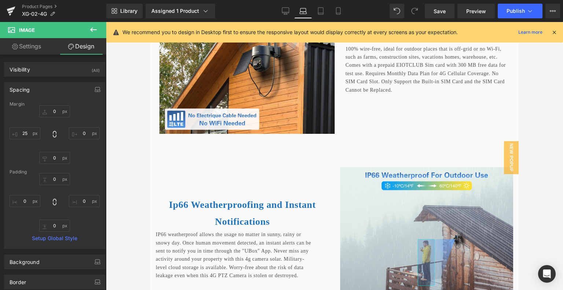
type input "0"
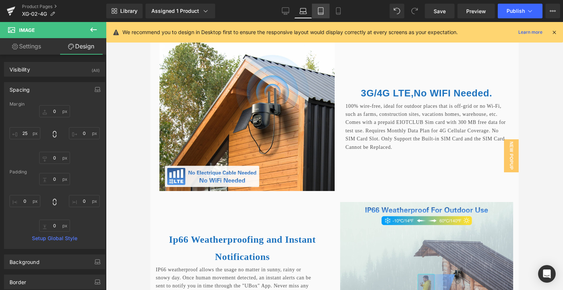
click at [313, 10] on link "Tablet" at bounding box center [321, 11] width 18 height 15
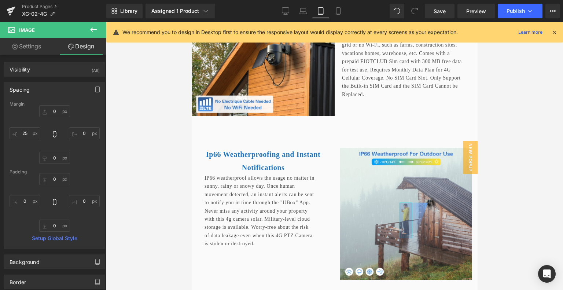
type input "0"
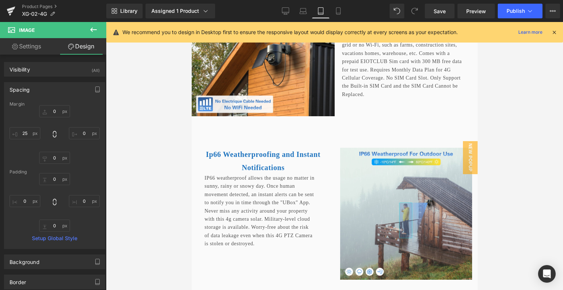
type input "0"
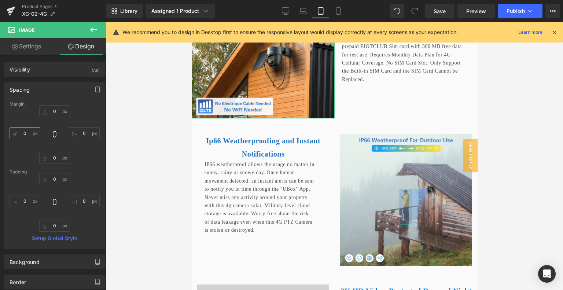
click at [36, 133] on input "0" at bounding box center [25, 133] width 31 height 12
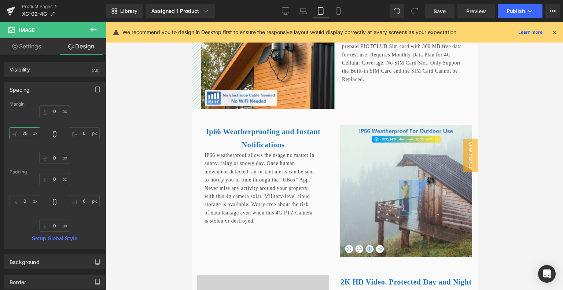
drag, startPoint x: 31, startPoint y: 132, endPoint x: 23, endPoint y: 132, distance: 8.4
click at [23, 132] on input "25" at bounding box center [25, 133] width 31 height 12
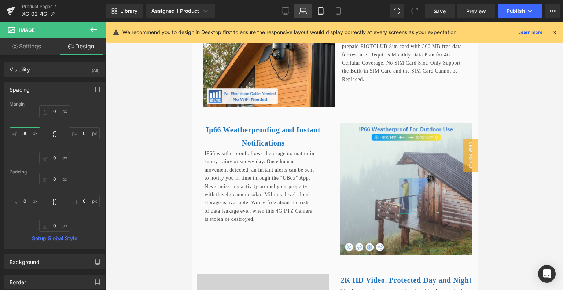
type input "30"
click at [308, 11] on link "Laptop" at bounding box center [303, 11] width 18 height 15
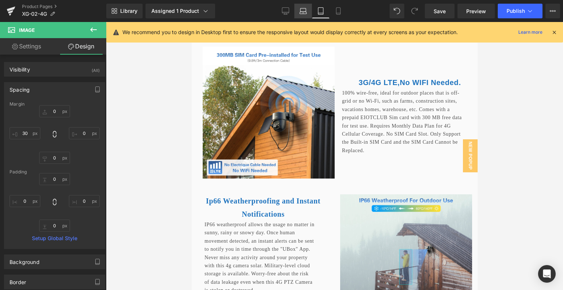
type input "0"
type input "25"
type input "0"
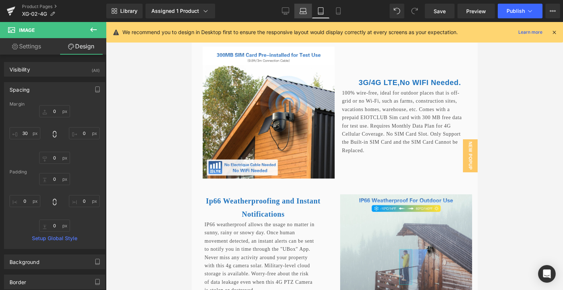
type input "0"
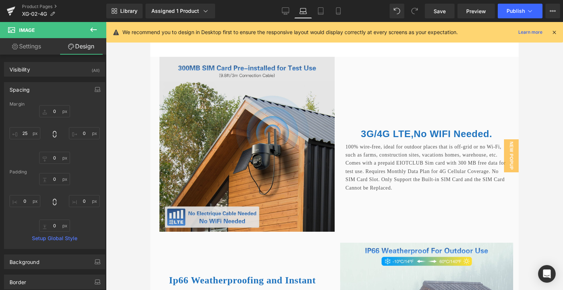
scroll to position [1417, 0]
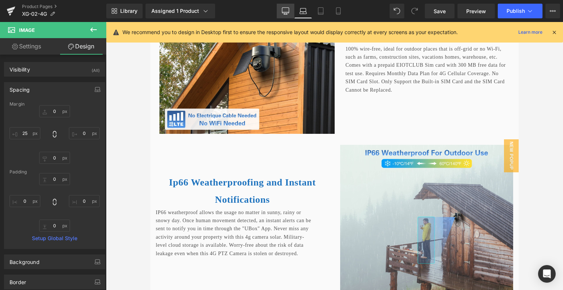
click at [293, 13] on link "Desktop" at bounding box center [286, 11] width 18 height 15
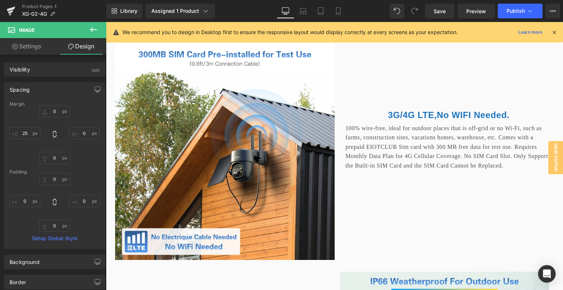
type input "0"
type input "25"
type input "0"
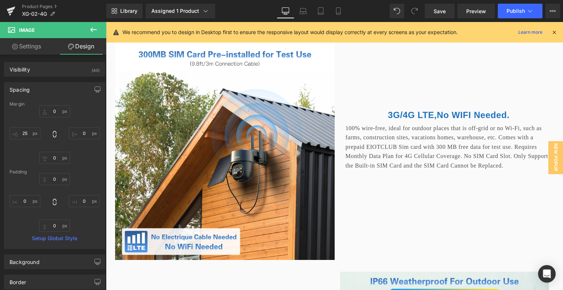
type input "0"
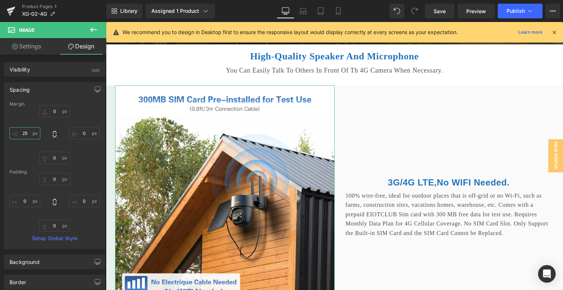
click at [29, 133] on input "25" at bounding box center [25, 133] width 31 height 12
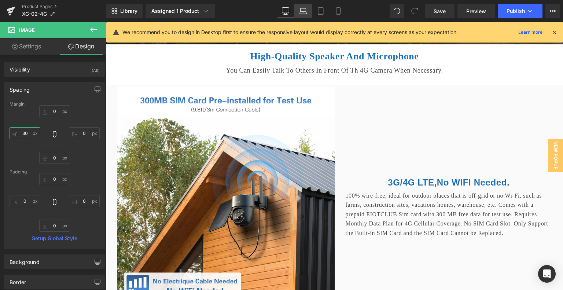
type input "30"
click at [302, 12] on icon at bounding box center [302, 10] width 7 height 7
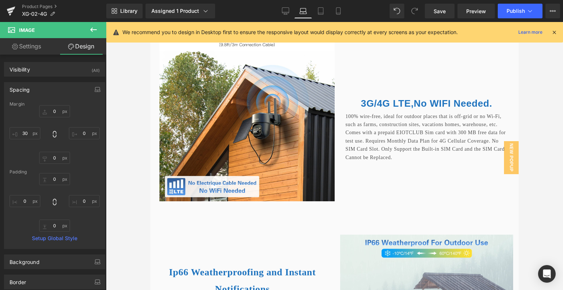
type input "0"
type input "25"
type input "0"
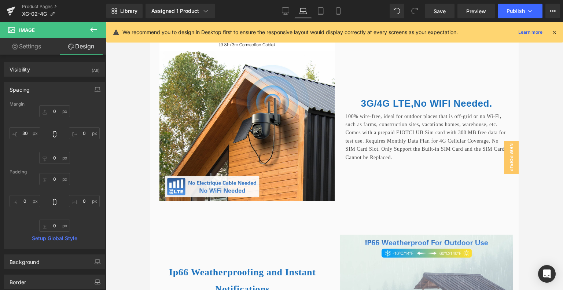
type input "0"
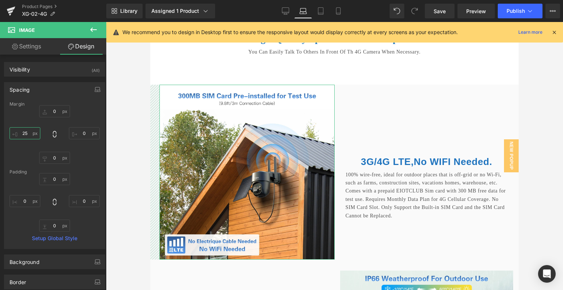
click at [28, 134] on input "25" at bounding box center [25, 133] width 31 height 12
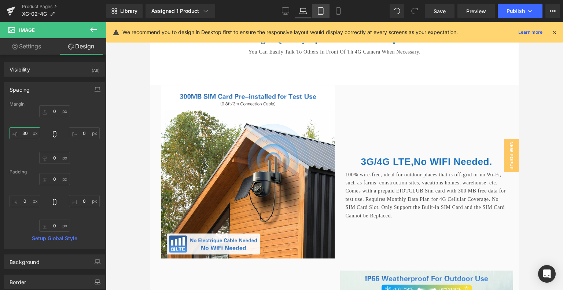
type input "30"
click at [325, 14] on link "Tablet" at bounding box center [321, 11] width 18 height 15
type input "0"
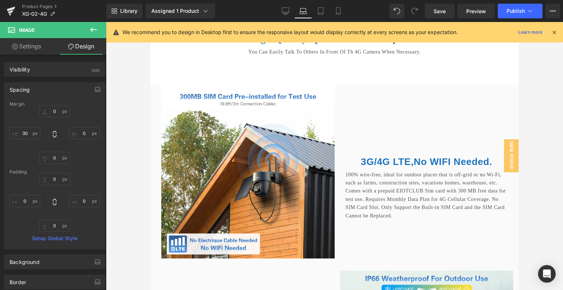
type input "30"
type input "0"
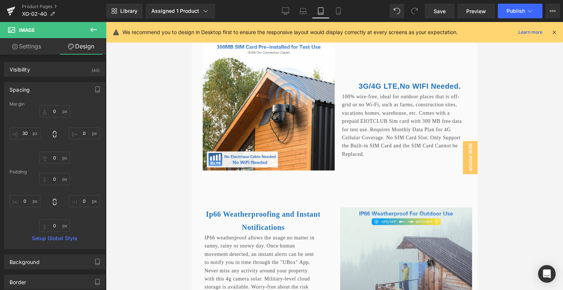
scroll to position [1269, 0]
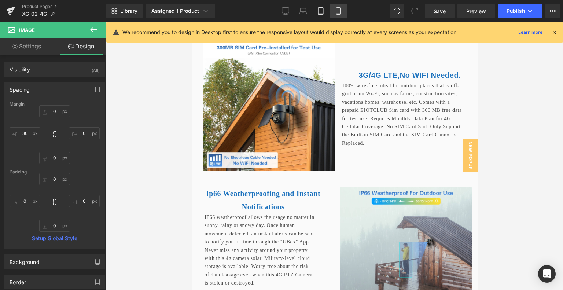
click at [339, 10] on icon at bounding box center [337, 10] width 7 height 7
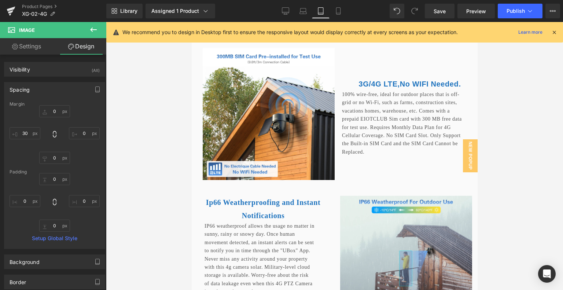
type input "10"
type input "0"
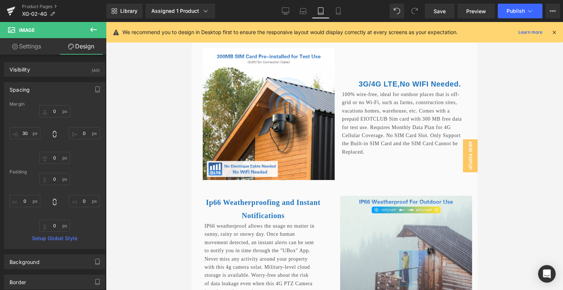
type input "0"
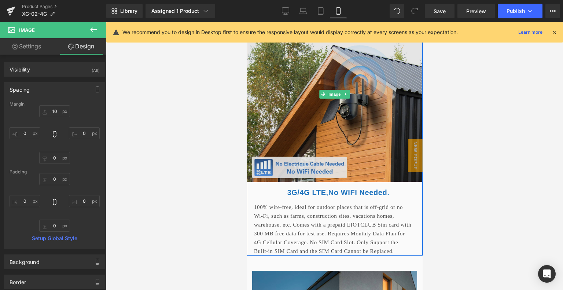
scroll to position [1359, 0]
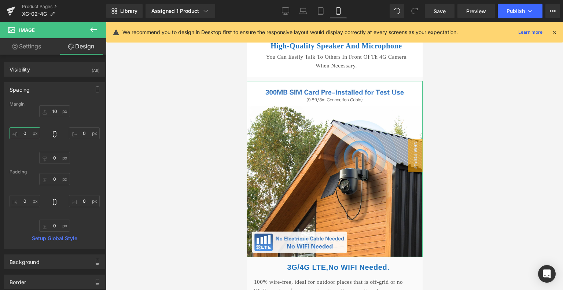
click at [27, 130] on input "0" at bounding box center [25, 133] width 31 height 12
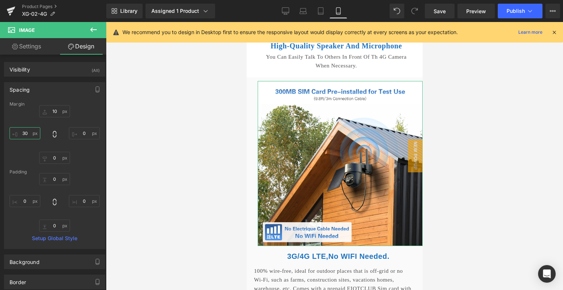
type input "3"
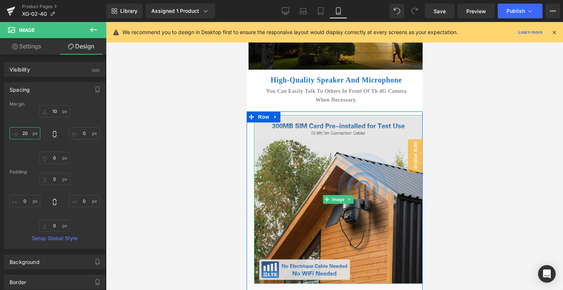
scroll to position [1323, 0]
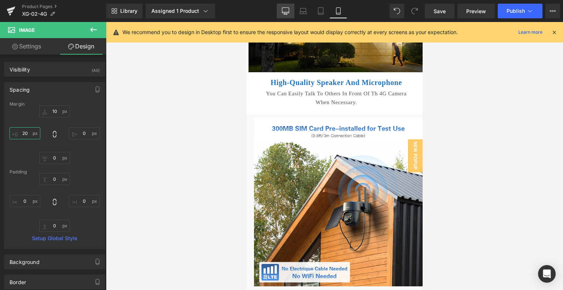
type input "20"
click at [286, 8] on icon at bounding box center [285, 10] width 7 height 7
type input "0"
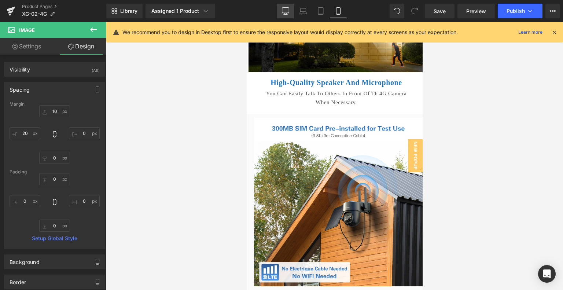
type input "30"
type input "0"
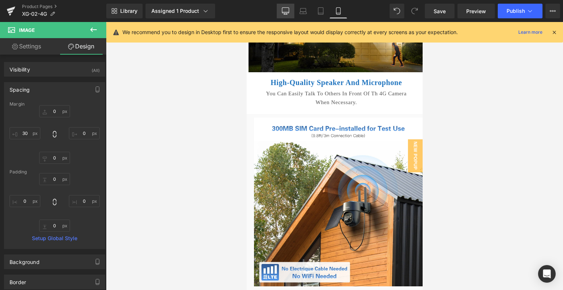
scroll to position [1377, 0]
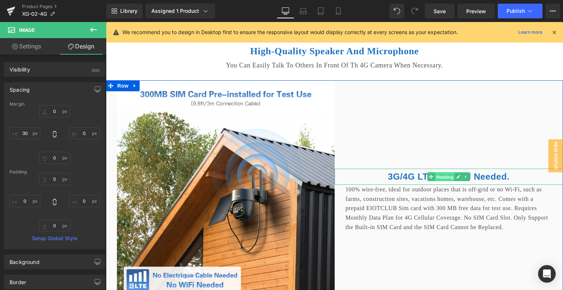
click at [438, 181] on span "Heading" at bounding box center [445, 177] width 20 height 9
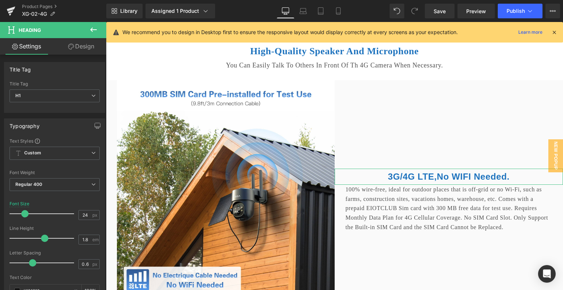
click at [87, 45] on link "Design" at bounding box center [81, 46] width 53 height 16
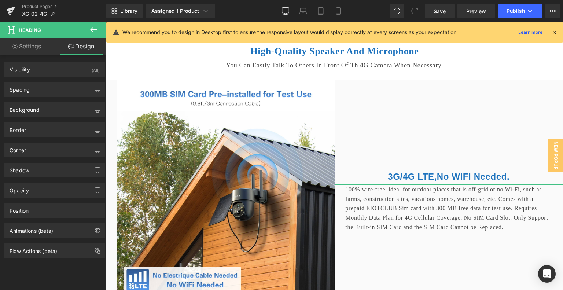
click at [72, 80] on div "Spacing Margin 60px 60 0px 0 0px 0 0px 0 Padding 0px 0 0px 0 0px 0 0px 0 Setup …" at bounding box center [55, 87] width 110 height 20
click at [69, 90] on div "Spacing" at bounding box center [54, 89] width 100 height 14
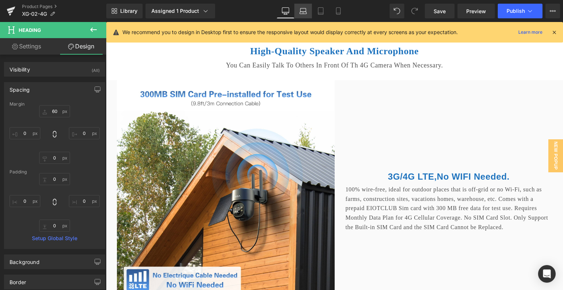
click at [304, 11] on icon at bounding box center [302, 10] width 7 height 7
type input "80"
type input "0"
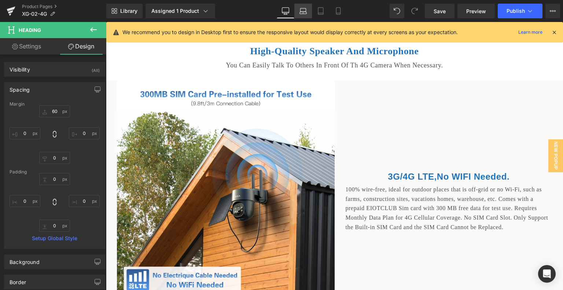
type input "0"
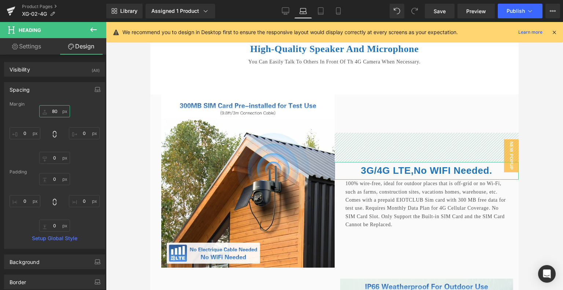
click at [51, 111] on input "80" at bounding box center [54, 111] width 31 height 12
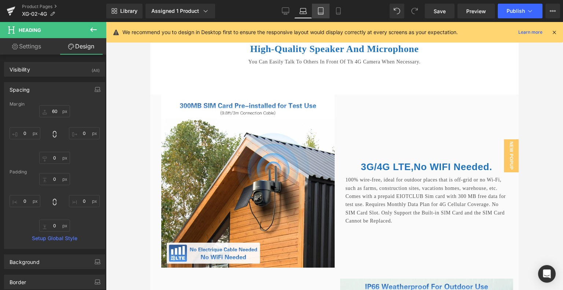
click at [317, 12] on icon at bounding box center [320, 10] width 7 height 7
type input "80"
type input "0"
type input "20"
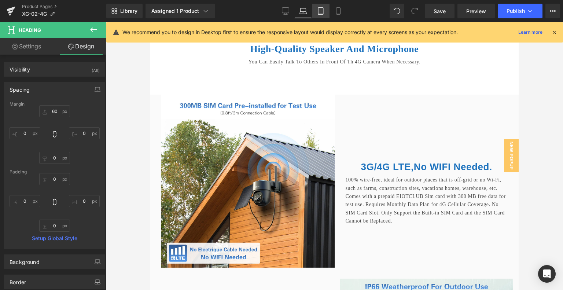
type input "0"
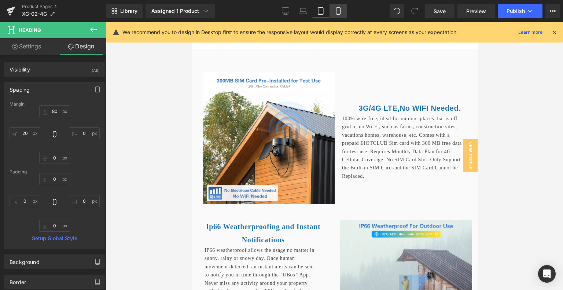
click at [339, 14] on icon at bounding box center [337, 10] width 7 height 7
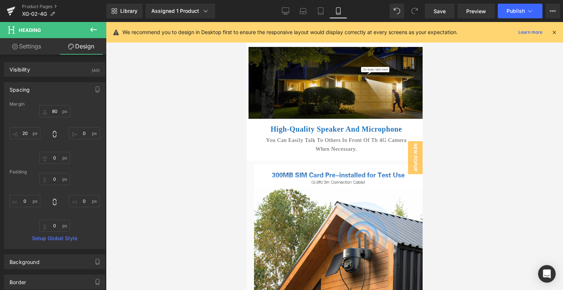
type input "10"
type input "0"
type input "20"
type input "0"
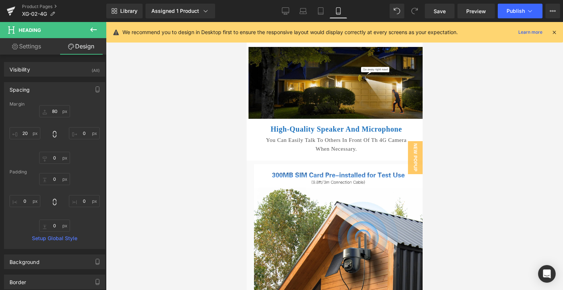
type input "0"
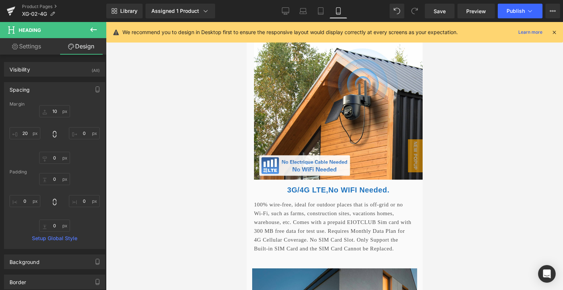
scroll to position [1469, 0]
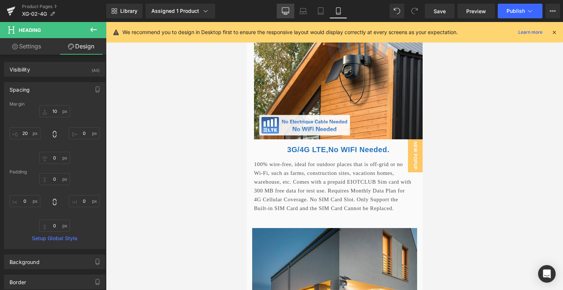
click at [282, 16] on link "Desktop" at bounding box center [286, 11] width 18 height 15
type input "60"
type input "0"
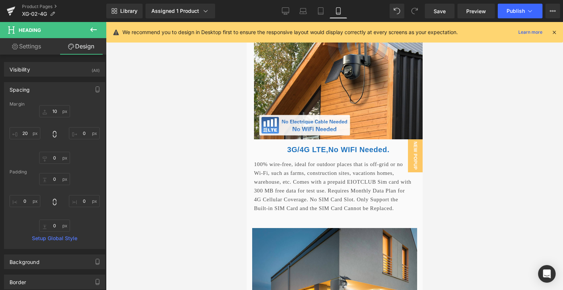
type input "0"
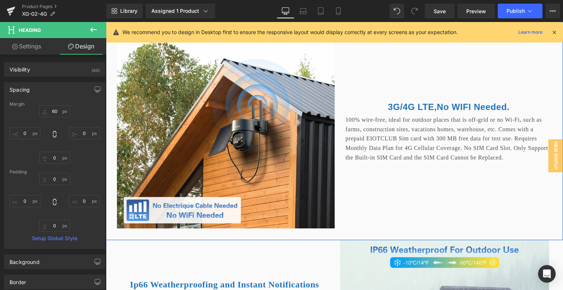
scroll to position [1447, 0]
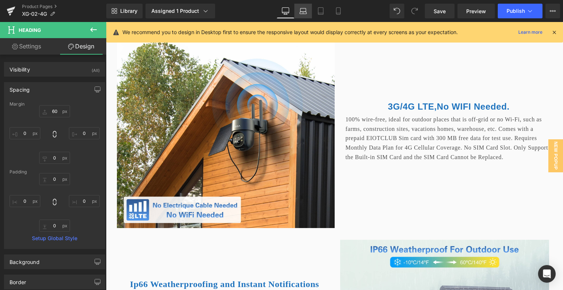
click at [303, 10] on icon at bounding box center [302, 10] width 7 height 7
type input "60"
type input "0"
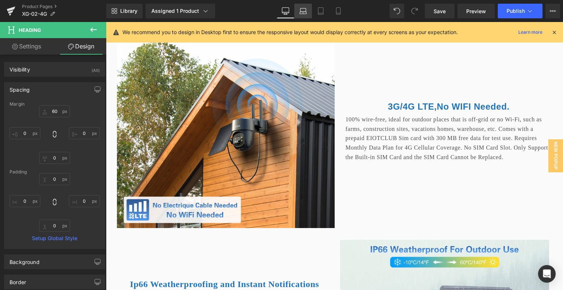
type input "0"
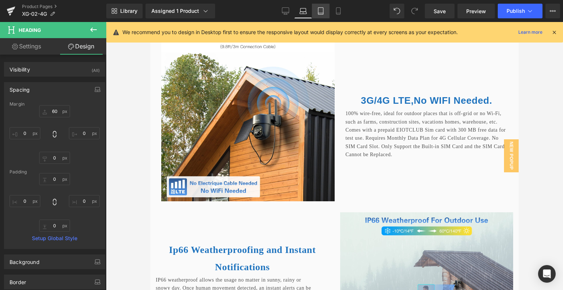
click at [321, 9] on icon at bounding box center [320, 10] width 7 height 7
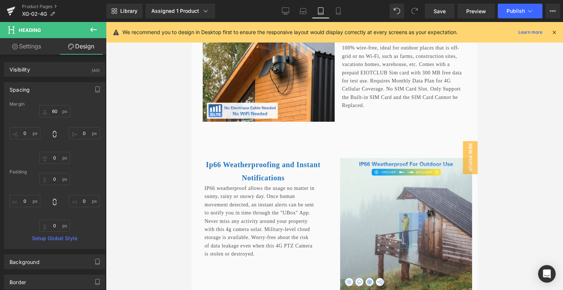
type input "80"
type input "0"
type input "20"
type input "0"
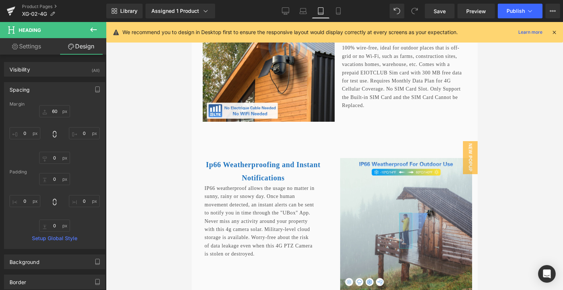
type input "0"
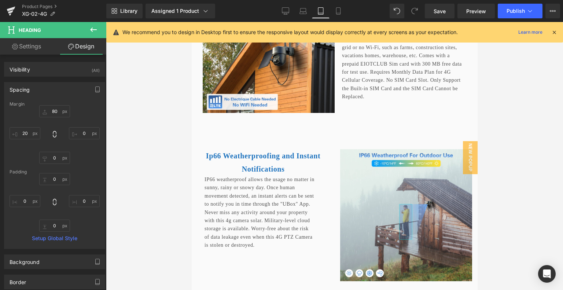
scroll to position [1302, 0]
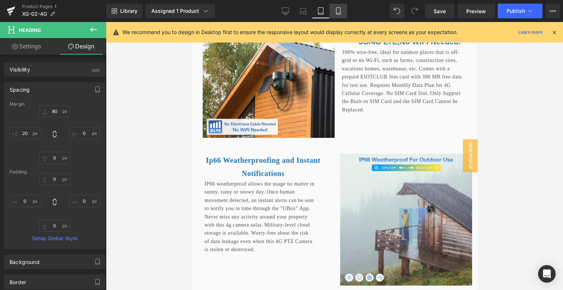
click at [336, 10] on icon at bounding box center [338, 11] width 4 height 7
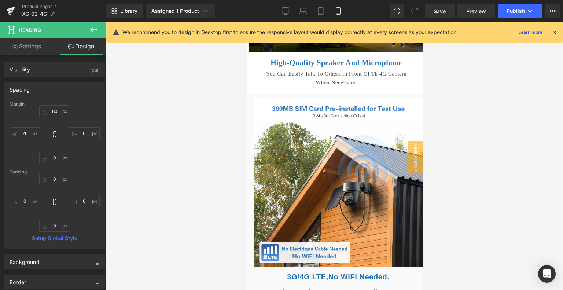
type input "10"
type input "0"
type input "20"
type input "0"
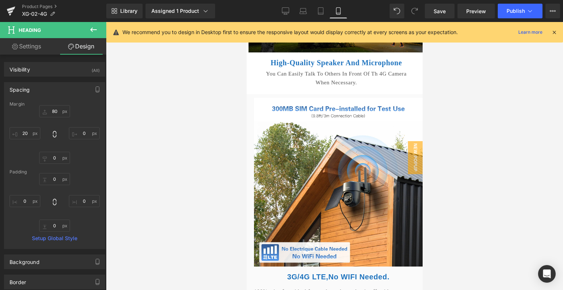
type input "0"
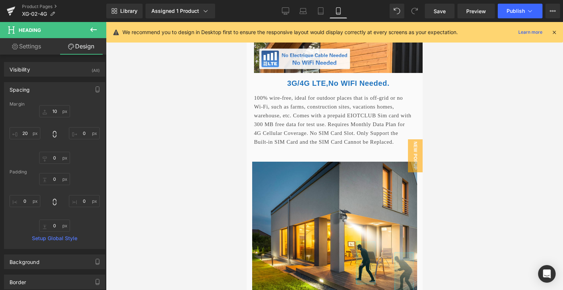
scroll to position [1536, 0]
click at [281, 11] on link "Desktop" at bounding box center [286, 11] width 18 height 15
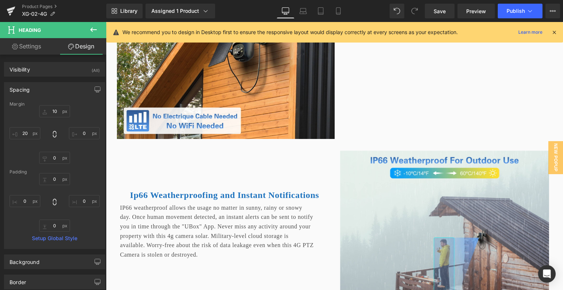
type input "60"
type input "0"
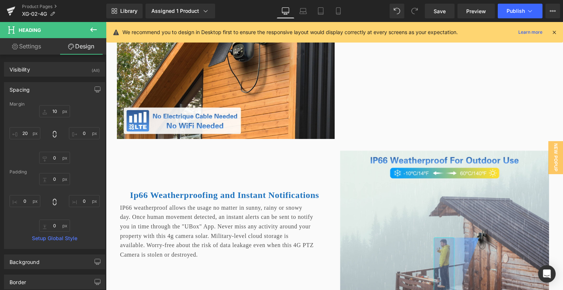
type input "0"
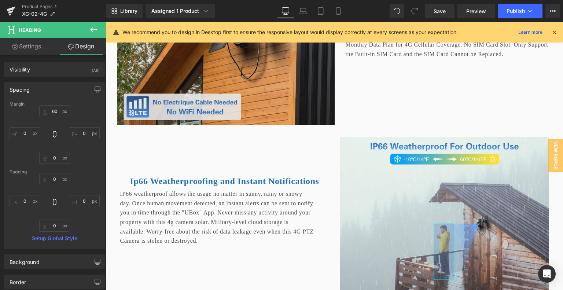
scroll to position [1660, 0]
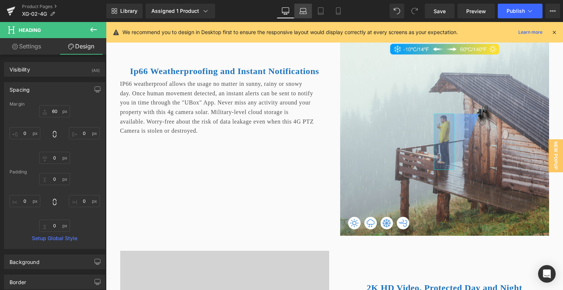
click at [305, 11] on icon at bounding box center [302, 10] width 7 height 7
type input "60"
type input "0"
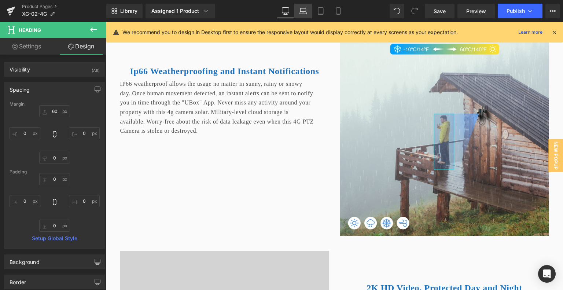
type input "0"
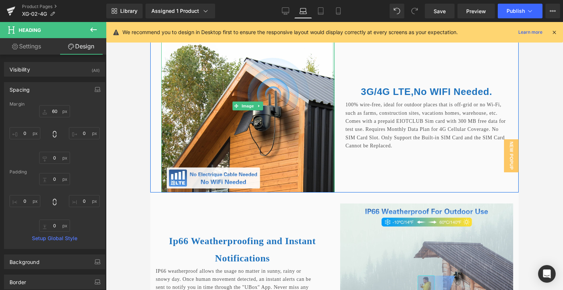
scroll to position [1503, 0]
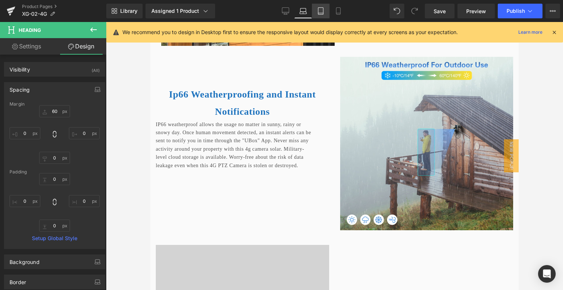
click at [314, 12] on link "Tablet" at bounding box center [321, 11] width 18 height 15
type input "80"
type input "0"
type input "20"
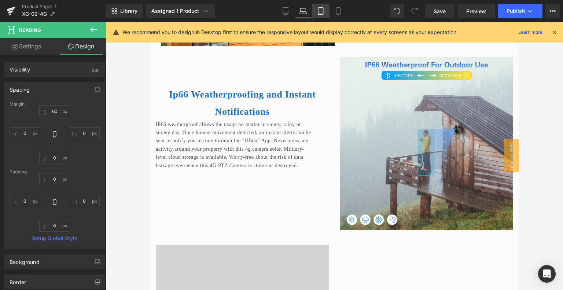
type input "0"
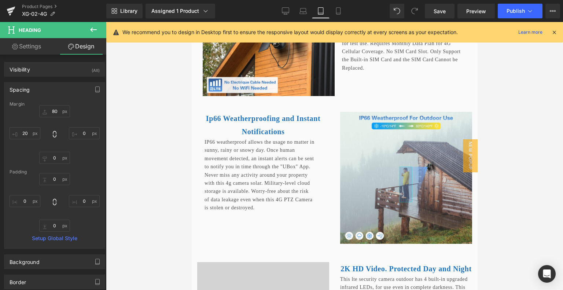
scroll to position [1398, 0]
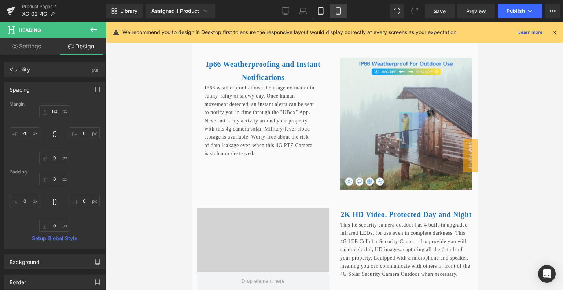
click at [340, 8] on icon at bounding box center [338, 11] width 4 height 7
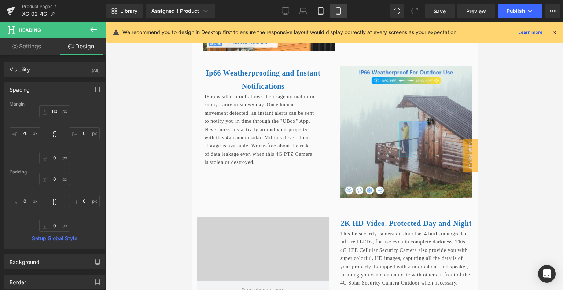
type input "10"
type input "0"
type input "20"
type input "0"
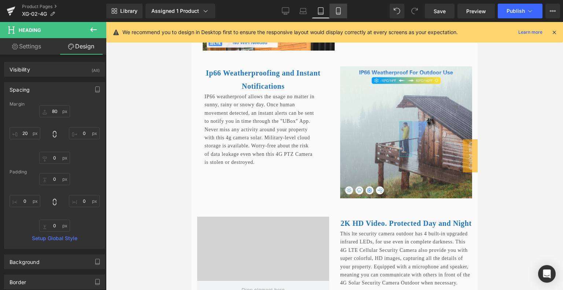
type input "0"
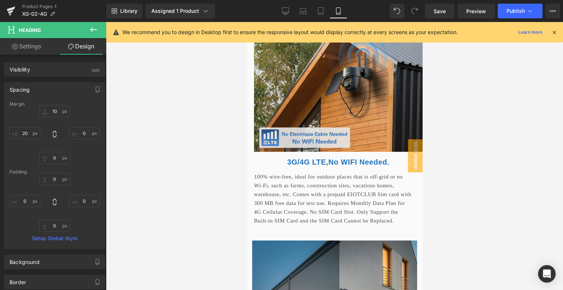
scroll to position [1453, 0]
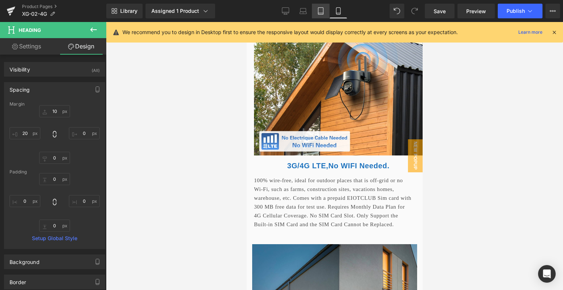
click at [318, 7] on link "Tablet" at bounding box center [321, 11] width 18 height 15
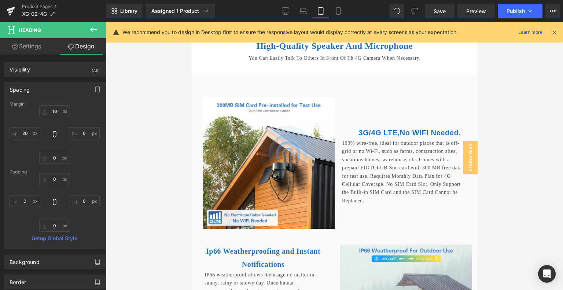
type input "80"
type input "0"
type input "20"
type input "0"
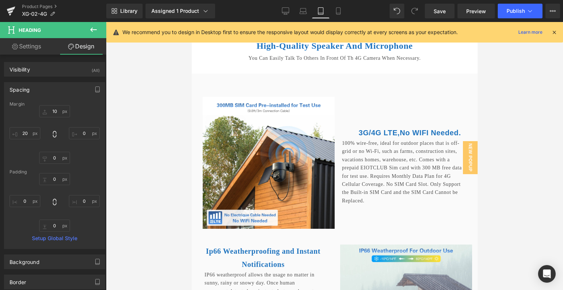
type input "0"
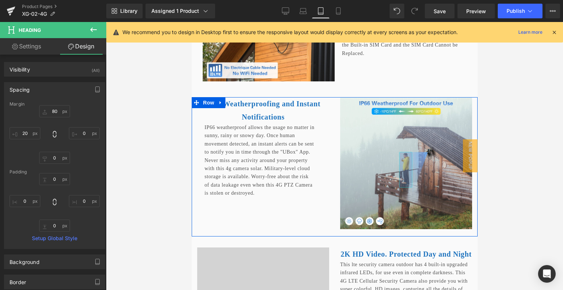
scroll to position [1293, 0]
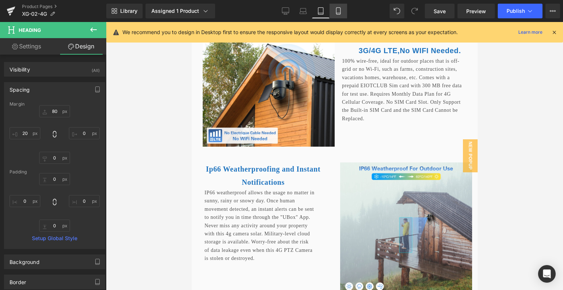
click at [334, 11] on link "Mobile" at bounding box center [338, 11] width 18 height 15
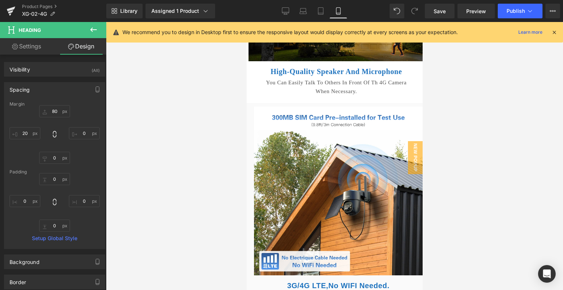
type input "10"
type input "0"
type input "20"
type input "0"
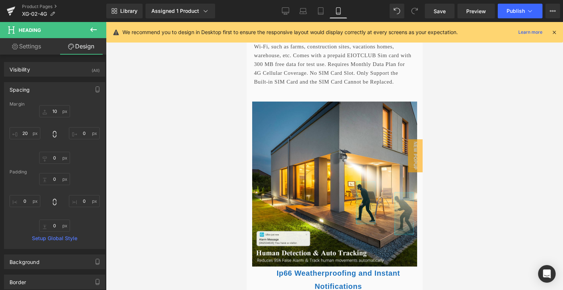
scroll to position [1637, 0]
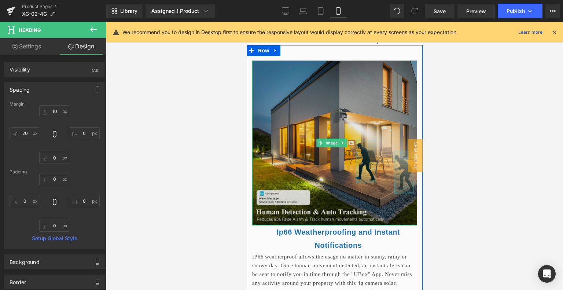
click at [348, 129] on img at bounding box center [334, 142] width 165 height 165
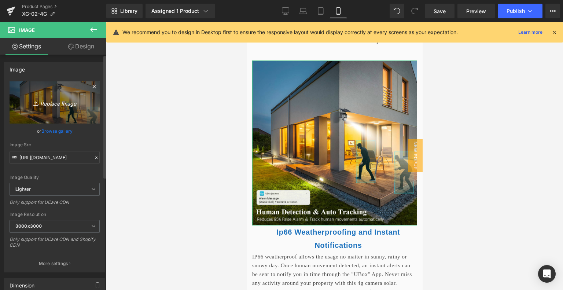
click at [59, 101] on icon "Replace Image" at bounding box center [54, 102] width 59 height 9
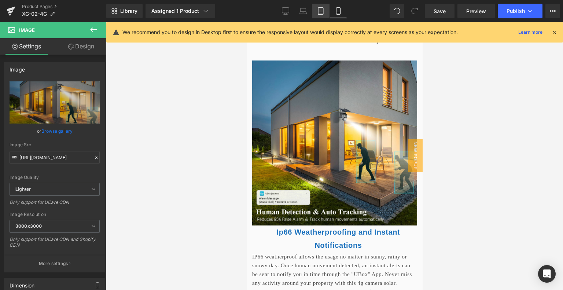
click at [317, 11] on link "Tablet" at bounding box center [321, 11] width 18 height 15
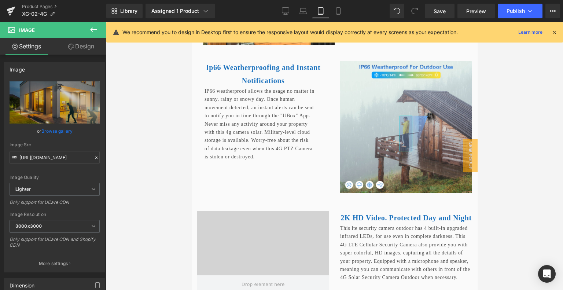
scroll to position [1356, 0]
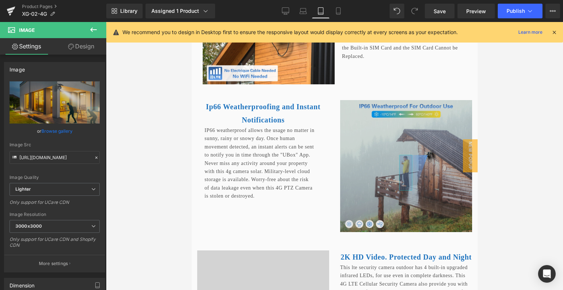
click at [400, 178] on img at bounding box center [406, 166] width 132 height 132
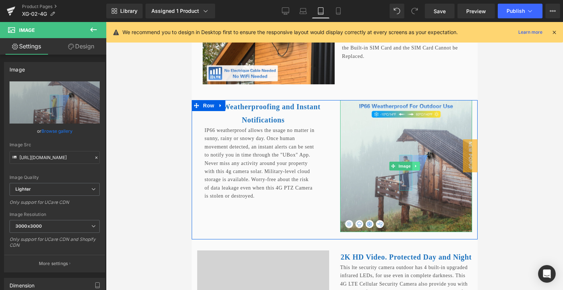
click at [412, 170] on link at bounding box center [416, 166] width 8 height 9
click at [402, 168] on icon at bounding box center [404, 166] width 4 height 4
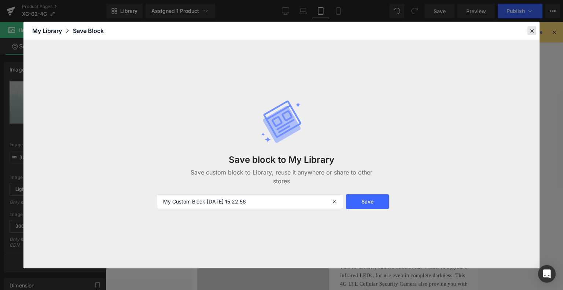
click at [529, 30] on icon at bounding box center [531, 30] width 7 height 7
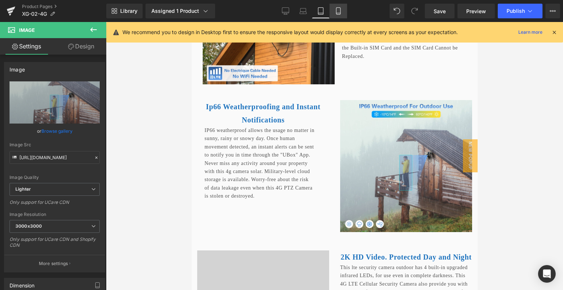
click at [333, 8] on link "Mobile" at bounding box center [338, 11] width 18 height 15
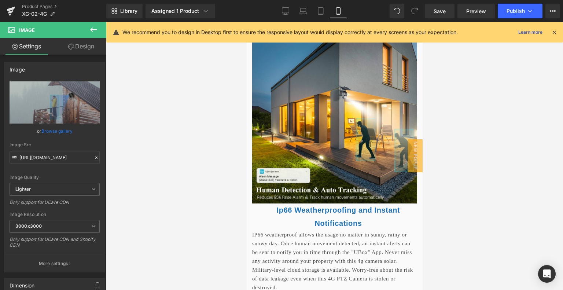
scroll to position [1679, 0]
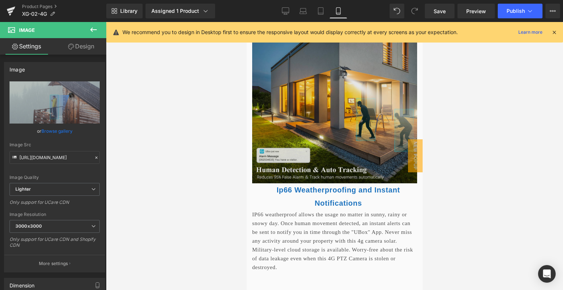
click at [316, 106] on img at bounding box center [334, 100] width 165 height 165
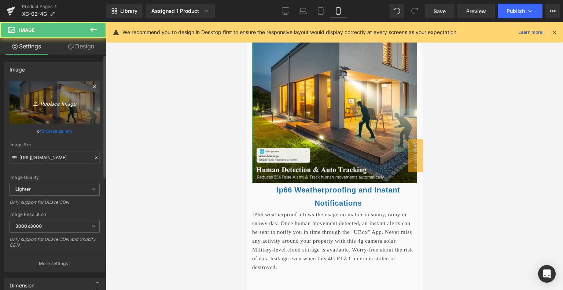
click at [77, 106] on icon "Replace Image" at bounding box center [54, 102] width 59 height 9
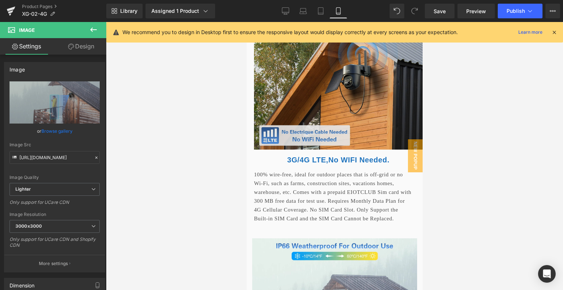
scroll to position [1386, 0]
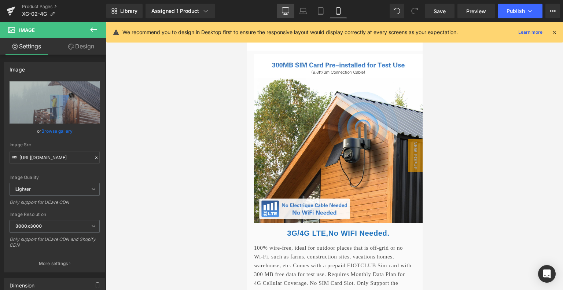
click at [288, 8] on icon at bounding box center [285, 10] width 7 height 7
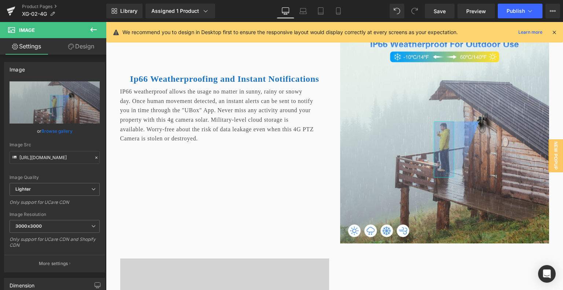
scroll to position [1708, 0]
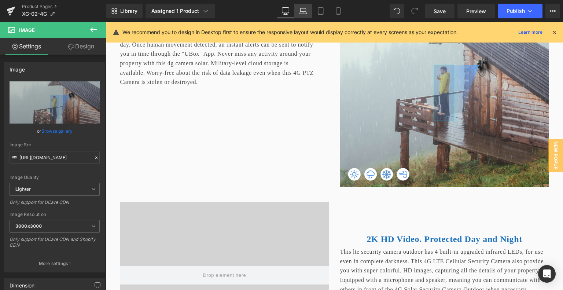
click at [306, 13] on icon at bounding box center [302, 10] width 7 height 7
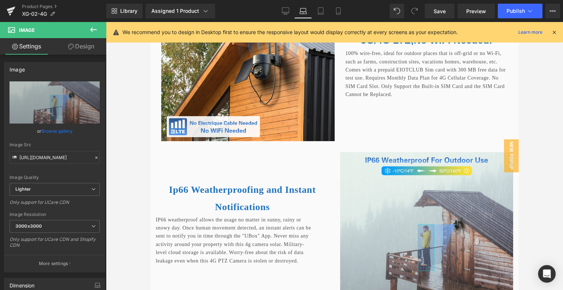
scroll to position [1264, 0]
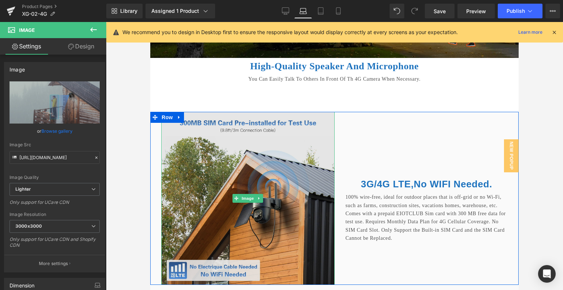
click at [286, 194] on img at bounding box center [247, 198] width 173 height 173
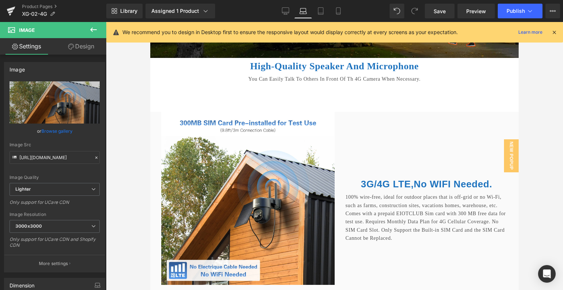
click at [296, 10] on link "Laptop" at bounding box center [303, 11] width 18 height 15
click at [292, 10] on link "Desktop" at bounding box center [286, 11] width 18 height 15
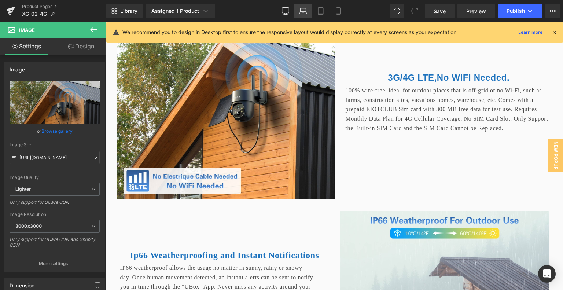
click at [303, 7] on link "Laptop" at bounding box center [303, 11] width 18 height 15
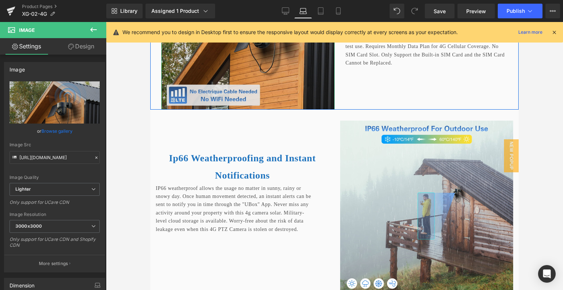
scroll to position [1512, 0]
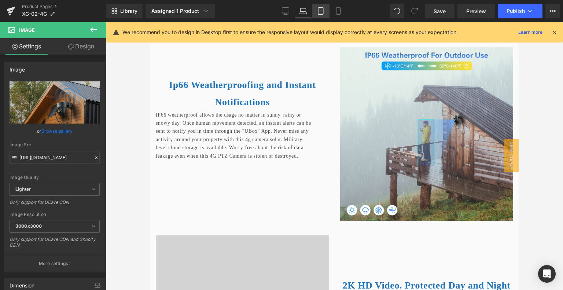
click at [313, 10] on link "Tablet" at bounding box center [321, 11] width 18 height 15
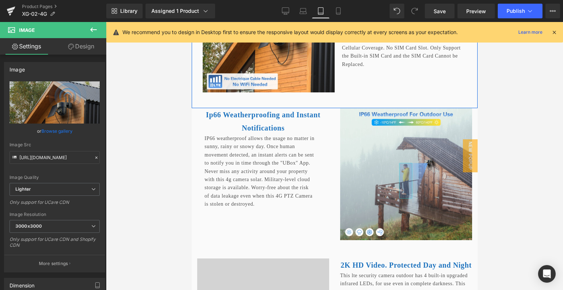
scroll to position [1431, 0]
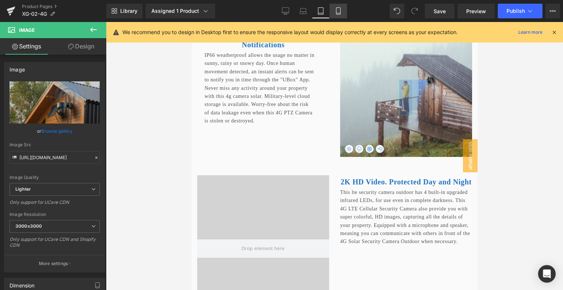
click at [338, 15] on link "Mobile" at bounding box center [338, 11] width 18 height 15
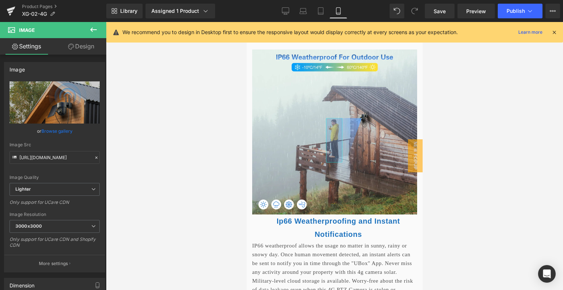
scroll to position [1794, 0]
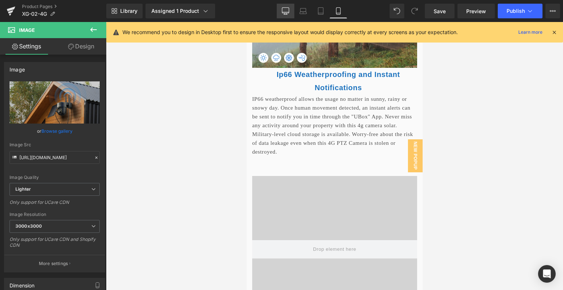
click at [281, 6] on link "Desktop" at bounding box center [286, 11] width 18 height 15
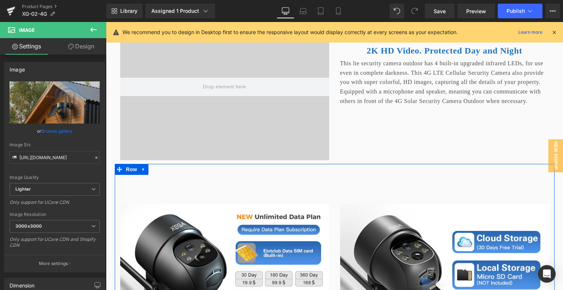
scroll to position [1848, 0]
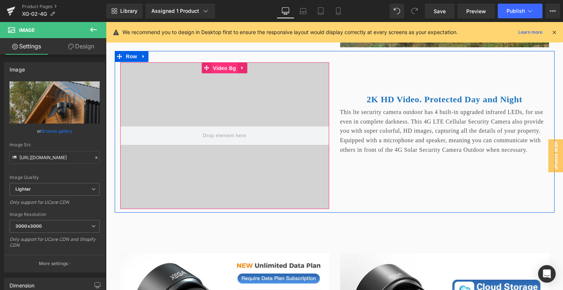
click at [226, 74] on span "Video Bg" at bounding box center [224, 68] width 27 height 11
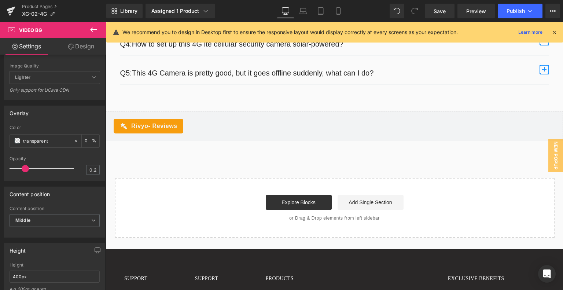
scroll to position [3240, 0]
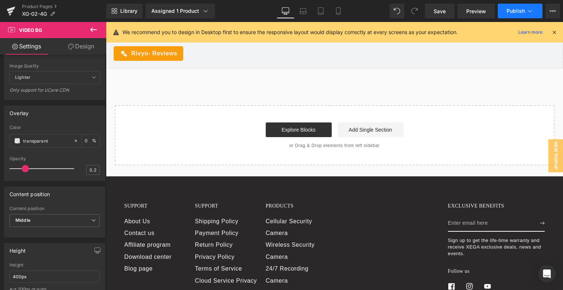
click at [517, 11] on span "Publish" at bounding box center [515, 11] width 18 height 6
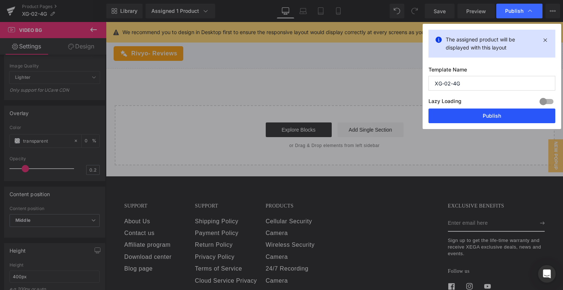
click at [476, 116] on button "Publish" at bounding box center [491, 115] width 127 height 15
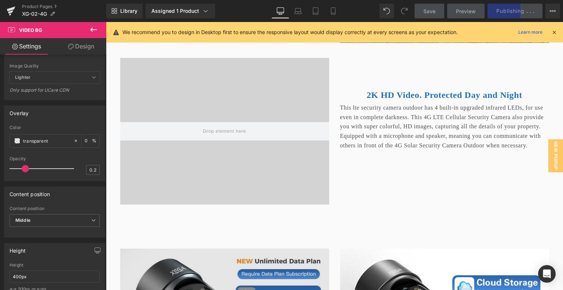
scroll to position [1775, 0]
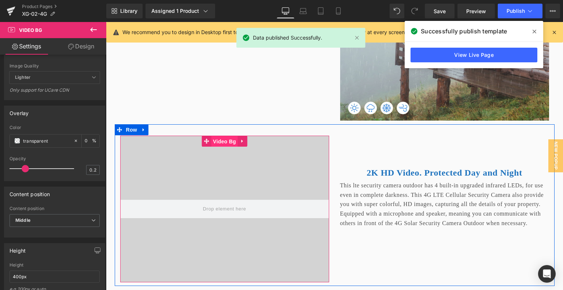
click at [223, 147] on span "Video Bg" at bounding box center [224, 141] width 27 height 11
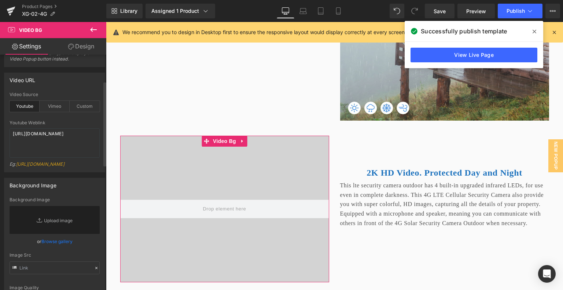
scroll to position [73, 0]
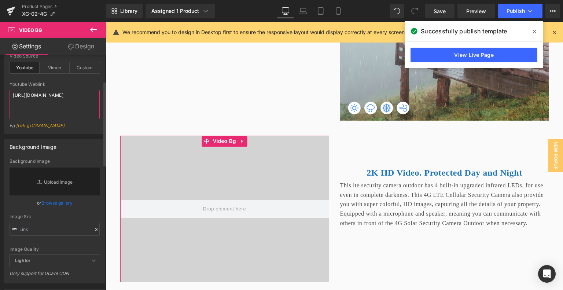
drag, startPoint x: 85, startPoint y: 95, endPoint x: 1, endPoint y: 95, distance: 83.2
click at [1, 95] on div "Video URL youtube Video Source Youtube Vimeo Custom Youtube Weblink https://you…" at bounding box center [55, 81] width 110 height 105
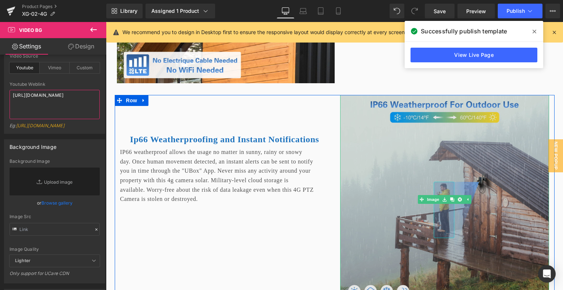
scroll to position [1408, 0]
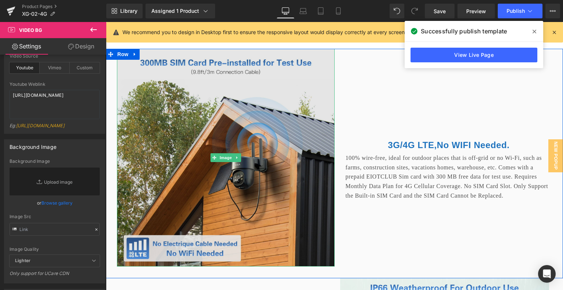
click at [199, 120] on img at bounding box center [226, 158] width 218 height 218
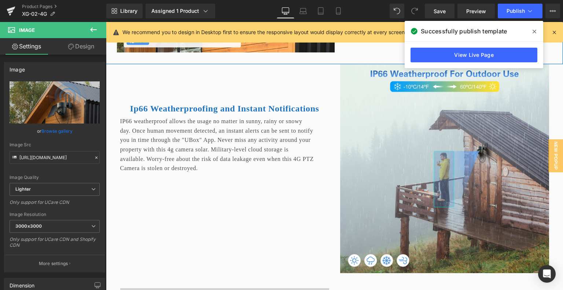
scroll to position [1665, 0]
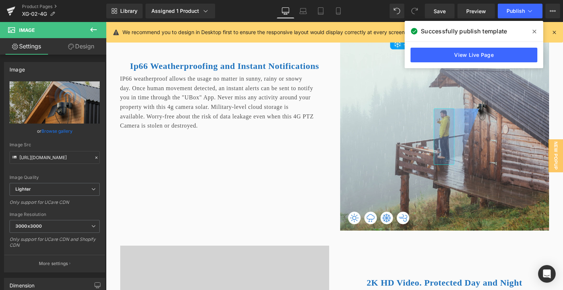
click at [396, 132] on img at bounding box center [444, 126] width 209 height 209
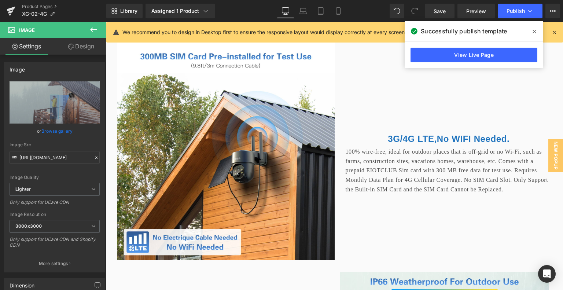
scroll to position [1408, 0]
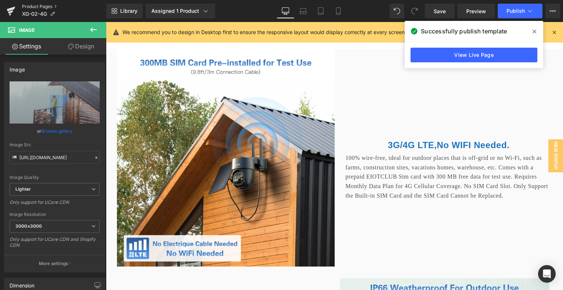
click at [41, 5] on link "Product Pages" at bounding box center [64, 7] width 84 height 6
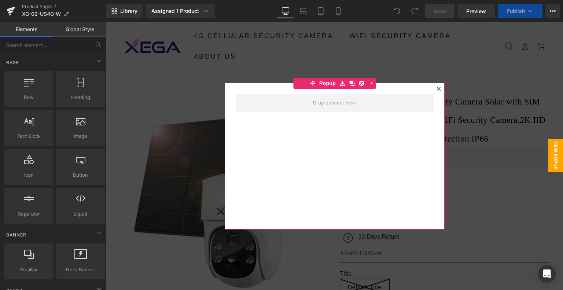
click at [434, 84] on div at bounding box center [438, 88] width 9 height 9
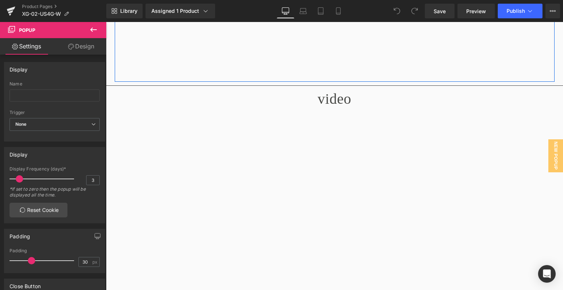
scroll to position [2491, 0]
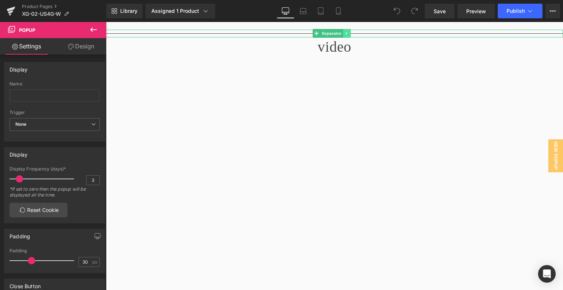
click at [346, 36] on icon at bounding box center [347, 33] width 4 height 4
click at [351, 35] on icon at bounding box center [350, 33] width 4 height 4
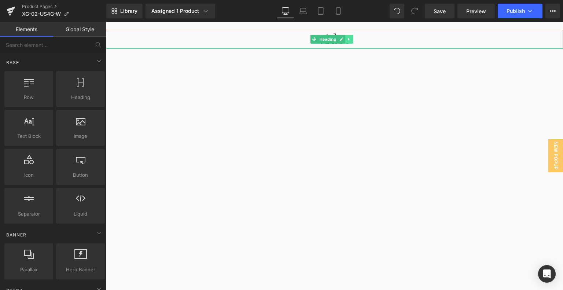
click at [350, 41] on icon at bounding box center [349, 39] width 4 height 4
click at [352, 41] on icon at bounding box center [353, 39] width 4 height 4
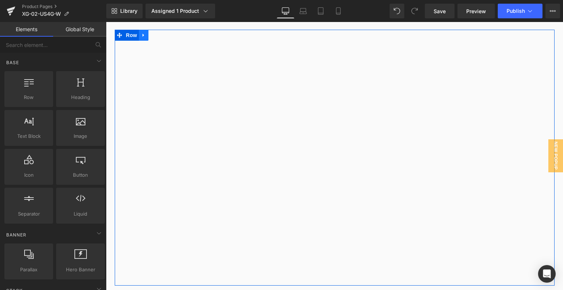
click at [141, 38] on icon at bounding box center [143, 34] width 5 height 5
click at [160, 38] on icon at bounding box center [162, 35] width 5 height 5
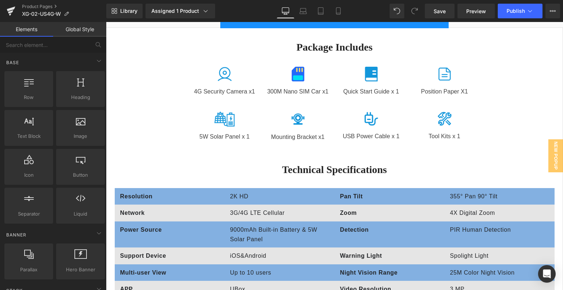
scroll to position [2528, 0]
click at [39, 5] on link "Product Pages" at bounding box center [64, 7] width 84 height 6
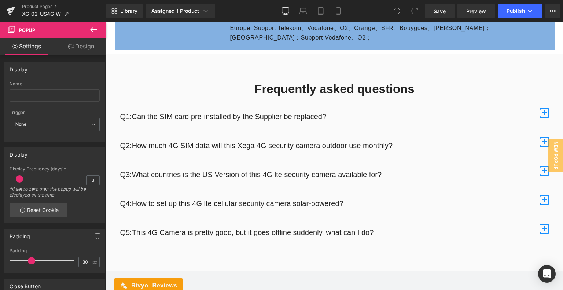
scroll to position [3224, 0]
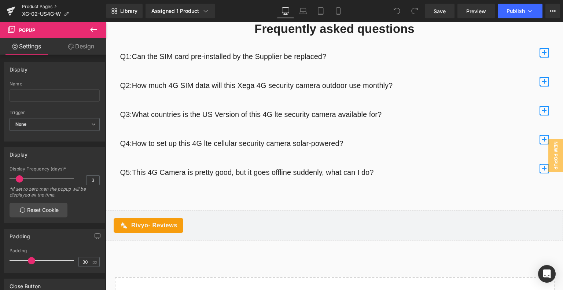
click at [48, 8] on link "Product Pages" at bounding box center [64, 7] width 84 height 6
